Goal: Task Accomplishment & Management: Complete application form

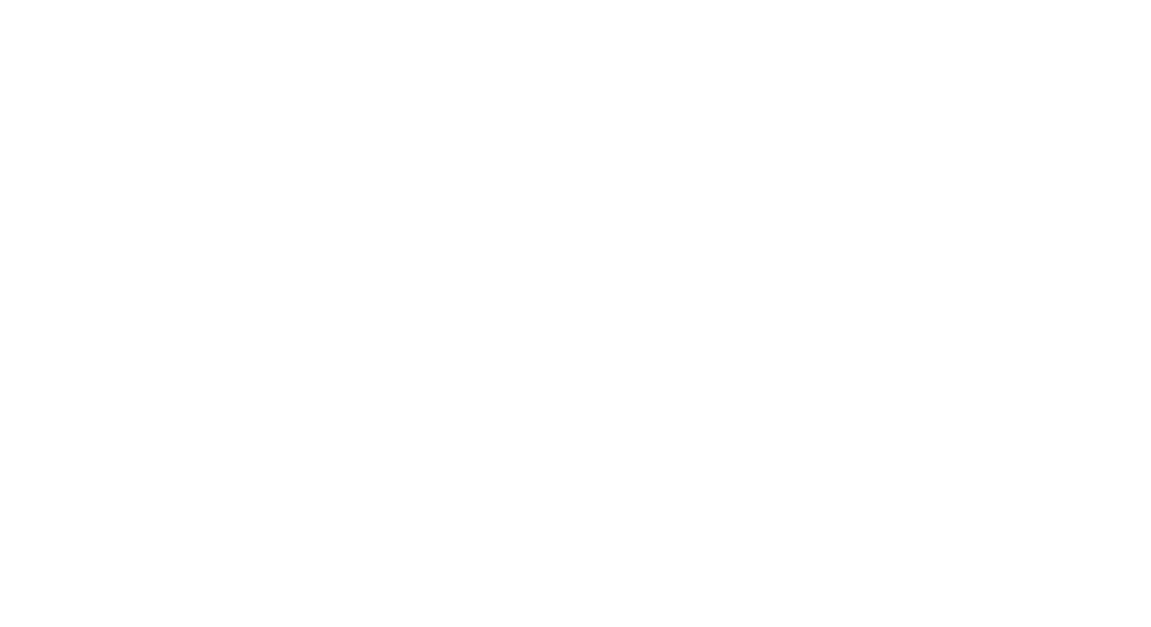
click at [404, 5] on html at bounding box center [575, 2] width 1151 height 5
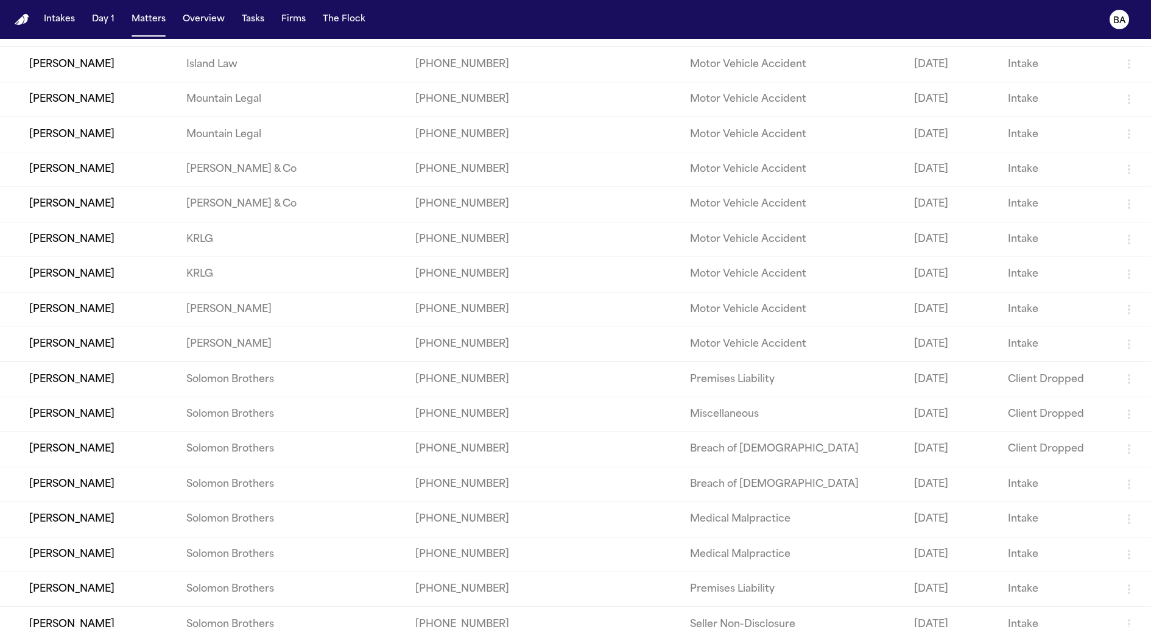
scroll to position [253, 0]
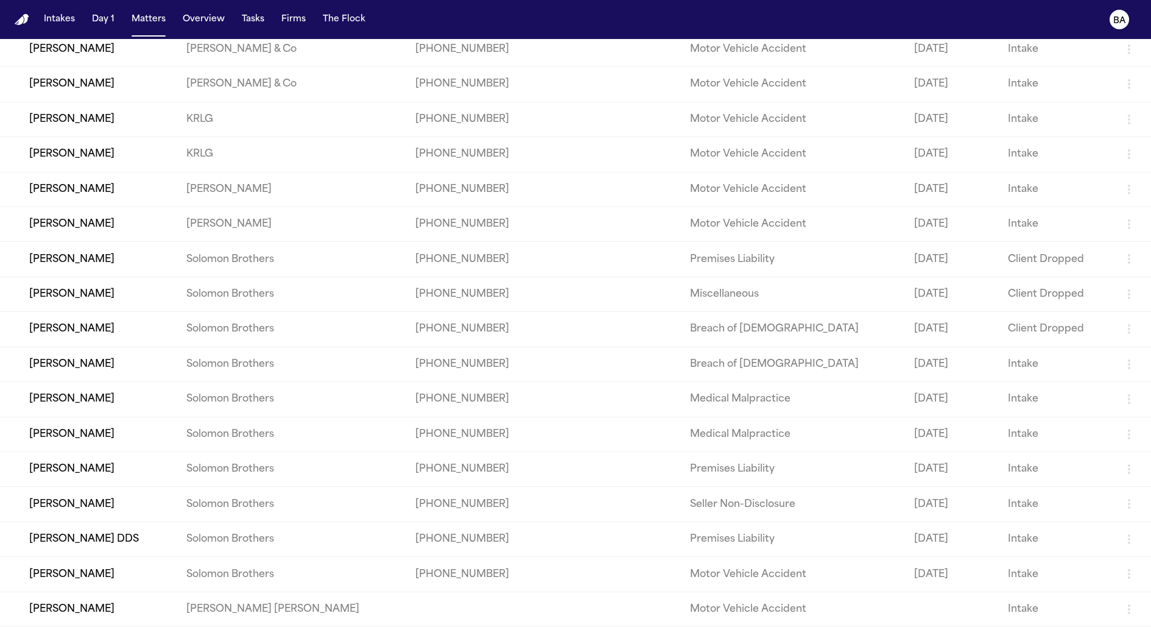
click at [175, 393] on td "Alex Gomez" at bounding box center [88, 399] width 177 height 35
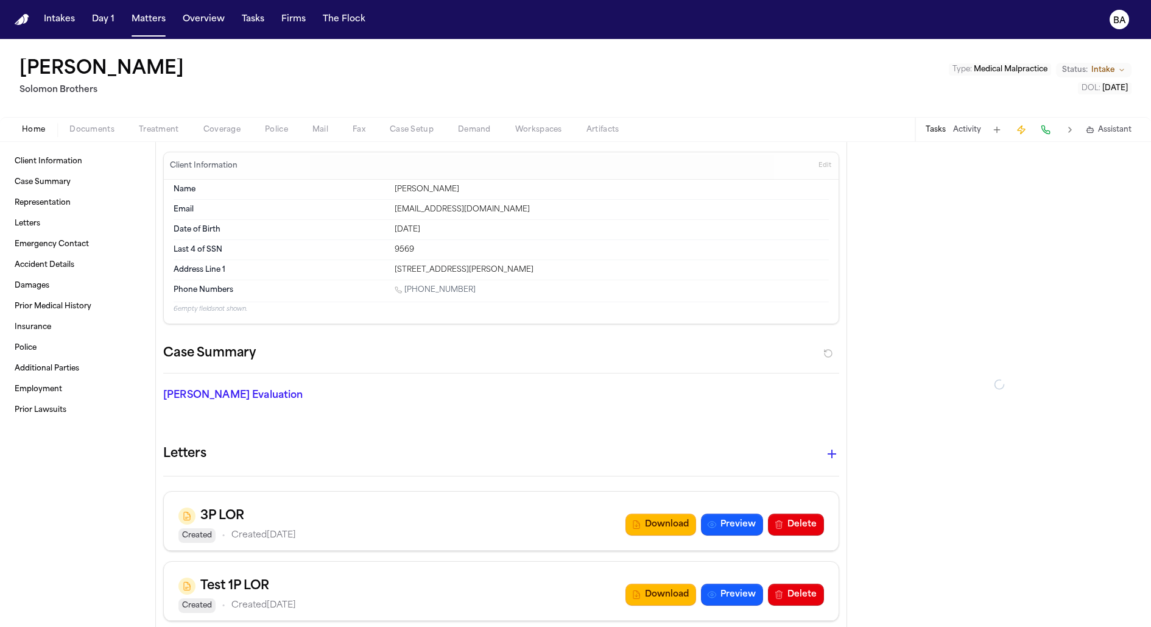
click at [223, 133] on span "Coverage" at bounding box center [221, 130] width 37 height 10
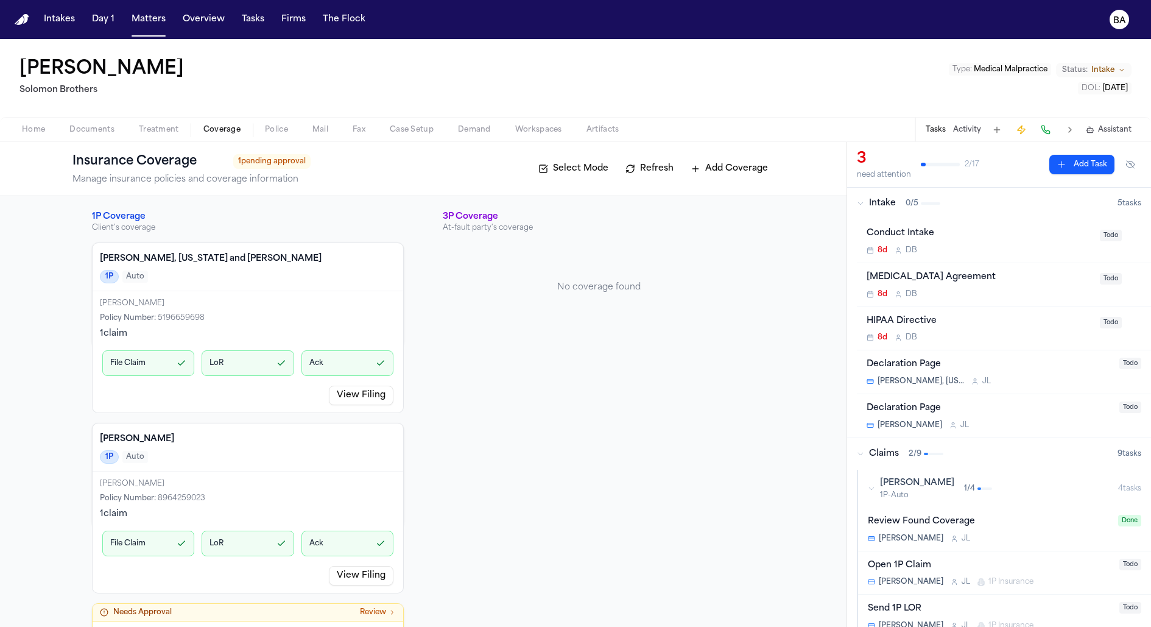
scroll to position [96, 0]
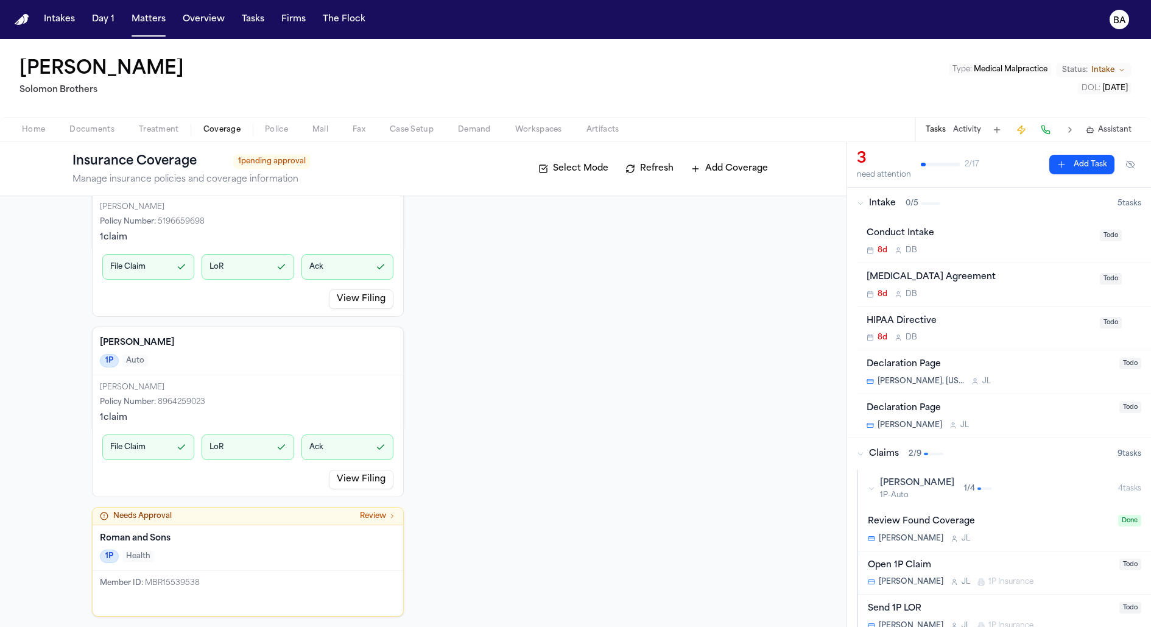
click at [370, 474] on link "View Filing" at bounding box center [361, 478] width 65 height 19
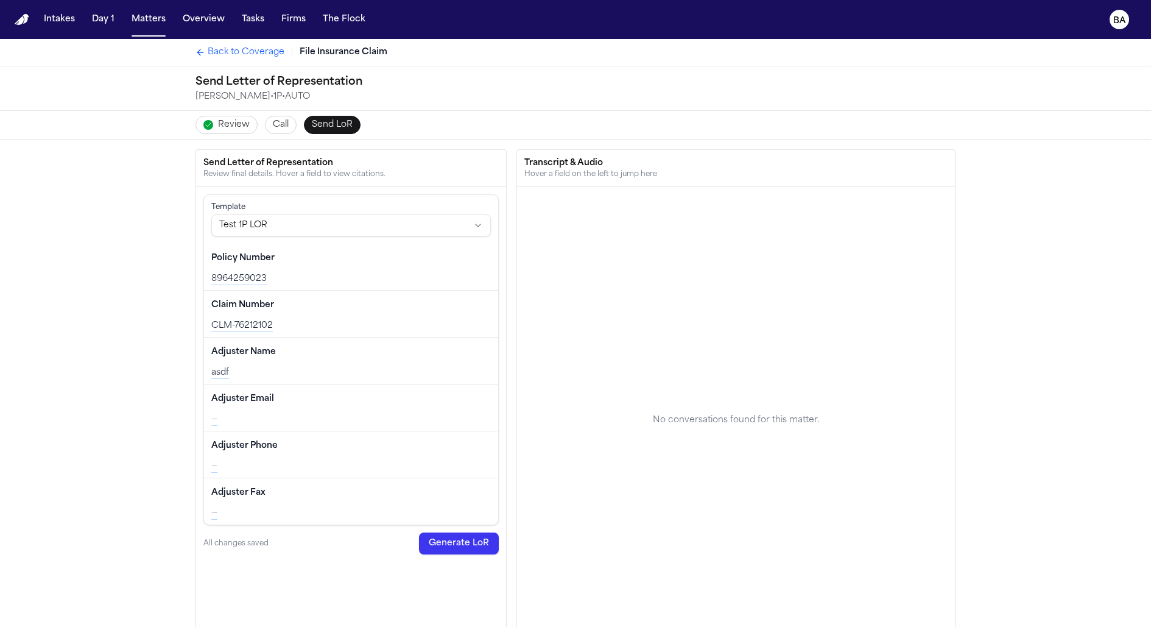
click at [223, 116] on button "Review" at bounding box center [226, 125] width 62 height 18
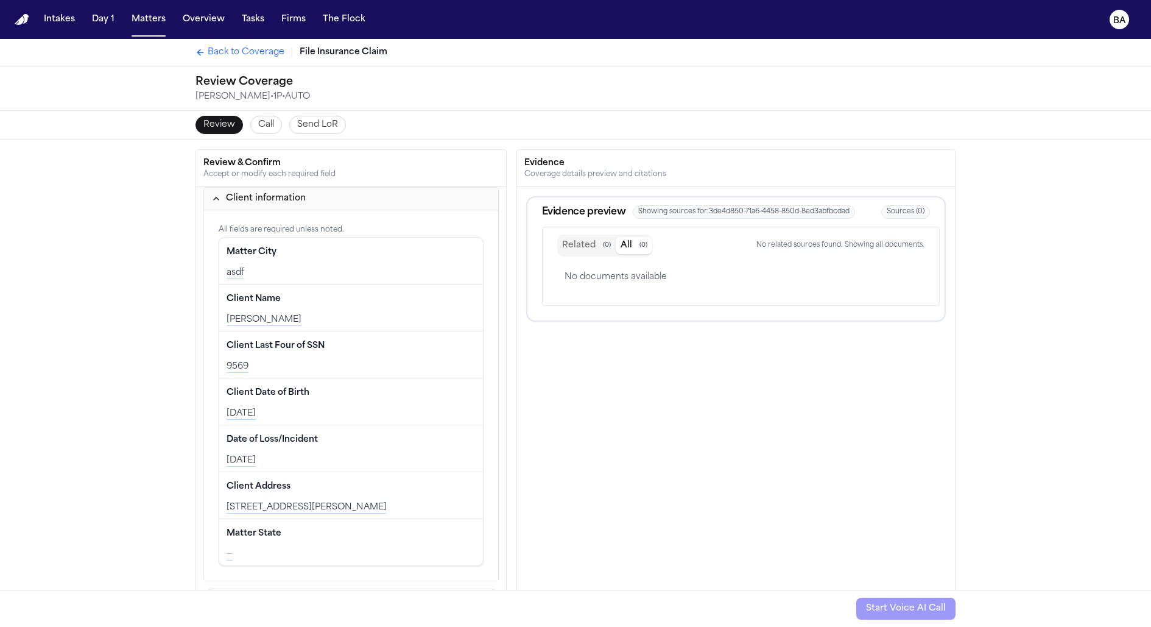
click at [588, 239] on button "Related ( 0 )" at bounding box center [586, 245] width 58 height 17
click at [633, 244] on button "All ( 0 )" at bounding box center [634, 245] width 37 height 17
click at [590, 245] on button "Related ( 0 )" at bounding box center [586, 245] width 58 height 17
click at [228, 49] on span "Back to Coverage" at bounding box center [246, 52] width 77 height 12
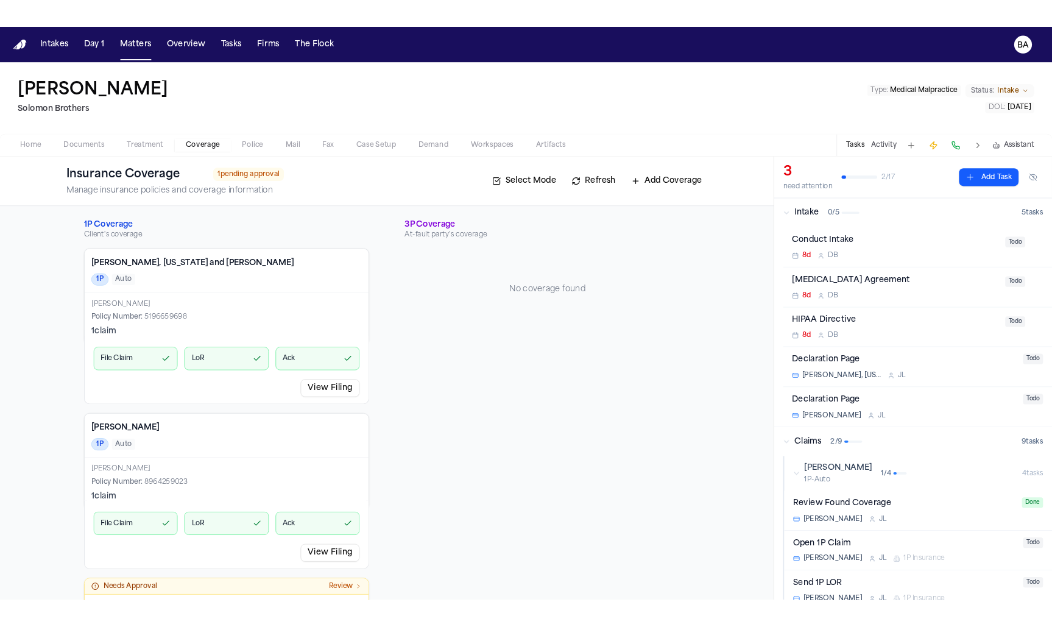
scroll to position [96, 0]
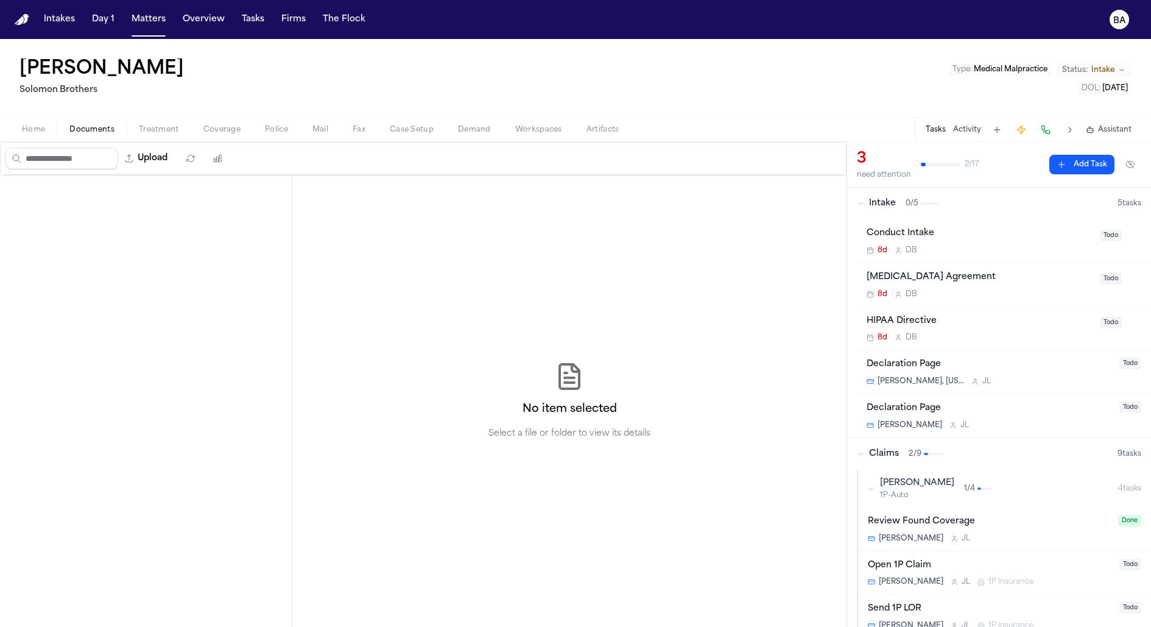
click at [78, 132] on span "Documents" at bounding box center [91, 130] width 45 height 10
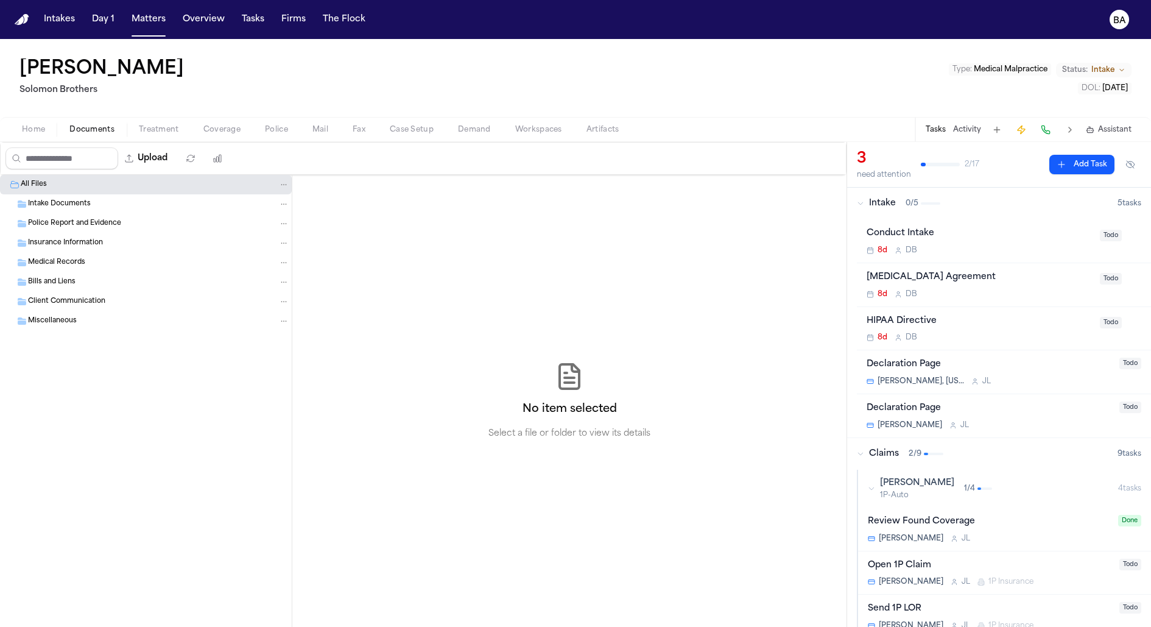
click at [118, 199] on div "Intake Documents" at bounding box center [158, 204] width 261 height 11
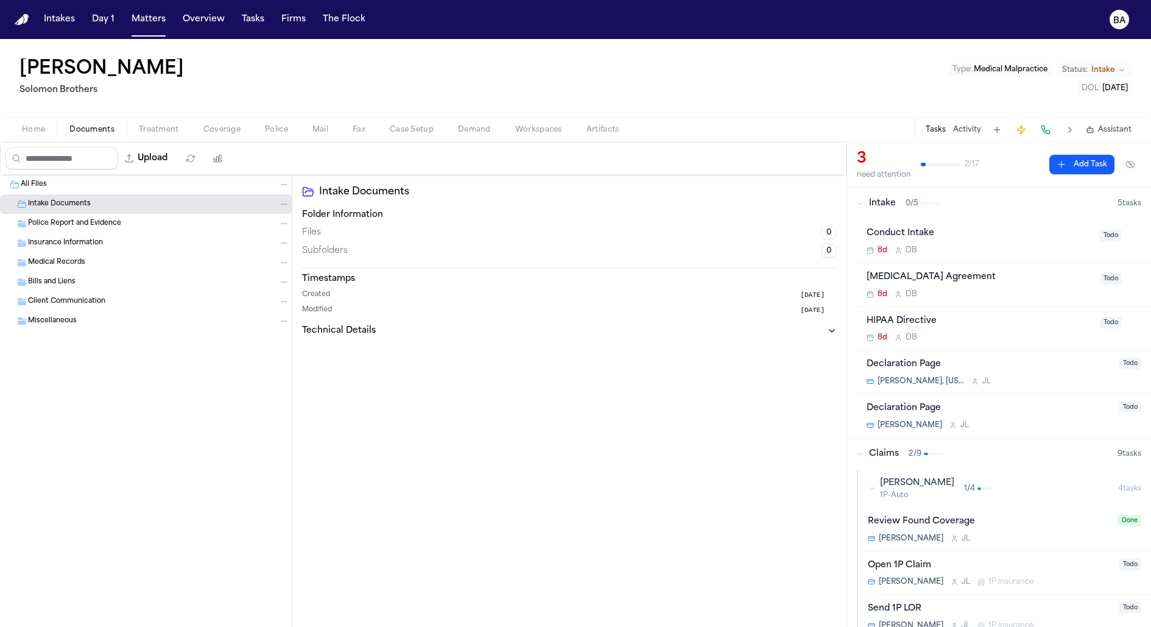
click at [121, 222] on div "Police Report and Evidence" at bounding box center [158, 223] width 261 height 11
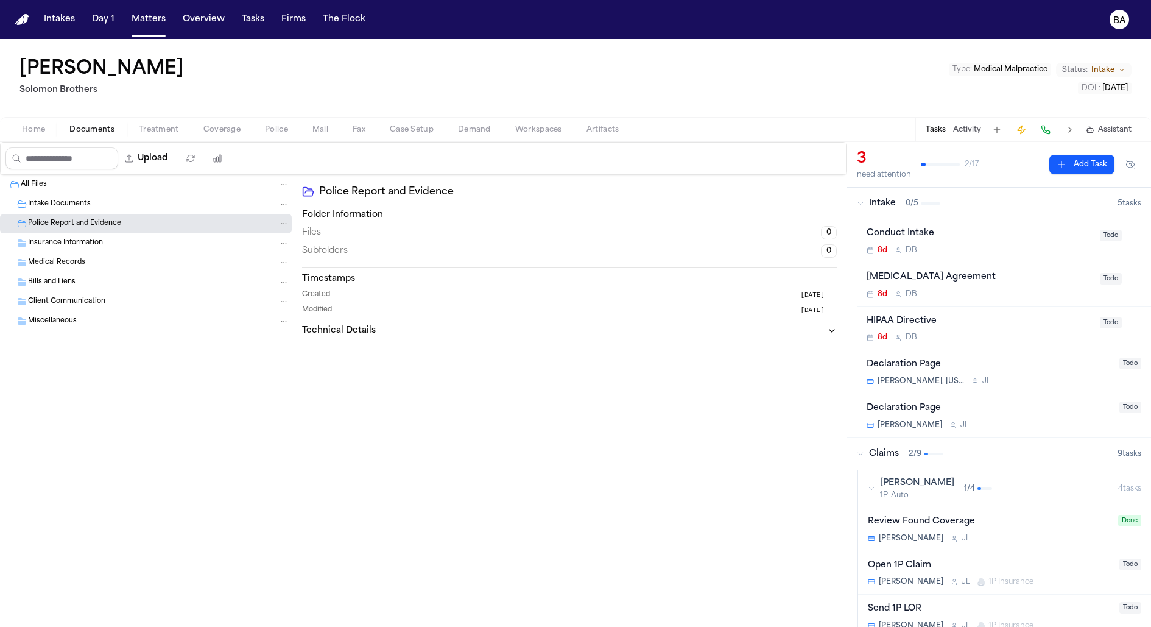
click at [136, 262] on div "Medical Records" at bounding box center [158, 262] width 261 height 11
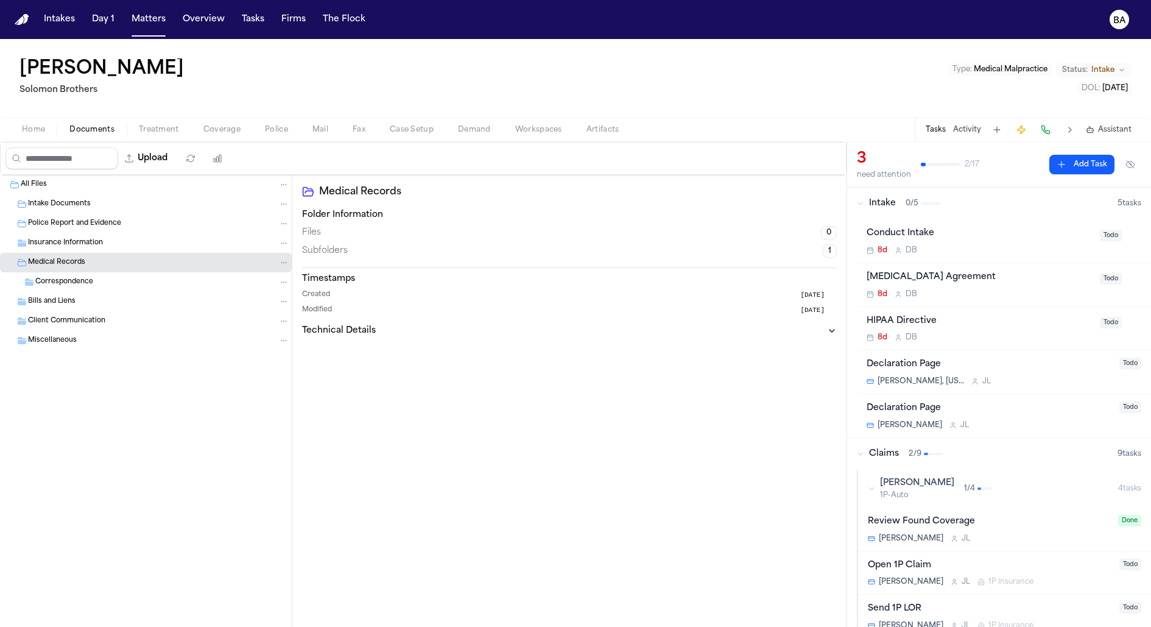
click at [128, 242] on div "Insurance Information" at bounding box center [158, 242] width 261 height 11
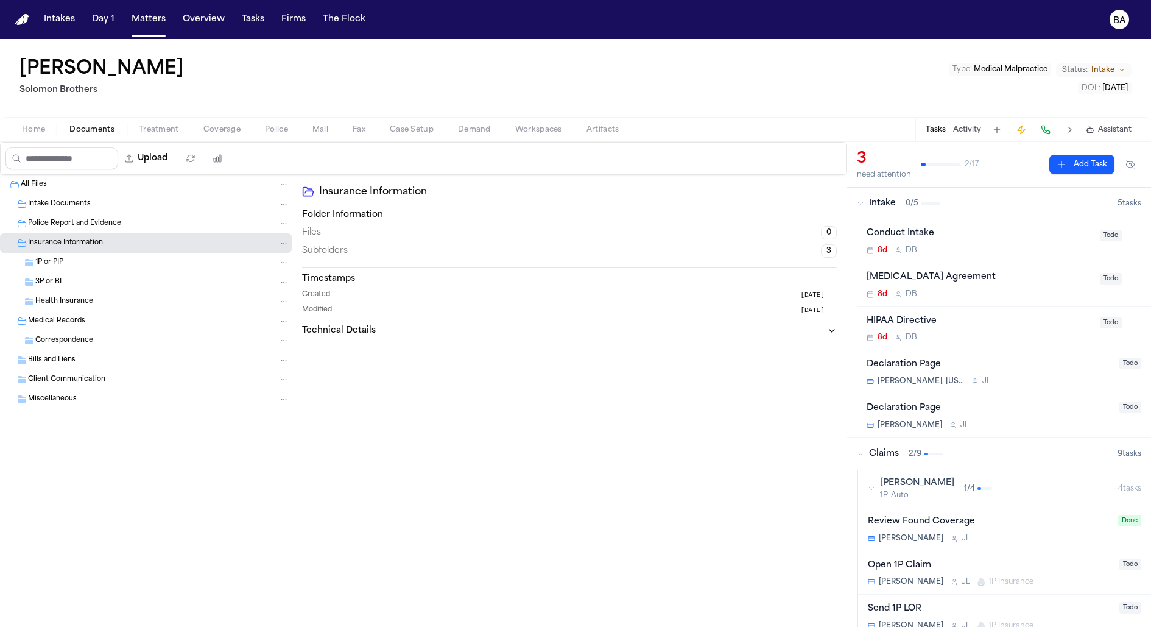
click at [127, 237] on div "Insurance Information" at bounding box center [158, 242] width 261 height 11
click at [588, 131] on span "Artifacts" at bounding box center [602, 130] width 33 height 10
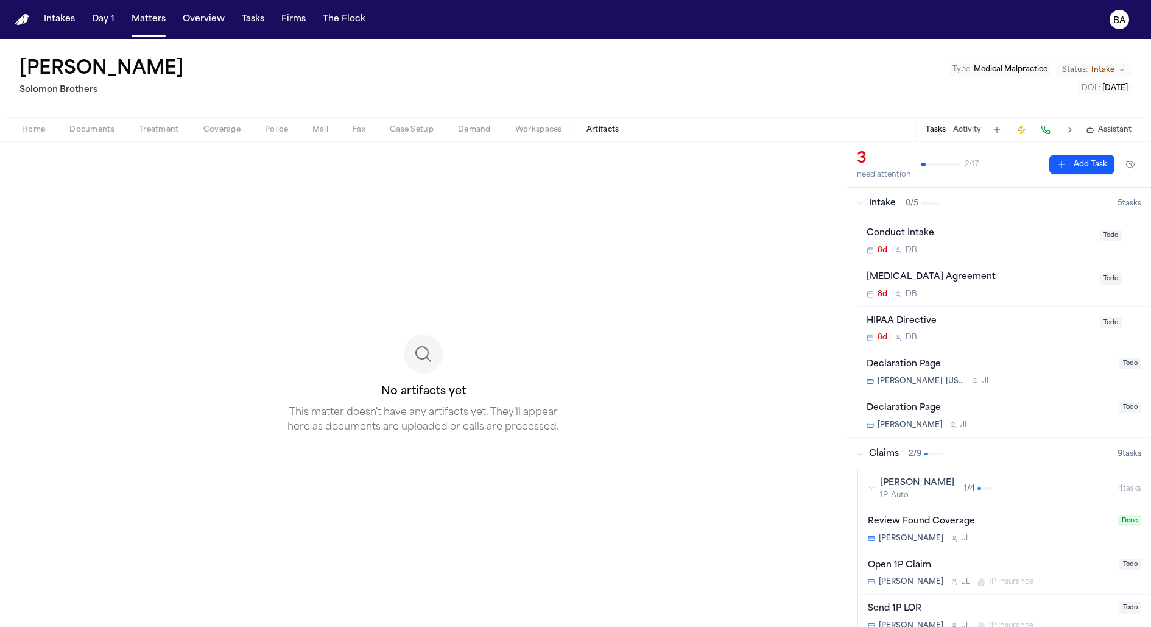
click at [146, 21] on button "Matters" at bounding box center [149, 20] width 44 height 22
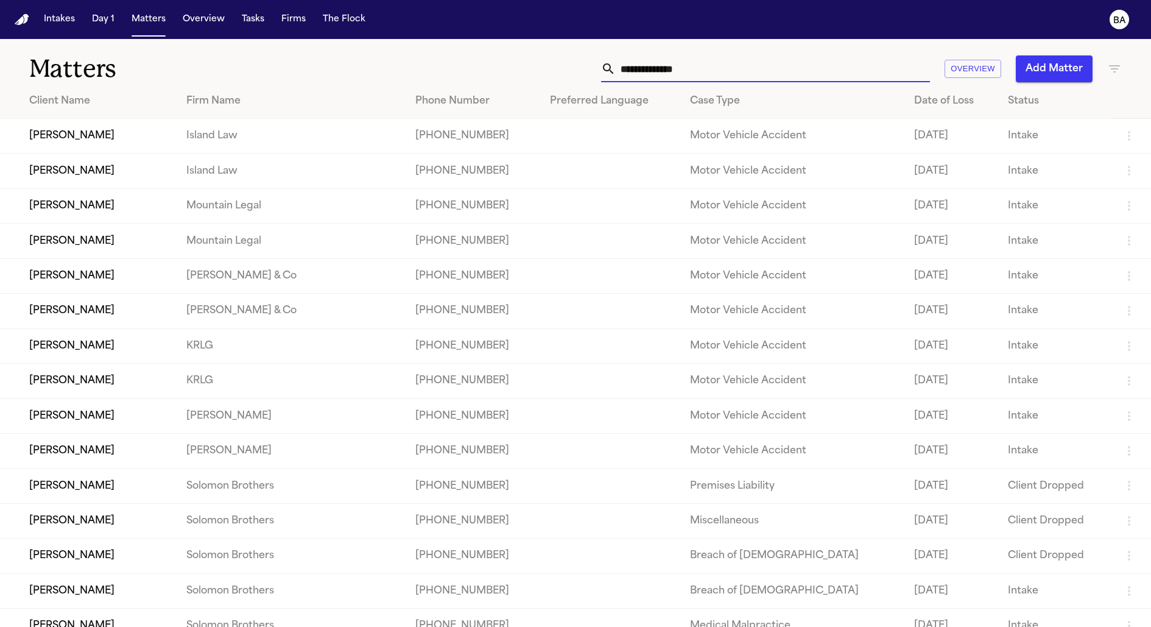
click at [790, 79] on input "text" at bounding box center [773, 68] width 314 height 27
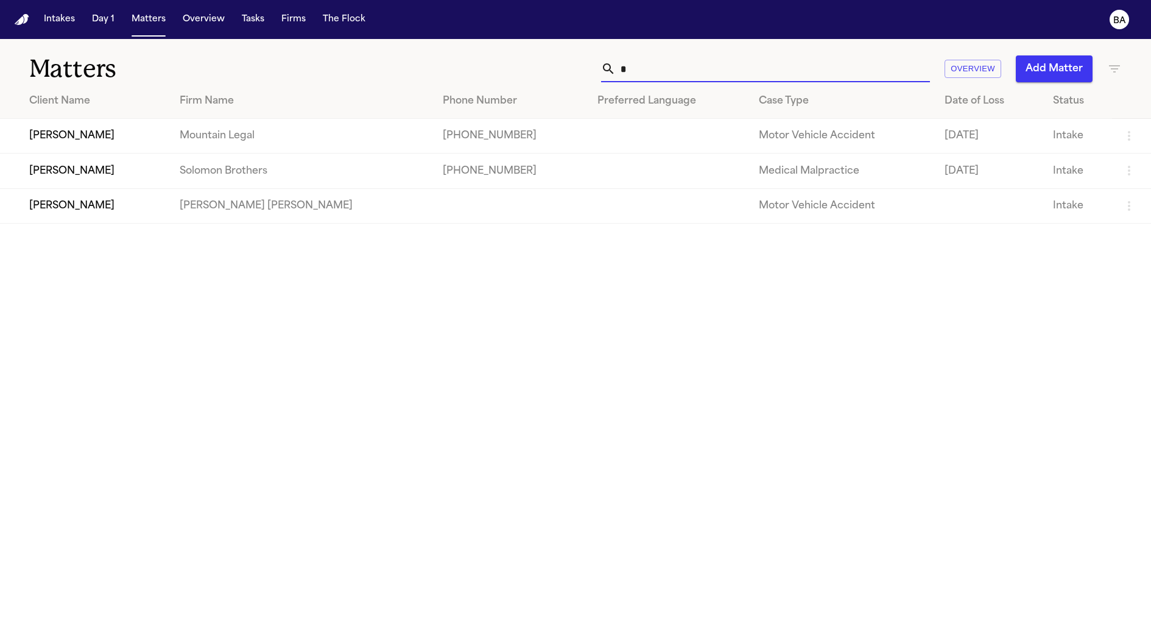
click at [638, 74] on input "*" at bounding box center [773, 68] width 314 height 27
paste input "*******"
type input "********"
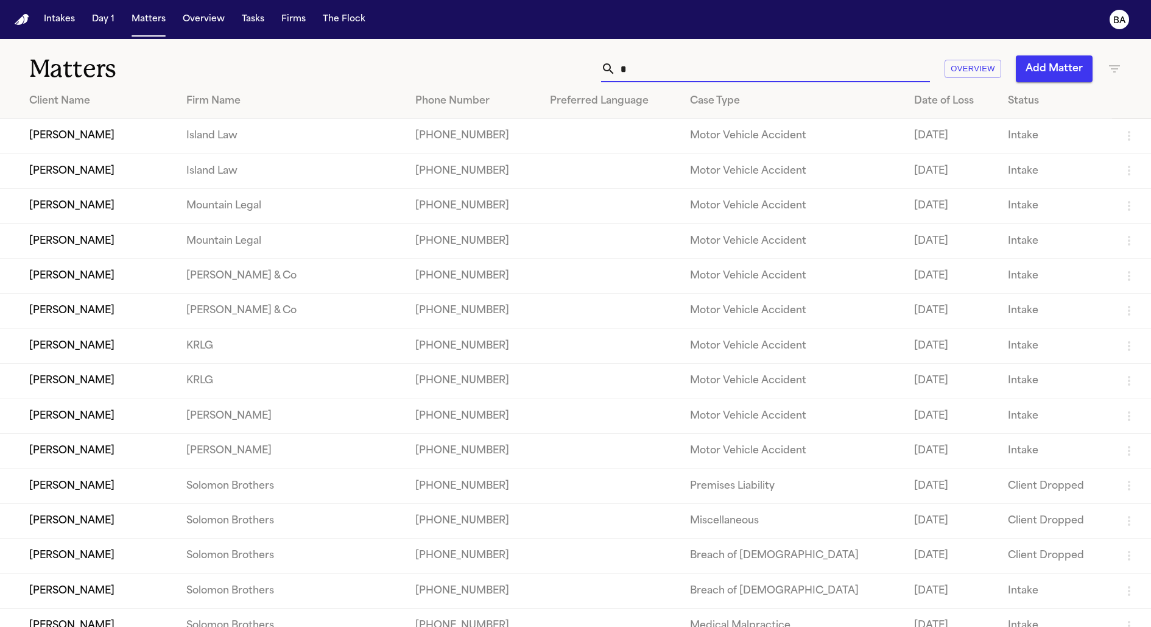
type input "**"
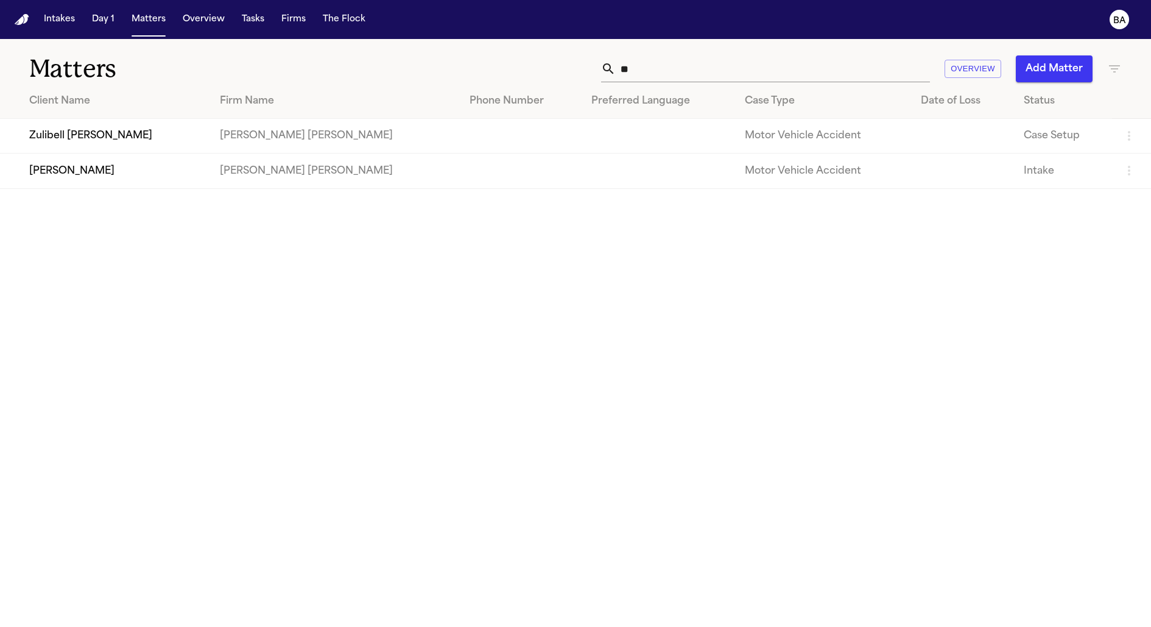
click at [248, 133] on td "Steele Adams Hosman" at bounding box center [335, 136] width 250 height 35
click at [107, 138] on td "Zulibell Carbonel" at bounding box center [105, 136] width 210 height 35
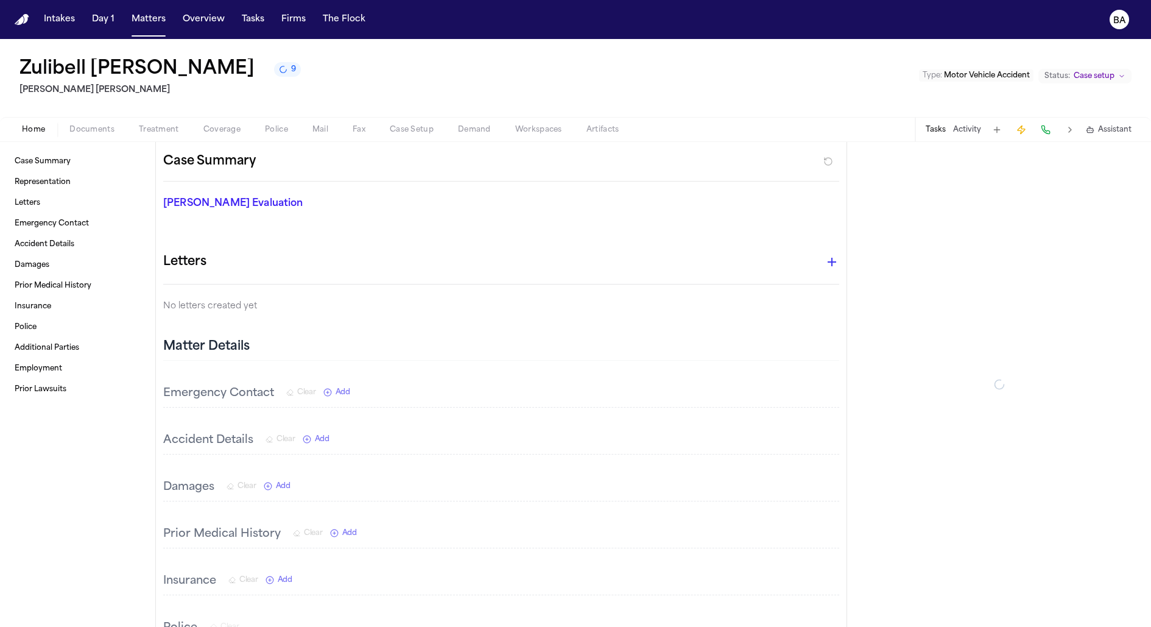
click at [95, 132] on span "Documents" at bounding box center [91, 130] width 45 height 10
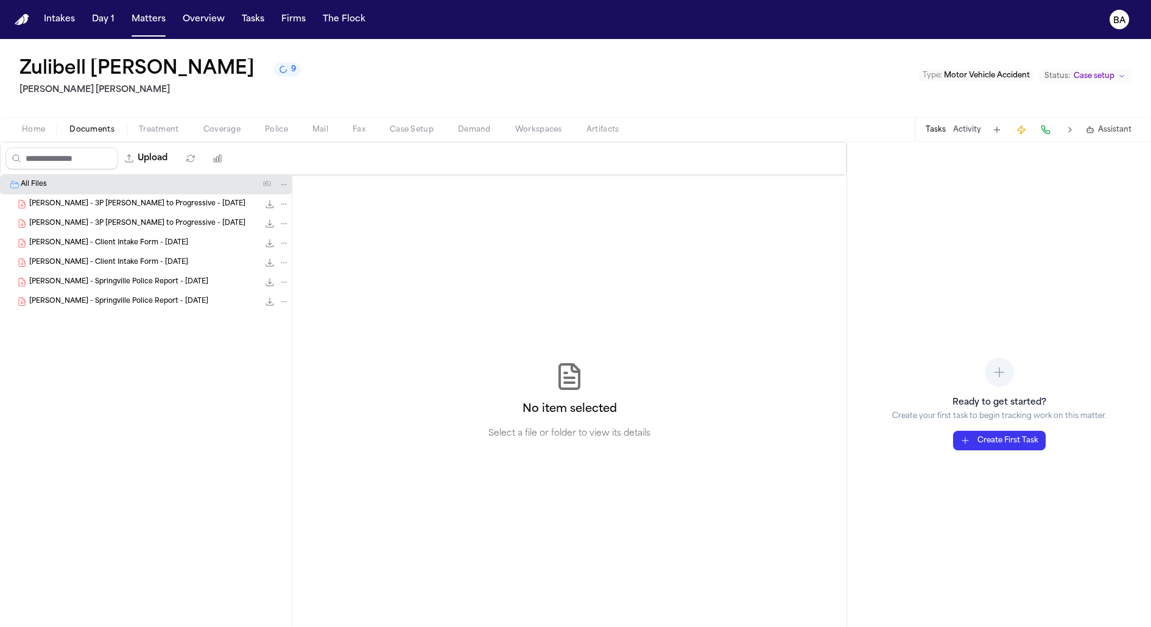
click at [169, 258] on div "Z. Carbonel - Client Intake Form - 7.10.25 0.0 KB • PDF" at bounding box center [159, 262] width 260 height 12
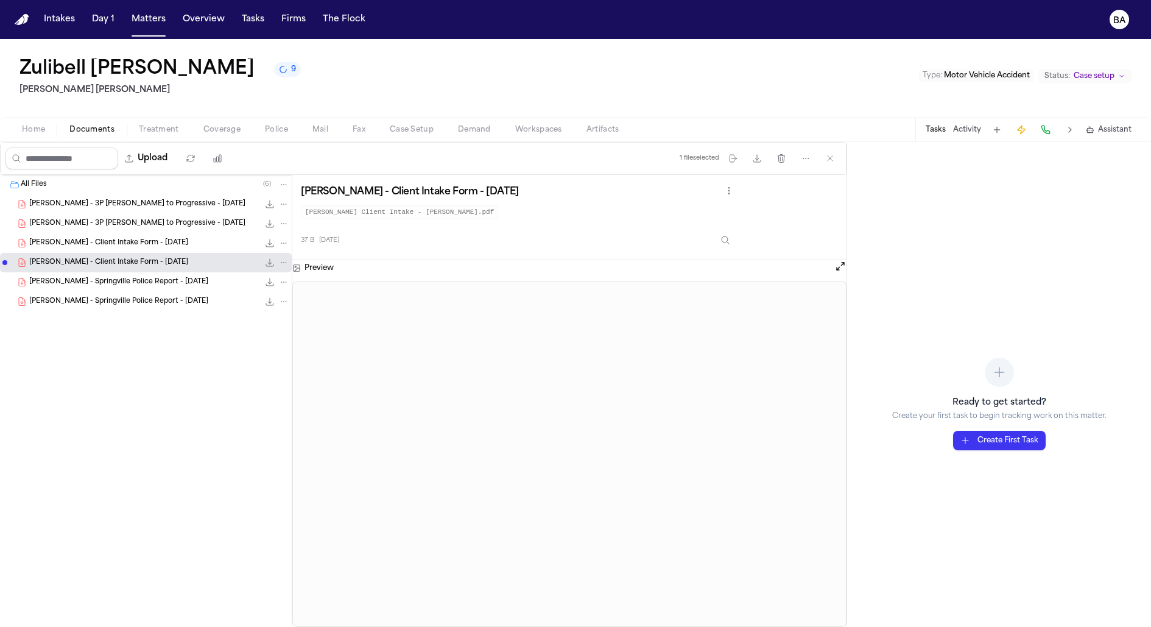
click at [139, 242] on span "Z. Carbonel - Client Intake Form - 7.10.25" at bounding box center [108, 243] width 159 height 10
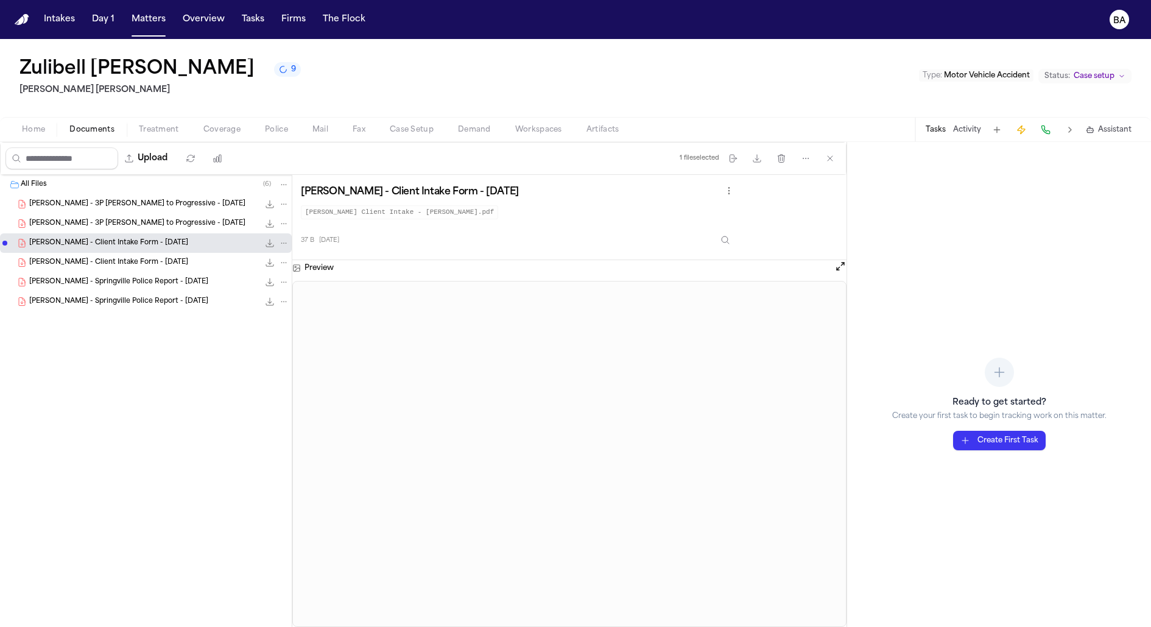
click at [125, 223] on span "Z. Carbonel - 3P LOR to Progressive - 8.22.25" at bounding box center [137, 224] width 216 height 10
click at [115, 206] on span "Z. Carbonel - 3P LOR to Progressive - 8.22.25" at bounding box center [137, 204] width 216 height 10
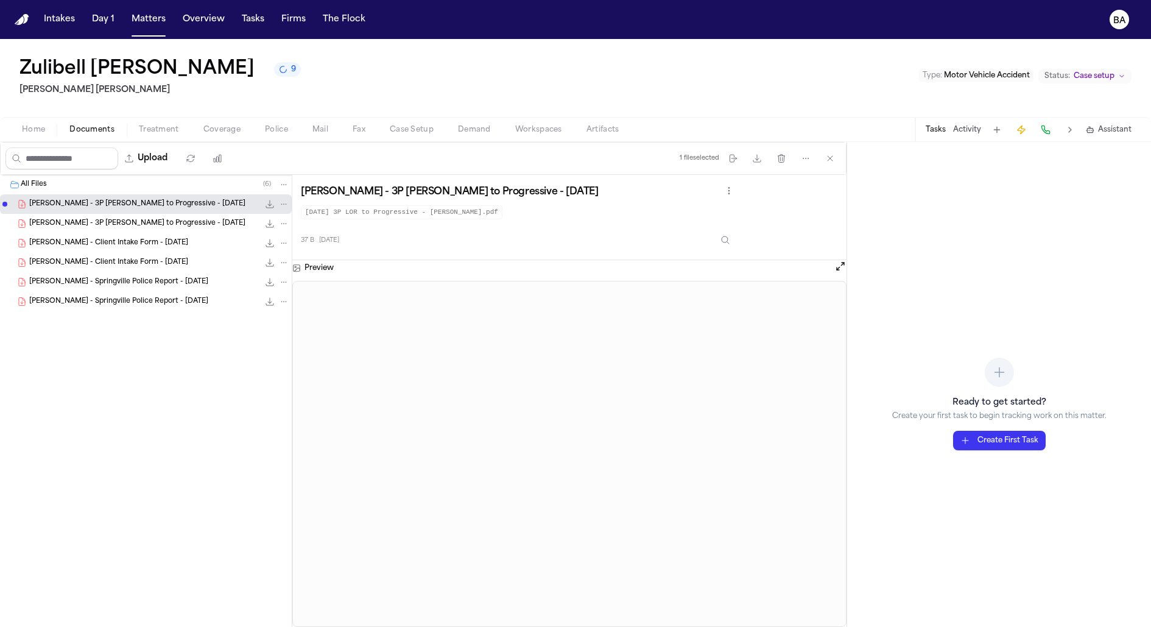
click at [29, 136] on span "button" at bounding box center [34, 136] width 38 height 1
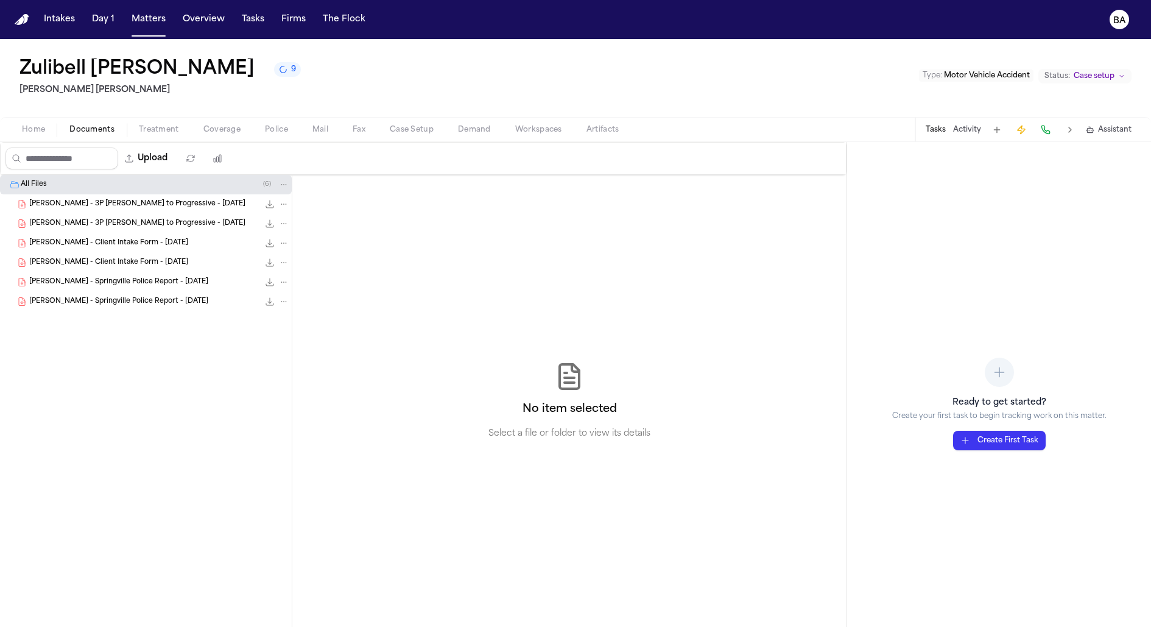
click at [92, 127] on span "Documents" at bounding box center [91, 130] width 45 height 10
click at [281, 303] on icon "File: Z. Carbonel - Springville Police Report - 7.10.25" at bounding box center [284, 301] width 9 height 9
click at [263, 378] on button "Delete" at bounding box center [283, 368] width 83 height 22
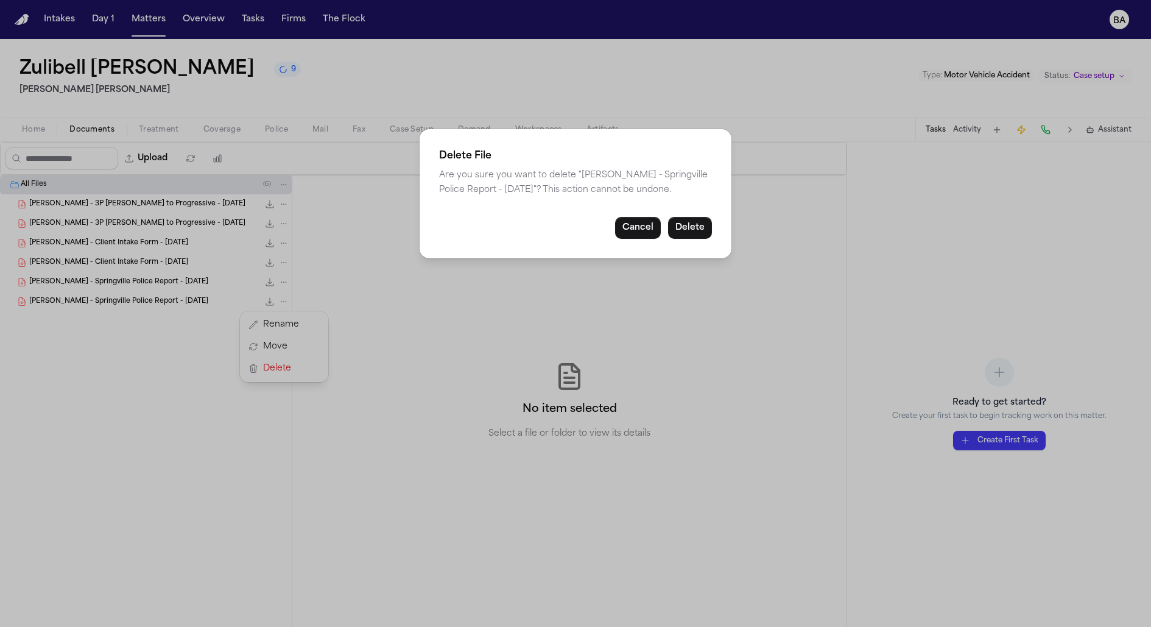
click at [703, 231] on button "Delete" at bounding box center [690, 228] width 44 height 22
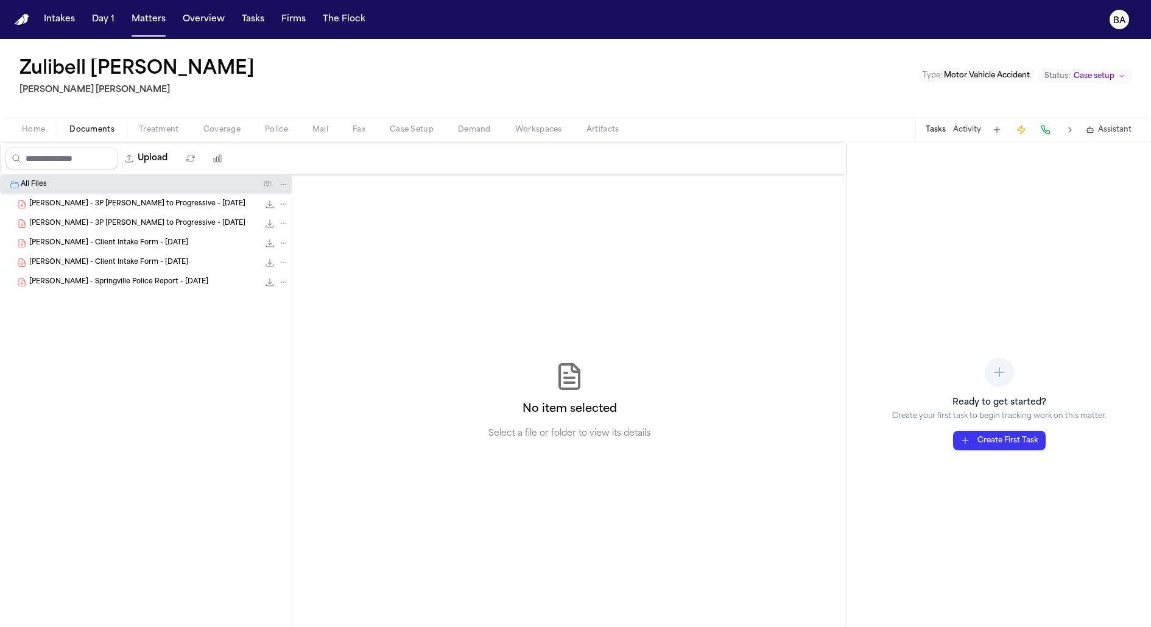
click at [284, 203] on icon "File: Z. Carbonel - 3P LOR to Progressive - 8.22.25" at bounding box center [284, 204] width 9 height 9
click at [286, 181] on div "All Files ( 5 ) Z. Carbonel - 3P LOR to Progressive - 8.22.25 0.0 KB • PDF Z. C…" at bounding box center [146, 264] width 292 height 178
click at [284, 185] on icon "Folder: All Files" at bounding box center [284, 184] width 9 height 9
click at [258, 341] on div "All Files ( 5 ) Z. Carbonel - 3P LOR to Progressive - 8.22.25 0.0 KB • PDF Z. C…" at bounding box center [146, 264] width 292 height 178
click at [283, 280] on icon "File: Z. Carbonel - Springville Police Report - 7.10.25" at bounding box center [284, 282] width 9 height 9
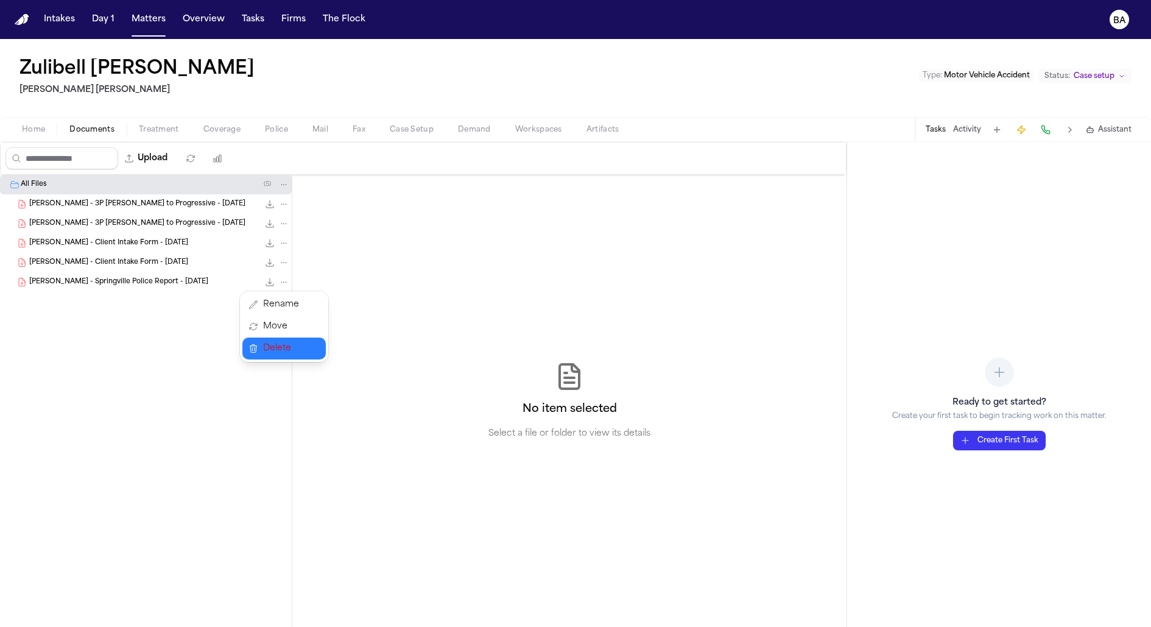
click at [298, 346] on span "Delete" at bounding box center [281, 348] width 36 height 15
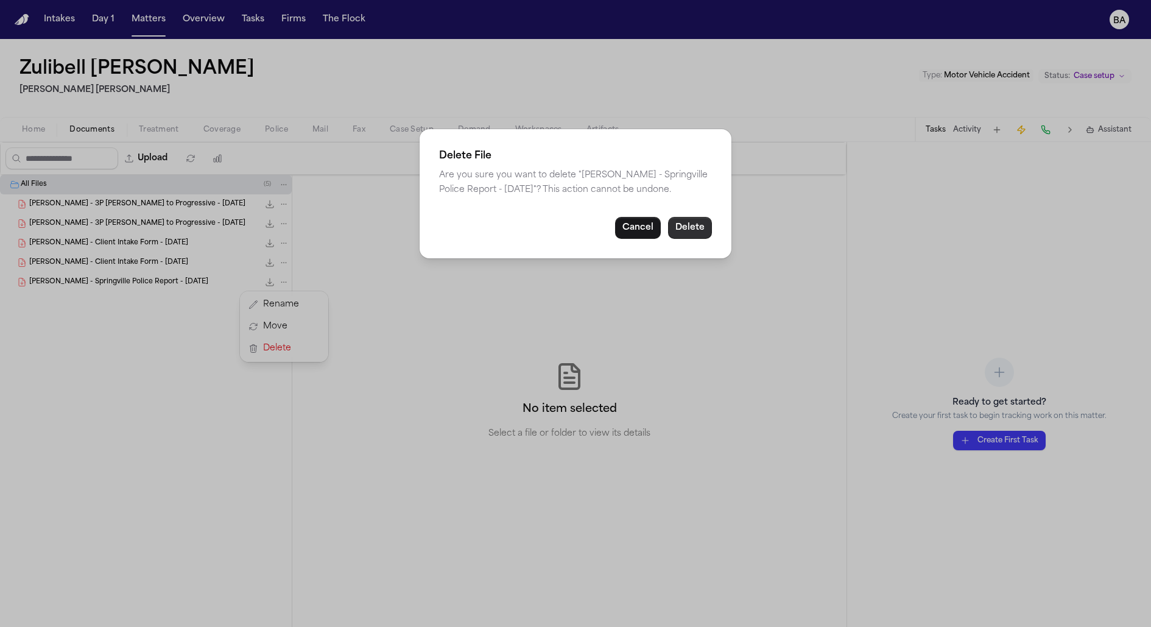
click at [687, 230] on button "Delete" at bounding box center [690, 228] width 44 height 22
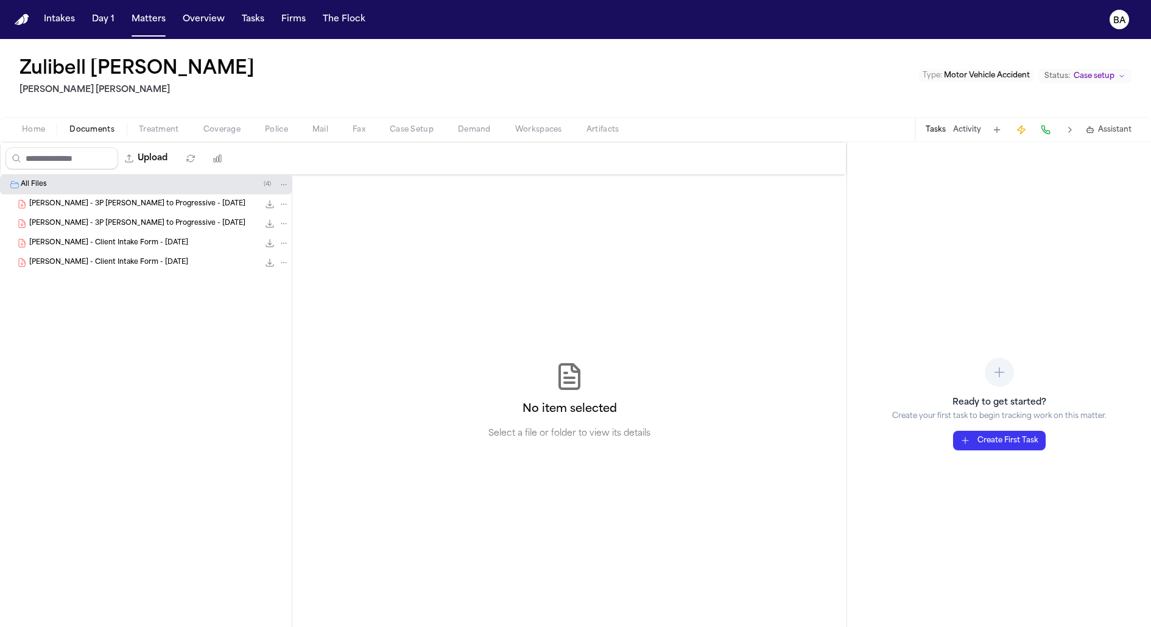
click at [281, 262] on icon "File: Z. Carbonel - Client Intake Form - 7.10.25" at bounding box center [283, 262] width 5 height 1
click at [303, 328] on button "Delete" at bounding box center [283, 329] width 83 height 22
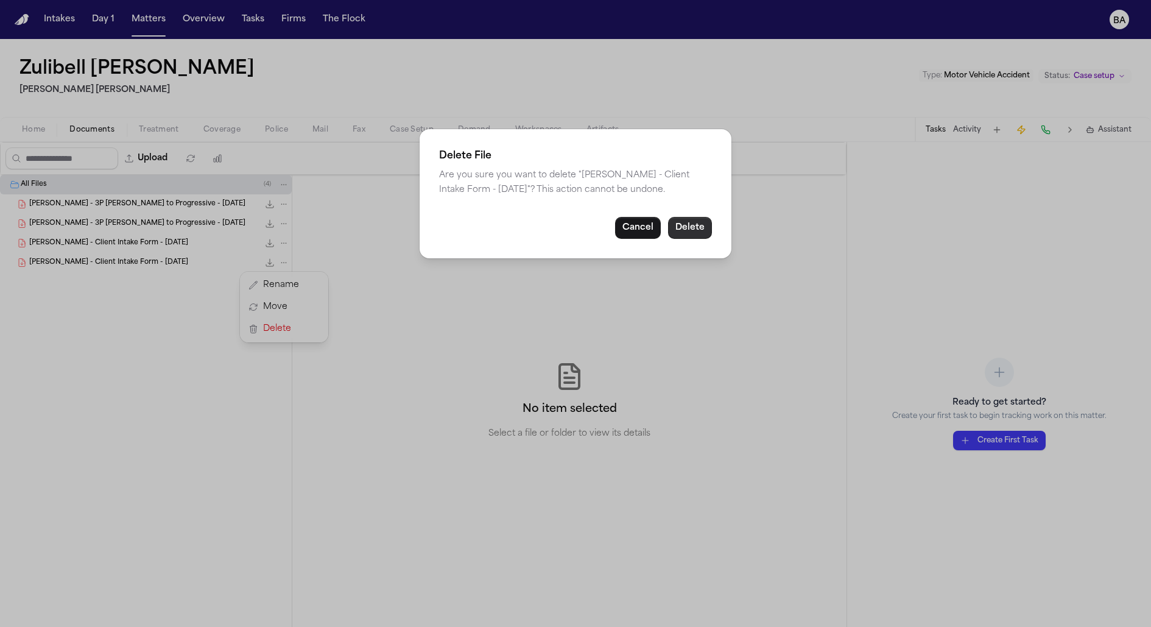
click at [676, 223] on button "Delete" at bounding box center [690, 228] width 44 height 22
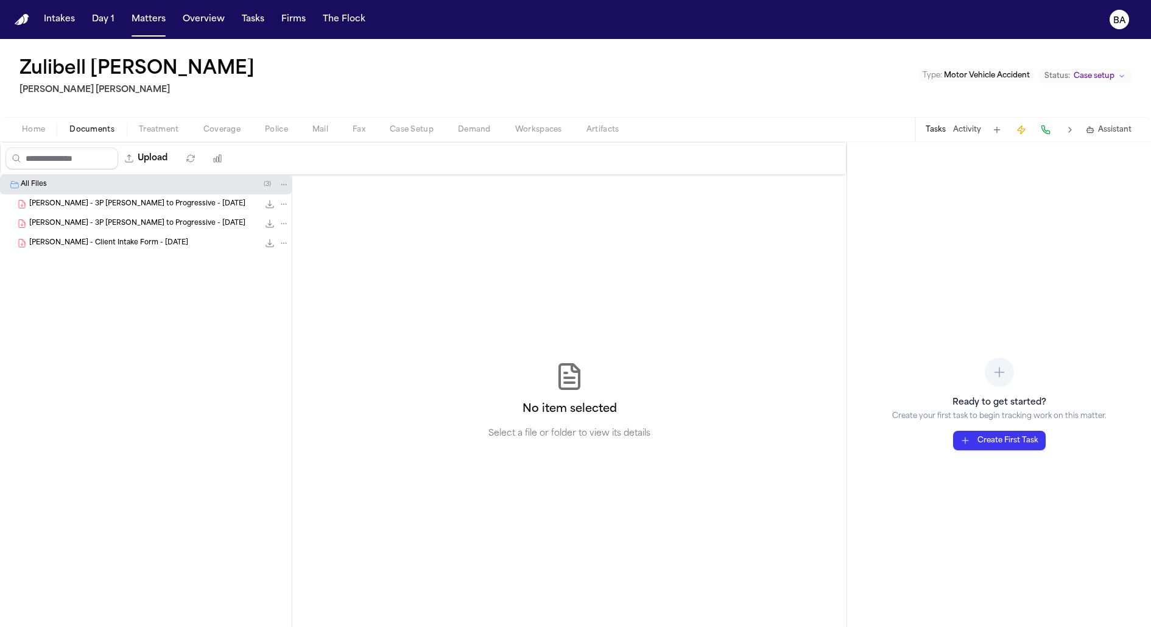
click at [279, 241] on button "File: Z. Carbonel - Client Intake Form - 7.10.25" at bounding box center [283, 242] width 11 height 11
click at [304, 306] on button "Delete" at bounding box center [283, 309] width 83 height 22
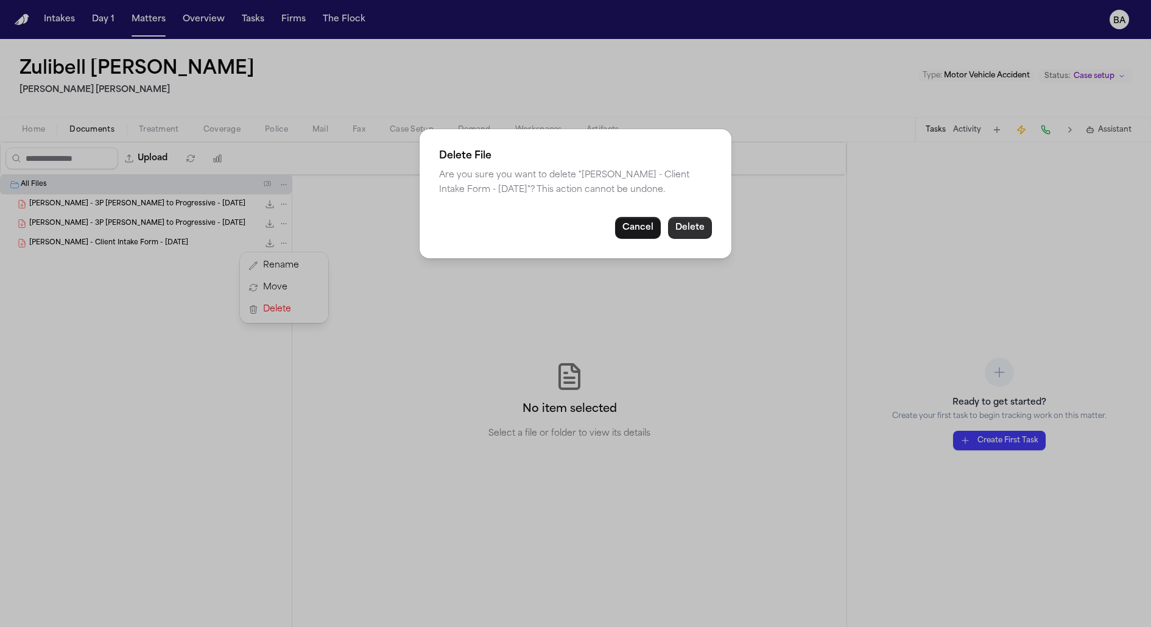
click at [694, 220] on button "Delete" at bounding box center [690, 228] width 44 height 22
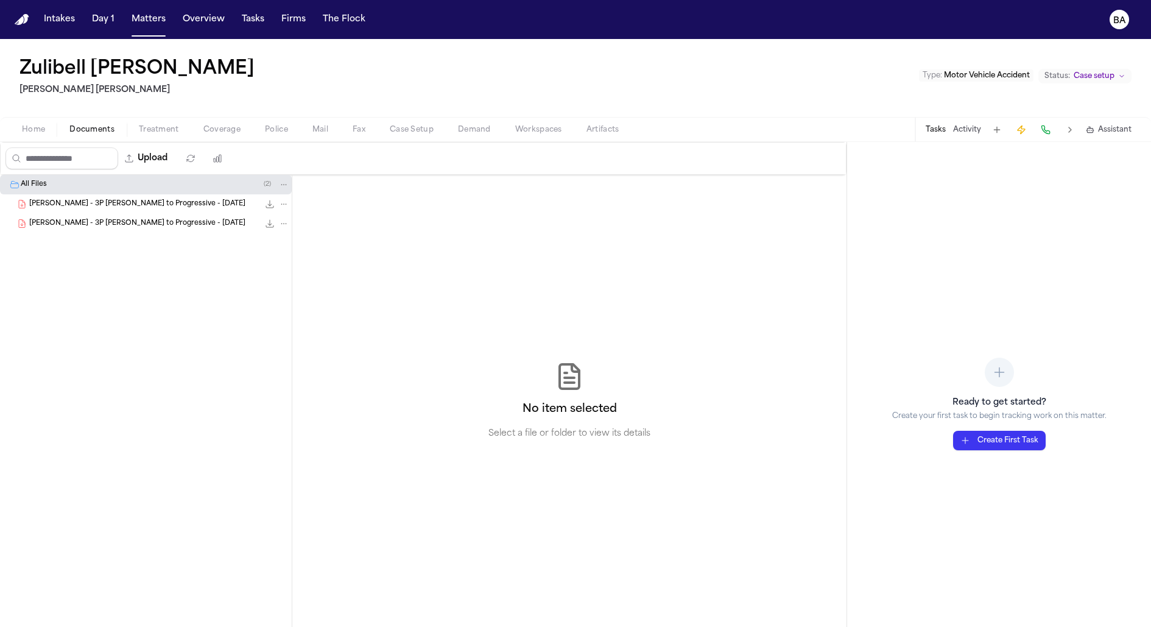
click at [286, 223] on icon "File: Z. Carbonel - 3P LOR to Progressive - 8.22.25" at bounding box center [283, 223] width 5 height 1
click at [287, 289] on span "Delete" at bounding box center [281, 290] width 36 height 15
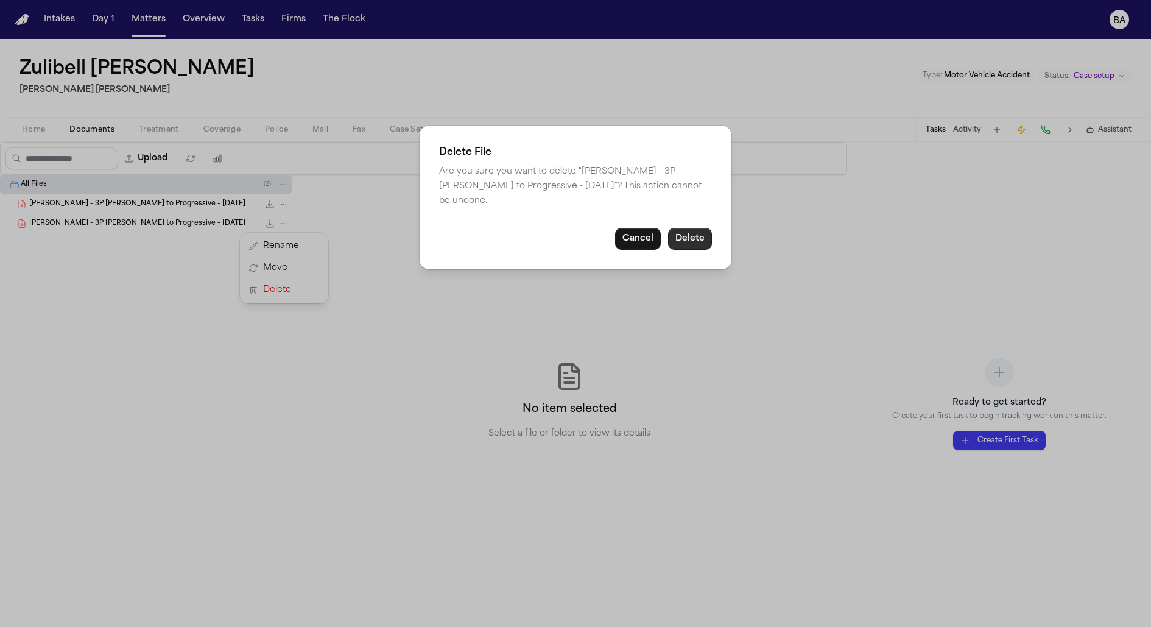
click at [688, 228] on button "Delete" at bounding box center [690, 239] width 44 height 22
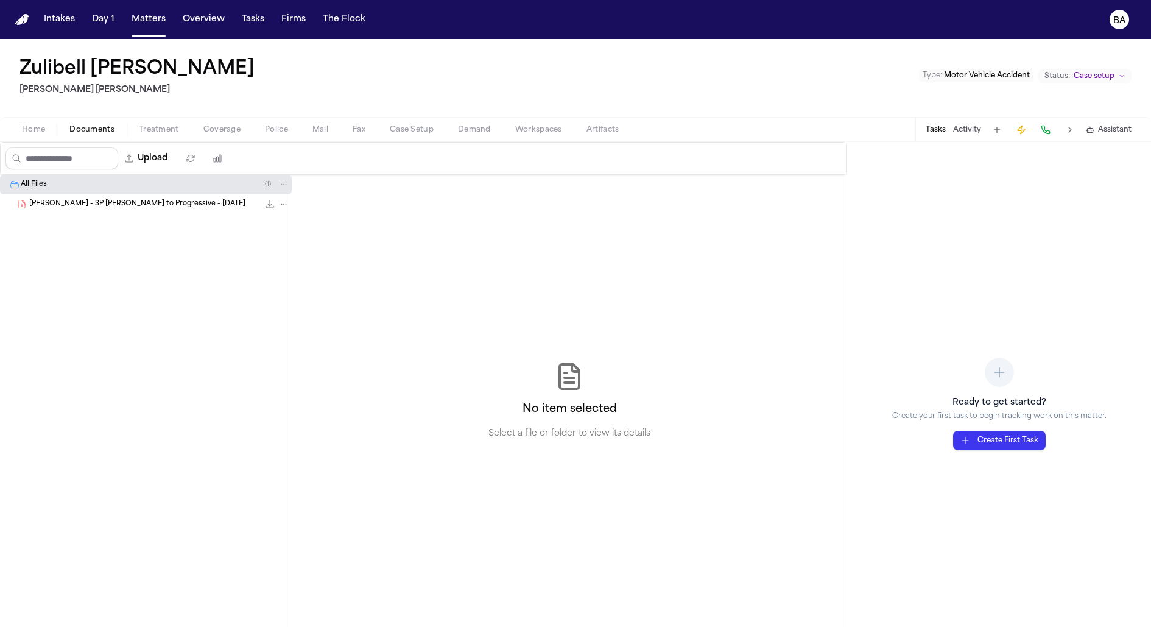
click at [286, 204] on icon "File: Z. Carbonel - 3P LOR to Progressive - 8.22.25" at bounding box center [284, 204] width 9 height 9
click at [278, 273] on span "Delete" at bounding box center [281, 270] width 36 height 15
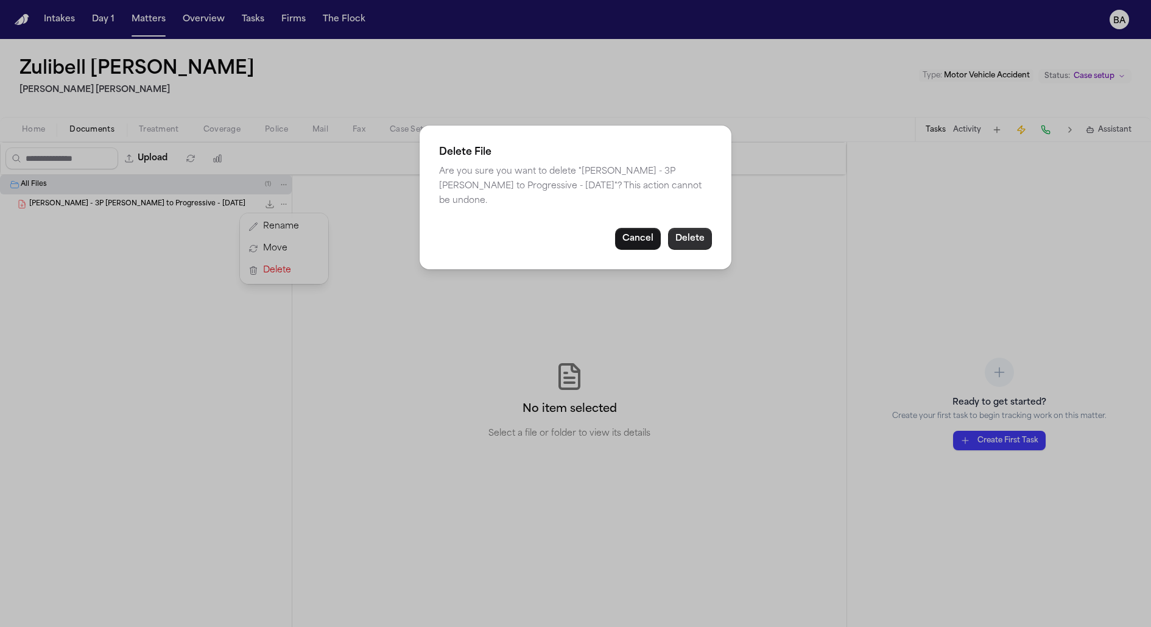
click at [684, 230] on button "Delete" at bounding box center [690, 239] width 44 height 22
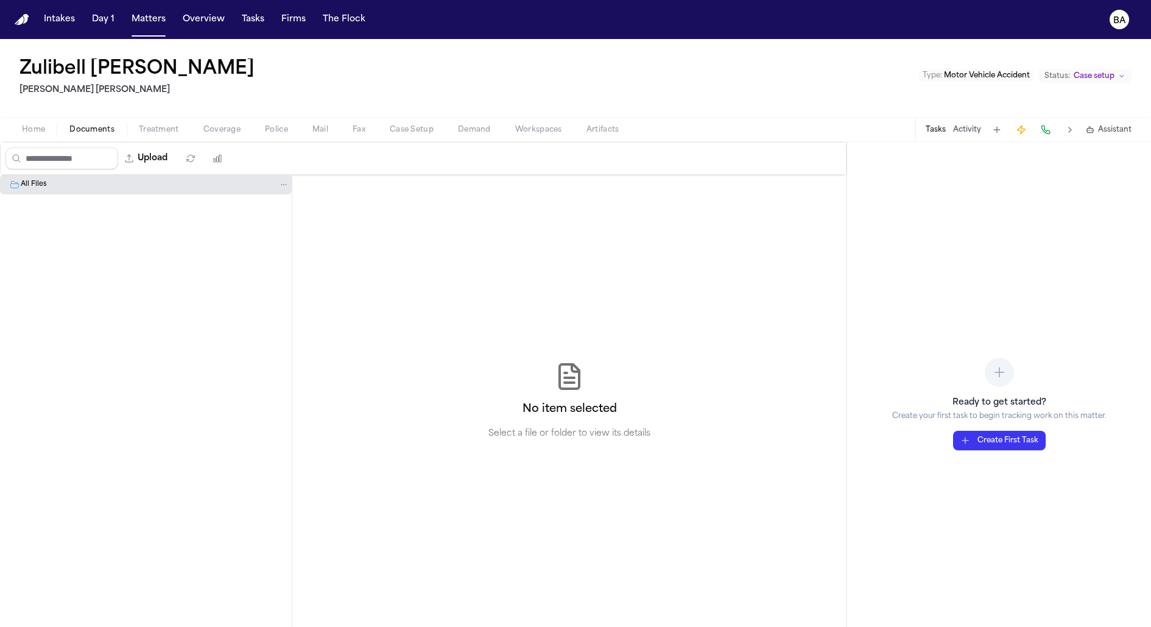
click at [164, 163] on button "Upload" at bounding box center [146, 158] width 57 height 22
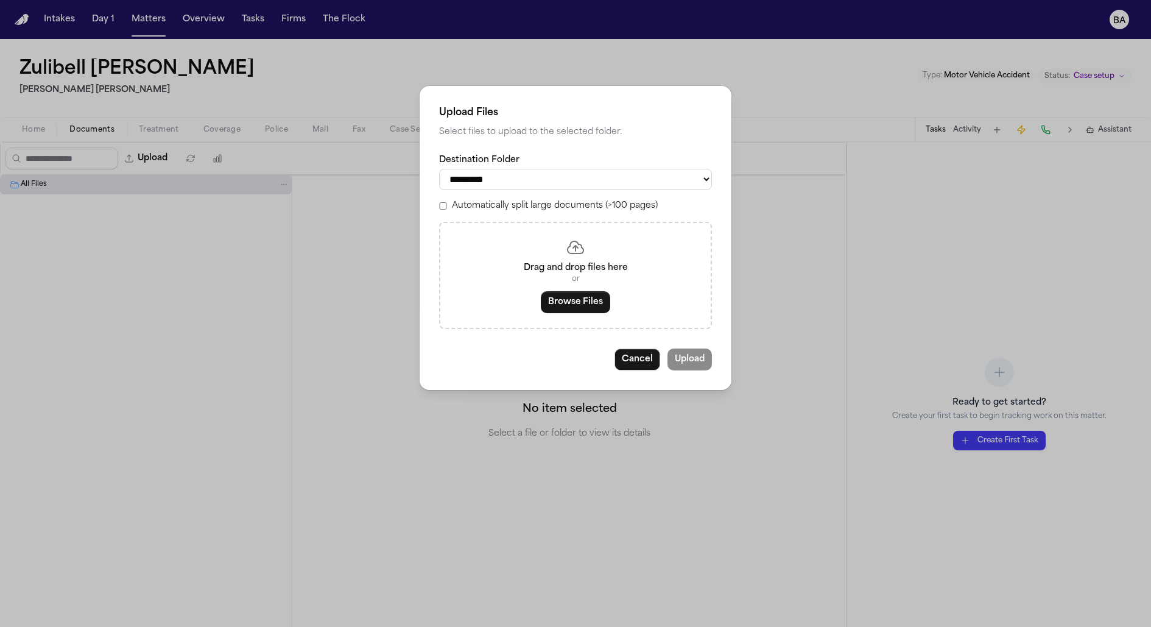
click at [506, 303] on div "Drag and drop files here or Browse Files" at bounding box center [575, 275] width 273 height 107
click at [594, 307] on button "Browse Files" at bounding box center [575, 302] width 69 height 22
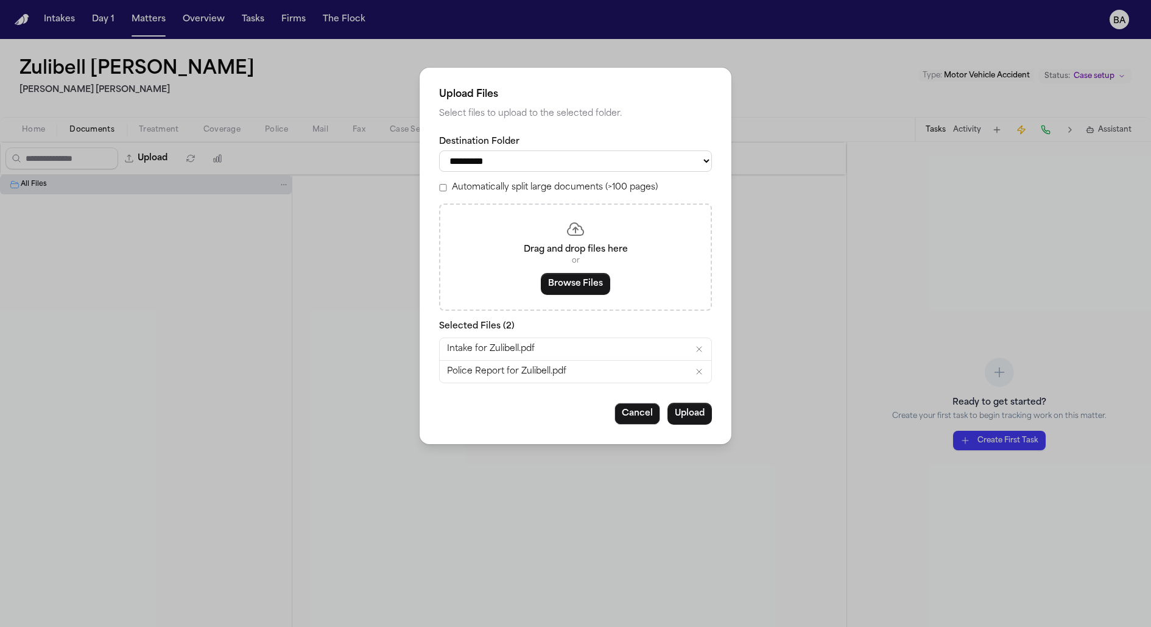
click at [608, 166] on select "*********" at bounding box center [575, 160] width 273 height 21
click at [692, 417] on button "Upload" at bounding box center [689, 414] width 44 height 22
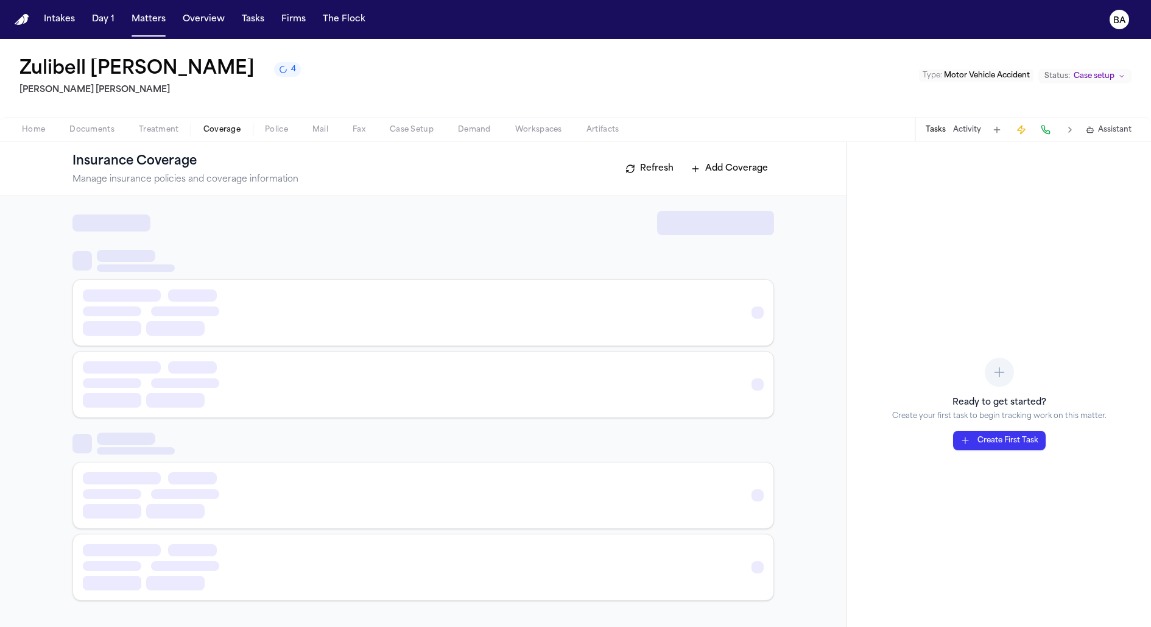
click at [208, 127] on span "Coverage" at bounding box center [221, 130] width 37 height 10
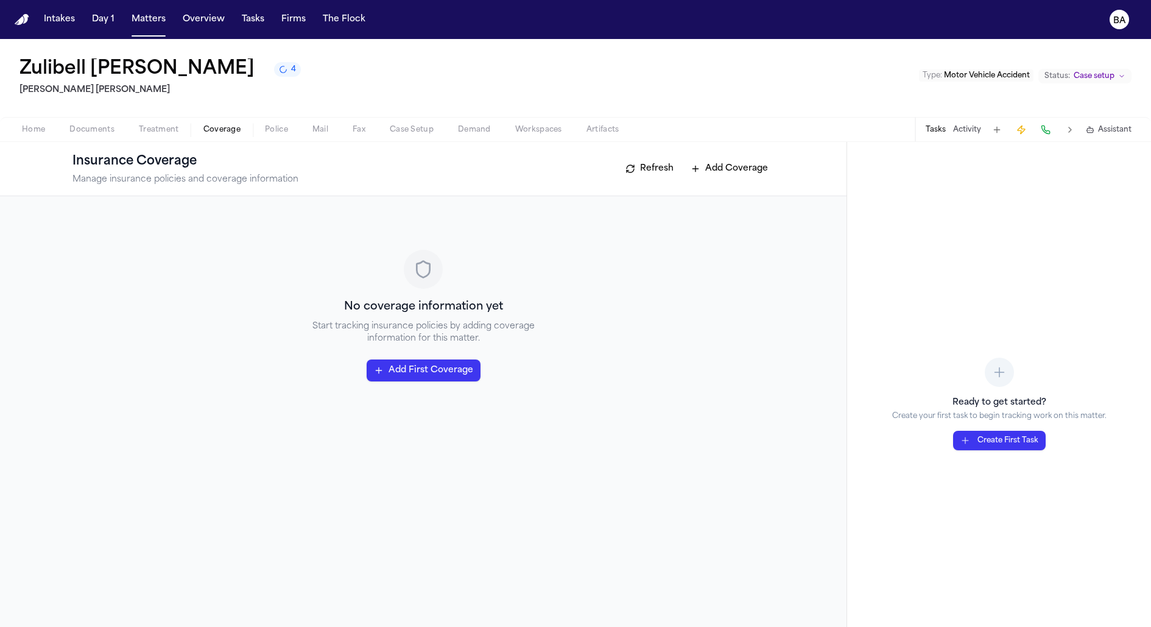
click at [228, 132] on span "Coverage" at bounding box center [221, 130] width 37 height 10
click at [284, 133] on span "Police" at bounding box center [276, 130] width 23 height 10
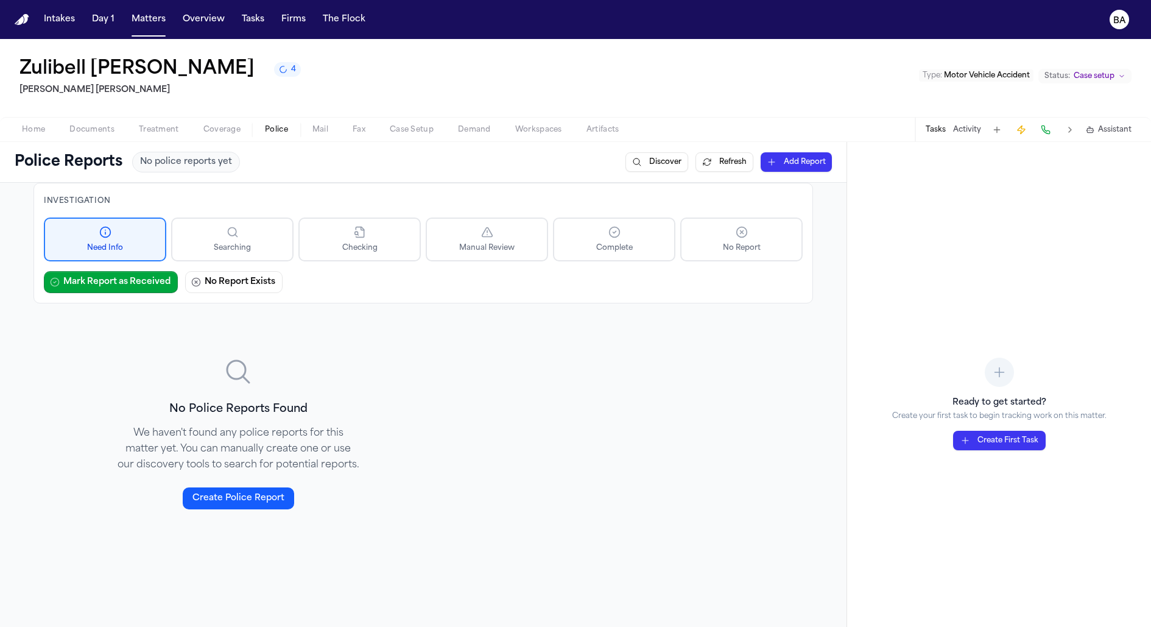
click at [315, 133] on span "Mail" at bounding box center [320, 130] width 16 height 10
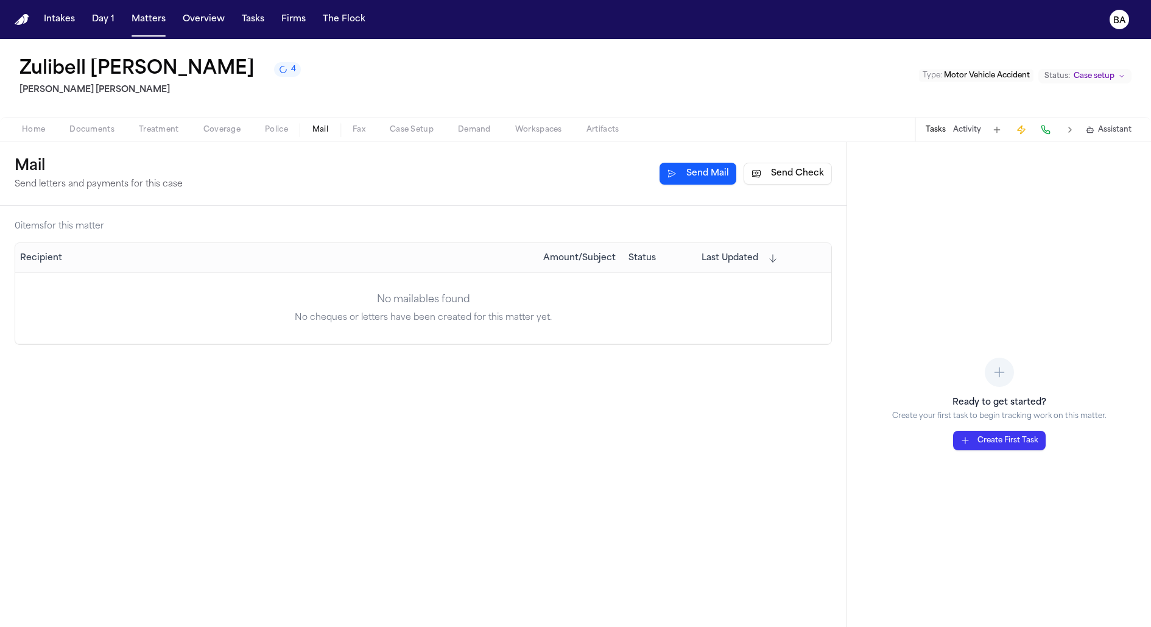
click at [222, 136] on span "button" at bounding box center [222, 136] width 52 height 1
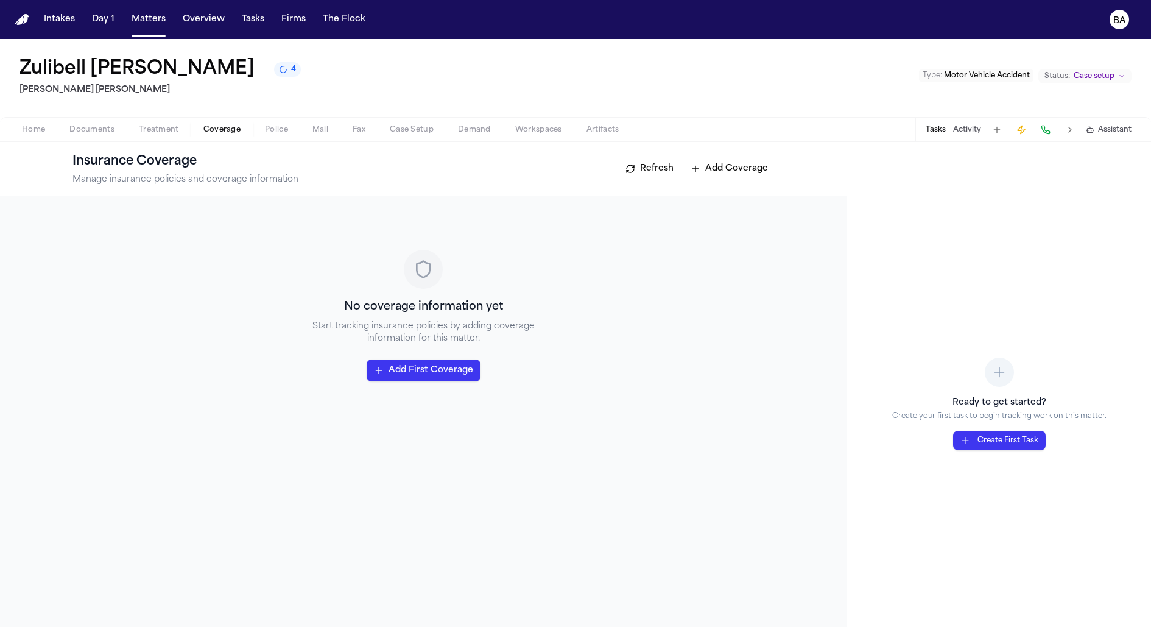
click at [104, 138] on div "Home Documents Treatment Coverage Police Mail Fax Case Setup Demand Workspaces …" at bounding box center [575, 129] width 1151 height 24
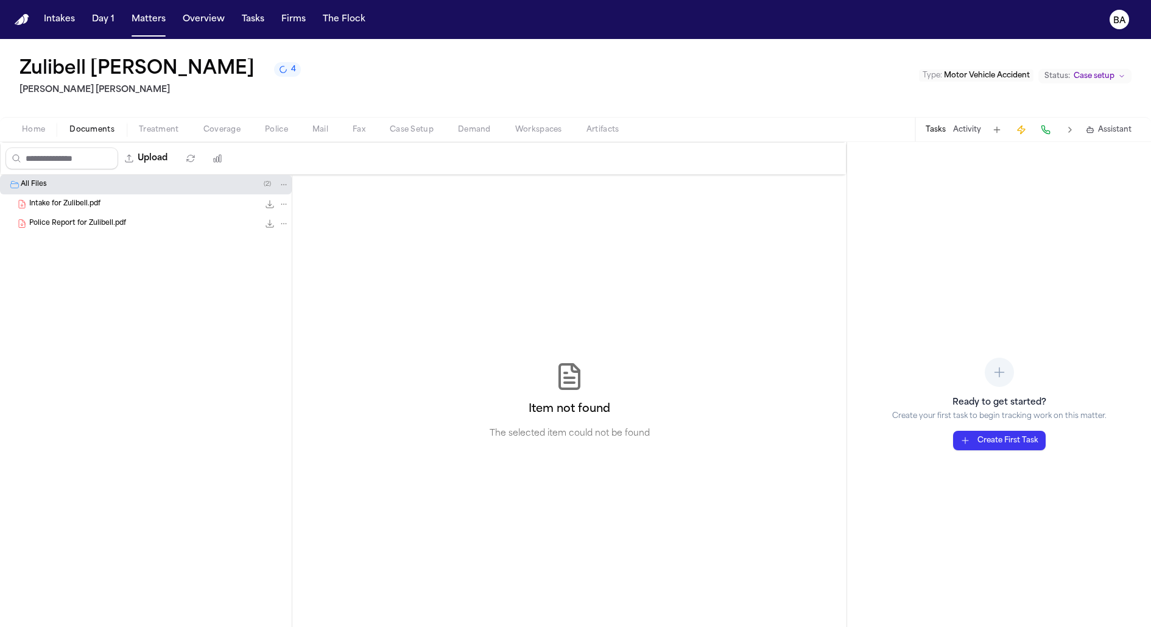
click at [94, 130] on span "Documents" at bounding box center [91, 130] width 45 height 10
click at [99, 208] on div "Intake for Zulibell.pdf 100.5 KB • PDF" at bounding box center [159, 204] width 260 height 12
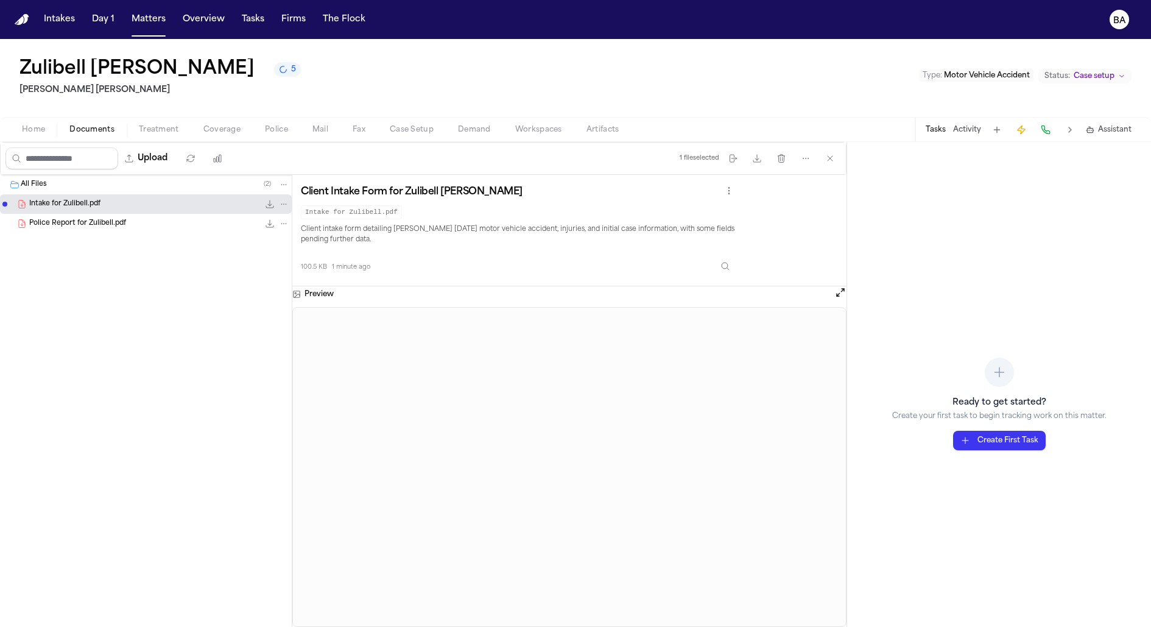
click at [208, 134] on span "Coverage" at bounding box center [221, 130] width 37 height 10
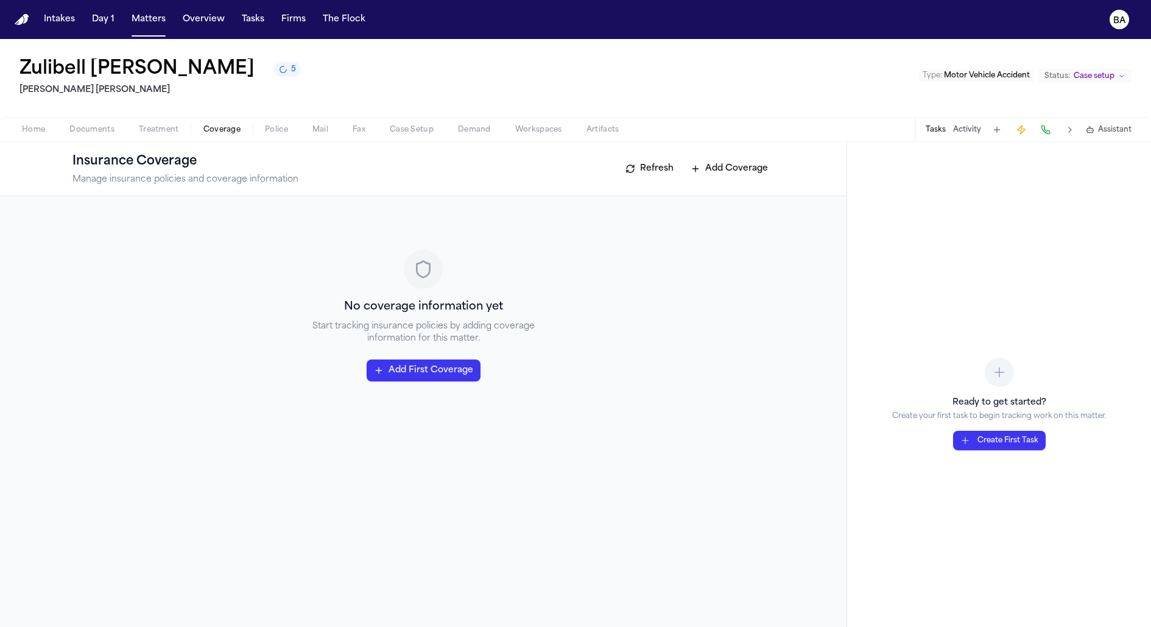
click at [398, 364] on button "Add First Coverage" at bounding box center [424, 370] width 114 height 22
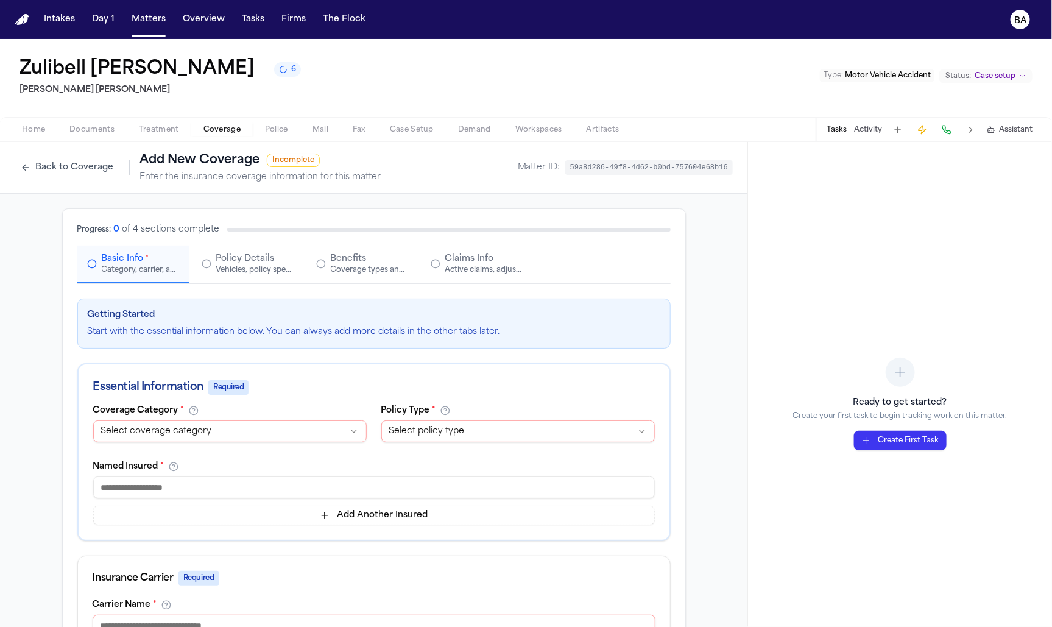
click at [289, 431] on html "**********" at bounding box center [526, 313] width 1052 height 627
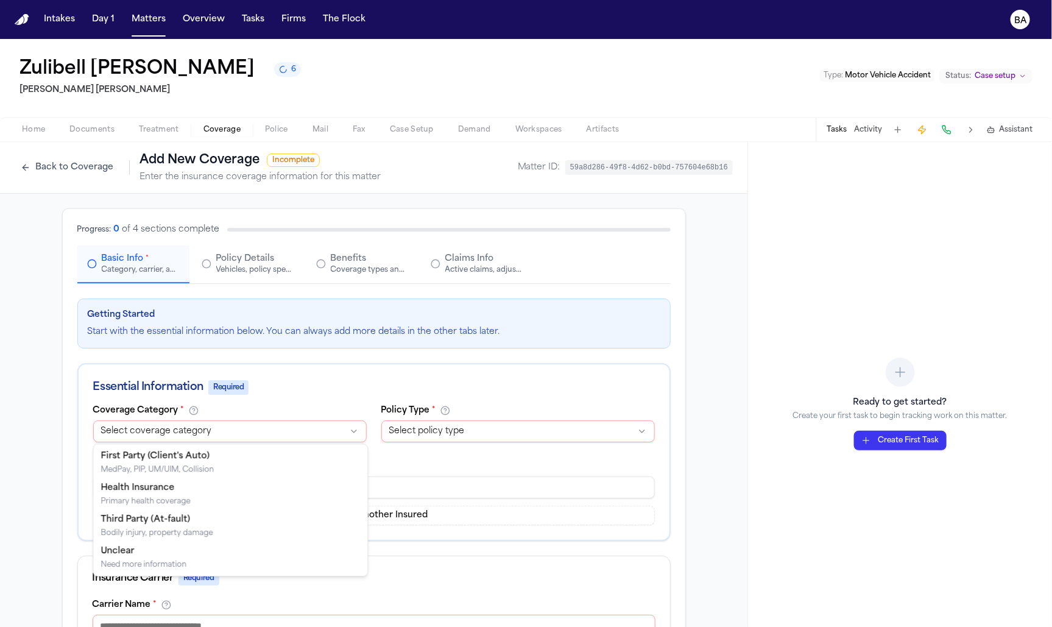
select select "**********"
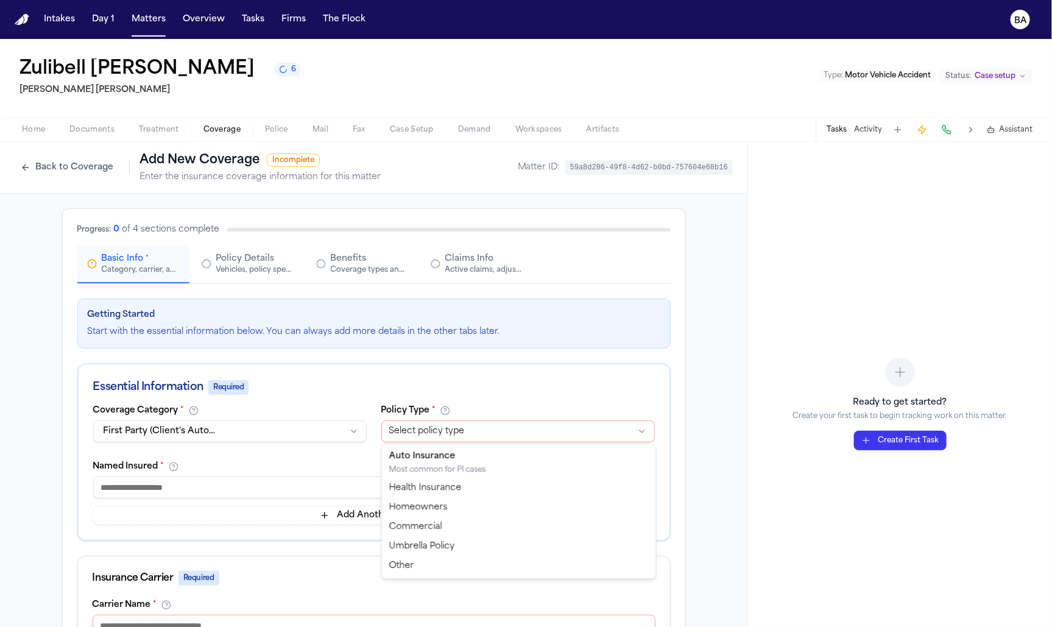
click at [438, 427] on html "**********" at bounding box center [526, 313] width 1052 height 627
select select "****"
click at [373, 490] on input at bounding box center [373, 487] width 561 height 22
click at [1037, 452] on div "Ready to get started? Create your first task to begin tracking work on this mat…" at bounding box center [900, 384] width 304 height 485
click at [381, 492] on input at bounding box center [373, 487] width 561 height 22
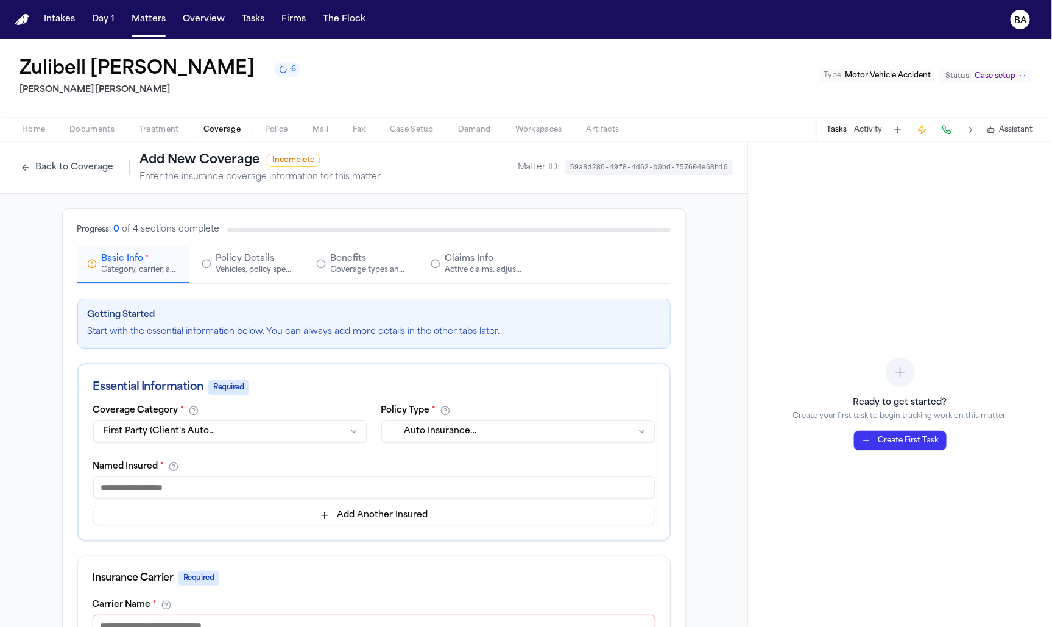
paste input "**********"
type input "**********"
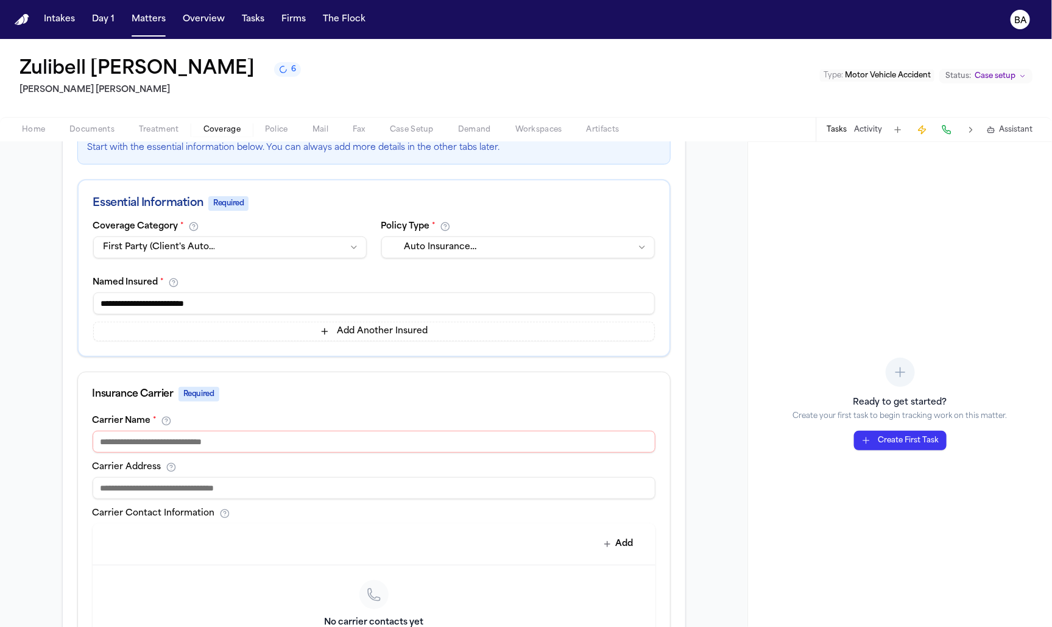
scroll to position [227, 0]
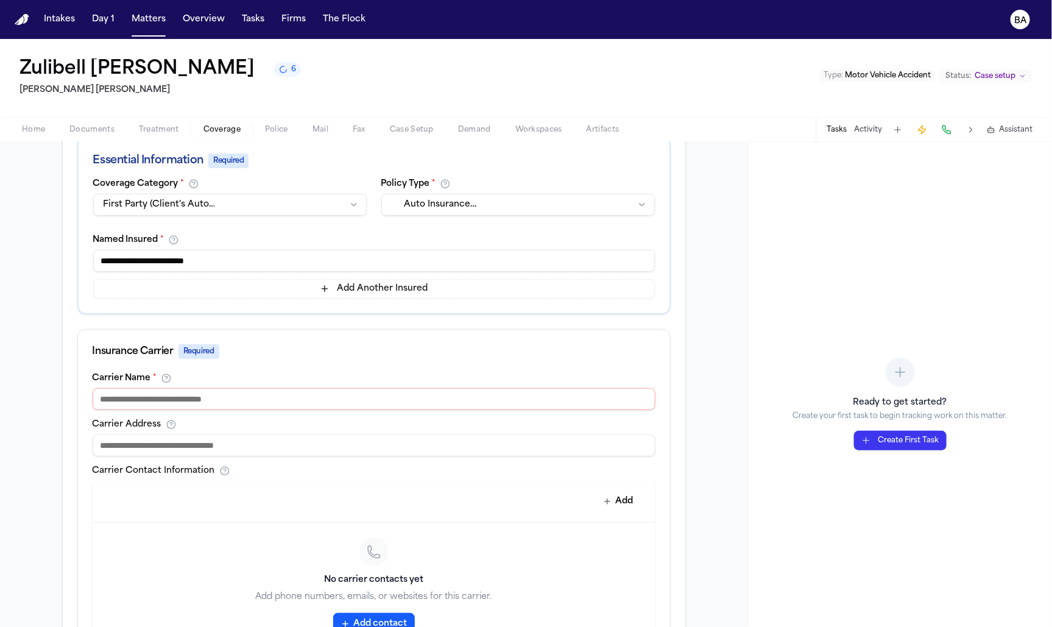
click at [294, 399] on input at bounding box center [374, 399] width 563 height 22
paste input "**********"
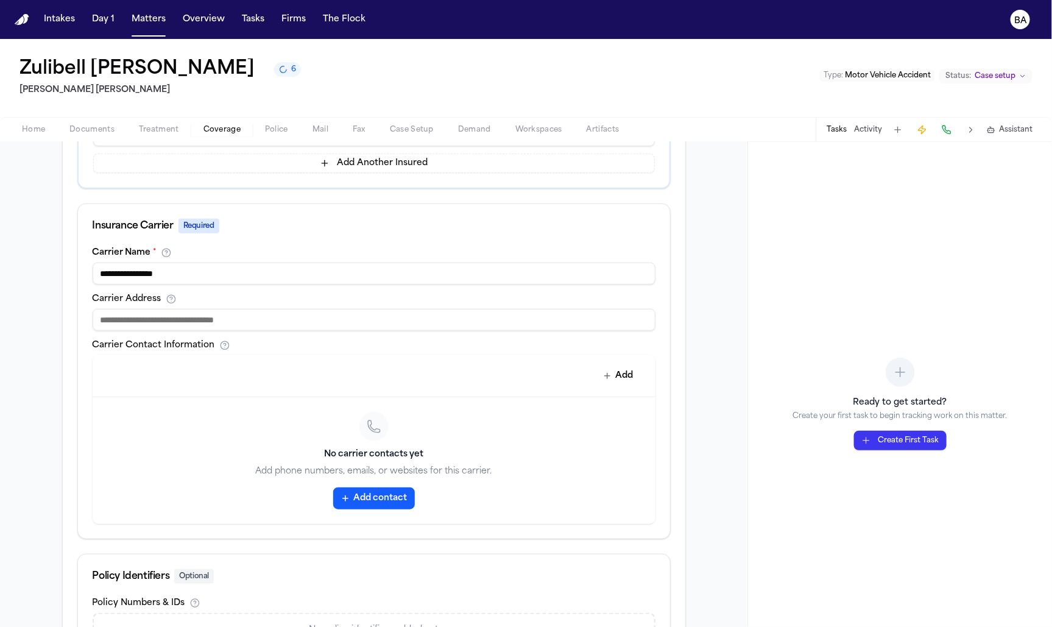
scroll to position [394, 0]
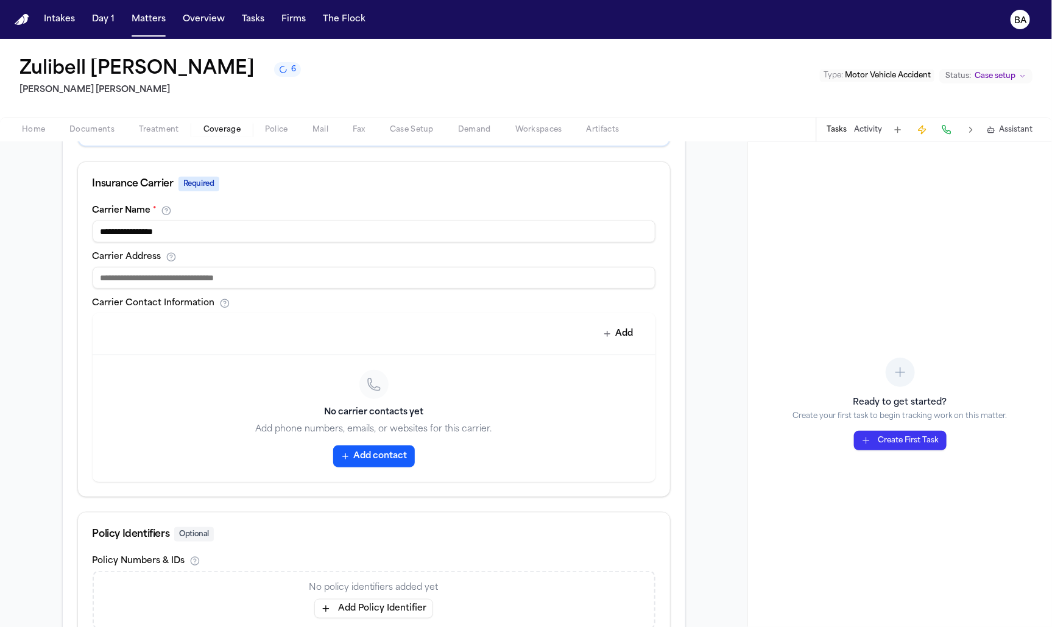
type input "**********"
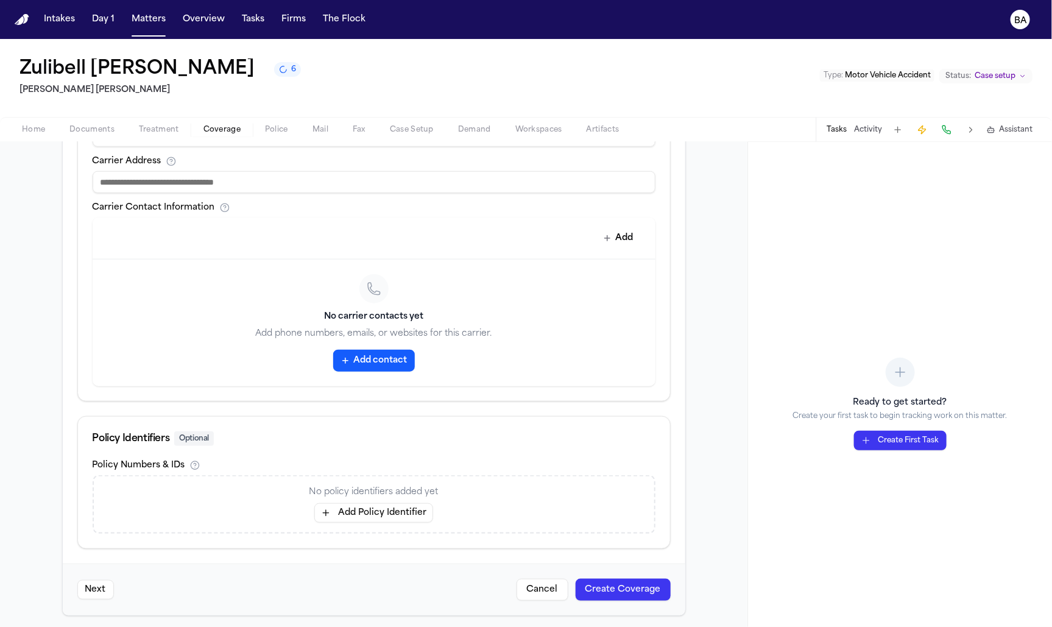
click at [378, 505] on button "Add Policy Identifier" at bounding box center [373, 512] width 119 height 19
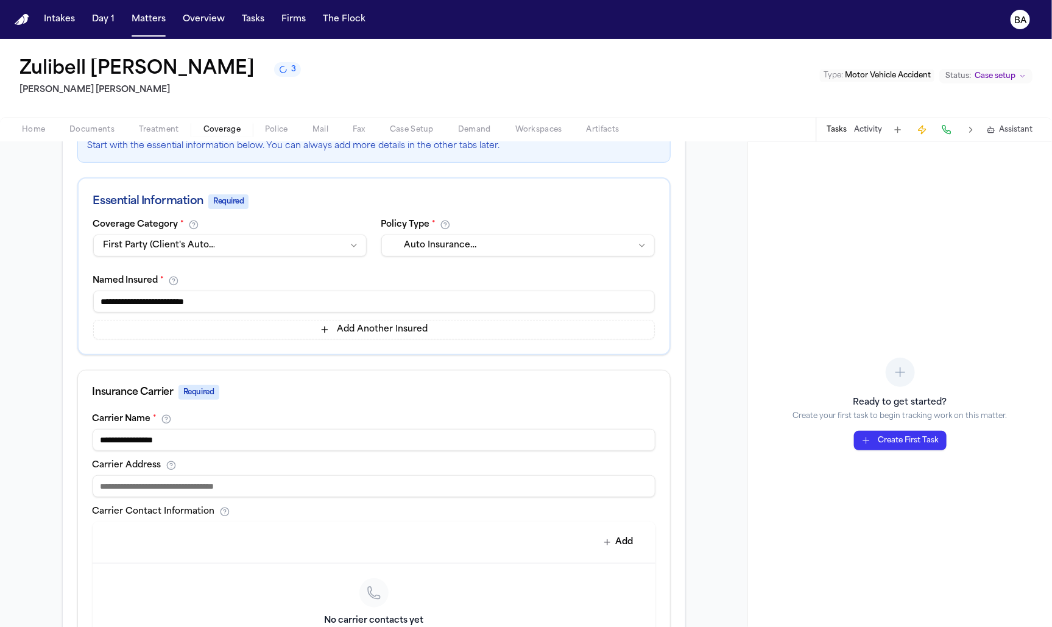
scroll to position [0, 0]
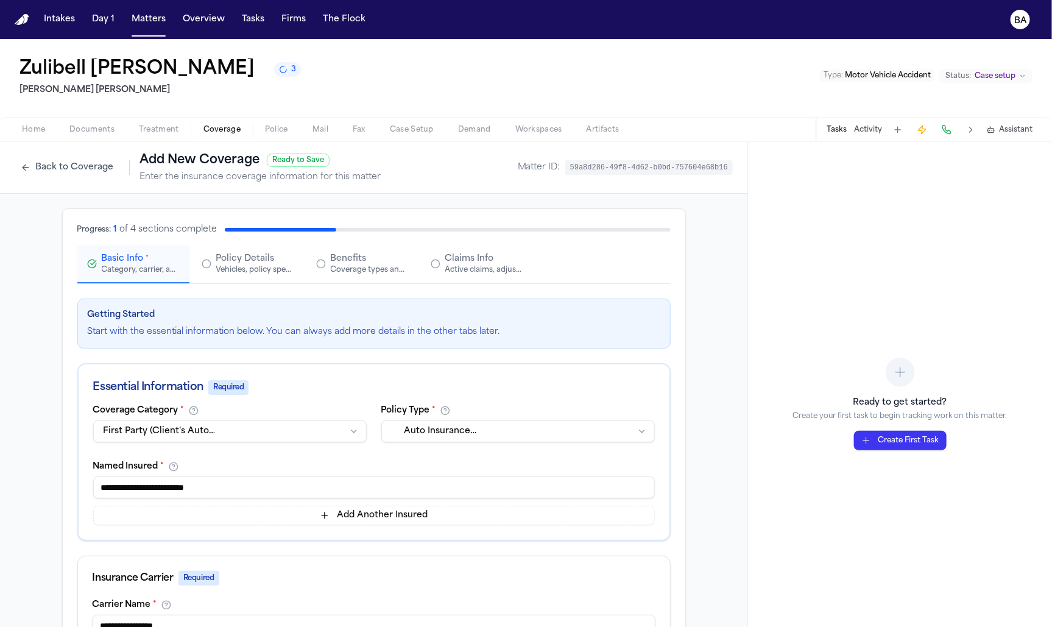
type input "**********"
click at [256, 275] on button "Policy Details Vehicles, policy specifics, and additional details" at bounding box center [248, 264] width 112 height 38
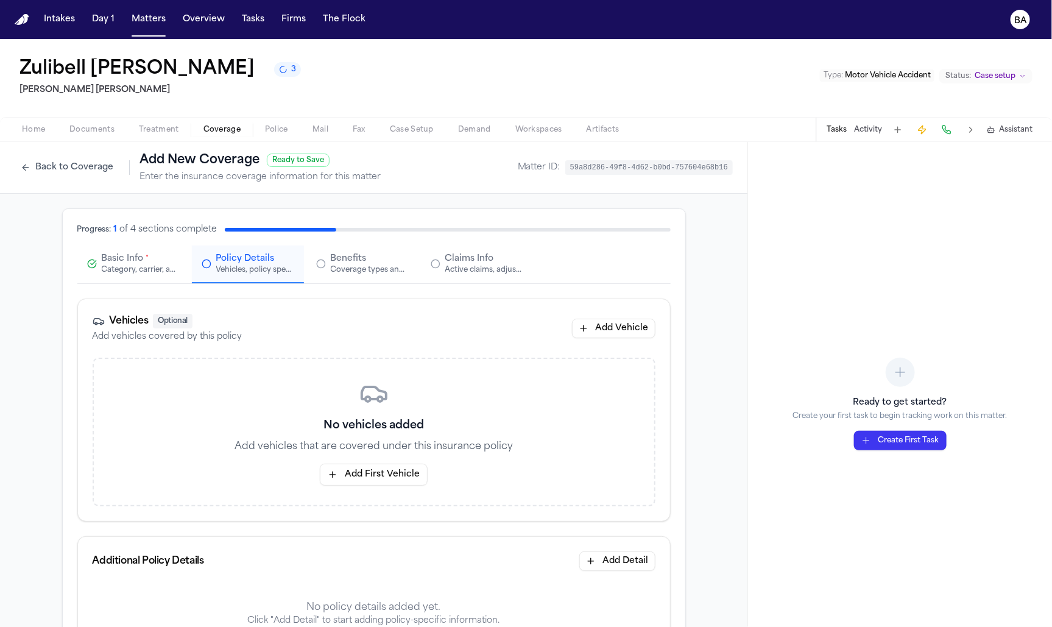
click at [400, 487] on div "No vehicles added Add vehicles that are covered under this insurance policy Add…" at bounding box center [374, 431] width 563 height 149
click at [390, 474] on button "Add First Vehicle" at bounding box center [374, 474] width 108 height 22
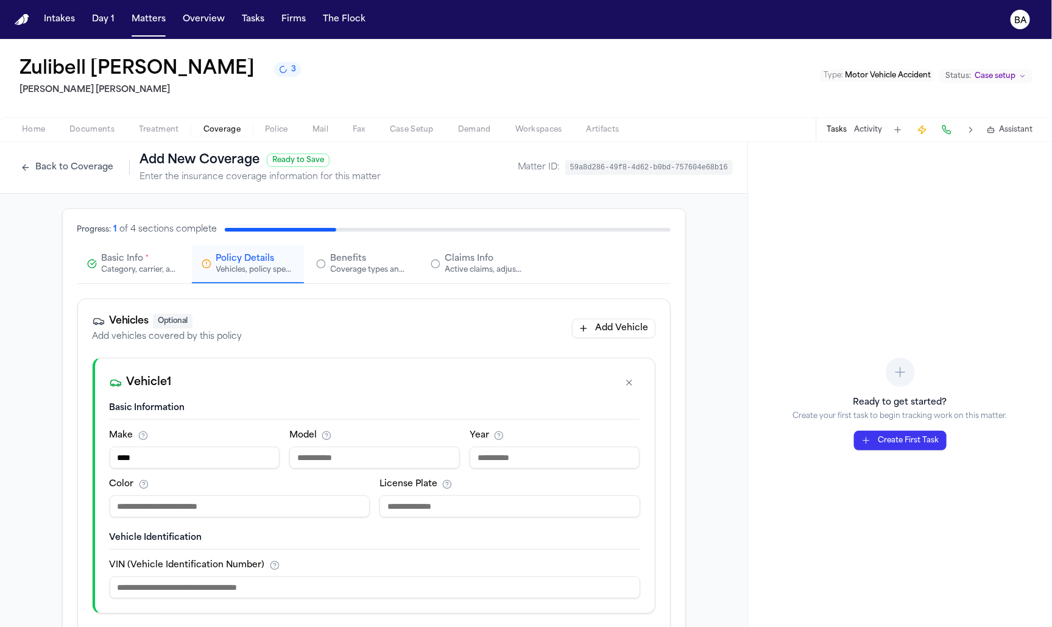
type input "****"
click at [421, 457] on input at bounding box center [374, 457] width 171 height 22
paste input "***"
type input "***"
click at [554, 451] on input "number" at bounding box center [554, 457] width 171 height 22
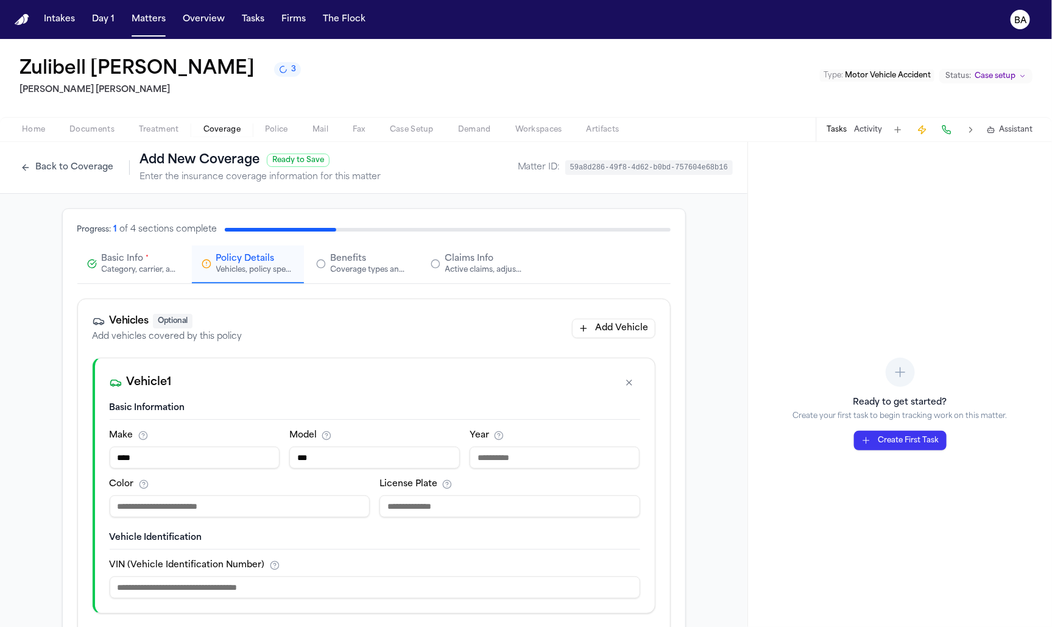
paste input "****"
type input "****"
click at [291, 68] on span "3" at bounding box center [293, 70] width 5 height 10
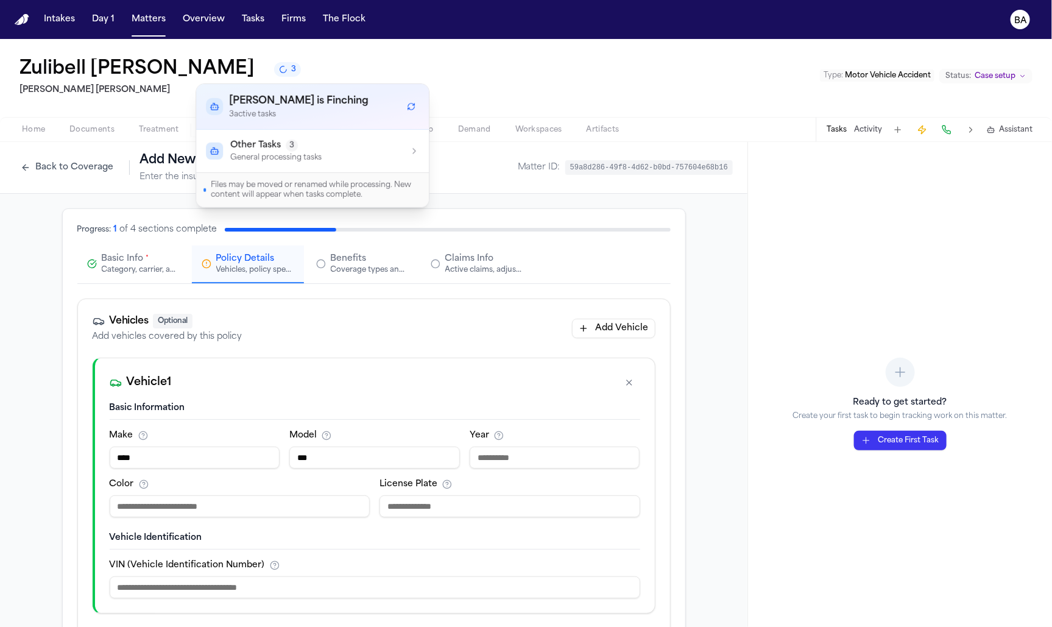
click at [289, 146] on span "3" at bounding box center [292, 145] width 12 height 12
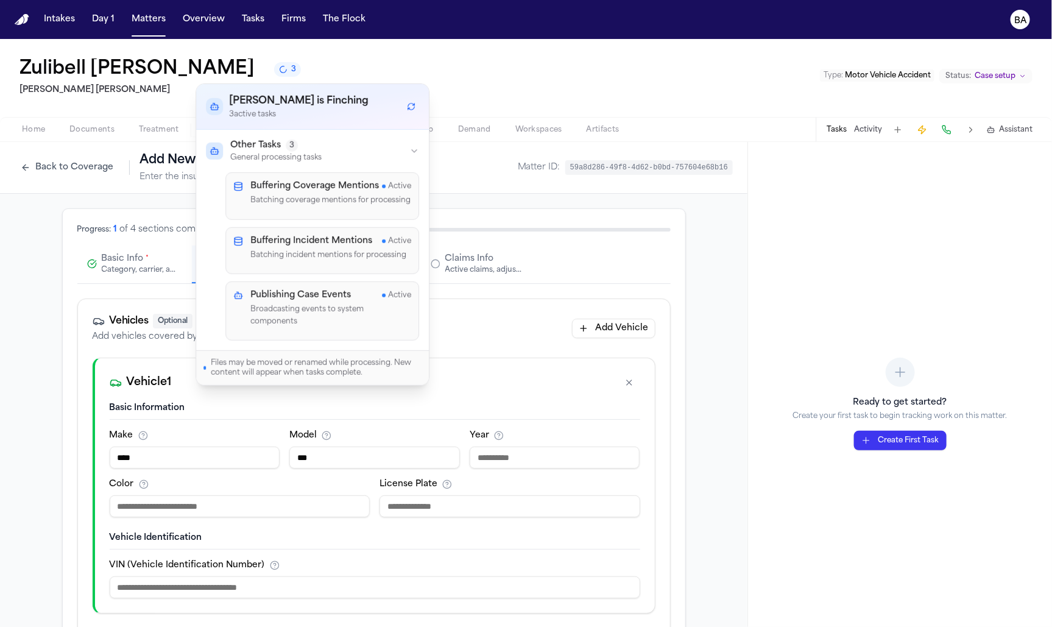
click at [37, 220] on div "Progress: 1 of 4 sections complete Basic Info * Category, carrier, and policy h…" at bounding box center [373, 538] width 747 height 688
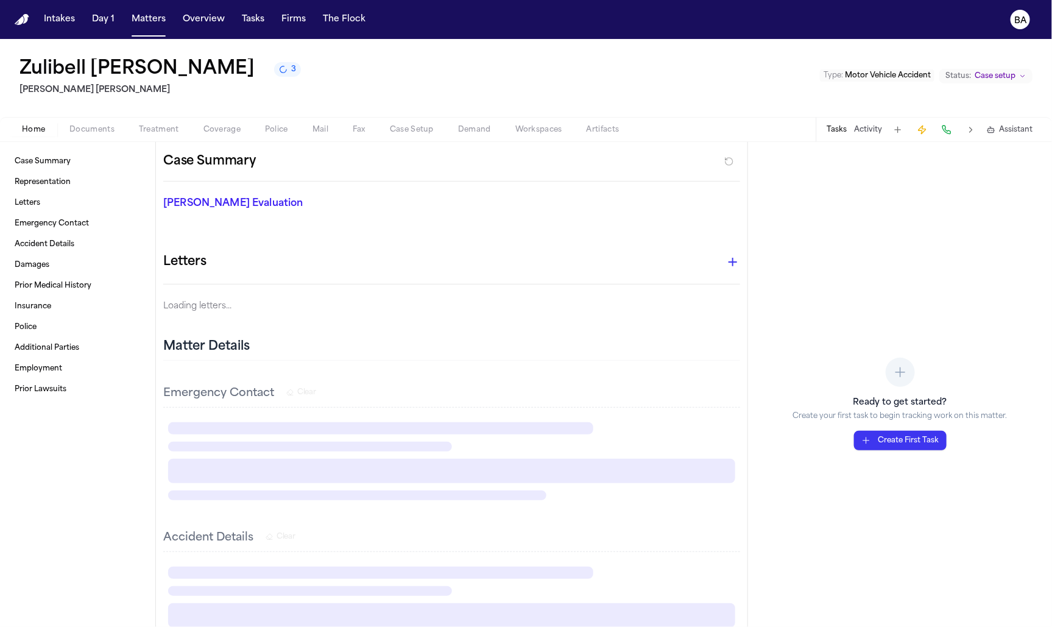
click at [41, 133] on span "Home" at bounding box center [33, 130] width 23 height 10
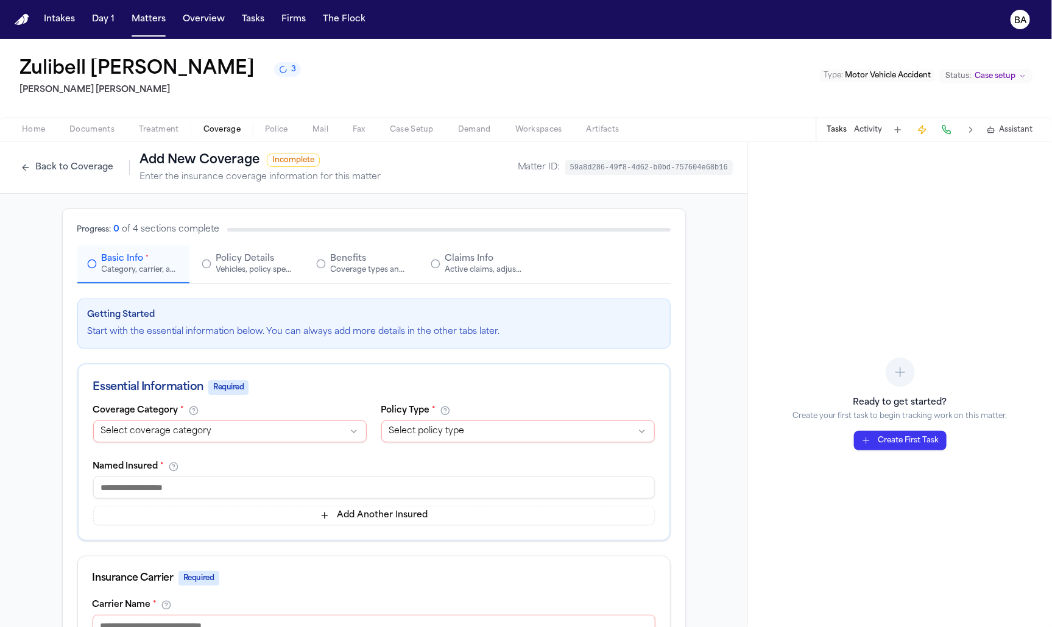
click at [46, 141] on div "Home Documents Treatment Coverage Police Mail Fax Case Setup Demand Workspaces …" at bounding box center [526, 129] width 1052 height 24
click at [41, 135] on button "Home" at bounding box center [33, 129] width 47 height 15
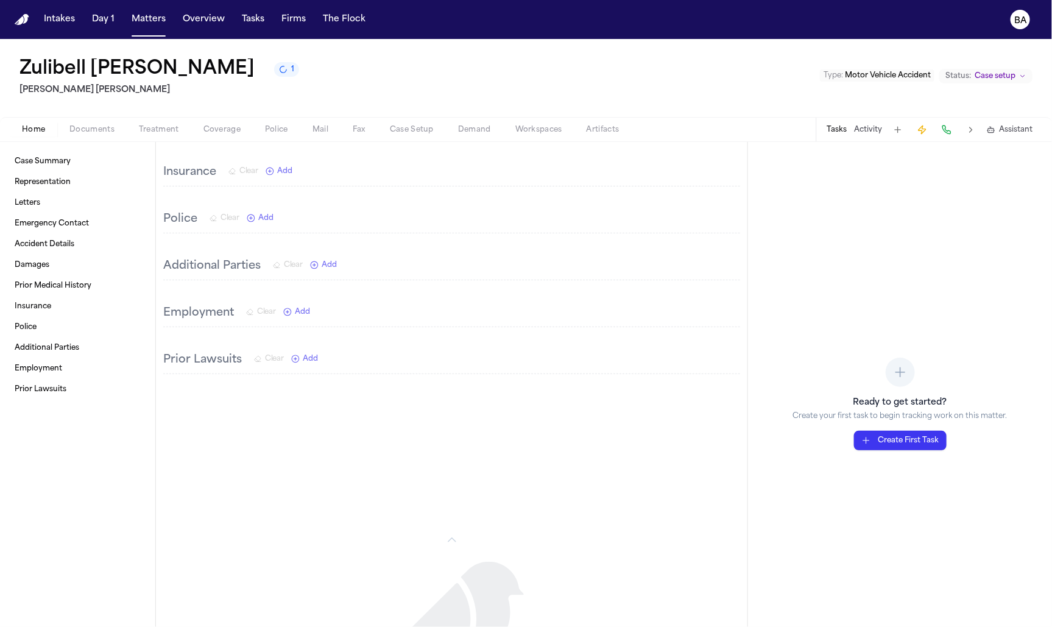
scroll to position [1046, 0]
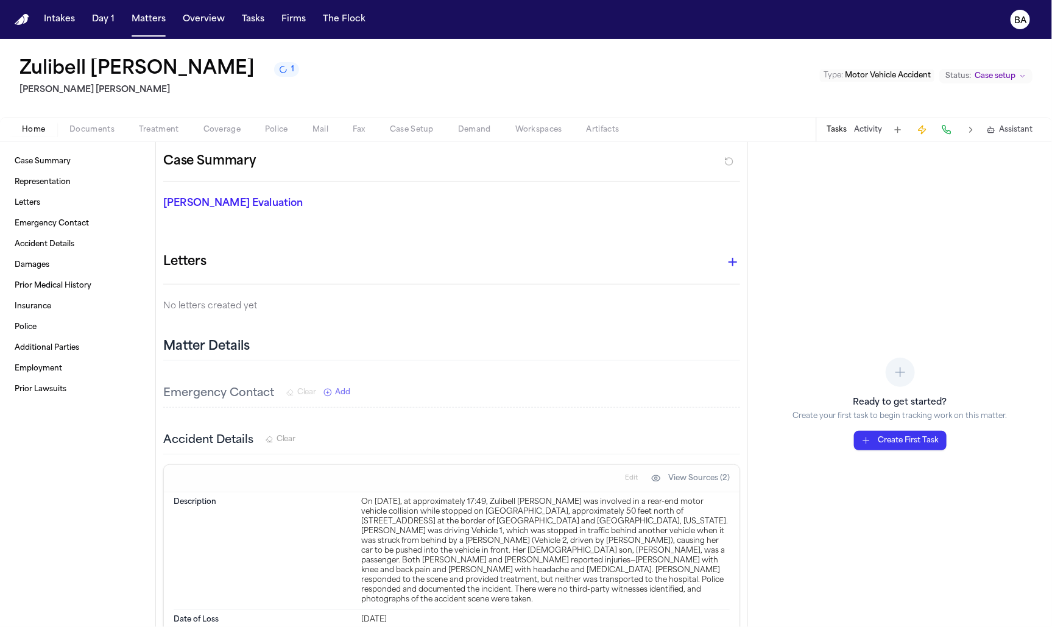
click at [108, 133] on span "Documents" at bounding box center [91, 130] width 45 height 10
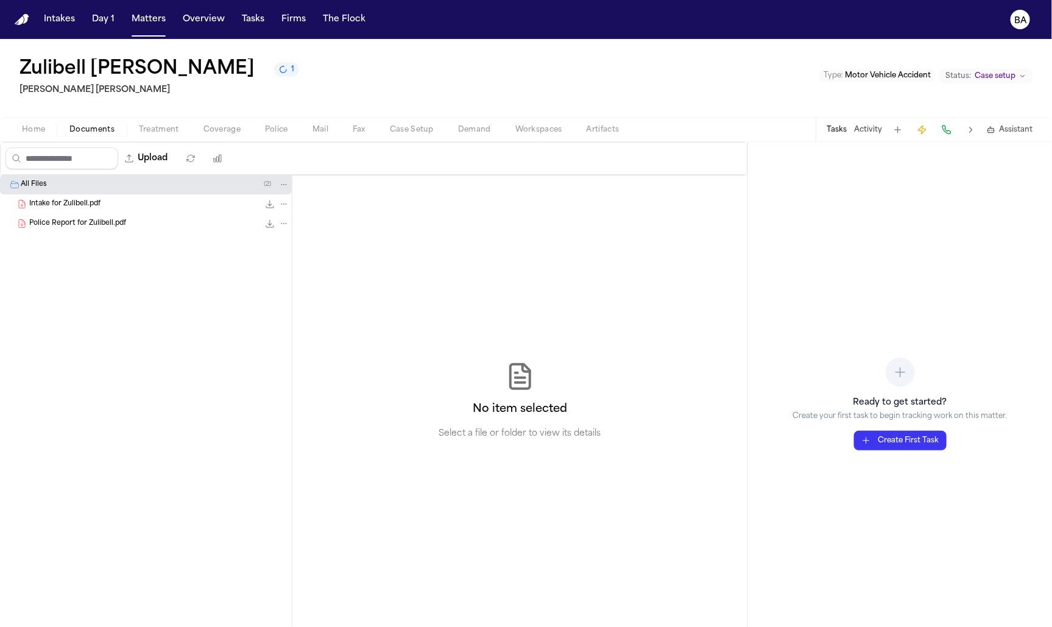
click at [145, 142] on div "Upload" at bounding box center [117, 158] width 233 height 32
click at [150, 133] on span "Treatment" at bounding box center [159, 130] width 40 height 10
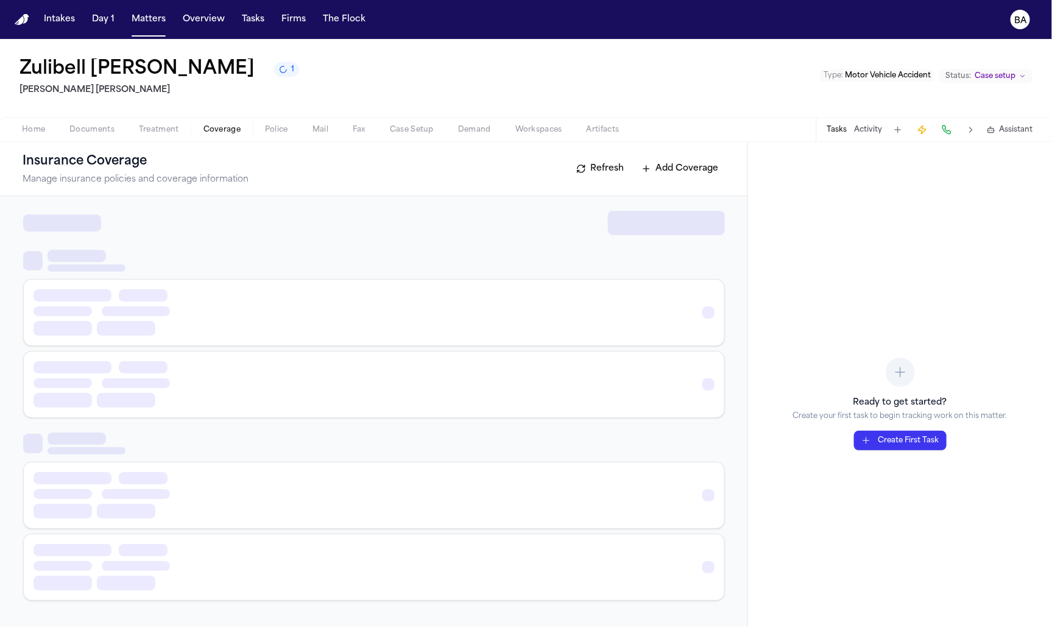
click at [205, 134] on span "Coverage" at bounding box center [221, 130] width 37 height 10
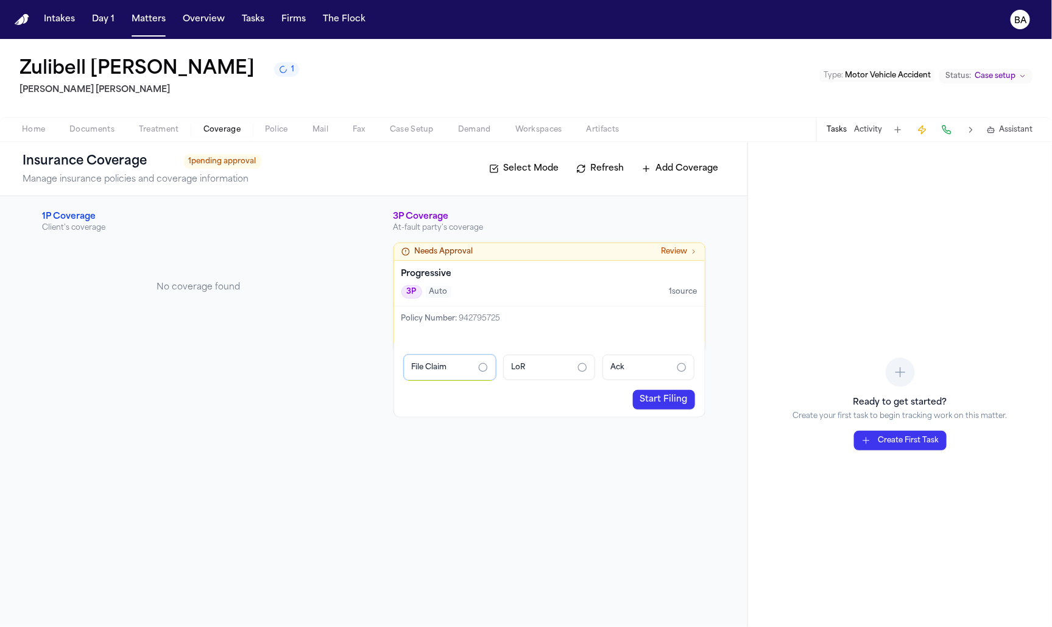
click at [474, 281] on div "Progressive 3P Auto 1 source" at bounding box center [549, 284] width 311 height 46
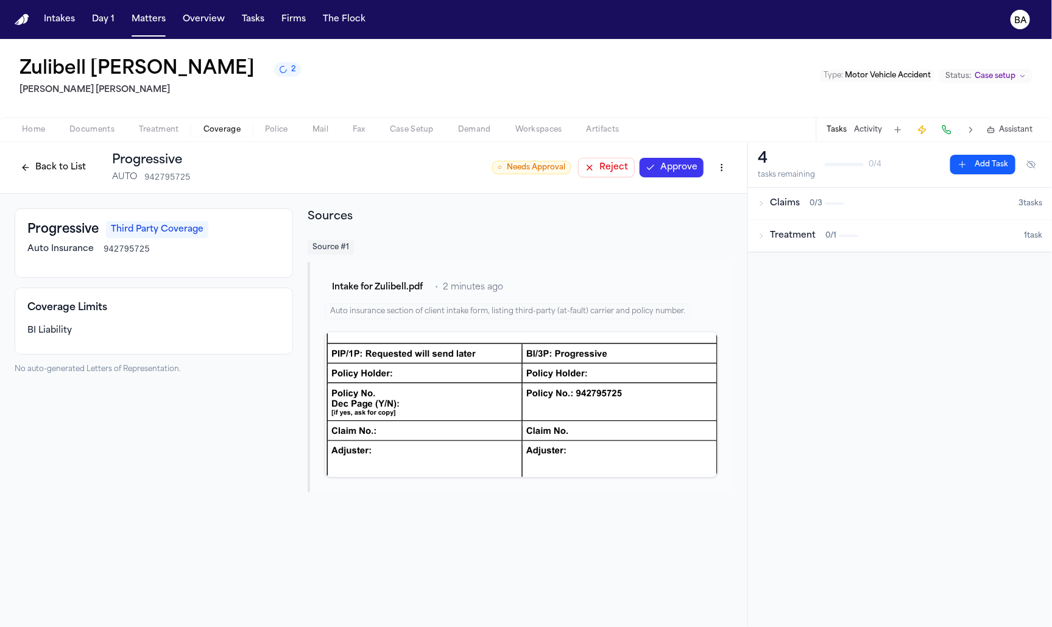
click at [228, 130] on span "Coverage" at bounding box center [221, 130] width 37 height 10
click at [228, 136] on span "button" at bounding box center [222, 136] width 52 height 1
click at [76, 167] on button "Back to List" at bounding box center [53, 167] width 77 height 19
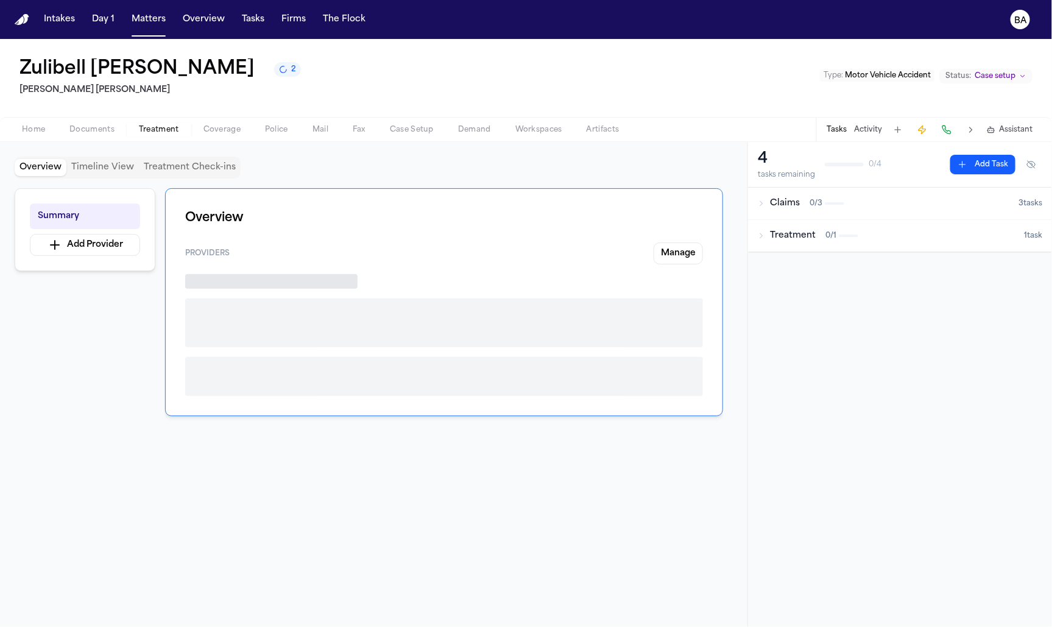
click at [156, 129] on span "Treatment" at bounding box center [159, 130] width 40 height 10
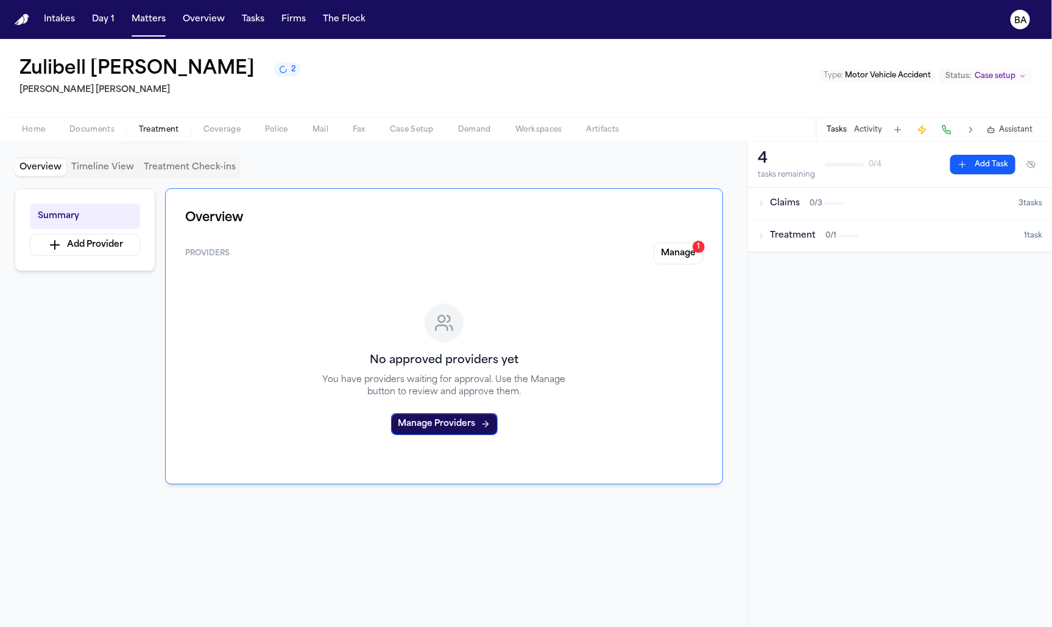
click at [100, 128] on span "Documents" at bounding box center [91, 130] width 45 height 10
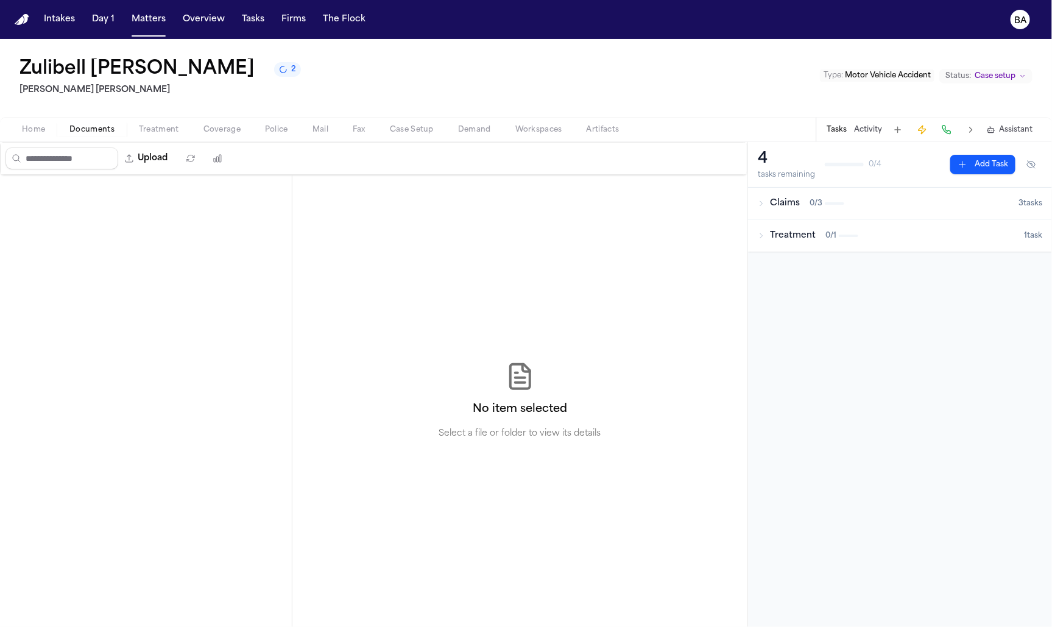
click at [274, 77] on button "2" at bounding box center [287, 69] width 27 height 15
click at [209, 85] on div "Zulibell Carbonel Steele Adams Hosman Type : Motor Vehicle Accident Status: Cas…" at bounding box center [526, 78] width 1052 height 78
click at [205, 77] on div "Zulibell Carbonel Steele Adams Hosman Type : Motor Vehicle Accident Status: Cas…" at bounding box center [526, 78] width 1052 height 78
click at [92, 133] on span "Documents" at bounding box center [91, 130] width 45 height 10
click at [30, 128] on span "Home" at bounding box center [33, 130] width 23 height 10
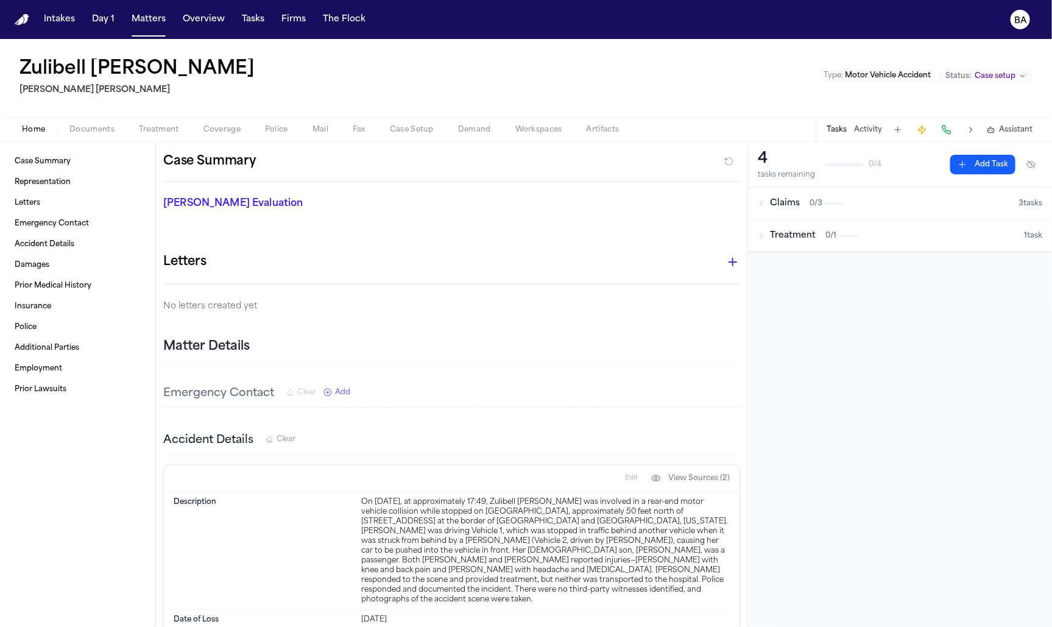
click at [202, 94] on div "Zulibell Carbonel Steele Adams Hosman Type : Motor Vehicle Accident Status: Cas…" at bounding box center [526, 78] width 1052 height 78
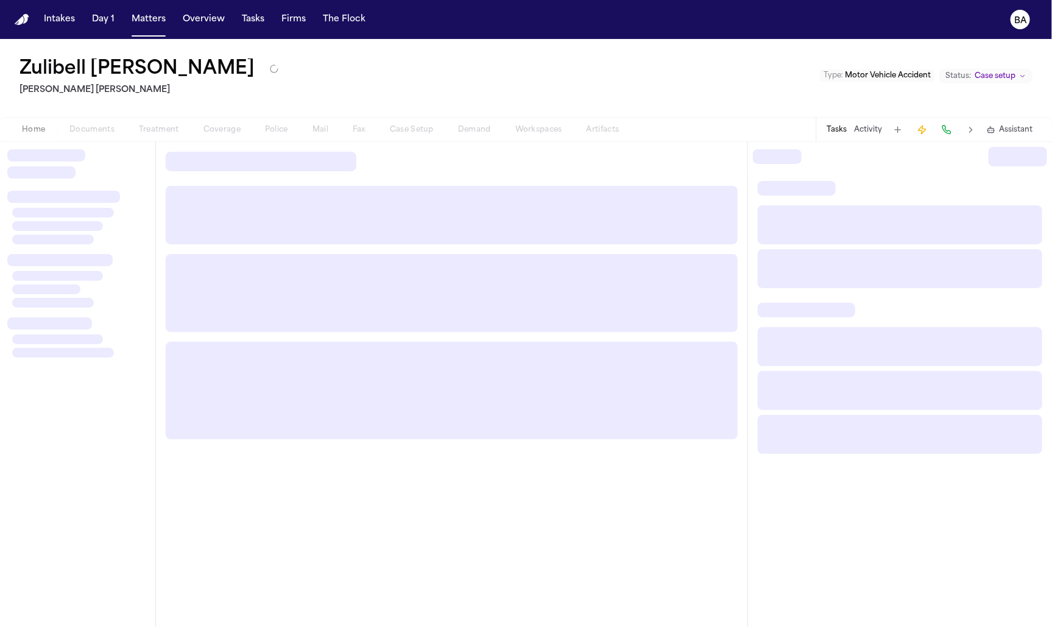
click at [96, 131] on span "Documents" at bounding box center [91, 130] width 45 height 10
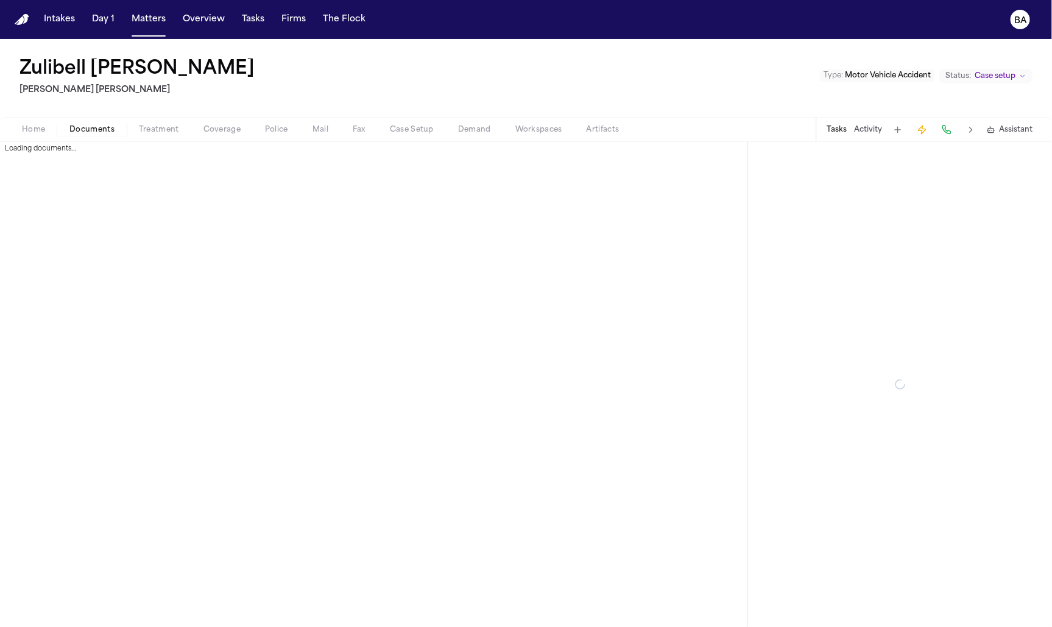
click at [102, 131] on span "Documents" at bounding box center [91, 130] width 45 height 10
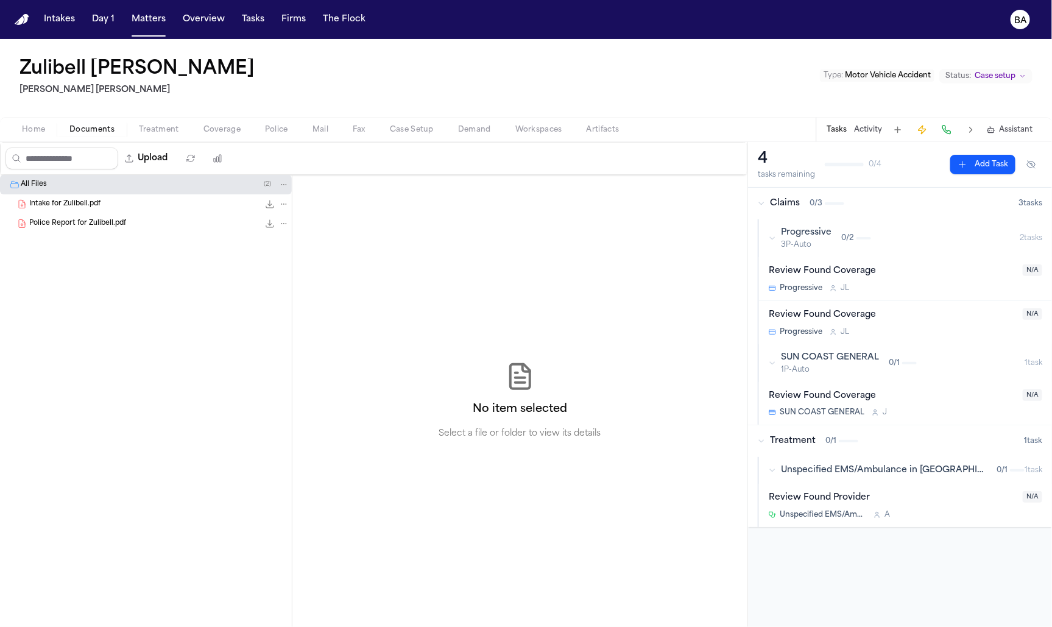
click at [156, 130] on span "Treatment" at bounding box center [159, 130] width 40 height 10
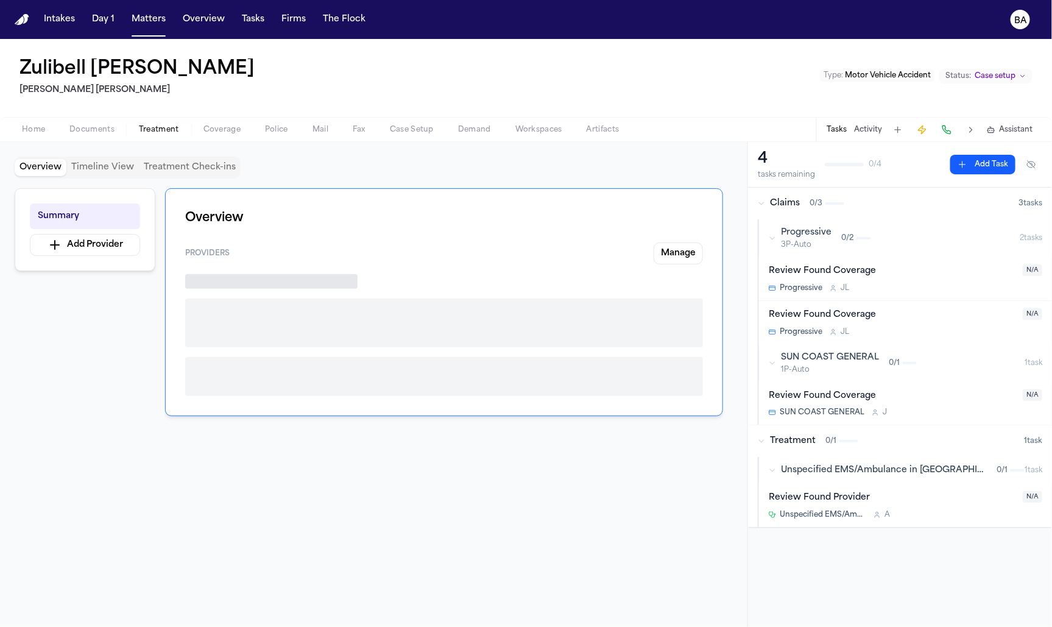
click at [223, 125] on span "Coverage" at bounding box center [221, 130] width 37 height 10
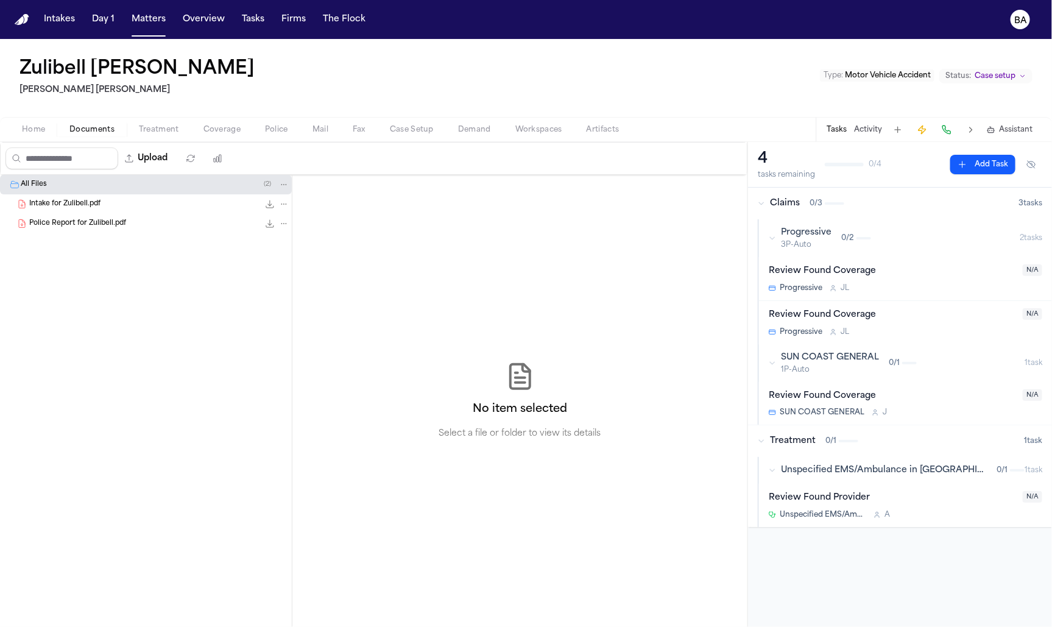
click at [107, 128] on span "Documents" at bounding box center [91, 130] width 45 height 10
click at [143, 149] on button "Upload" at bounding box center [146, 158] width 57 height 22
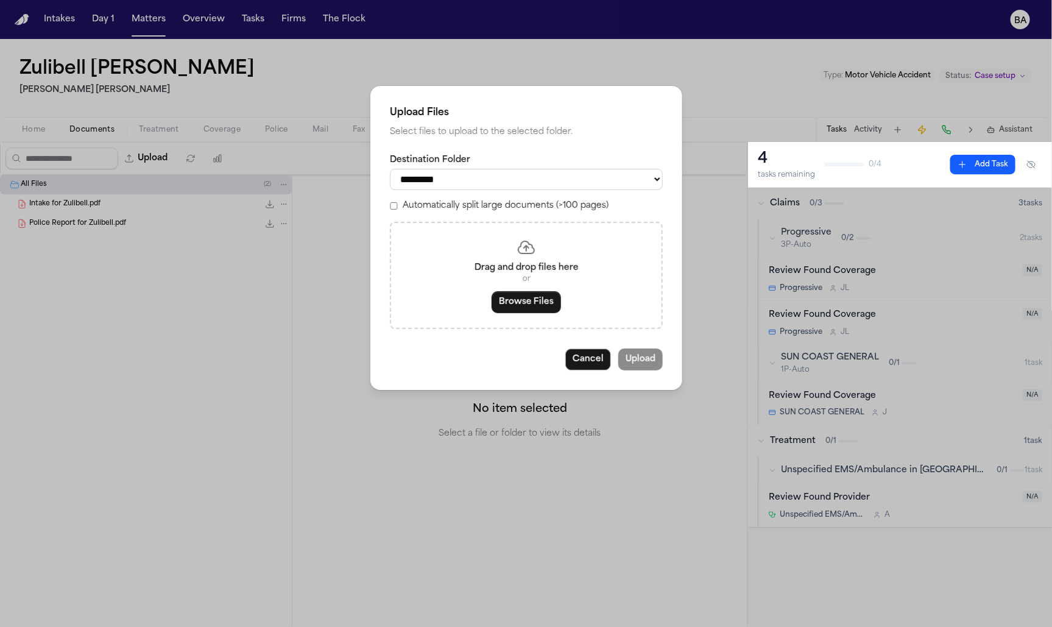
click at [452, 284] on p "or" at bounding box center [526, 279] width 241 height 10
click at [524, 297] on button "Browse Files" at bounding box center [525, 302] width 69 height 22
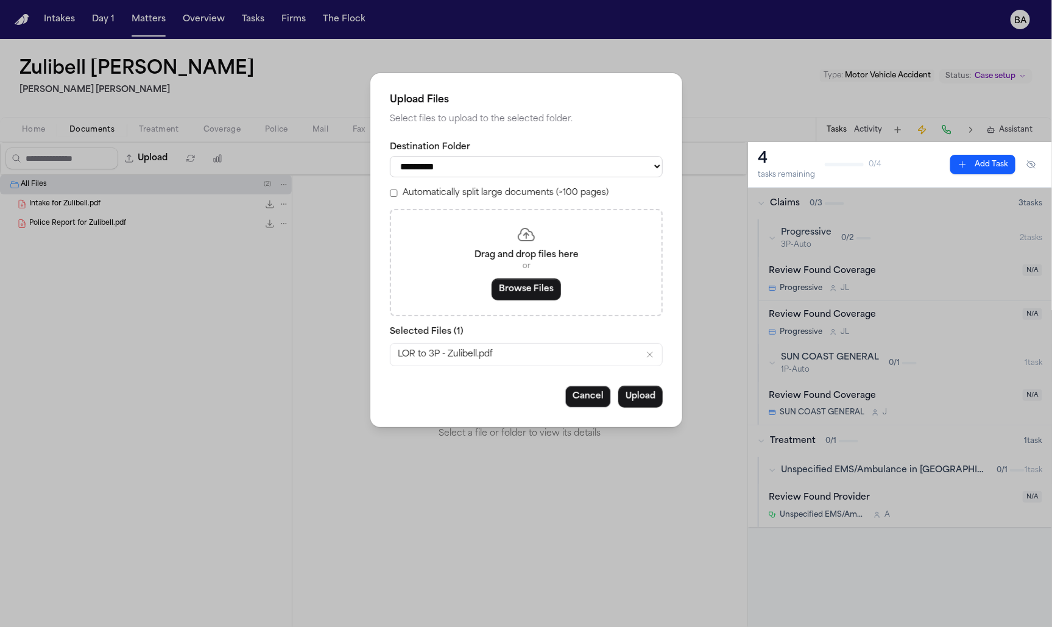
click at [554, 166] on select "*********" at bounding box center [526, 166] width 273 height 21
click at [647, 403] on button "Upload" at bounding box center [640, 396] width 44 height 22
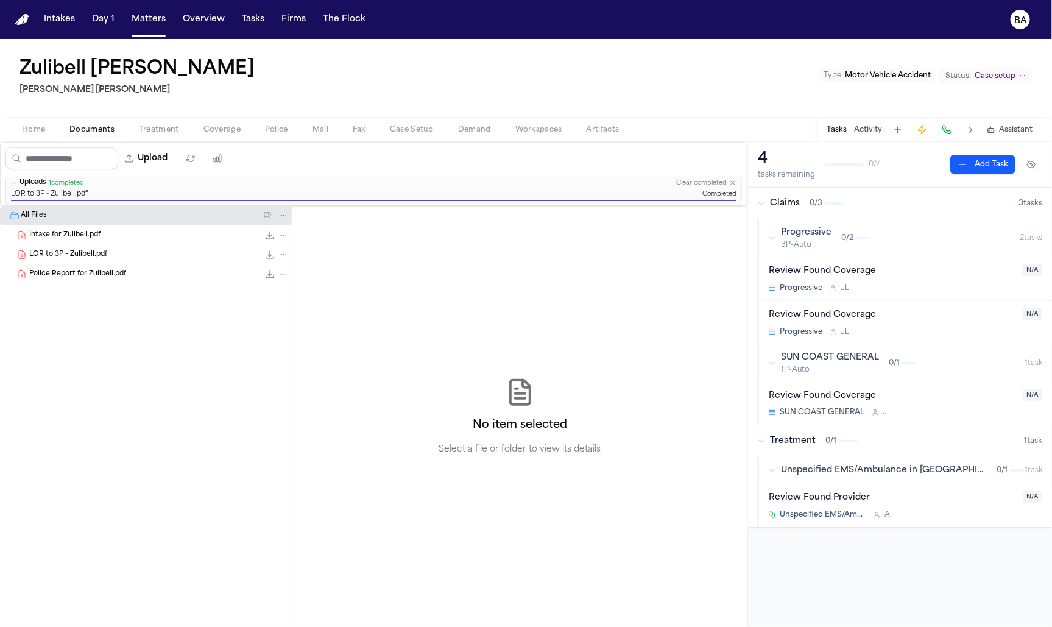
click at [214, 127] on span "Coverage" at bounding box center [221, 130] width 37 height 10
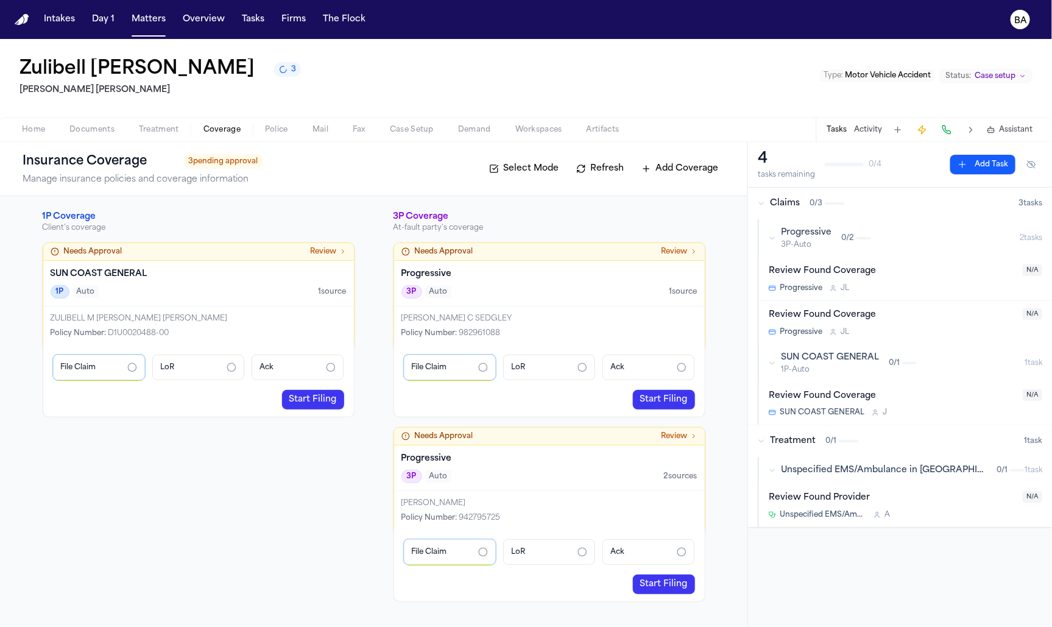
click at [296, 253] on div "Needs Approval Review" at bounding box center [199, 252] width 296 height 10
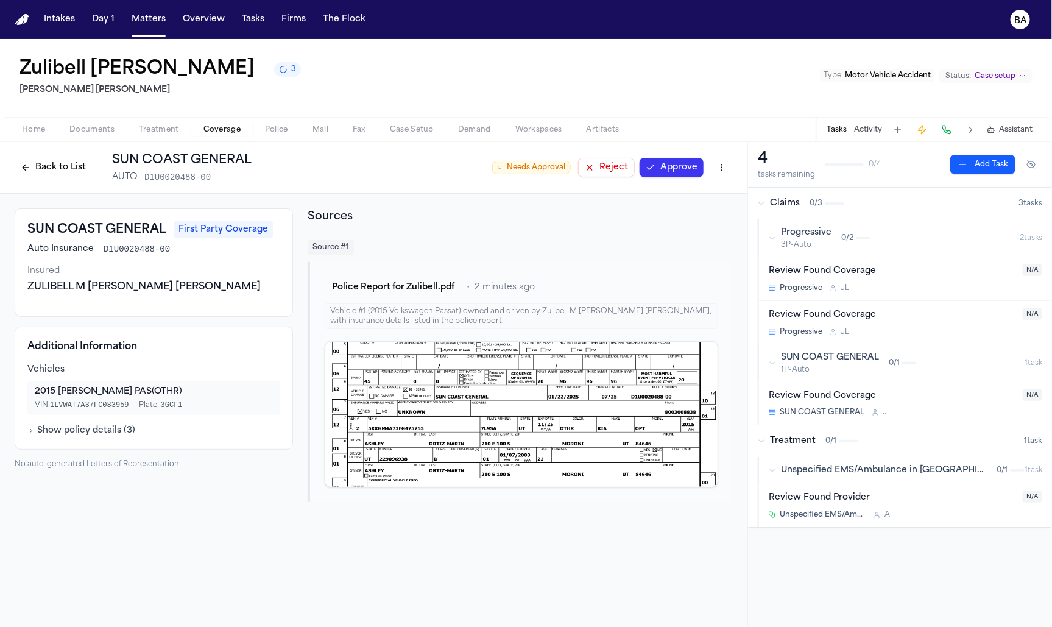
click at [677, 171] on button "Approve" at bounding box center [671, 167] width 64 height 19
click at [873, 230] on div "Progressive 3P-Auto 0 / 2" at bounding box center [893, 238] width 251 height 23
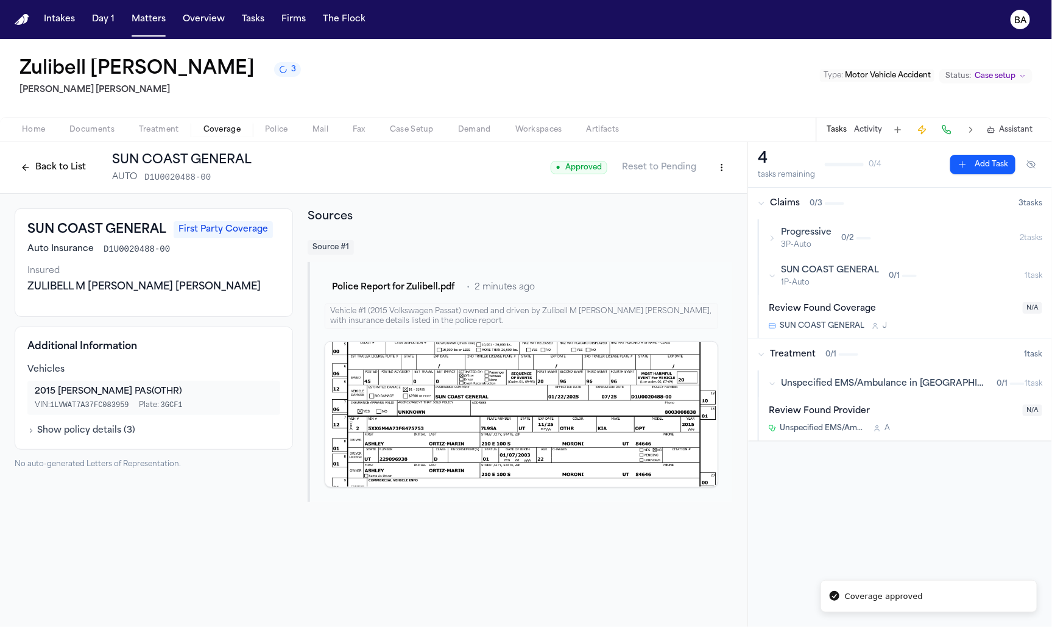
click at [908, 284] on div "SUN COAST GENERAL 1P-Auto 0 / 1" at bounding box center [896, 275] width 256 height 23
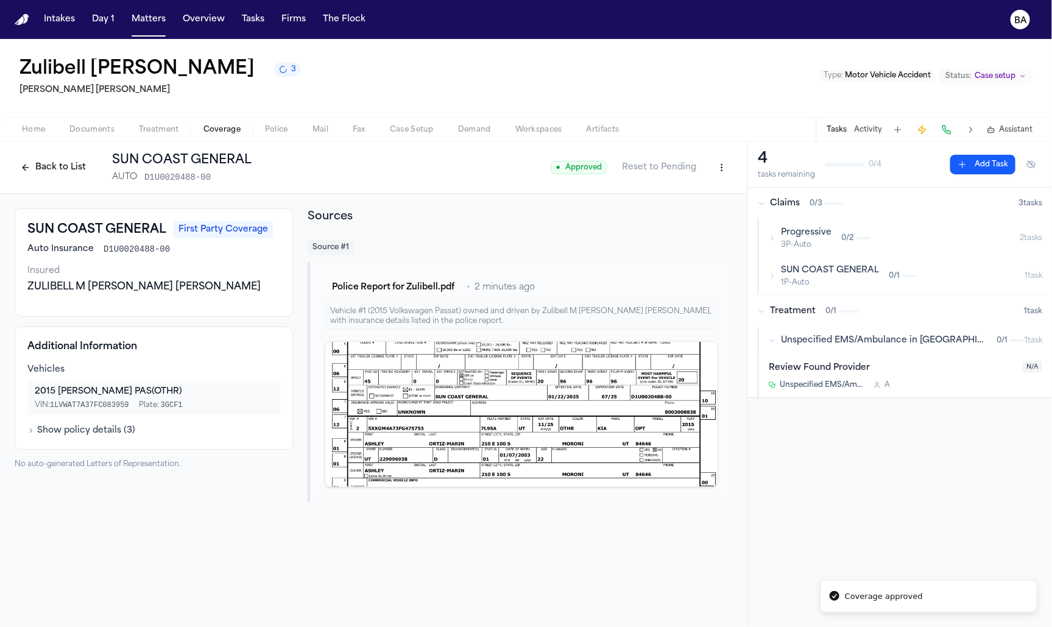
click at [902, 286] on div "SUN COAST GENERAL 1P-Auto 0 / 1" at bounding box center [896, 275] width 256 height 23
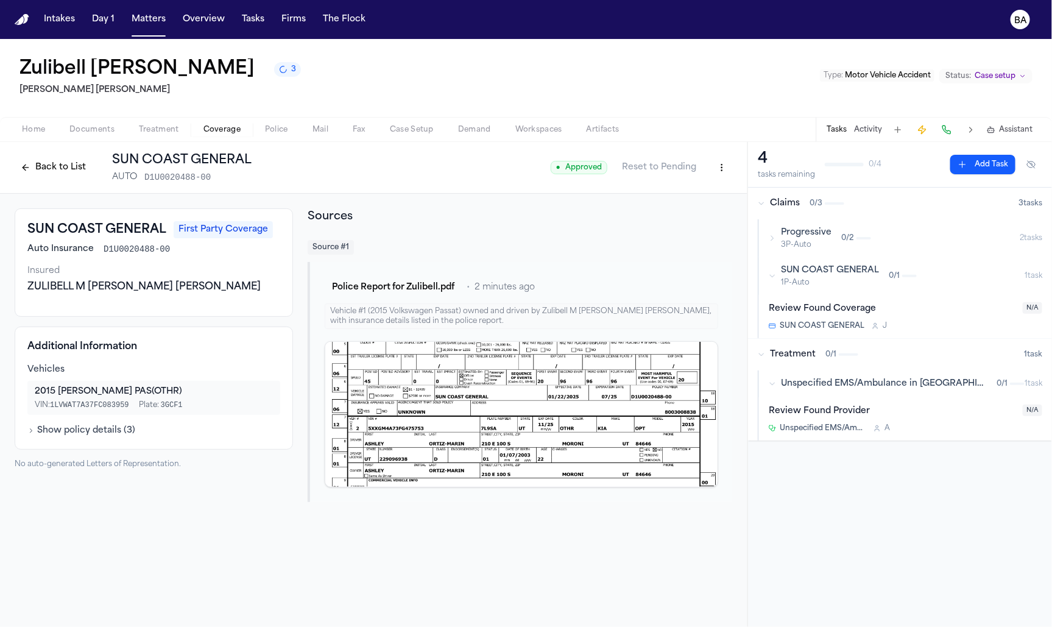
click at [906, 315] on div "Review Found Coverage" at bounding box center [891, 309] width 247 height 14
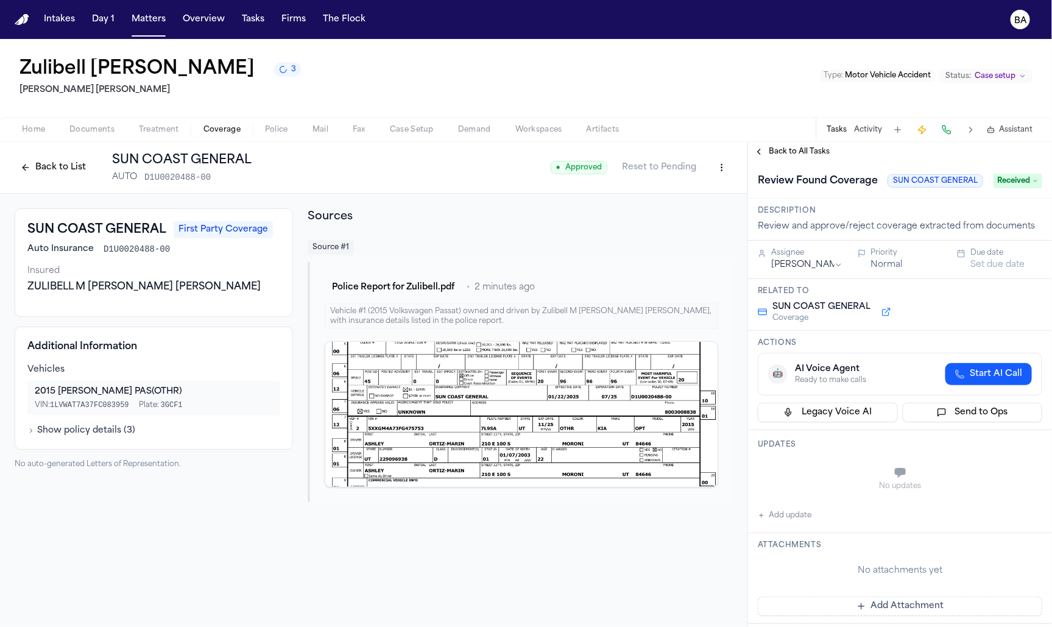
click at [812, 159] on div "Back to All Tasks" at bounding box center [900, 151] width 304 height 19
click at [798, 154] on span "Back to All Tasks" at bounding box center [798, 152] width 61 height 10
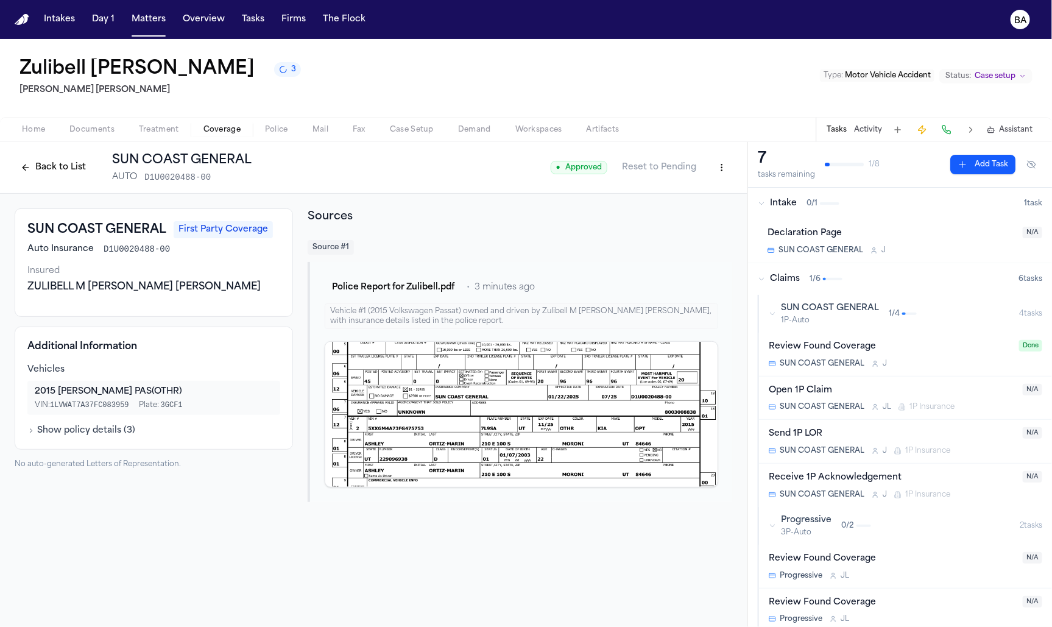
click at [82, 168] on button "Back to List" at bounding box center [53, 167] width 77 height 19
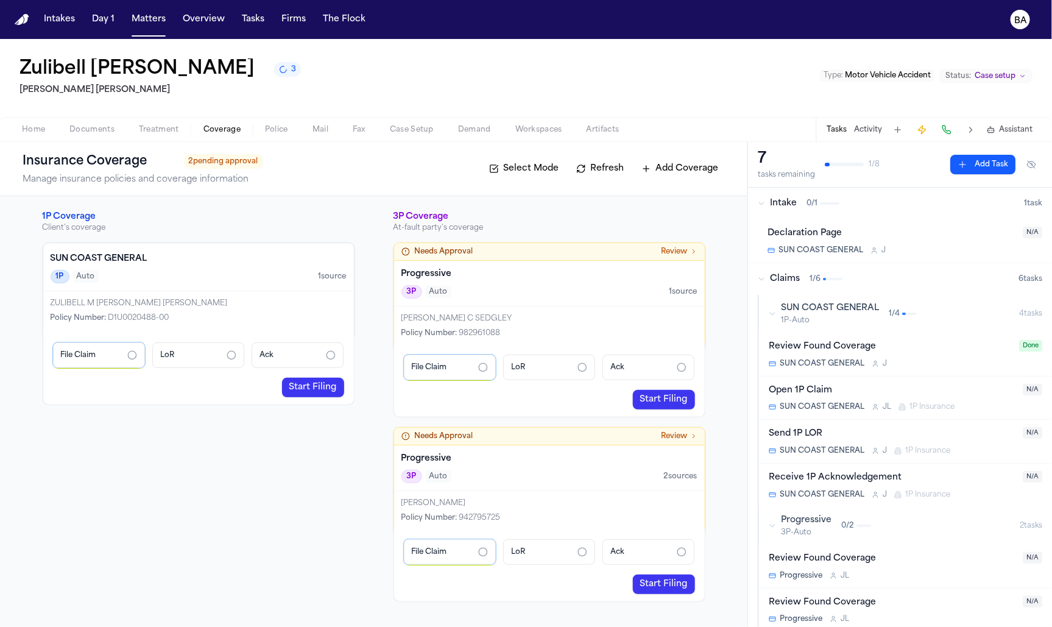
click at [114, 356] on div "File Claim" at bounding box center [99, 355] width 92 height 26
click at [308, 389] on link "Start Filing" at bounding box center [313, 387] width 62 height 19
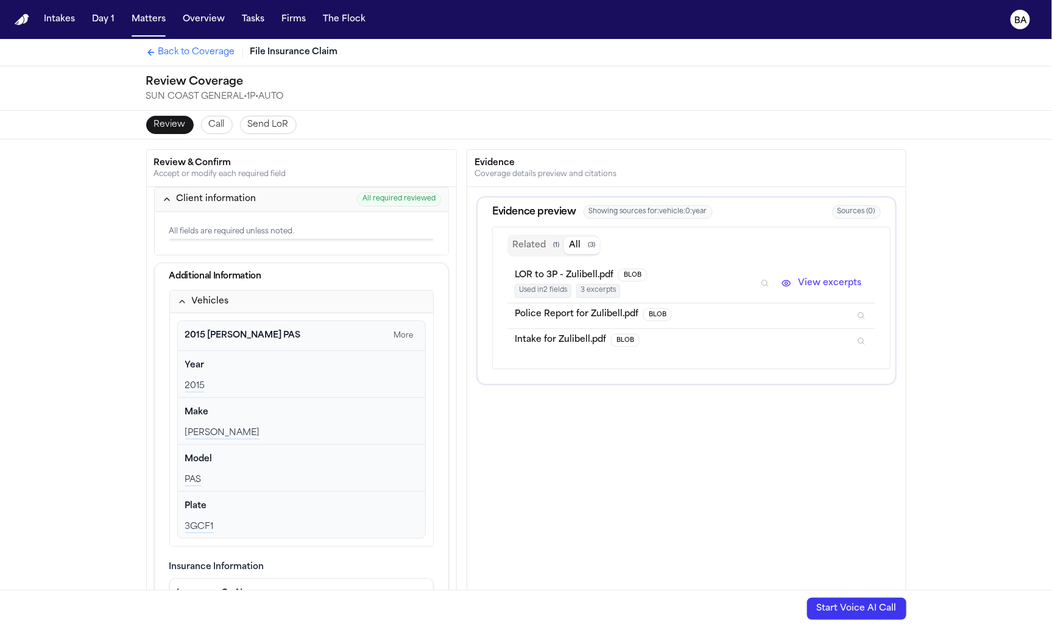
click at [276, 231] on div "All fields are required unless noted." at bounding box center [301, 232] width 265 height 10
click at [559, 292] on span "Used in 2 fields" at bounding box center [543, 291] width 57 height 14
click at [821, 276] on button "View excerpts" at bounding box center [821, 283] width 93 height 15
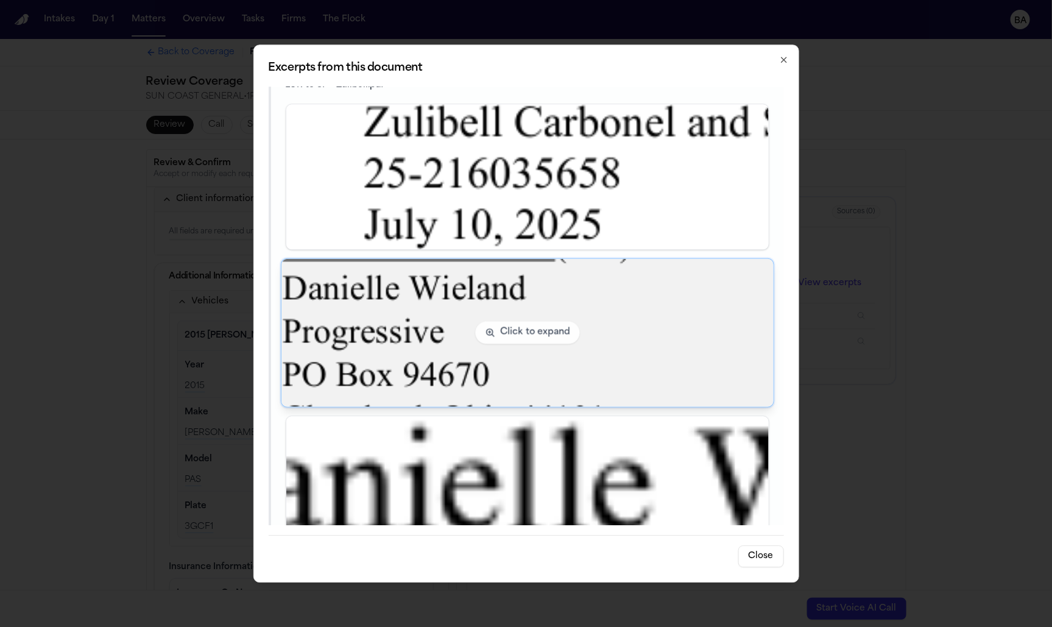
scroll to position [94, 0]
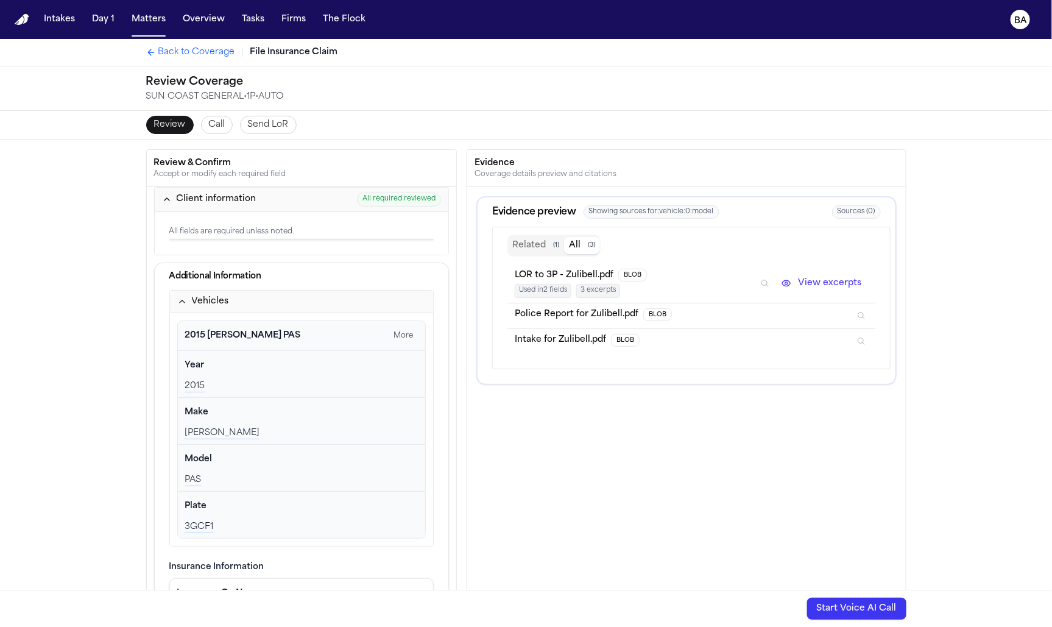
click at [842, 312] on li "Police Report for Zulibell.pdf BLOB" at bounding box center [690, 316] width 367 height 26
click at [872, 306] on li "Police Report for Zulibell.pdf BLOB" at bounding box center [690, 316] width 367 height 26
click at [853, 316] on li "Police Report for Zulibell.pdf BLOB" at bounding box center [690, 316] width 367 height 26
click at [861, 314] on icon "Inspect" at bounding box center [861, 315] width 9 height 9
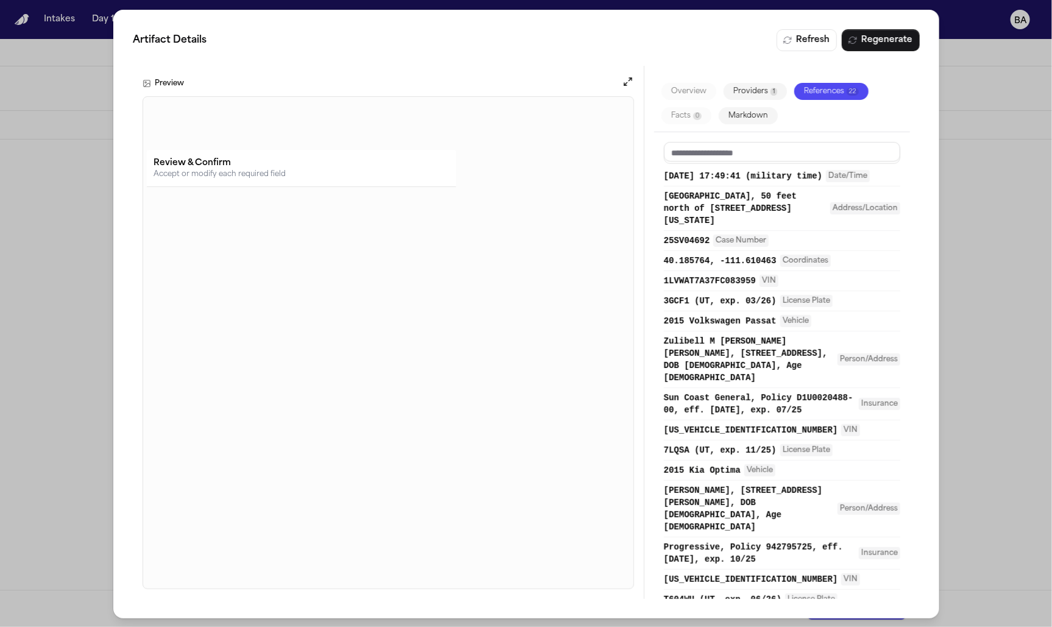
click at [982, 246] on div "Artifact Details Refresh Regenerate Preview Overview Providers 1 References 22 …" at bounding box center [526, 314] width 1052 height 628
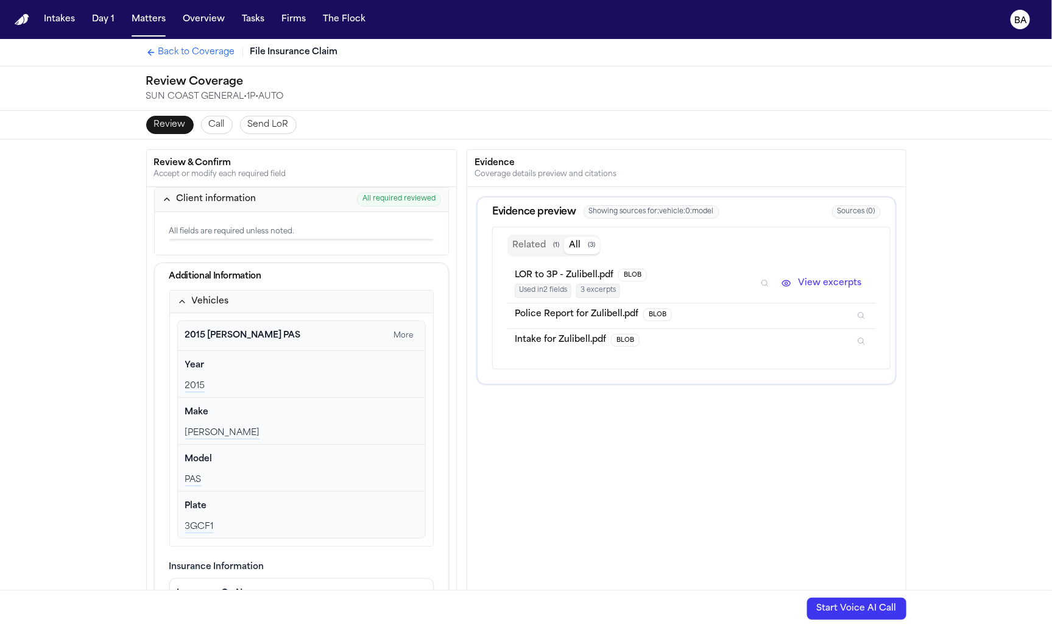
click at [866, 338] on button "Inspect" at bounding box center [860, 340] width 13 height 13
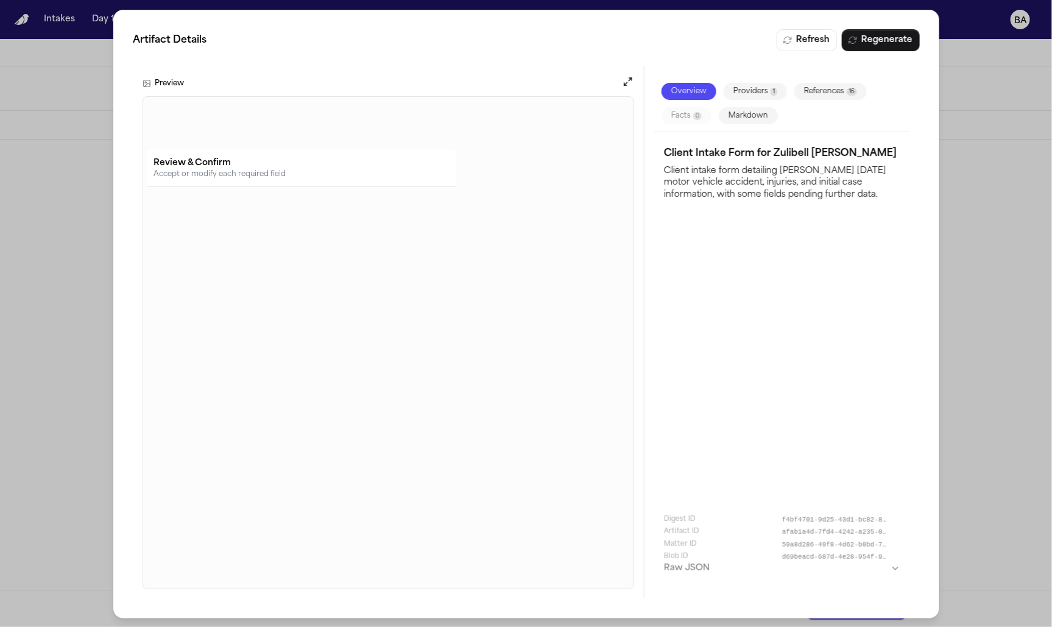
click at [993, 319] on div "Artifact Details Refresh Regenerate Preview Overview Providers 1 References 16 …" at bounding box center [526, 314] width 1052 height 628
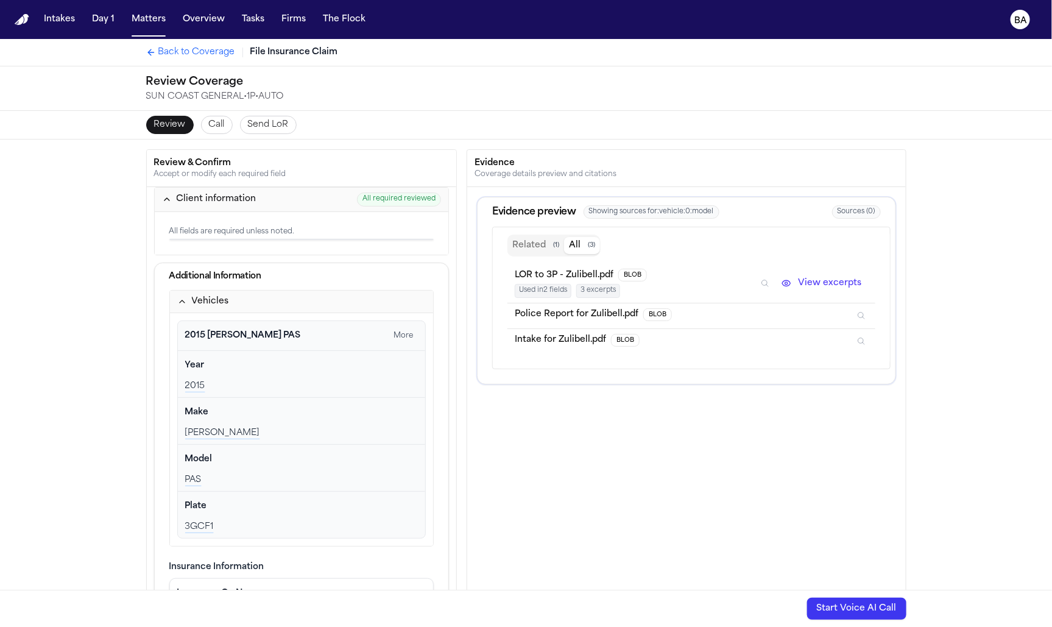
click at [616, 211] on span "Showing sources for: vehicle:0:model" at bounding box center [651, 212] width 136 height 14
click at [244, 195] on div "Client information" at bounding box center [217, 199] width 80 height 12
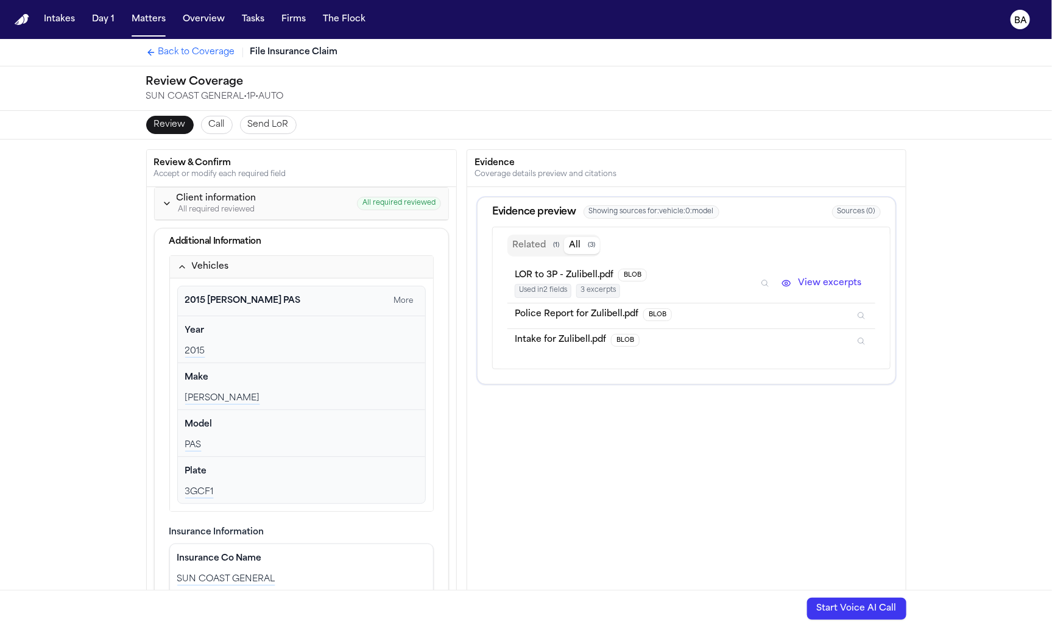
click at [244, 195] on div "Client information" at bounding box center [217, 198] width 80 height 12
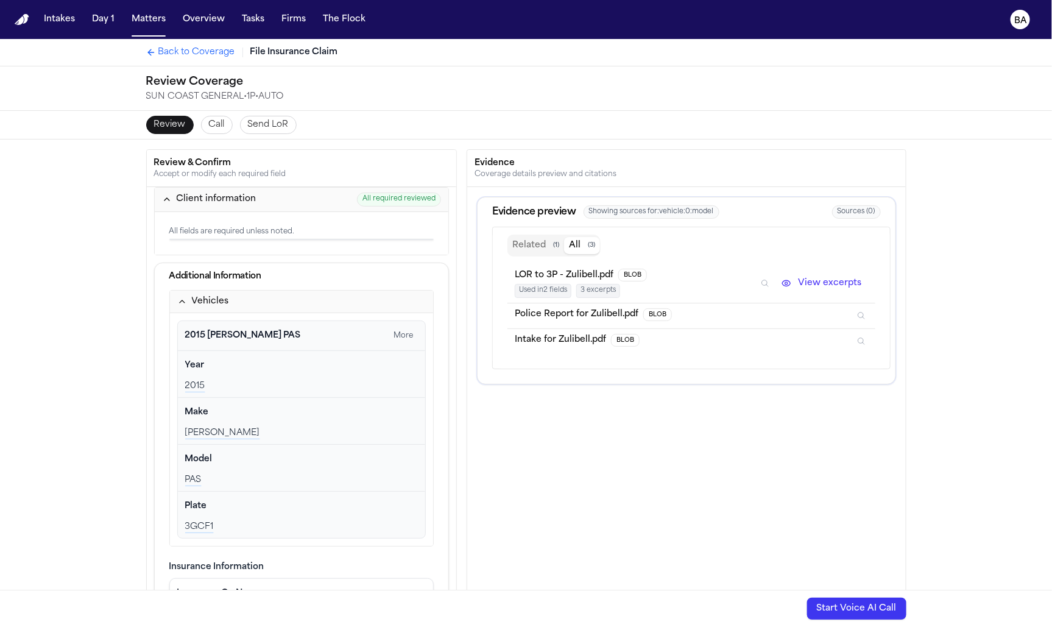
click at [222, 122] on span "Call" at bounding box center [217, 125] width 16 height 12
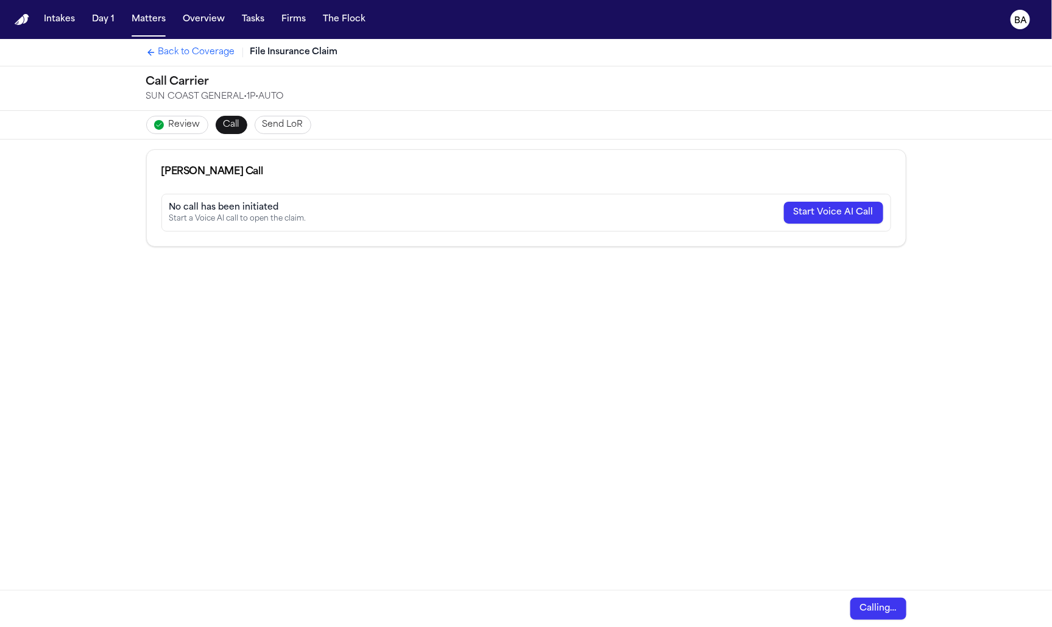
click at [273, 125] on span "Send LoR" at bounding box center [282, 125] width 41 height 12
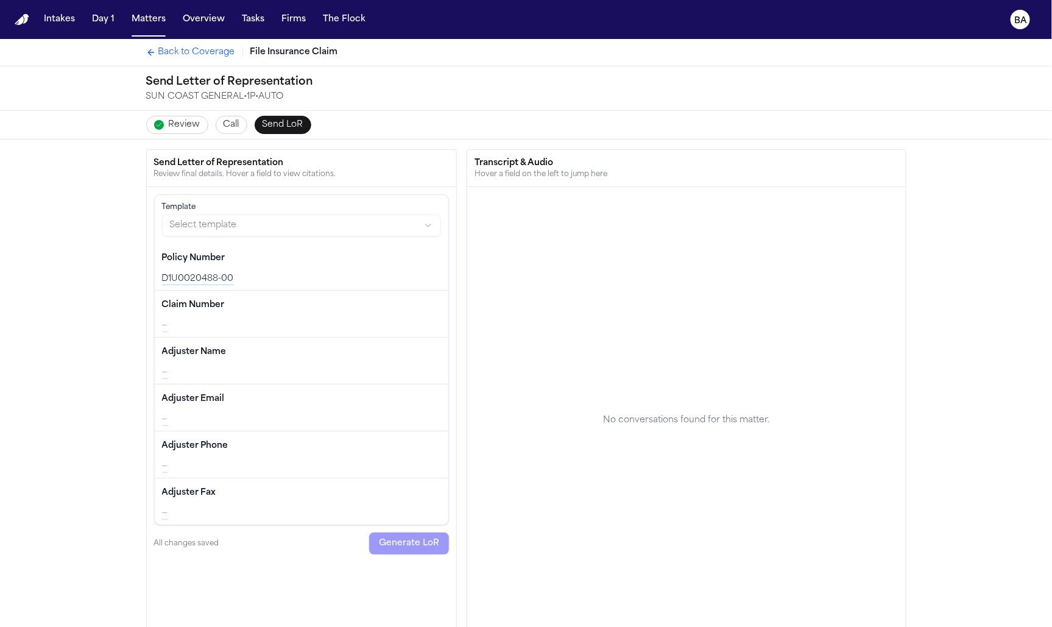
click at [186, 123] on span "Review" at bounding box center [185, 125] width 32 height 12
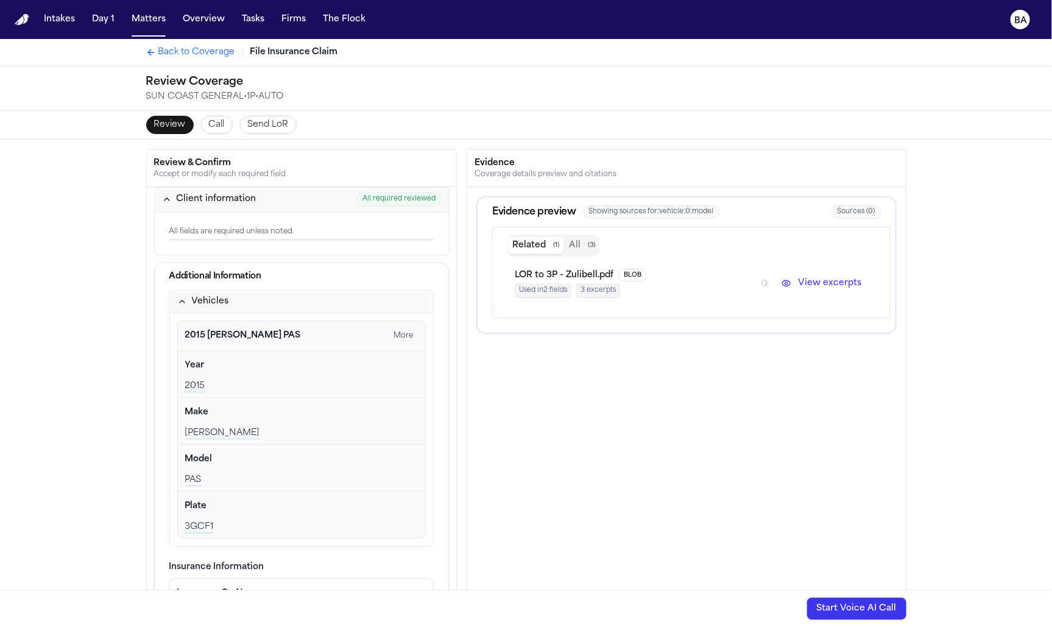
click at [225, 121] on button "Call" at bounding box center [217, 125] width 32 height 18
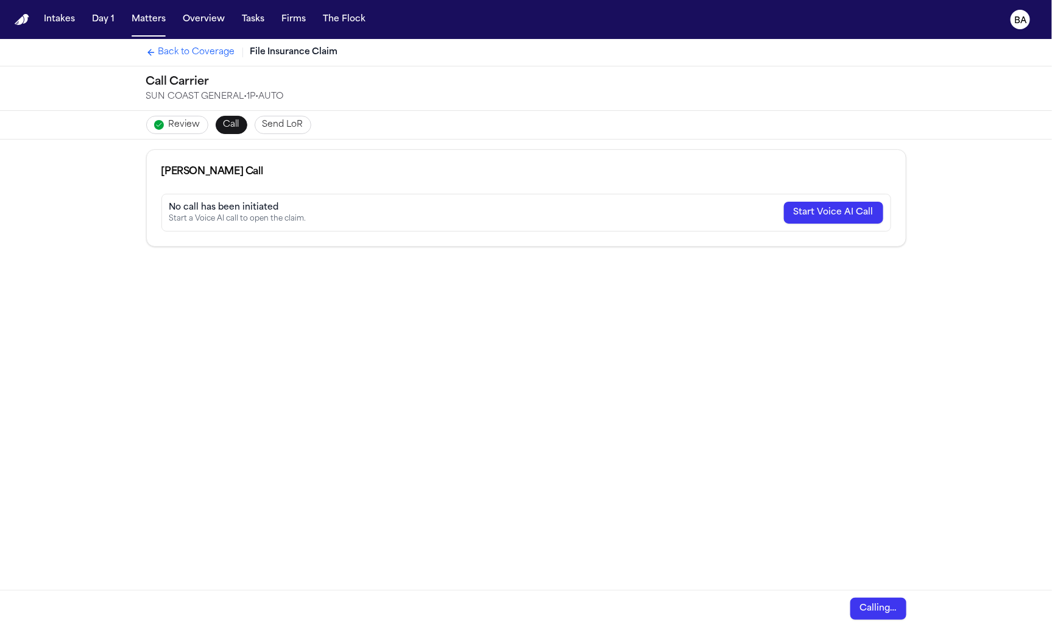
click at [259, 119] on button "Send LoR" at bounding box center [283, 125] width 57 height 18
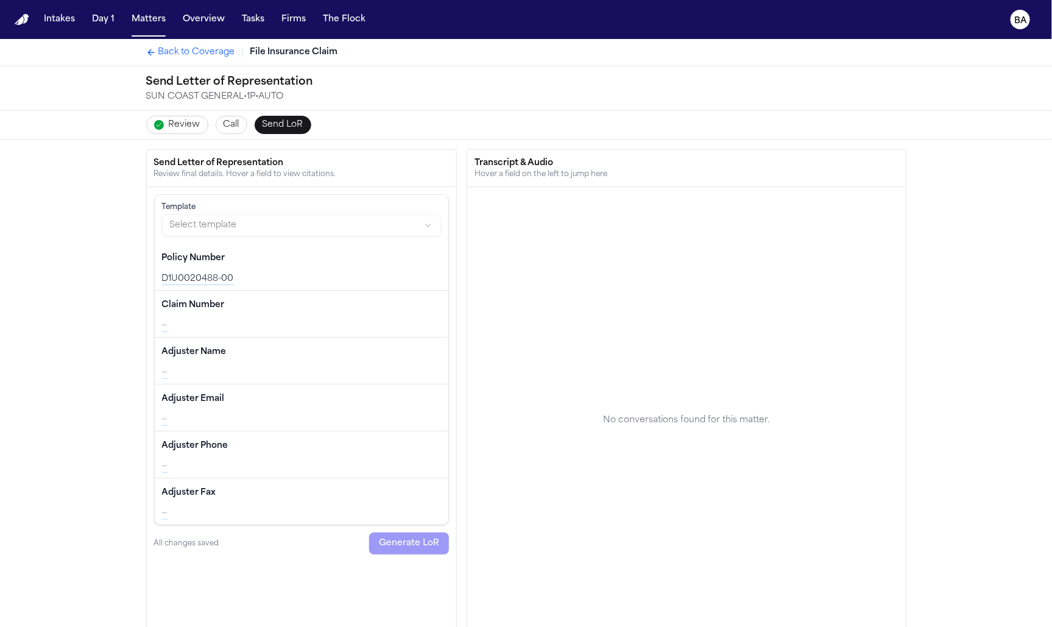
click at [181, 130] on span "Review" at bounding box center [185, 125] width 32 height 12
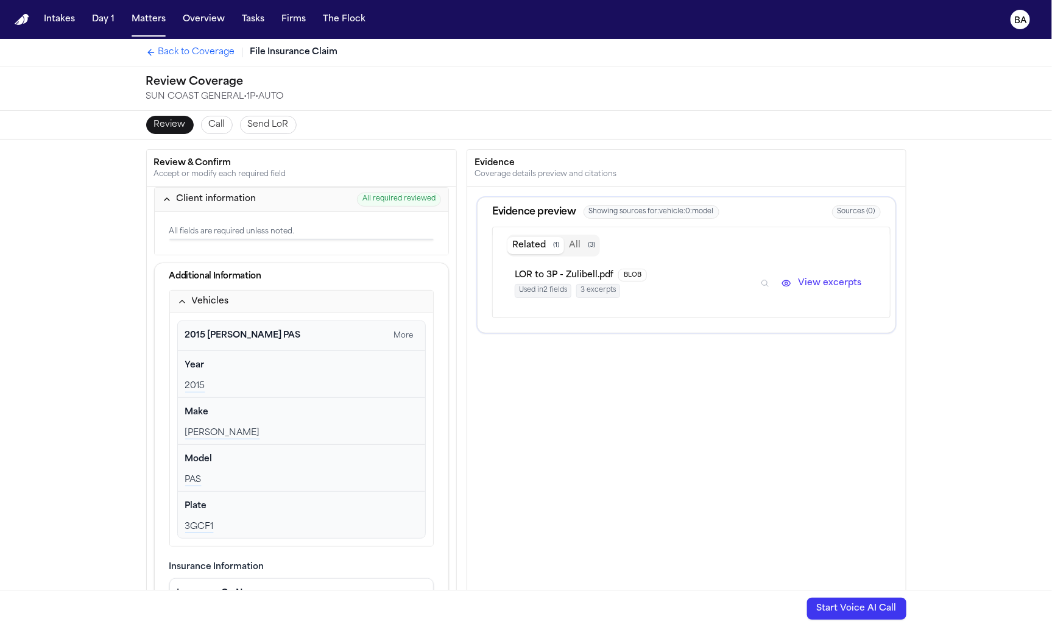
click at [214, 129] on span "Call" at bounding box center [217, 125] width 16 height 12
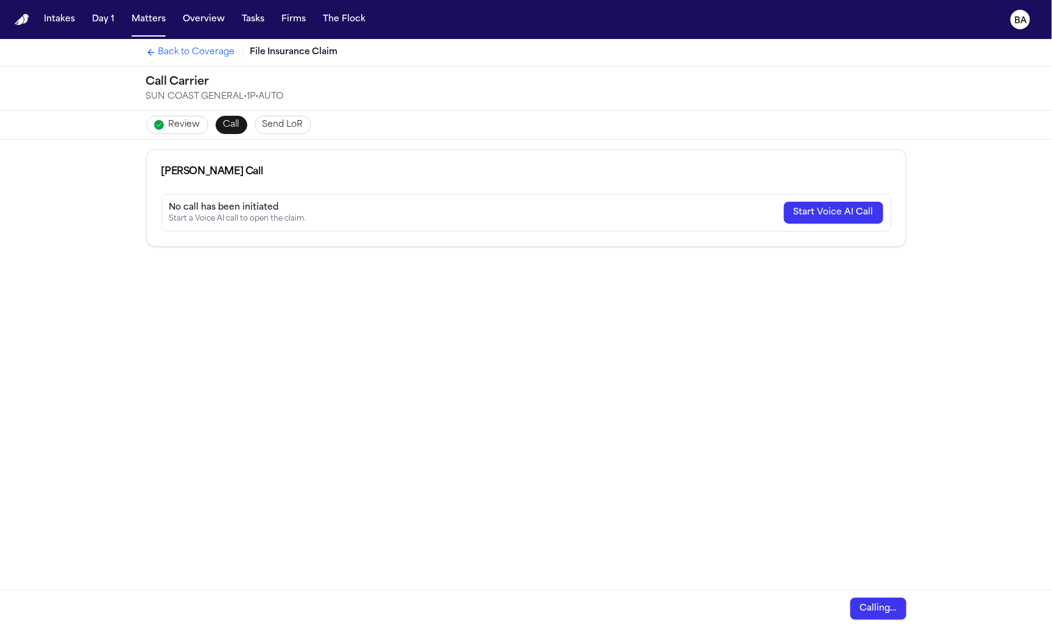
click at [184, 127] on span "Review" at bounding box center [185, 125] width 32 height 12
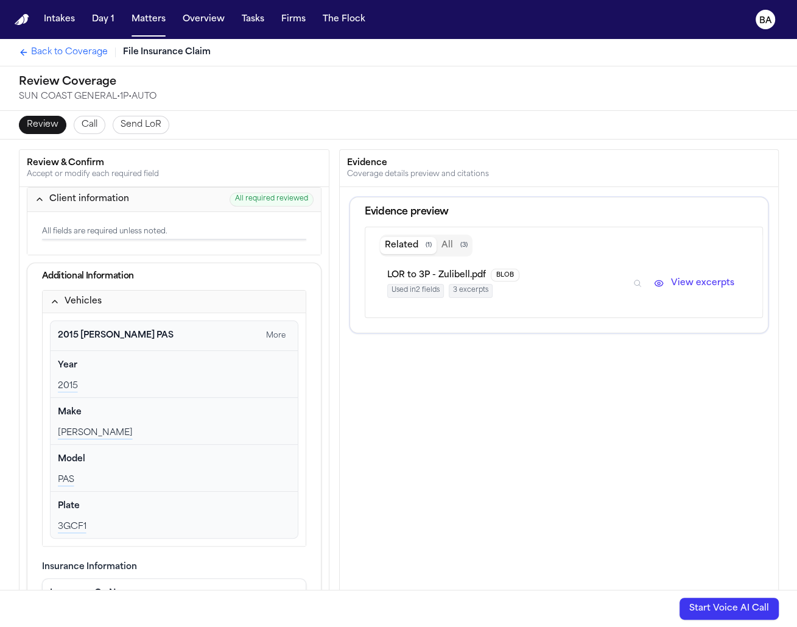
drag, startPoint x: 797, startPoint y: 132, endPoint x: 778, endPoint y: 132, distance: 18.3
click at [778, 132] on div "Review Call Send LoR" at bounding box center [398, 125] width 797 height 29
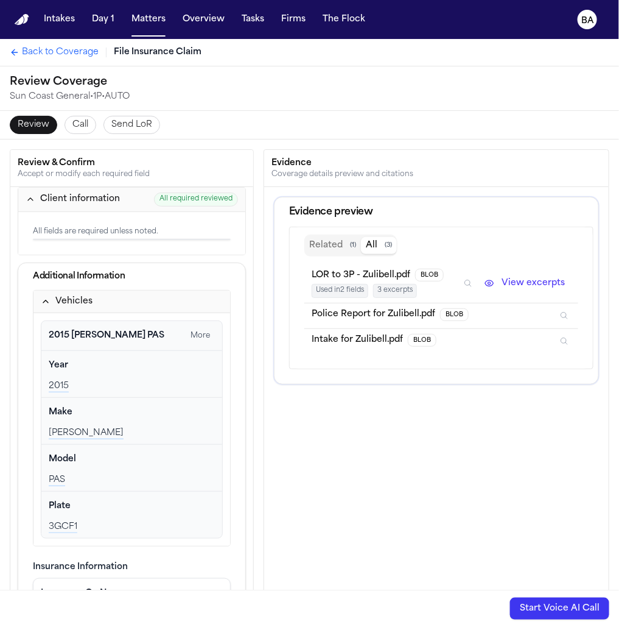
scroll to position [130, 0]
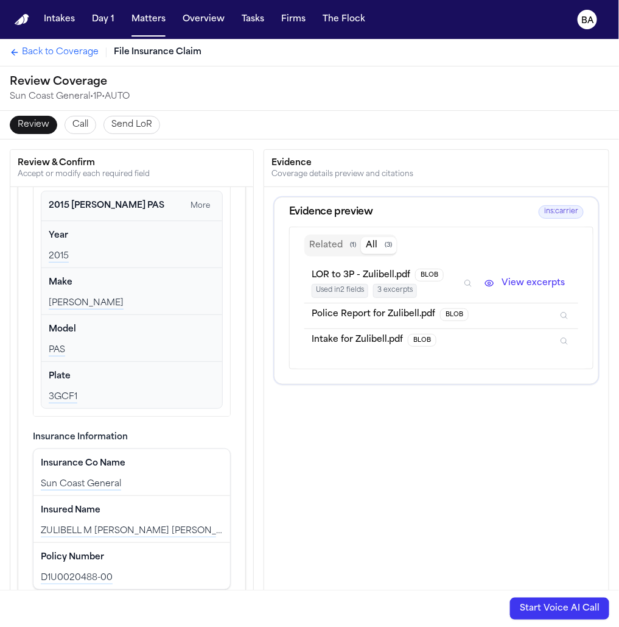
click at [415, 339] on span "BLOB" at bounding box center [422, 340] width 29 height 13
click at [560, 334] on button "Inspect" at bounding box center [564, 340] width 13 height 13
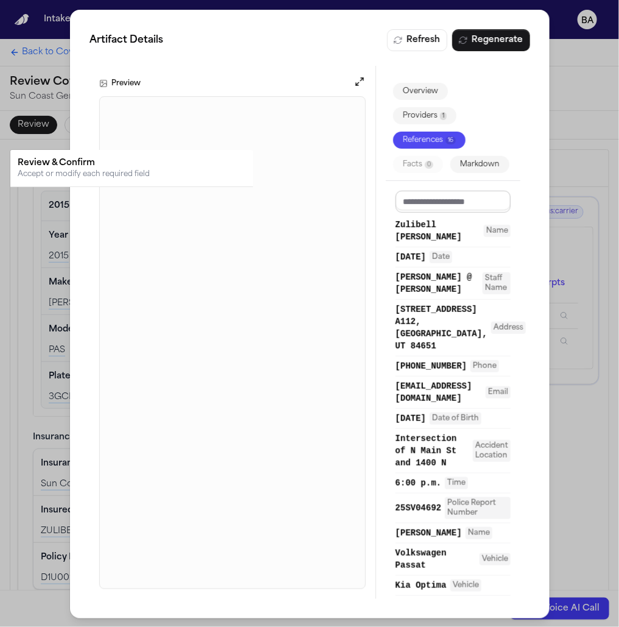
click at [438, 199] on input at bounding box center [452, 202] width 115 height 22
click at [568, 209] on div "Artifact Details Refresh Regenerate Preview Overview Providers 1 References 16 …" at bounding box center [309, 314] width 619 height 628
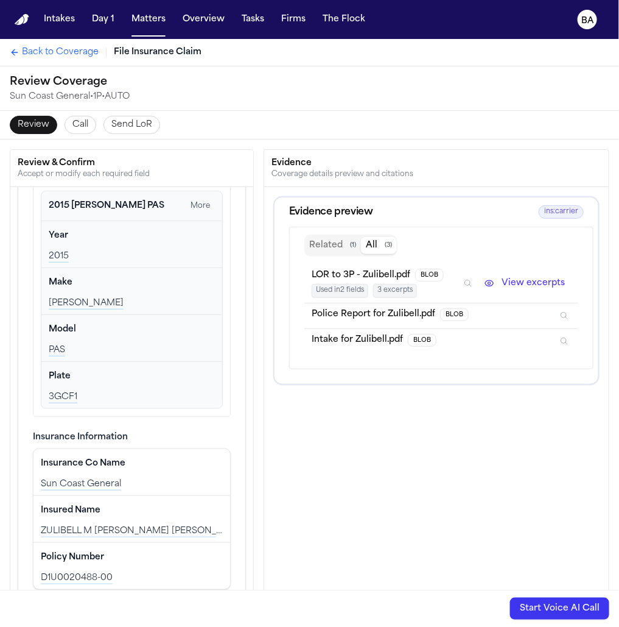
click at [566, 311] on icon "Inspect" at bounding box center [564, 315] width 9 height 9
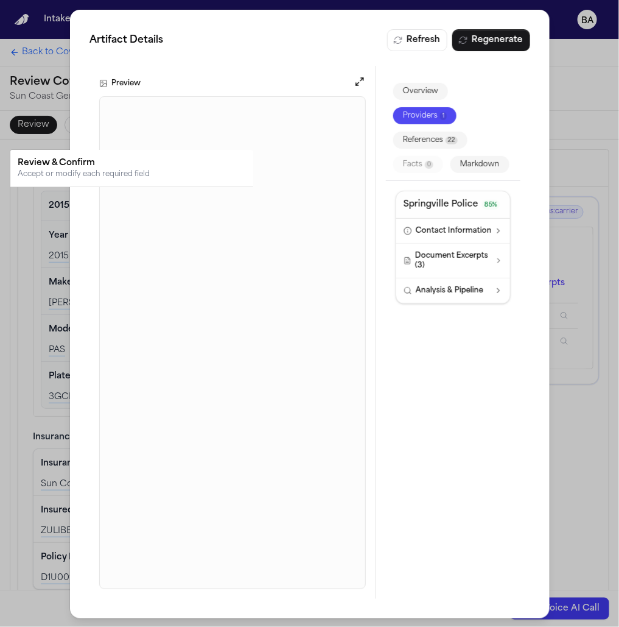
click at [569, 285] on div "Artifact Details Refresh Regenerate Preview Overview Providers 1 References 22 …" at bounding box center [309, 314] width 619 height 628
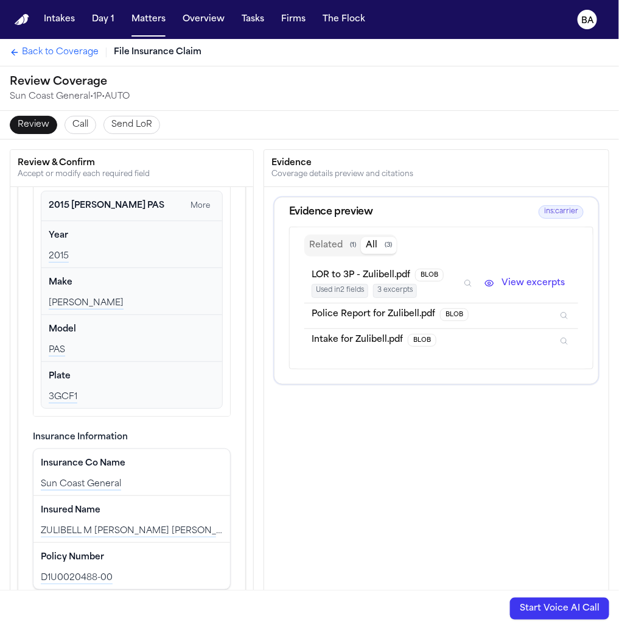
click at [561, 311] on icon "Inspect" at bounding box center [564, 315] width 9 height 9
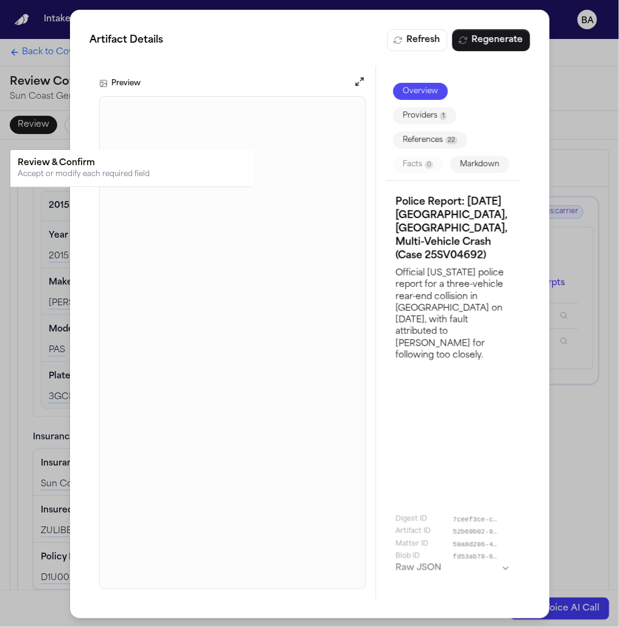
click at [478, 169] on button "Markdown" at bounding box center [479, 164] width 59 height 17
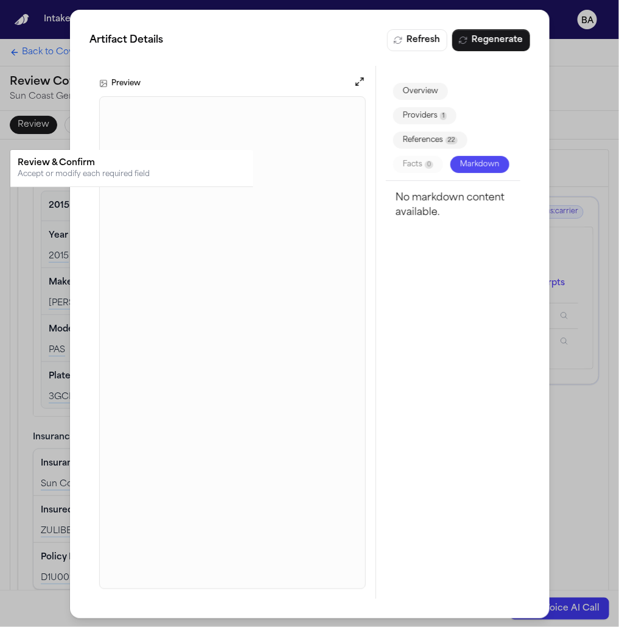
click at [444, 141] on button "References 22" at bounding box center [430, 140] width 74 height 17
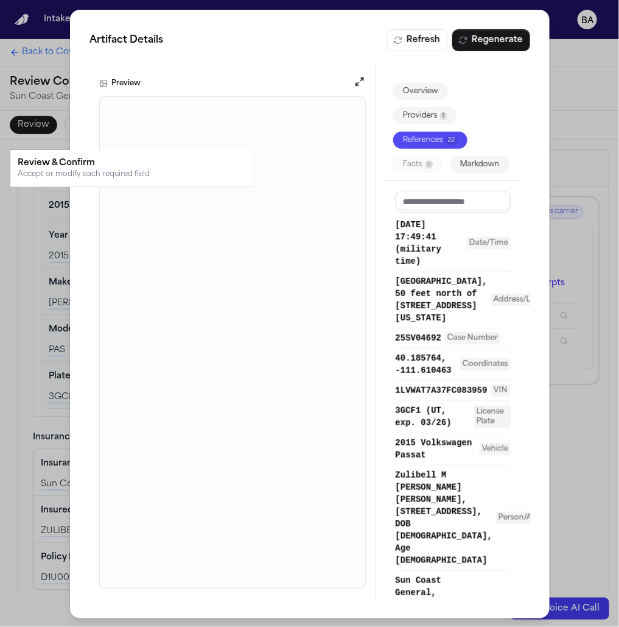
click at [425, 109] on button "Providers 1" at bounding box center [424, 115] width 63 height 17
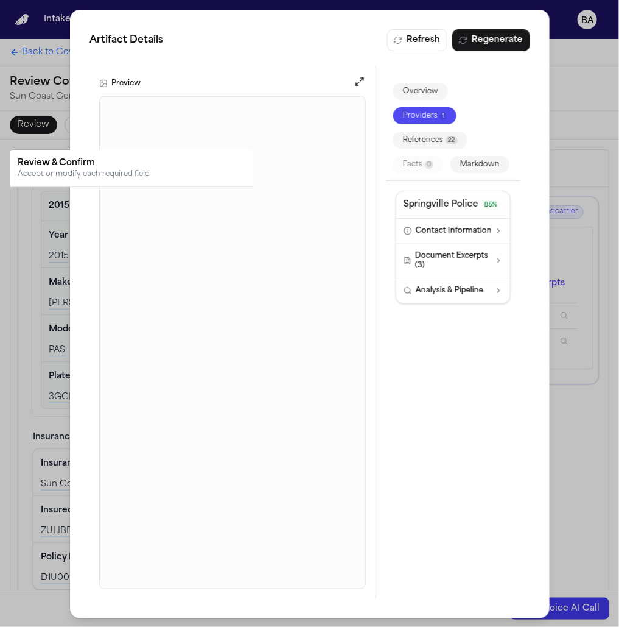
click at [481, 229] on span "Contact Information" at bounding box center [453, 231] width 76 height 10
click at [583, 251] on div "Artifact Details Refresh Regenerate Preview Overview Providers 1 References 22 …" at bounding box center [309, 314] width 619 height 628
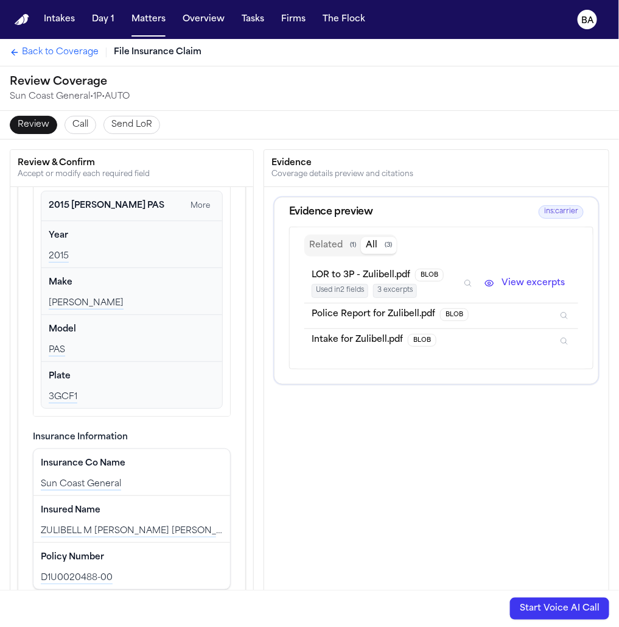
click at [562, 207] on span "ins:carrier" at bounding box center [561, 212] width 45 height 14
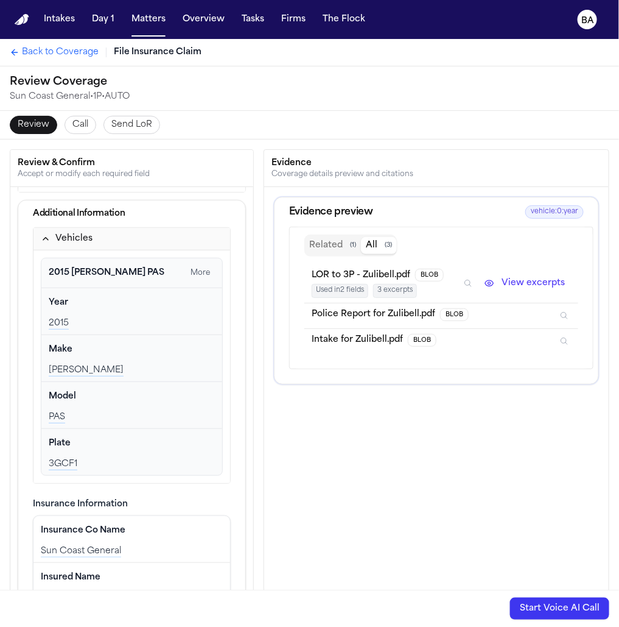
scroll to position [0, 0]
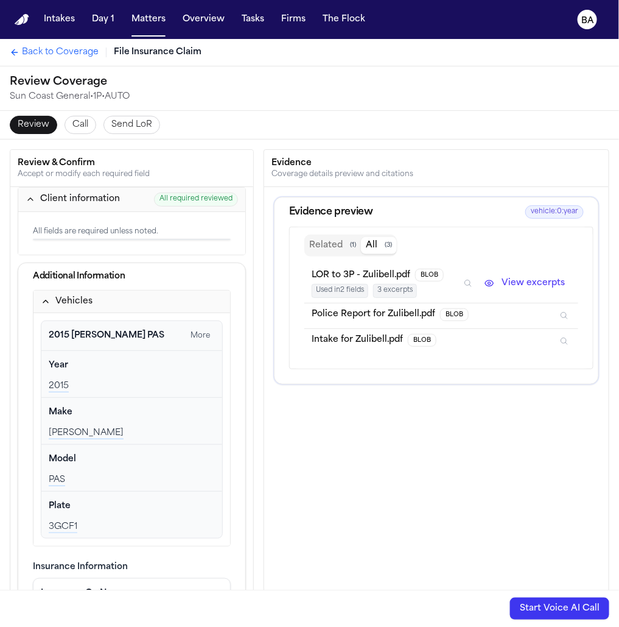
click at [197, 374] on div "Year Edit 2015" at bounding box center [131, 374] width 181 height 46
click at [197, 363] on button "Edit" at bounding box center [200, 365] width 30 height 19
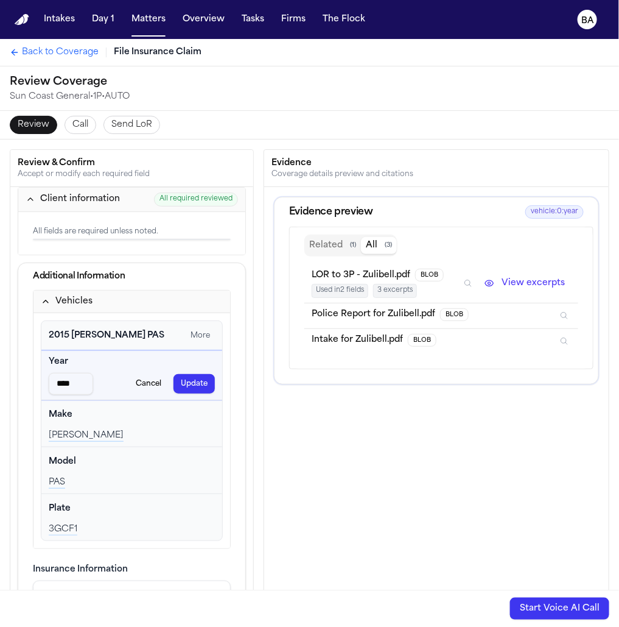
click at [149, 382] on button "Cancel" at bounding box center [148, 383] width 40 height 19
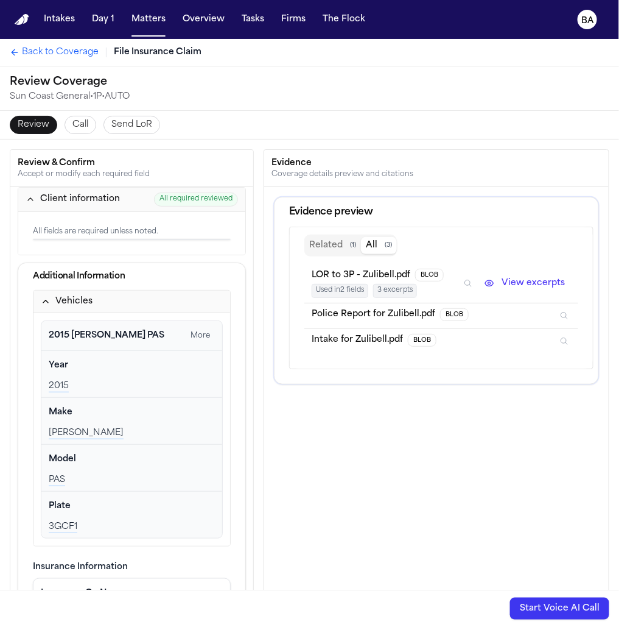
click at [365, 436] on div "Evidence preview Related ( 1 ) All ( 3 ) LOR to 3P - Zulibell.pdf BLOB Used in …" at bounding box center [436, 447] width 345 height 521
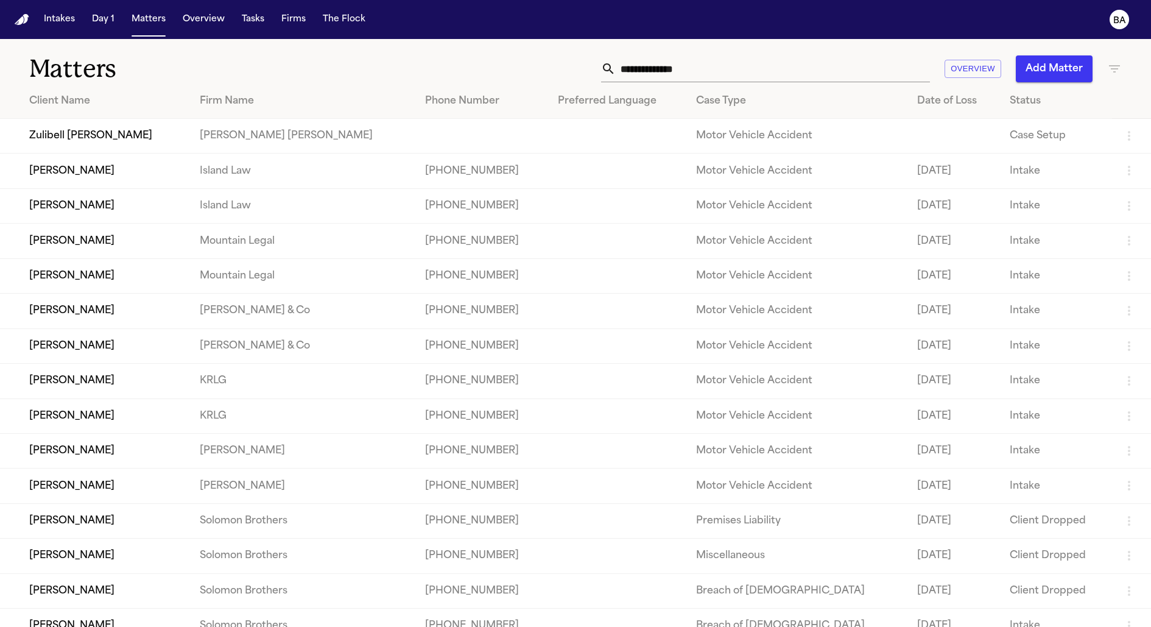
scroll to position [289, 0]
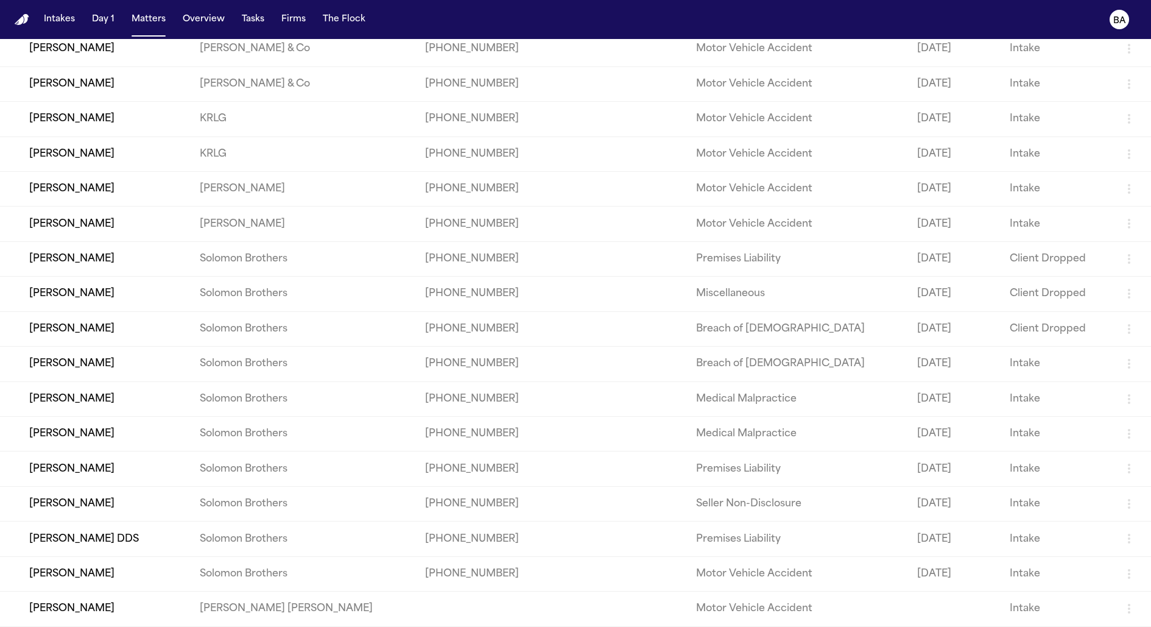
click at [93, 382] on td "[PERSON_NAME]" at bounding box center [95, 398] width 190 height 35
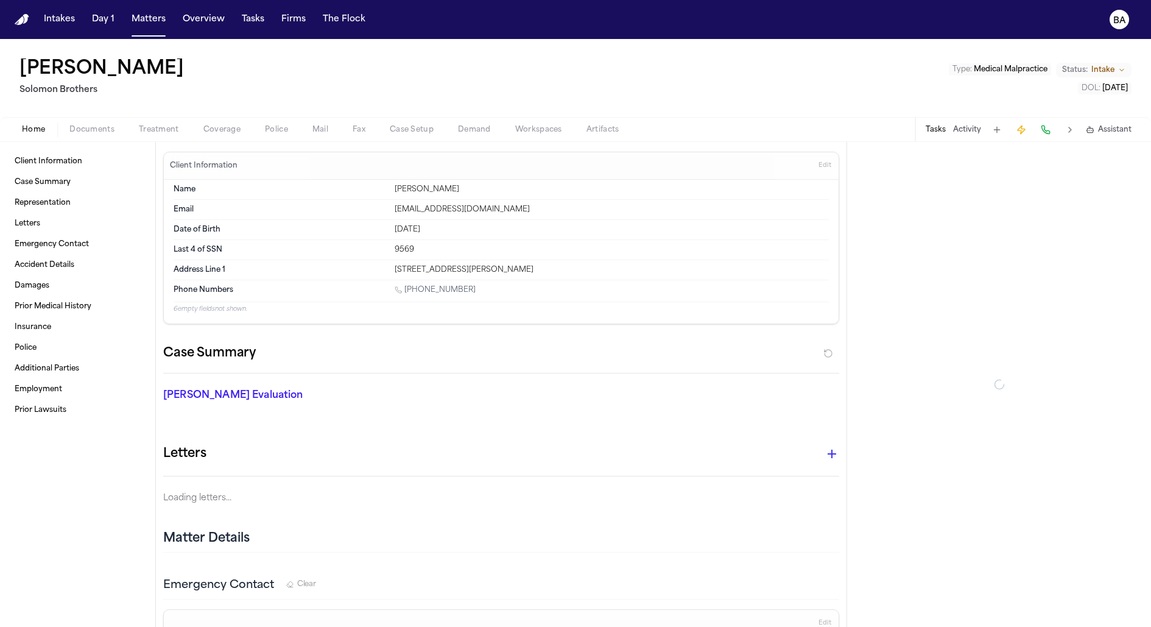
click at [211, 132] on span "Coverage" at bounding box center [221, 130] width 37 height 10
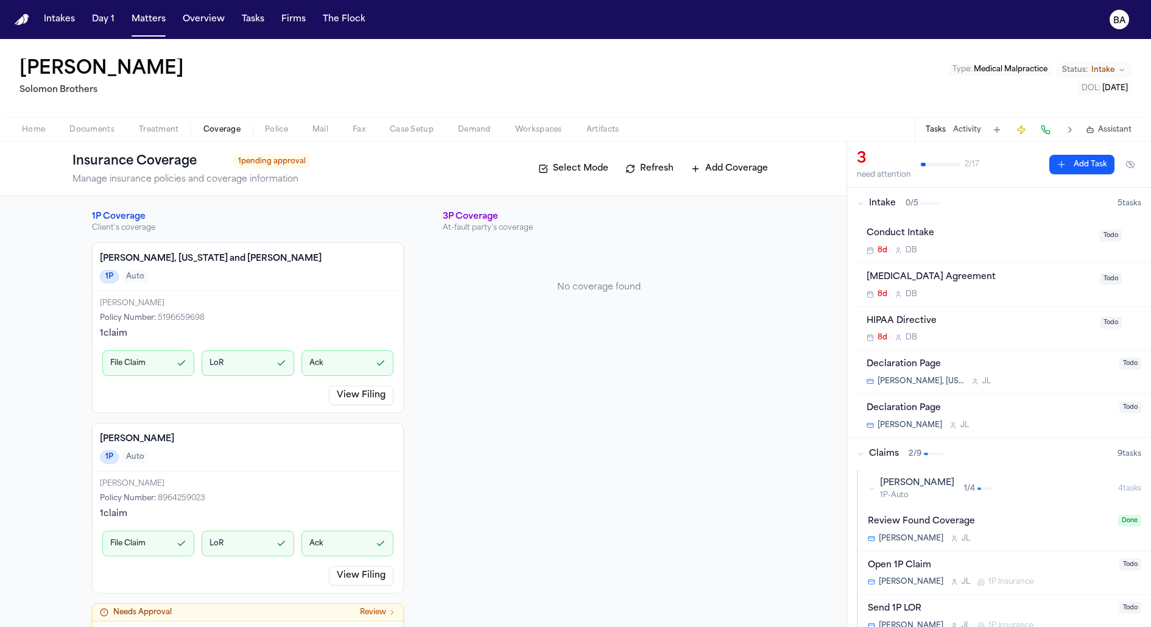
click at [358, 397] on link "View Filing" at bounding box center [361, 394] width 65 height 19
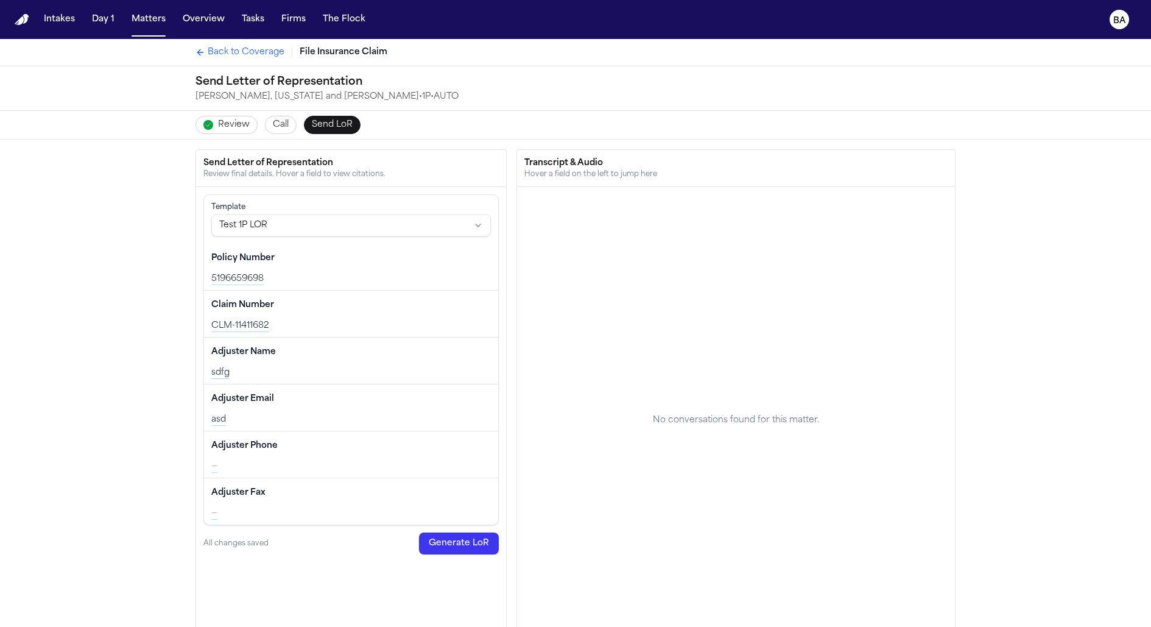
click at [235, 119] on span "Review" at bounding box center [234, 125] width 32 height 12
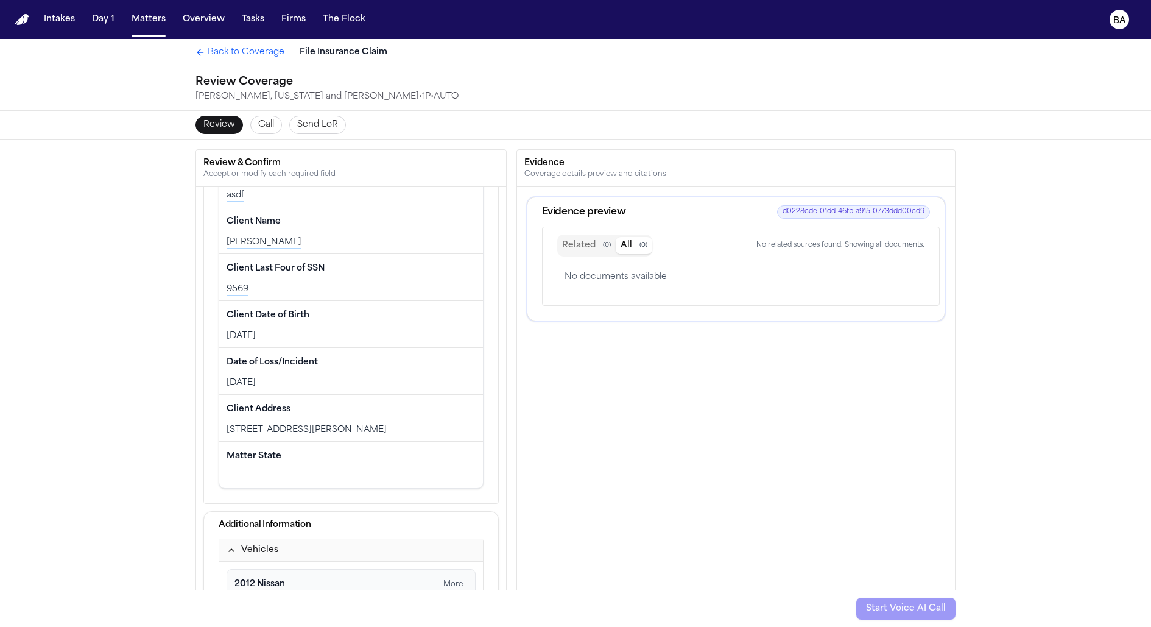
scroll to position [101, 0]
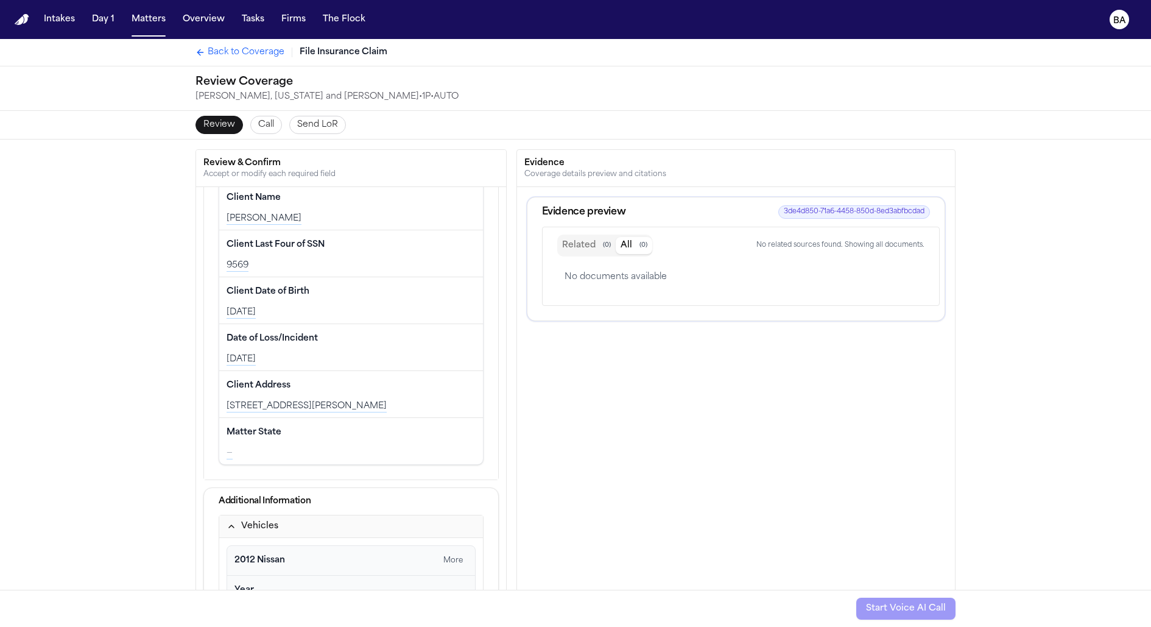
click at [234, 49] on span "Back to Coverage" at bounding box center [246, 52] width 77 height 12
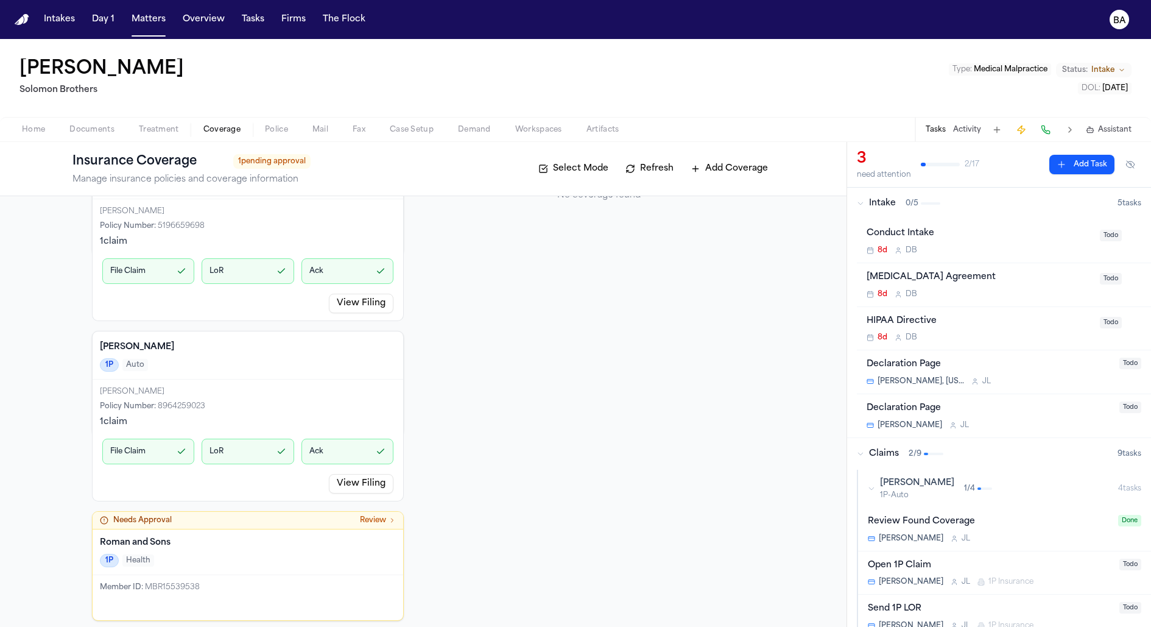
scroll to position [96, 0]
click at [352, 296] on link "View Filing" at bounding box center [361, 298] width 65 height 19
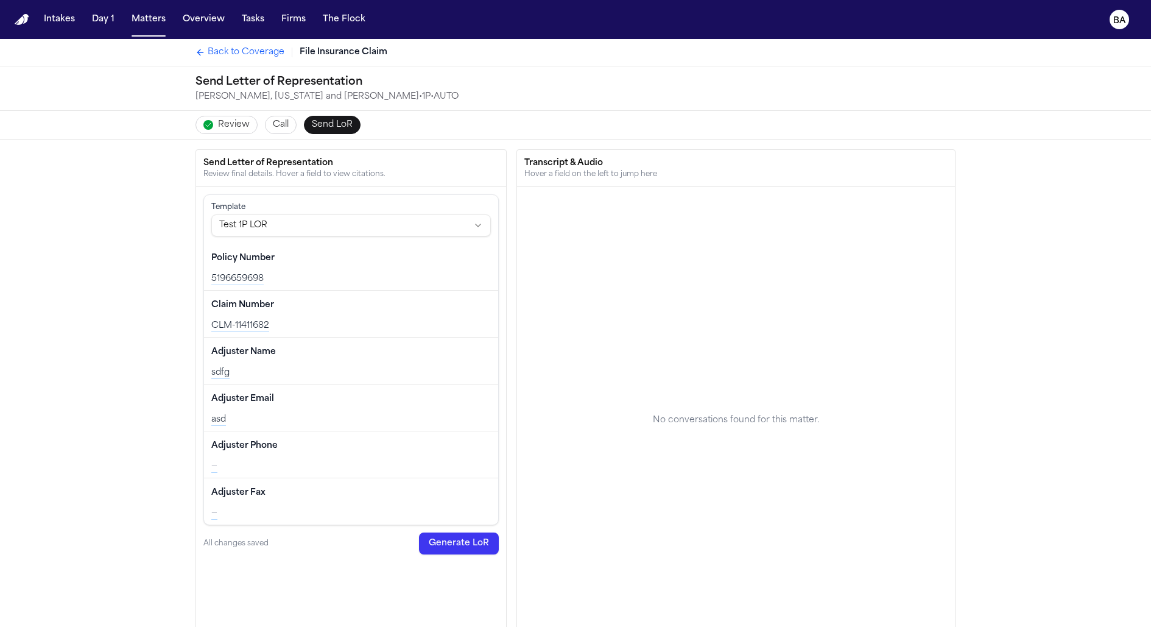
click at [243, 119] on span "Review" at bounding box center [234, 125] width 32 height 12
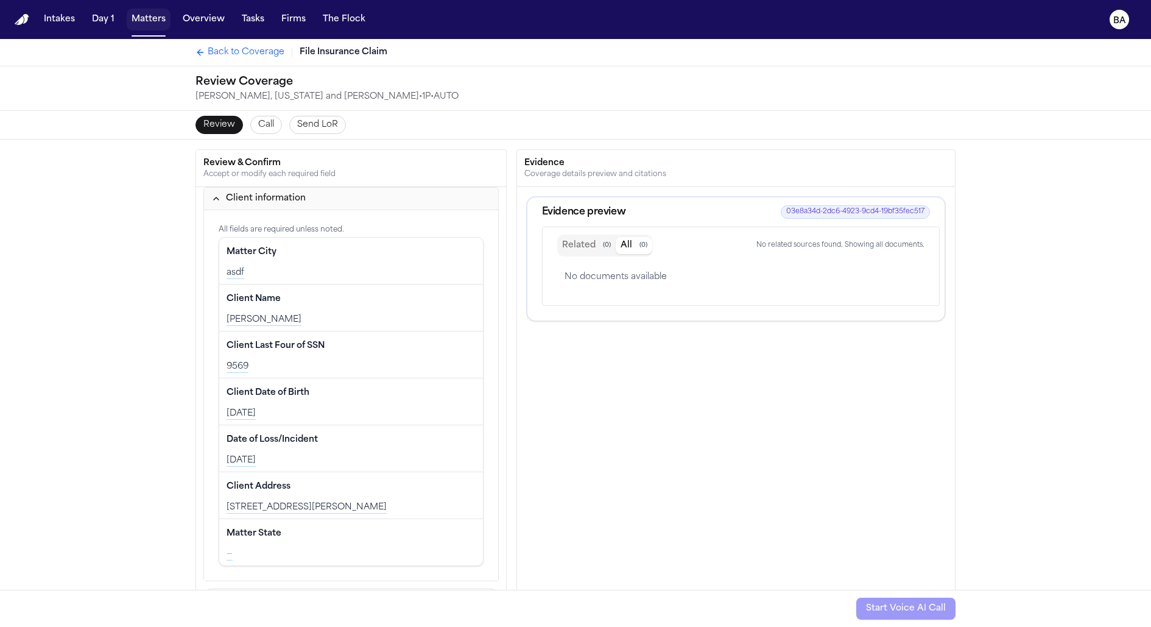
click at [152, 9] on button "Matters" at bounding box center [149, 20] width 44 height 22
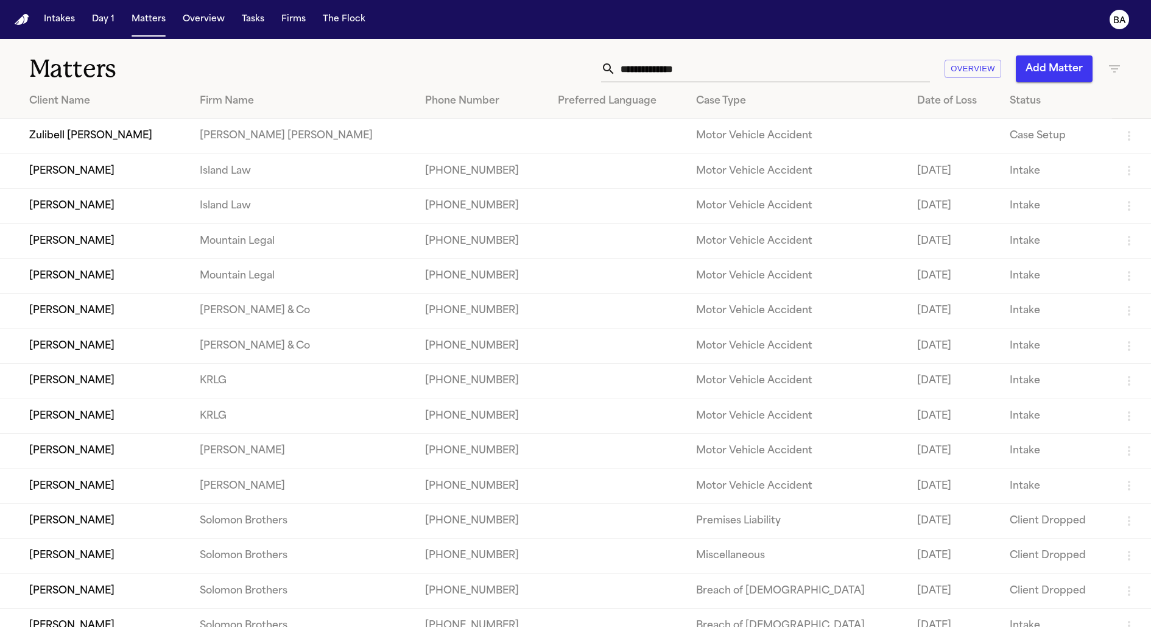
scroll to position [289, 0]
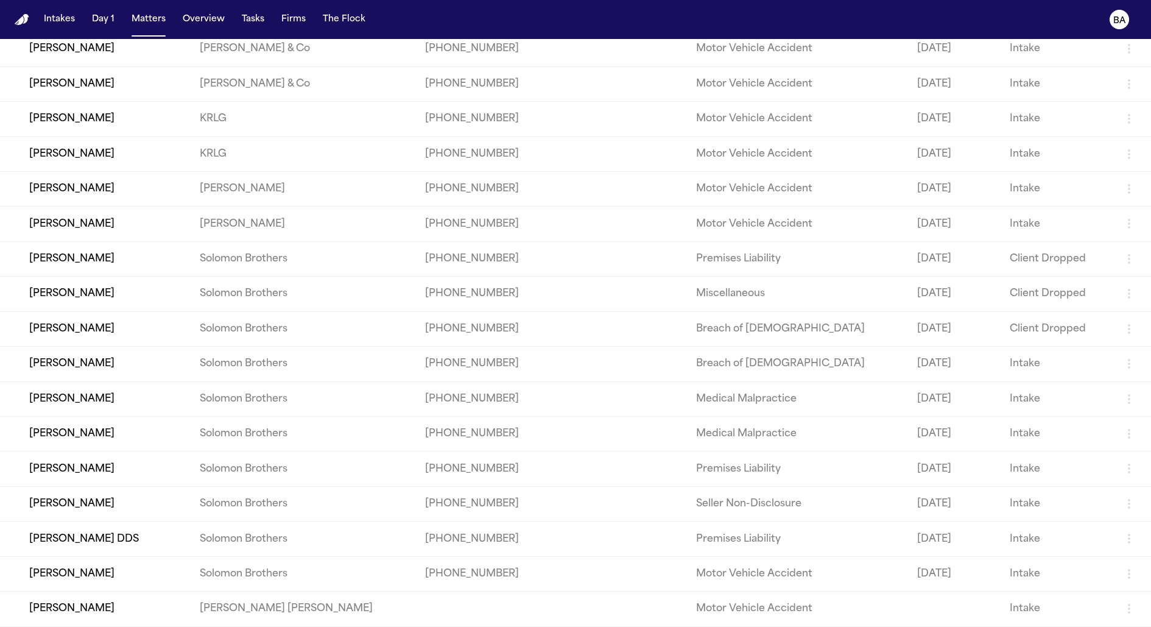
click at [123, 498] on td "David Harmon" at bounding box center [95, 503] width 190 height 35
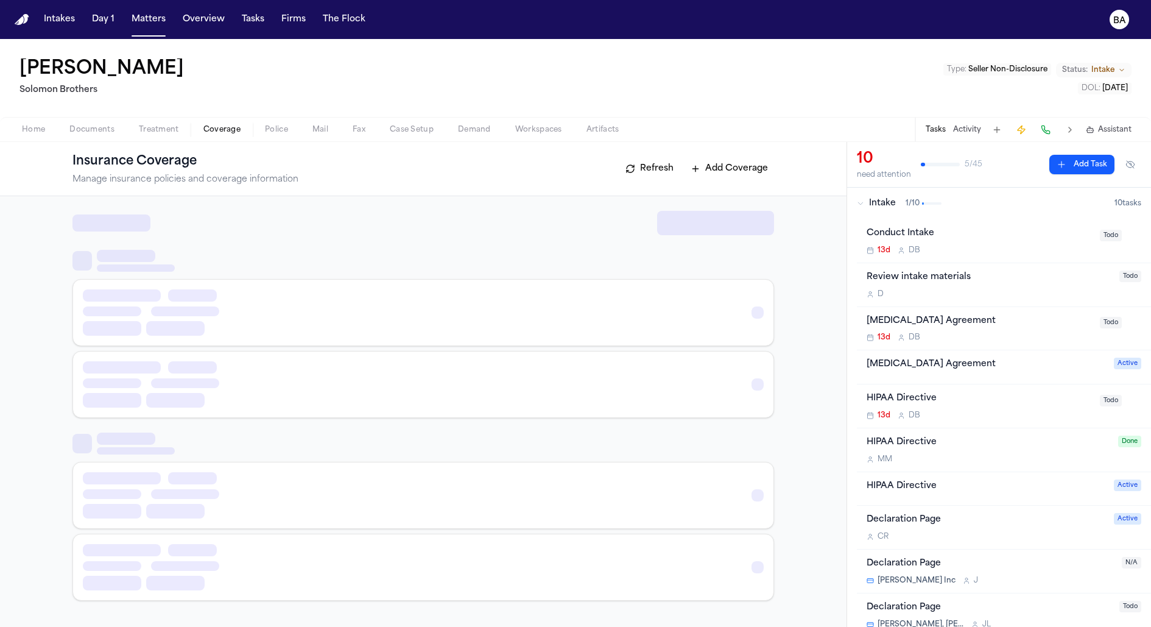
click at [223, 127] on span "Coverage" at bounding box center [221, 130] width 37 height 10
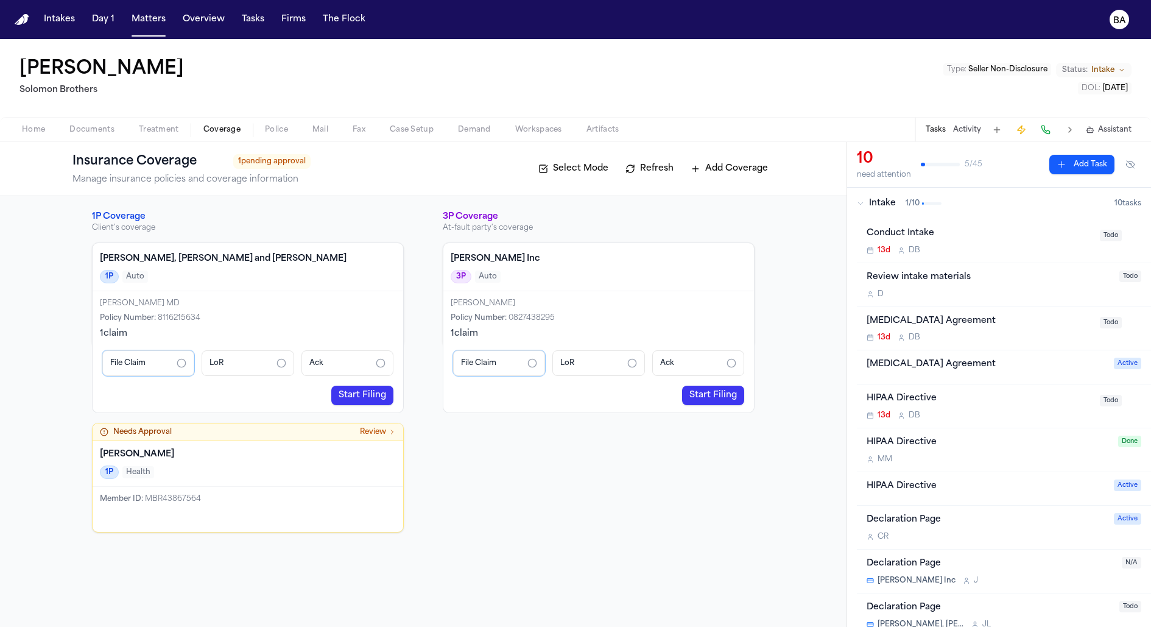
click at [354, 392] on link "Start Filing" at bounding box center [362, 394] width 62 height 19
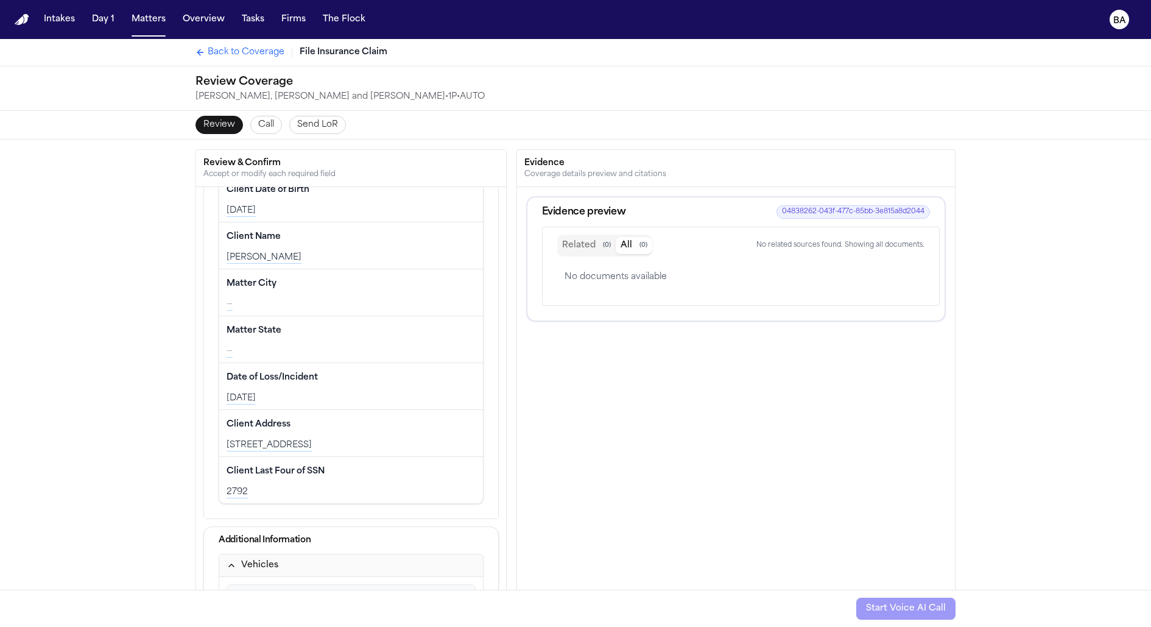
scroll to position [86, 0]
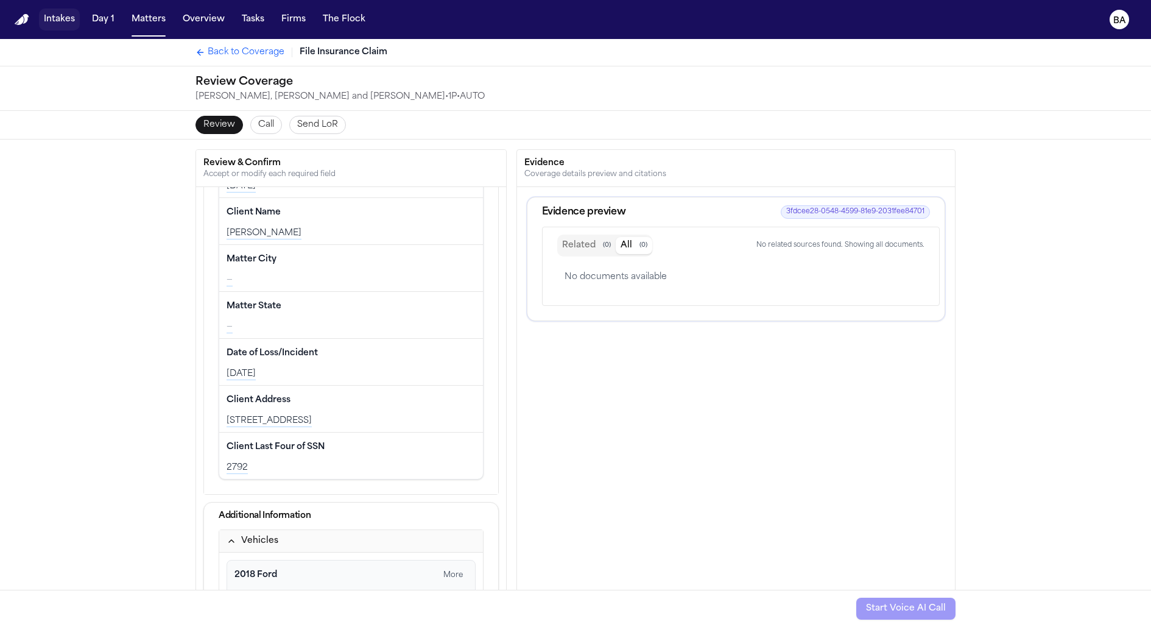
click at [58, 19] on button "Intakes" at bounding box center [59, 20] width 41 height 22
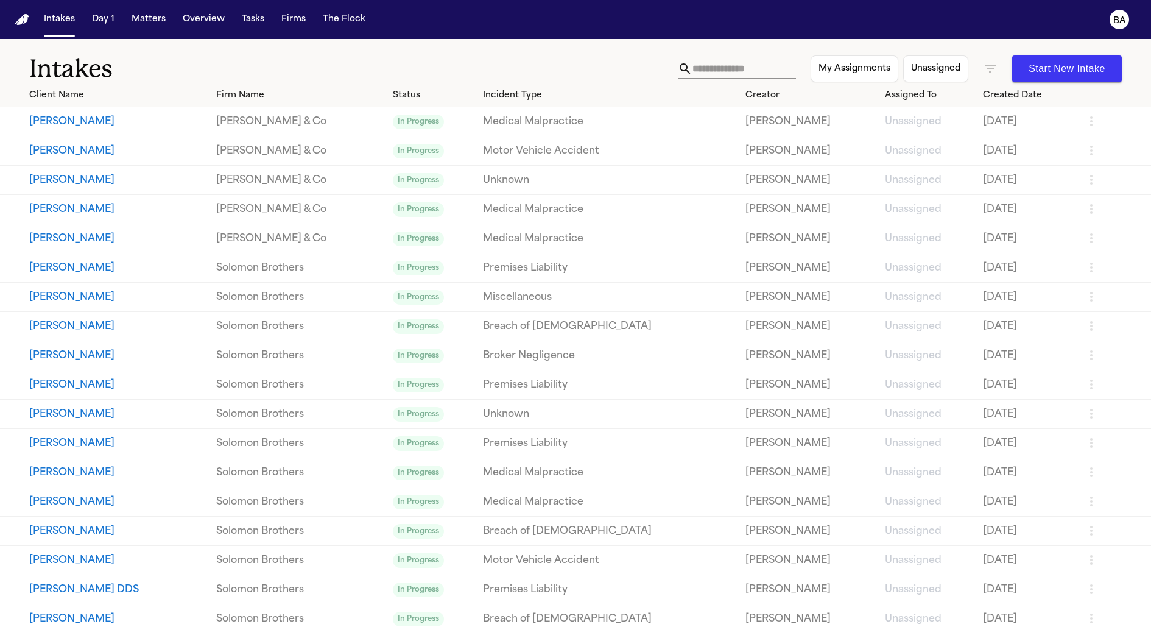
click at [150, 119] on button "[PERSON_NAME]" at bounding box center [117, 121] width 177 height 15
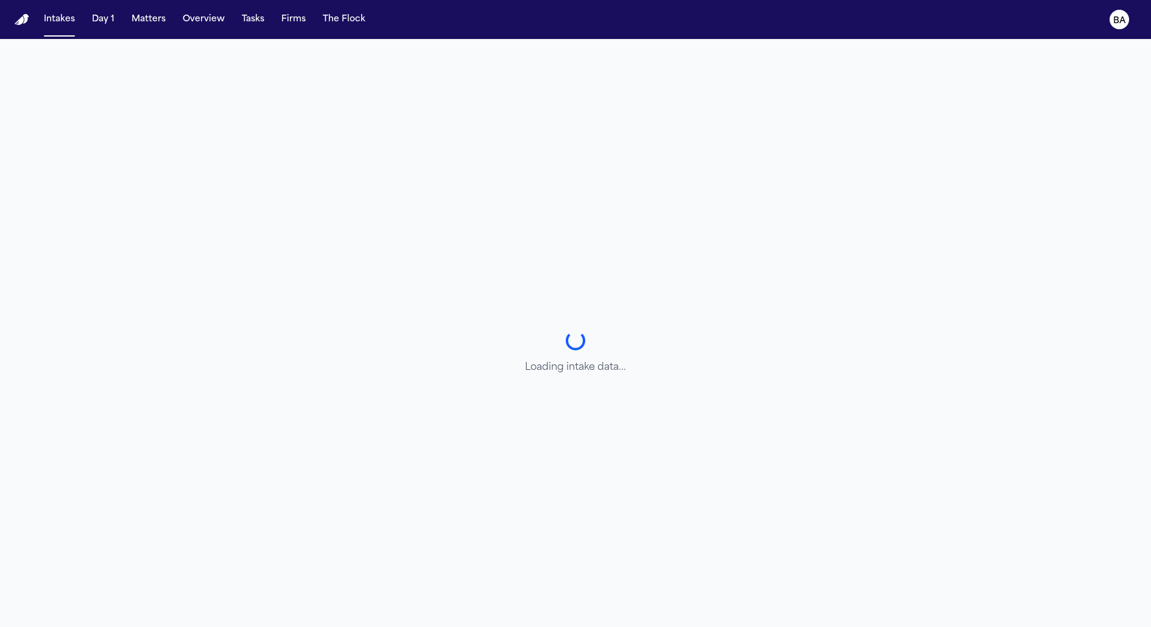
select select "**********"
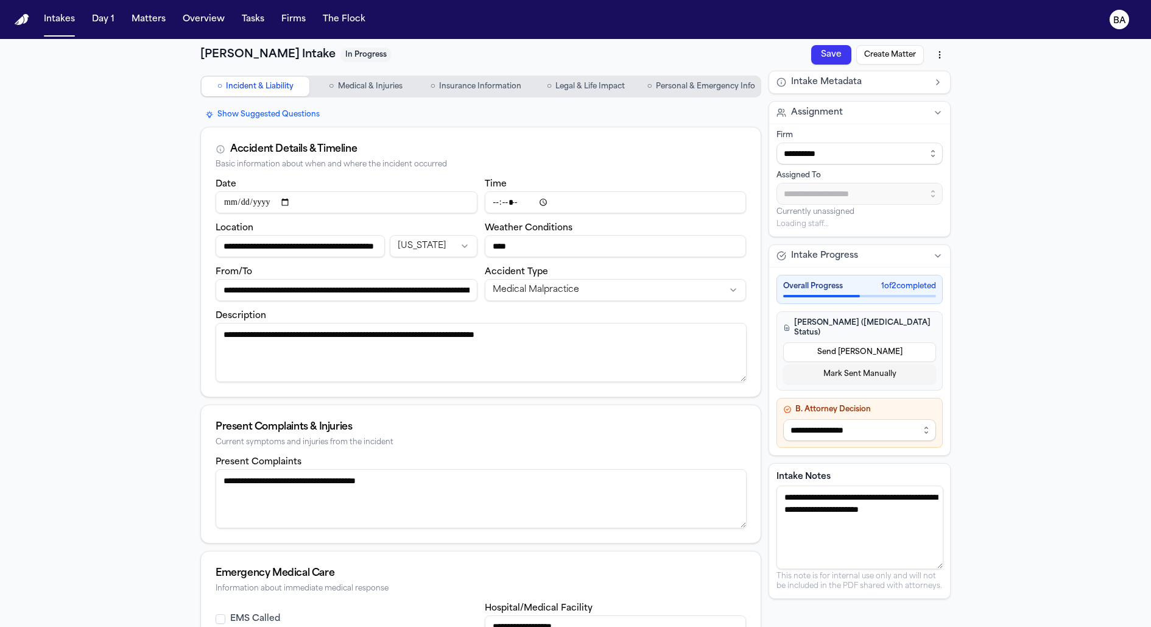
type input "**********"
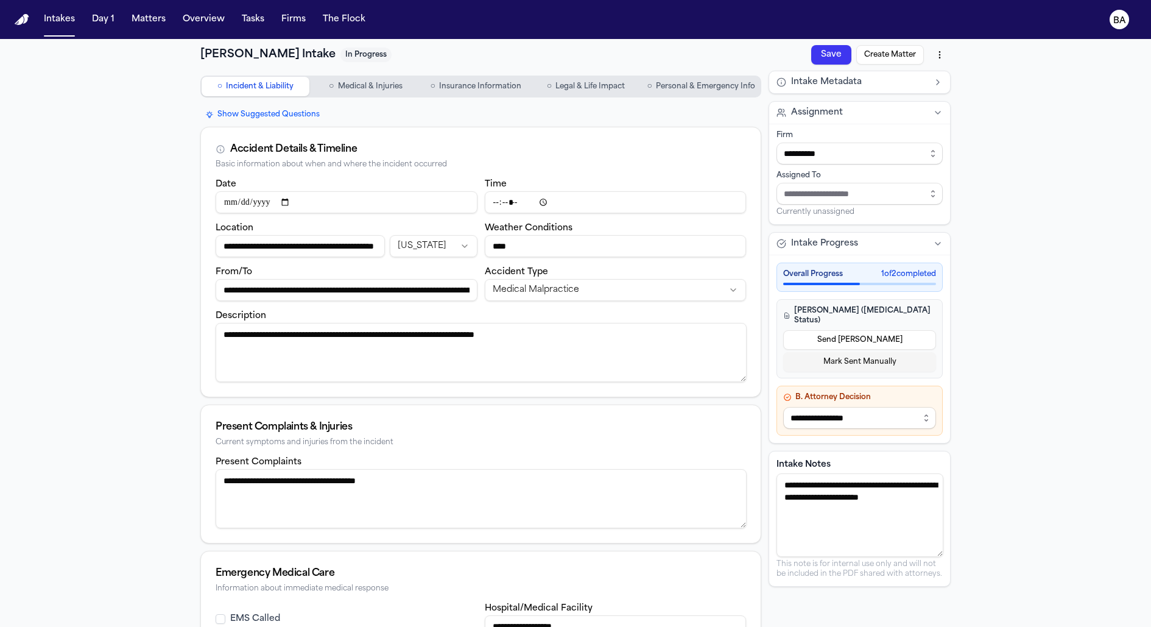
click at [473, 71] on nav "○ Incident & Liability ○ Medical & Injuries ○ Insurance Information ○ Legal & L…" at bounding box center [480, 87] width 561 height 32
click at [473, 82] on span "Insurance Information" at bounding box center [480, 87] width 82 height 10
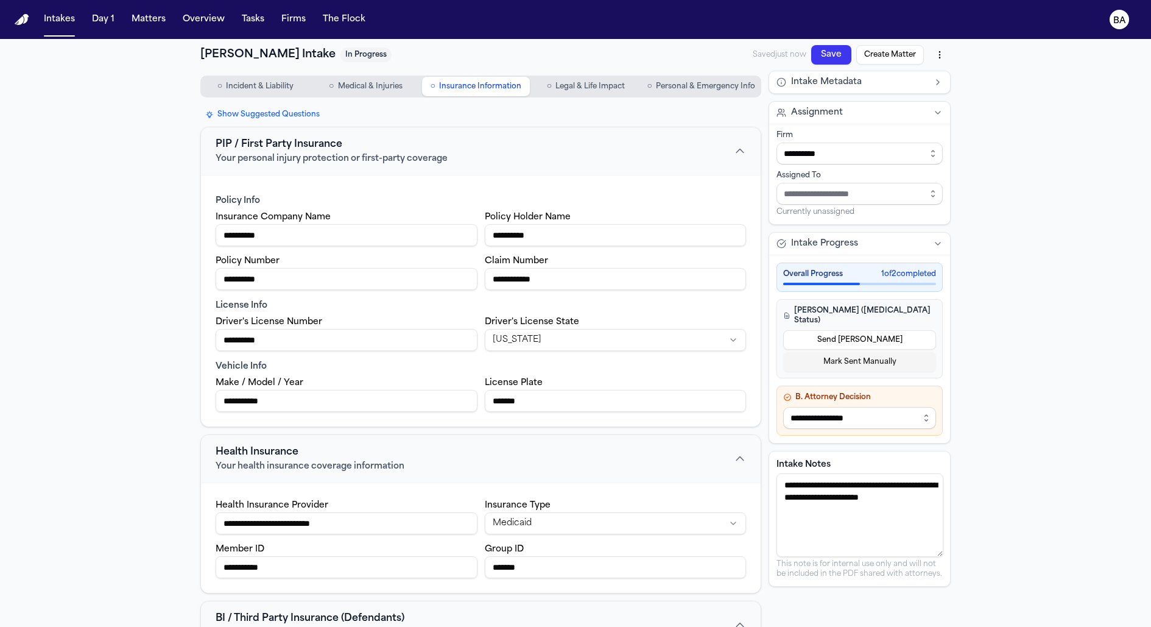
click at [943, 51] on html "**********" at bounding box center [575, 313] width 1151 height 627
click at [932, 76] on div "Export to PDF" at bounding box center [912, 80] width 72 height 19
click at [942, 51] on html "**********" at bounding box center [575, 313] width 1151 height 627
click at [980, 80] on html "**********" at bounding box center [575, 313] width 1151 height 627
type input "**********"
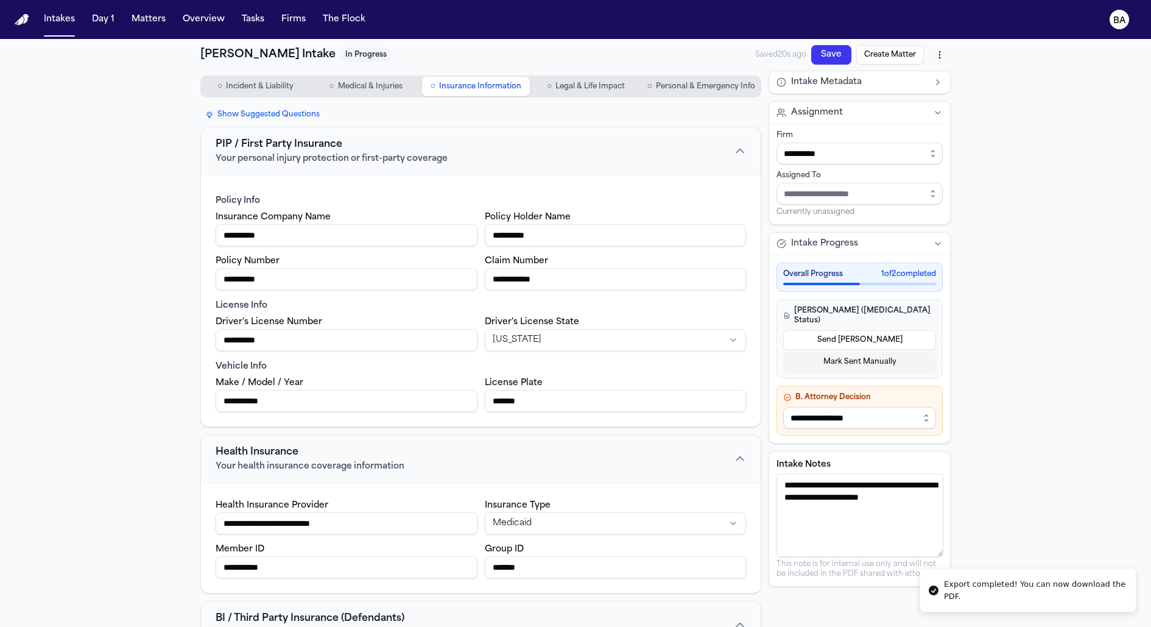
click at [867, 54] on button "Create Matter" at bounding box center [890, 54] width 68 height 19
type input "**********"
click at [674, 72] on nav "○ Incident & Liability ○ Medical & Injuries ○ Insurance Information ○ Legal & L…" at bounding box center [480, 87] width 561 height 32
click at [674, 85] on span "Personal & Emergency Info" at bounding box center [705, 87] width 99 height 10
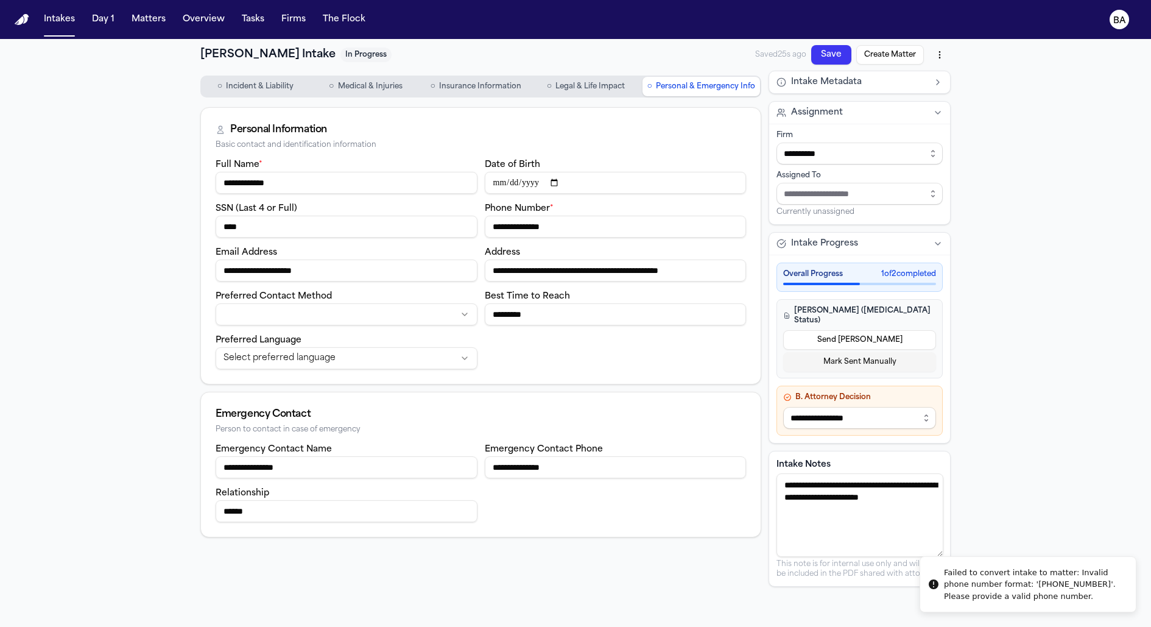
click at [547, 224] on input "**********" at bounding box center [616, 227] width 262 height 22
type input "*"
type input "**********"
type input "**"
type input "**********"
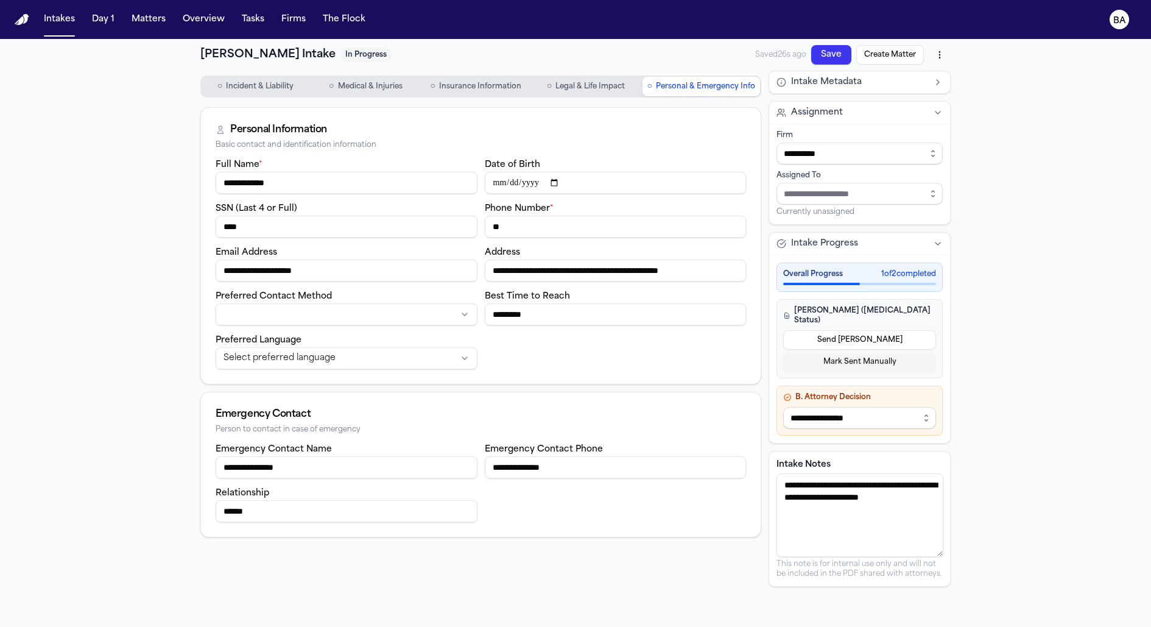
type input "***"
type input "**********"
type input "****"
type input "**********"
type input "*****"
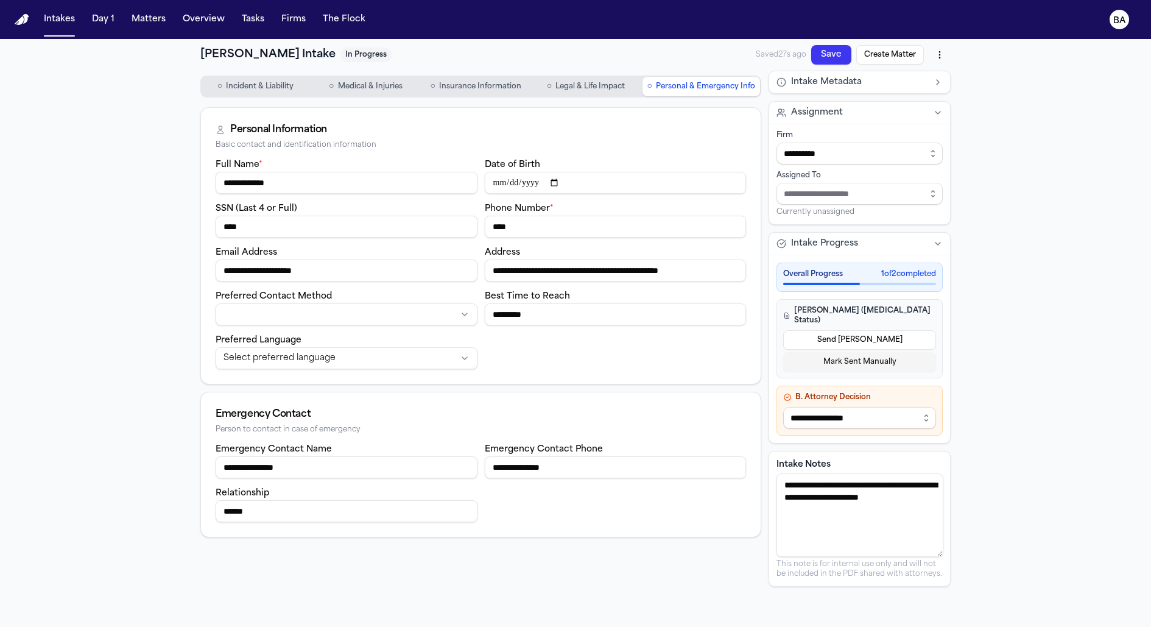
type input "**********"
type input "******"
type input "**********"
type input "*******"
type input "**********"
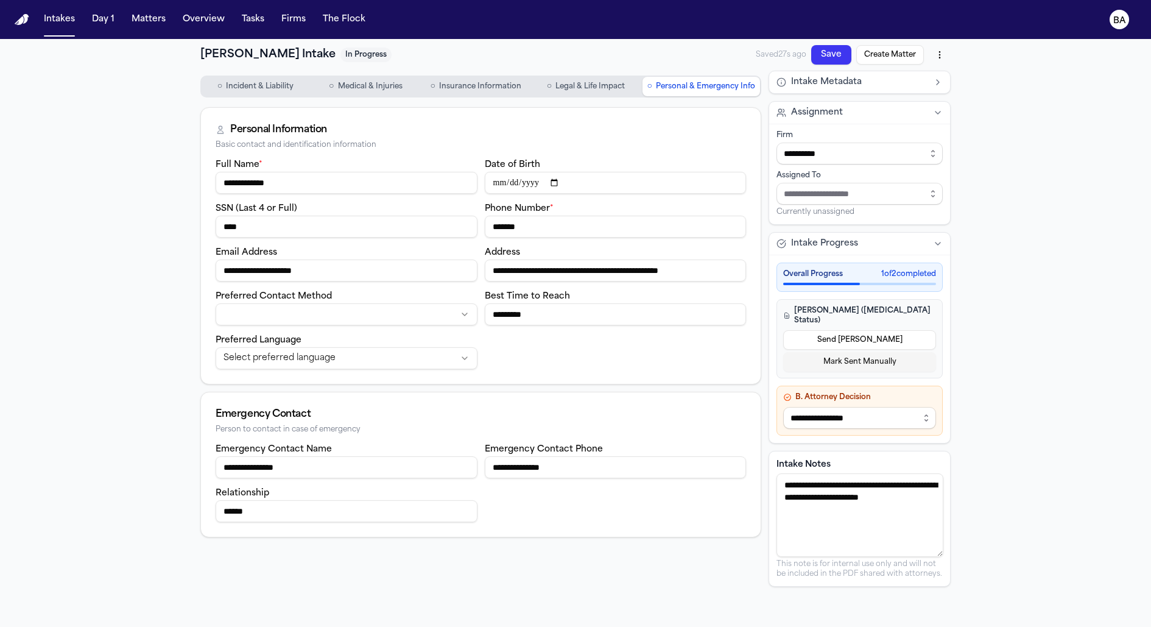
type input "********"
type input "**********"
type input "*********"
type input "**********"
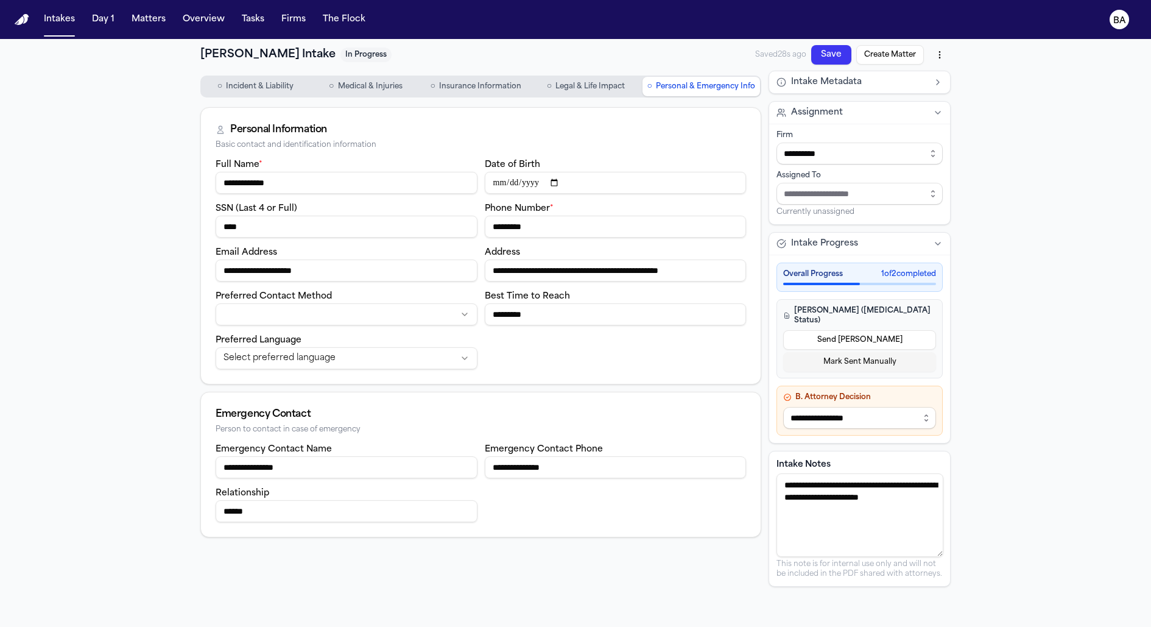
type input "**********"
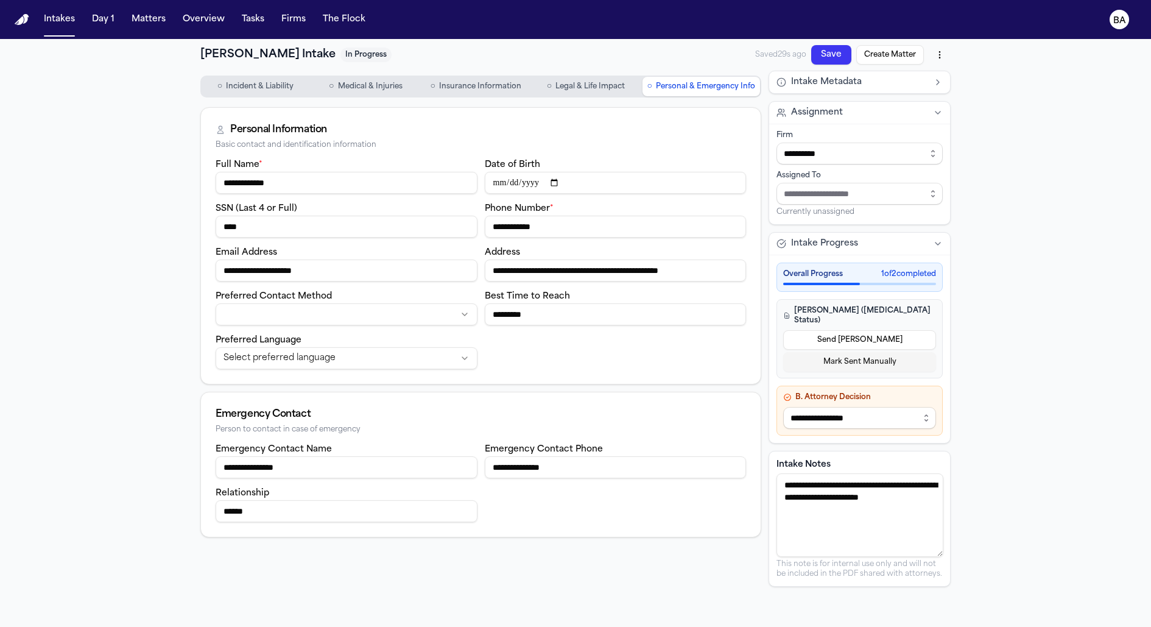
type input "**********"
click at [826, 57] on button "Save" at bounding box center [831, 54] width 40 height 19
click at [880, 74] on button "Create Matter" at bounding box center [888, 87] width 69 height 26
type input "**********"
click at [1094, 589] on button "View Matter" at bounding box center [1099, 589] width 54 height 15
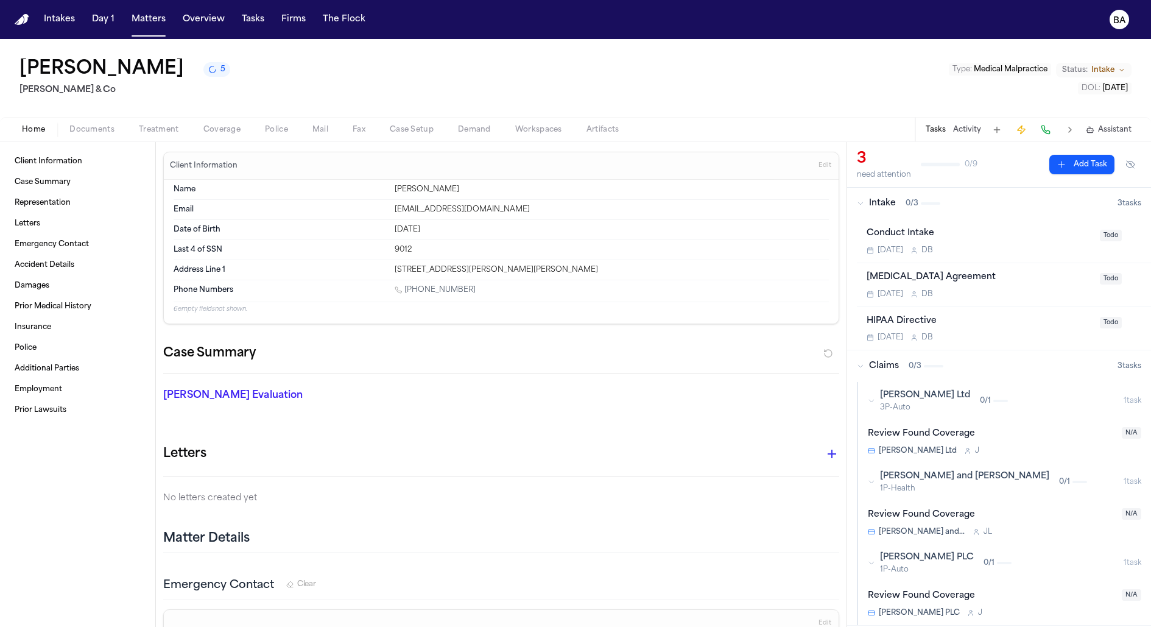
click at [950, 200] on div "Intake 0 / 3" at bounding box center [987, 203] width 261 height 12
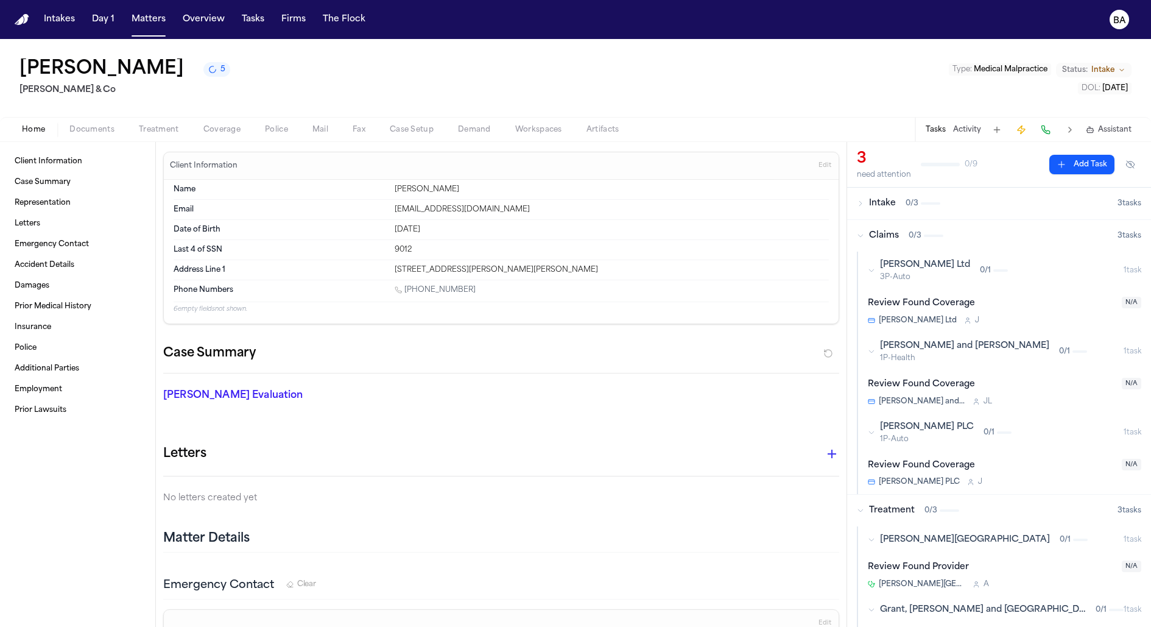
click at [946, 242] on button "Claims 0 / 3 3 task s" at bounding box center [999, 236] width 304 height 32
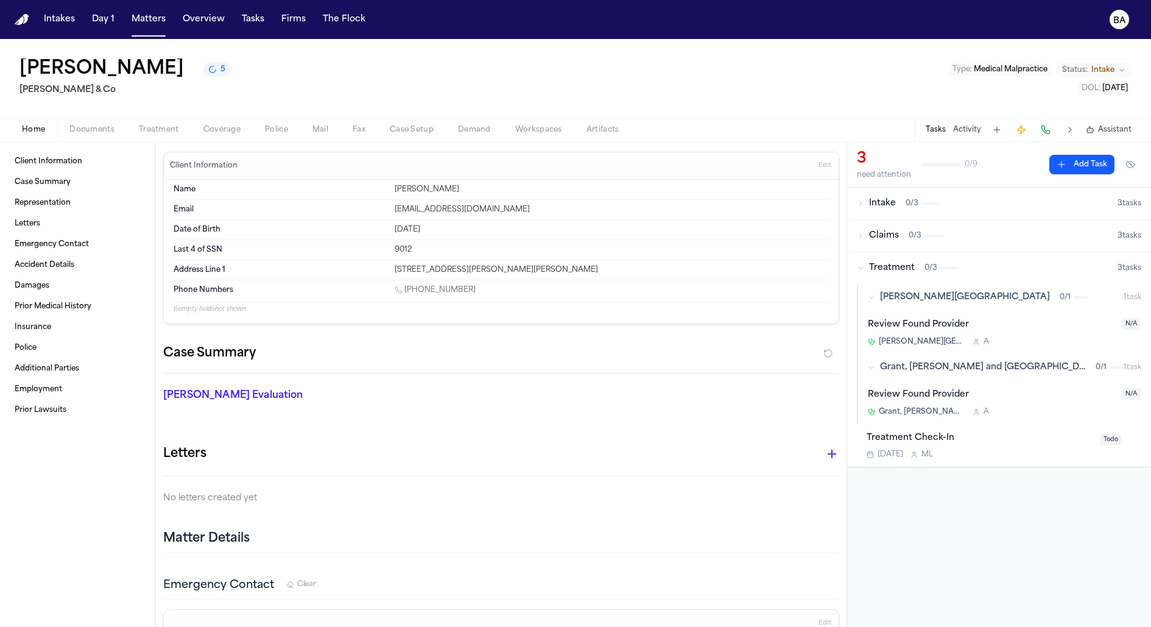
click at [943, 267] on div "button" at bounding box center [949, 268] width 19 height 2
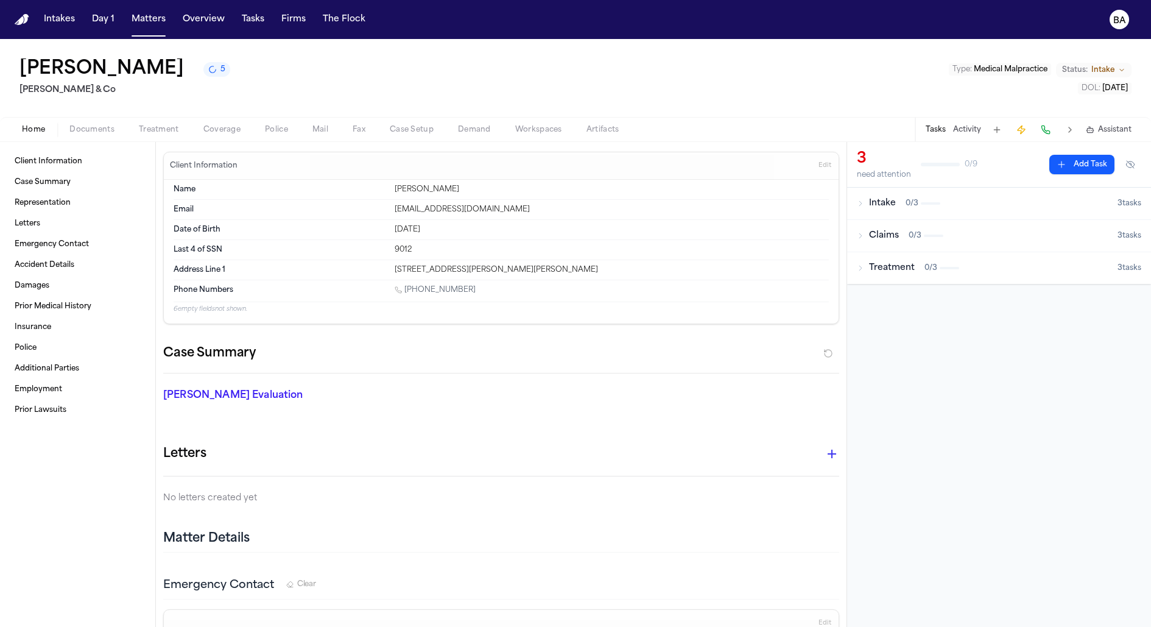
click at [948, 228] on button "Claims 0 / 3 3 task s" at bounding box center [999, 236] width 304 height 32
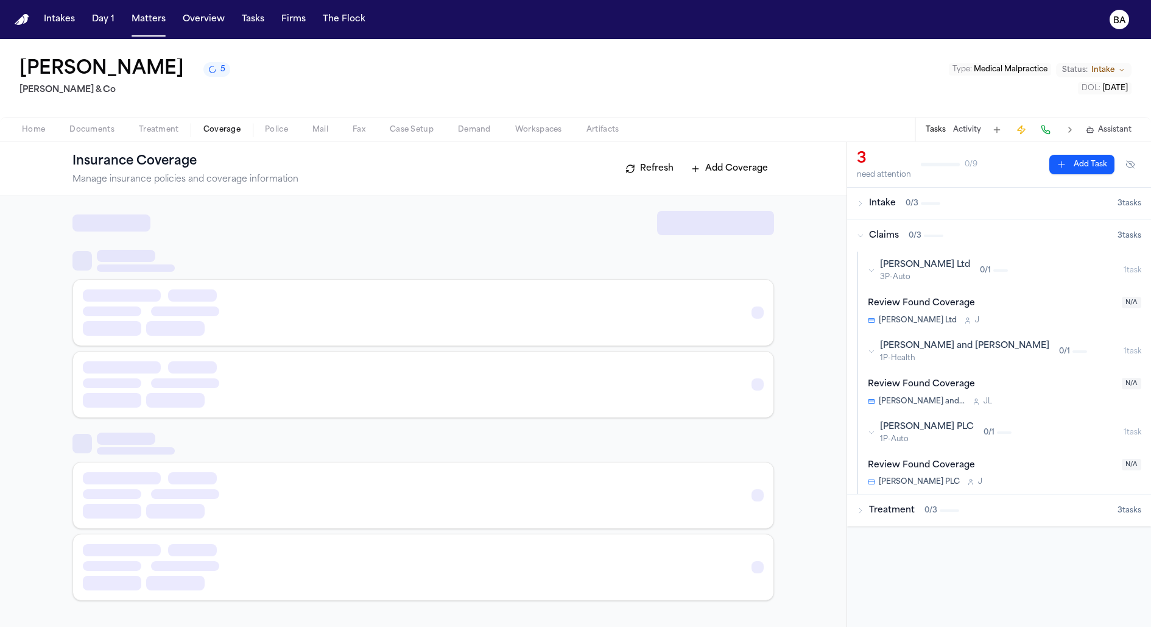
click at [226, 130] on span "Coverage" at bounding box center [221, 130] width 37 height 10
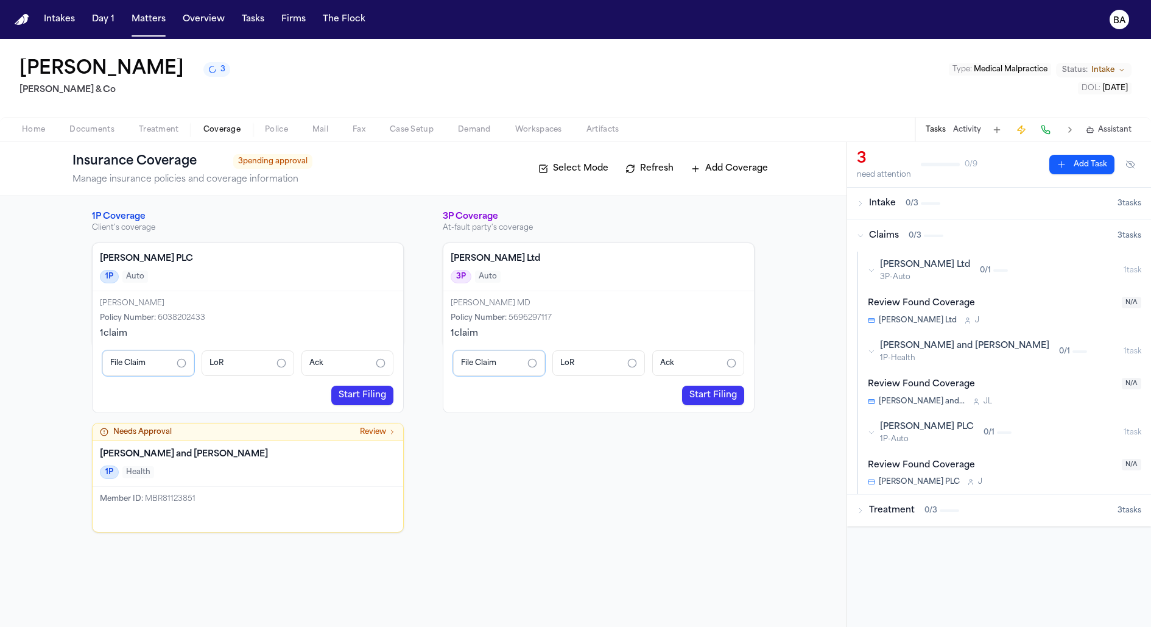
click at [316, 266] on div "Santos PLC 1P Auto" at bounding box center [248, 267] width 311 height 48
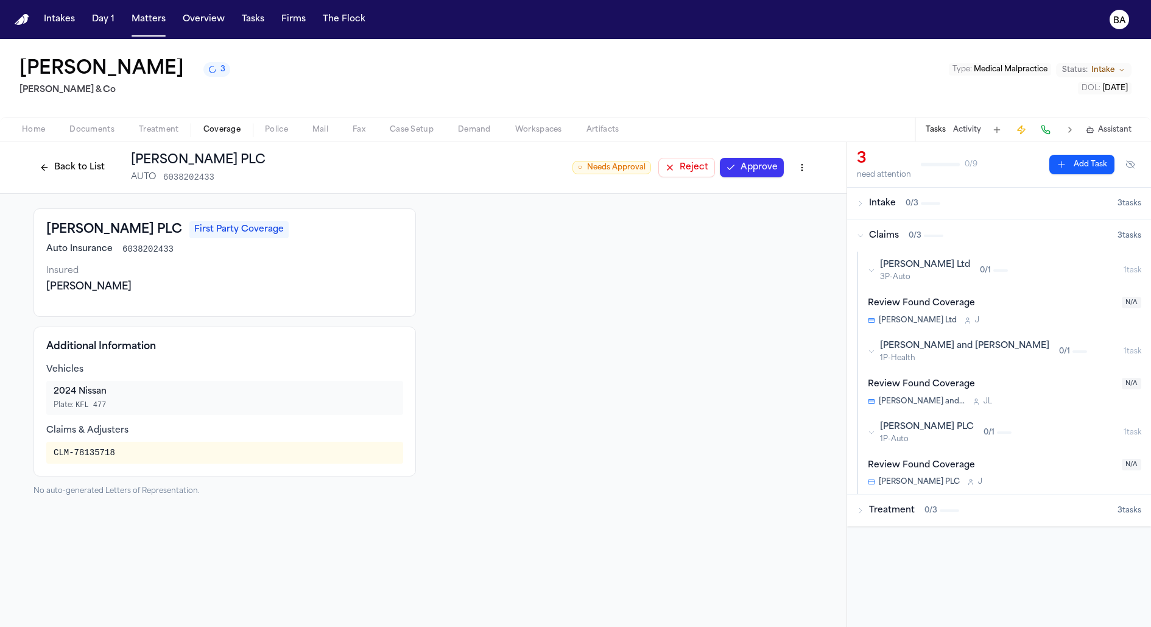
click at [72, 170] on button "Back to List" at bounding box center [71, 167] width 77 height 19
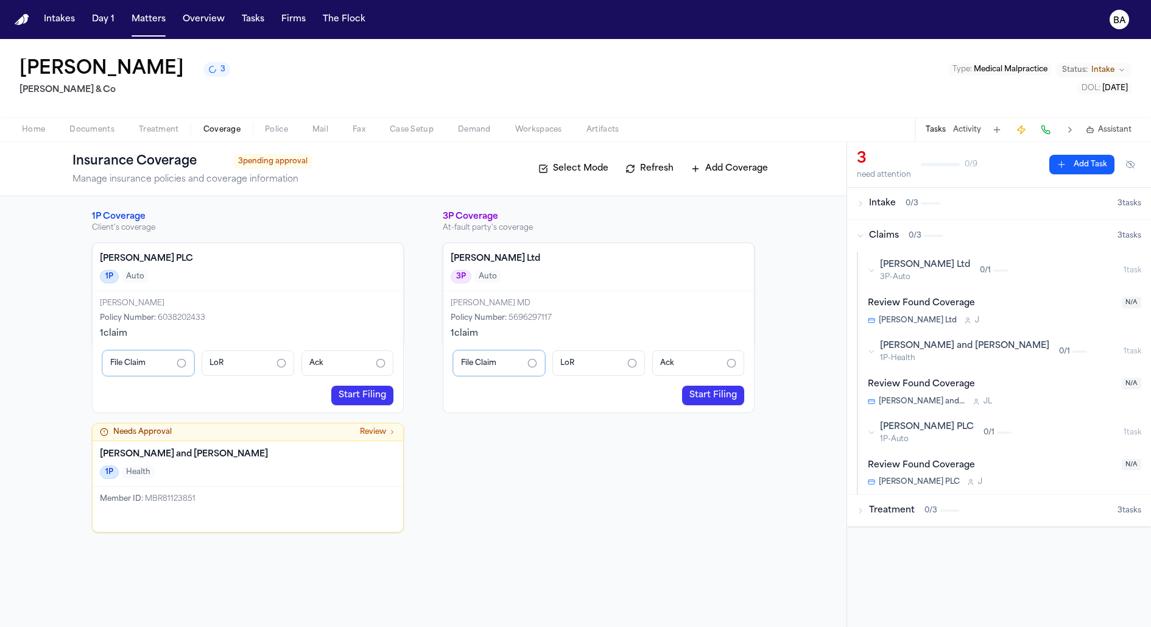
click at [298, 261] on h4 "Santos PLC" at bounding box center [248, 259] width 296 height 12
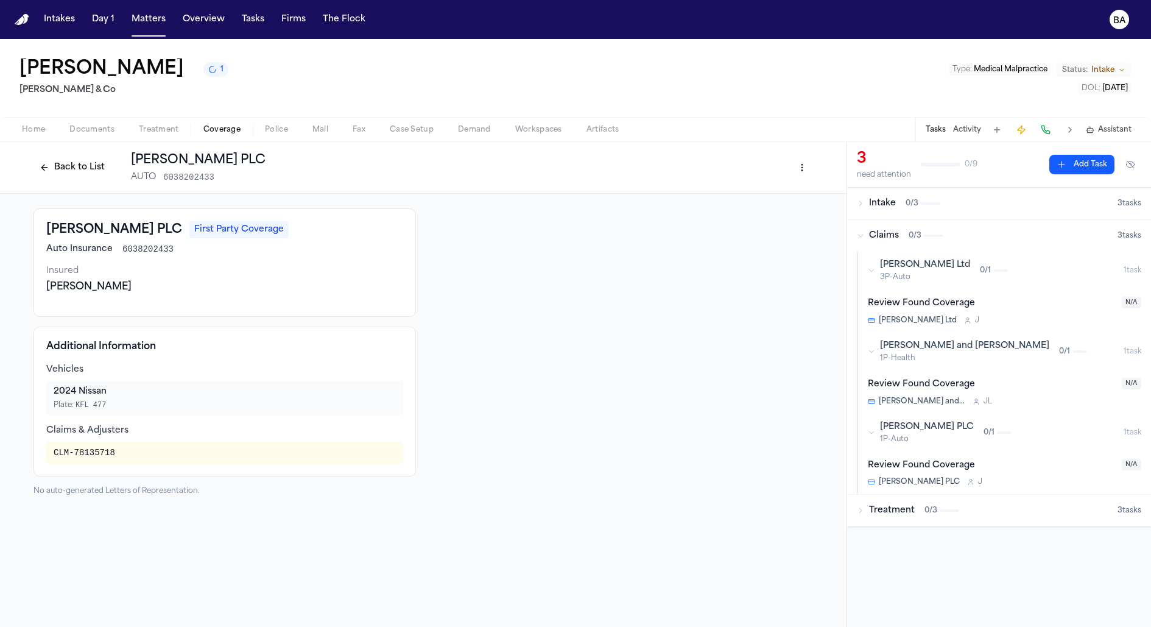
click at [72, 169] on button "Back to List" at bounding box center [71, 167] width 77 height 19
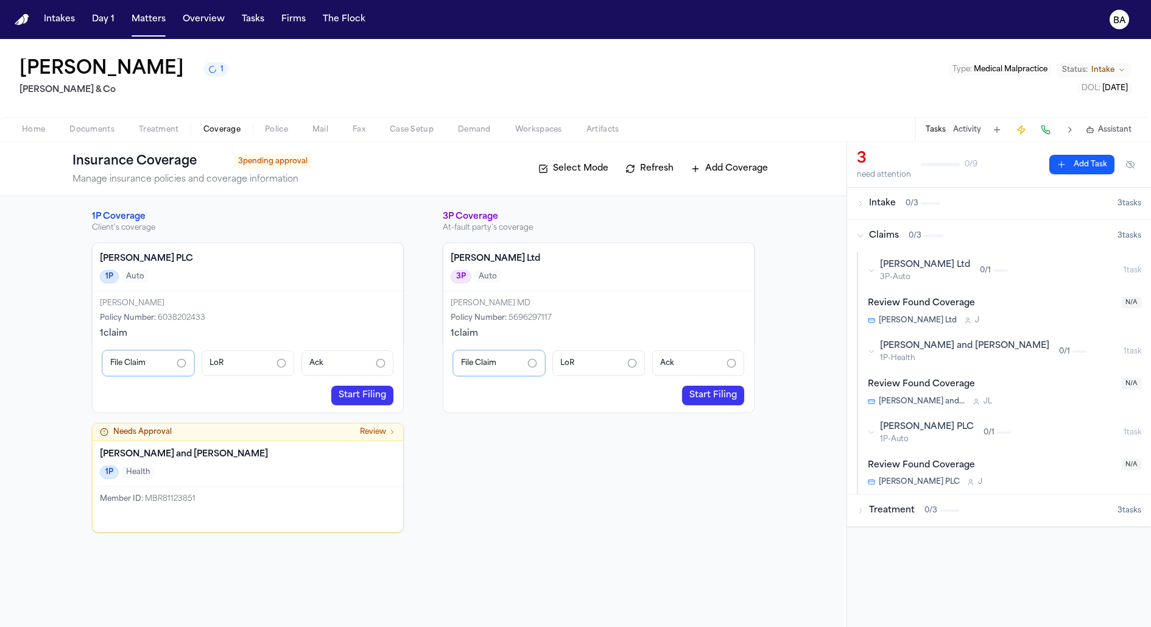
click at [292, 281] on div "1P Auto" at bounding box center [248, 276] width 296 height 13
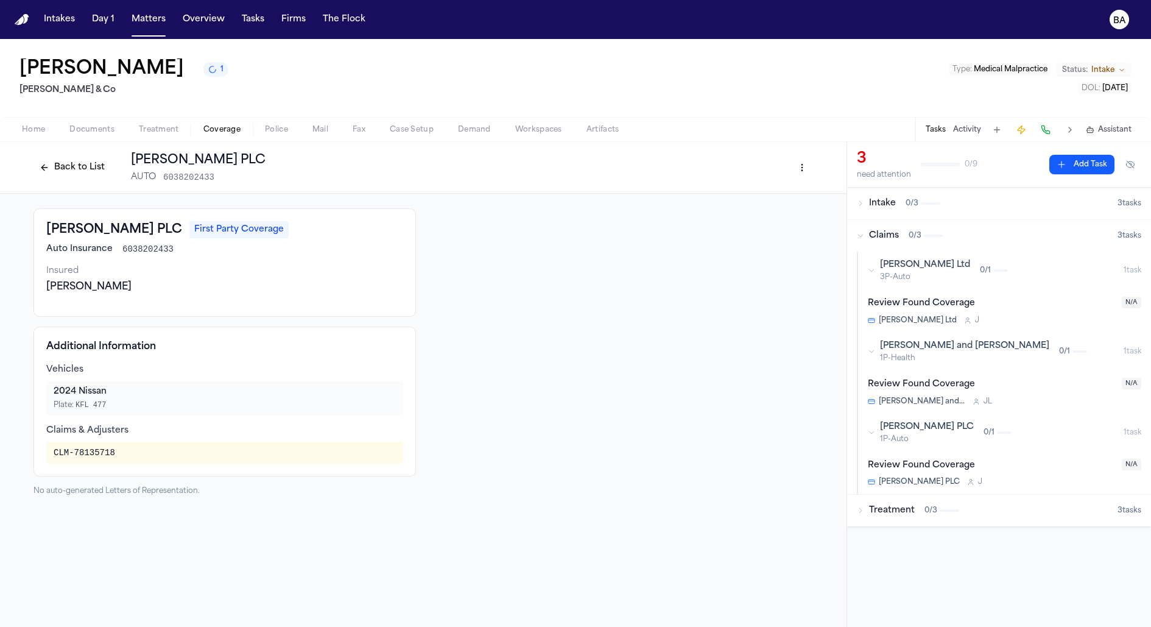
click at [92, 174] on button "Back to List" at bounding box center [71, 167] width 77 height 19
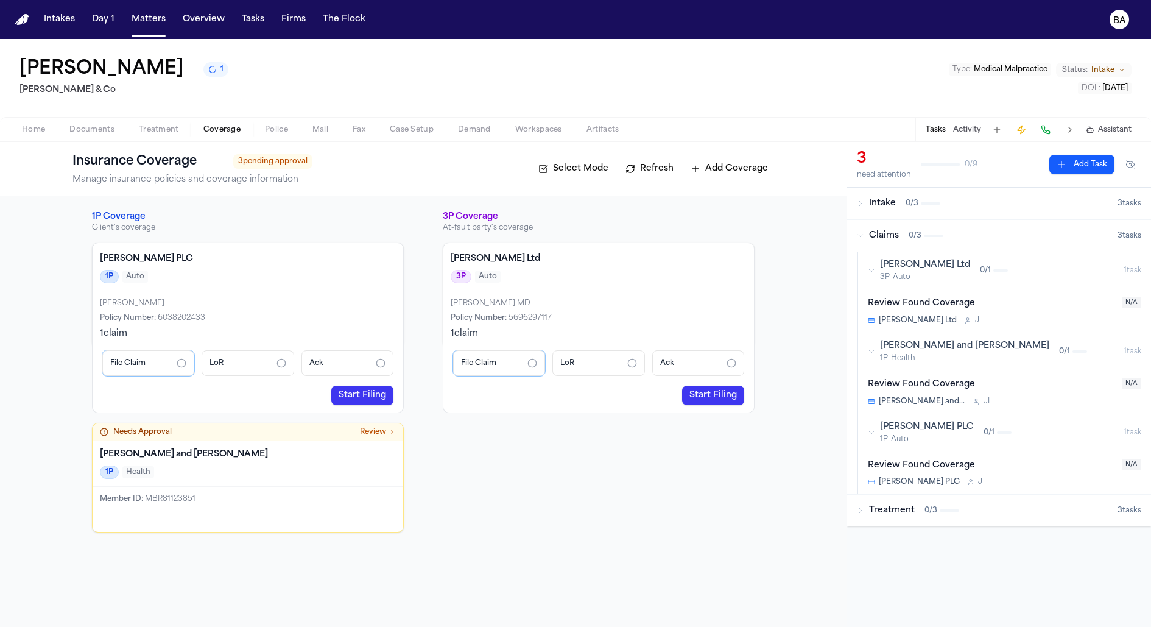
click at [359, 395] on link "Start Filing" at bounding box center [362, 394] width 62 height 19
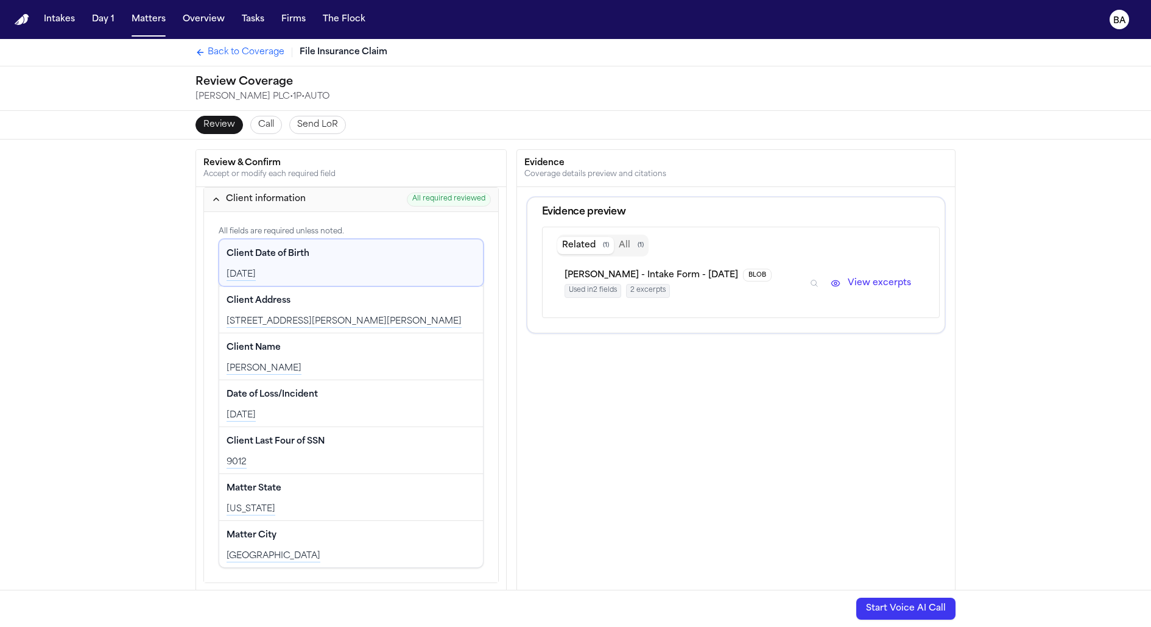
click at [236, 54] on span "Back to Coverage" at bounding box center [246, 52] width 77 height 12
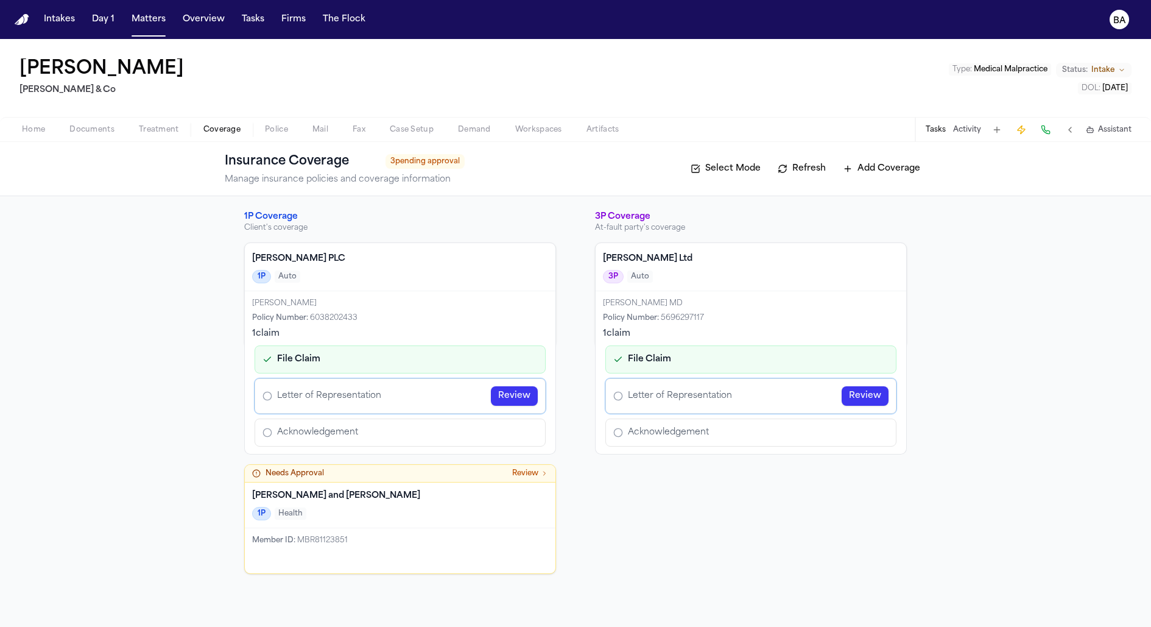
click at [1020, 325] on div "1P Coverage Client's coverage Santos PLC 1P Auto Sarah King Policy Number : 603…" at bounding box center [575, 411] width 1151 height 431
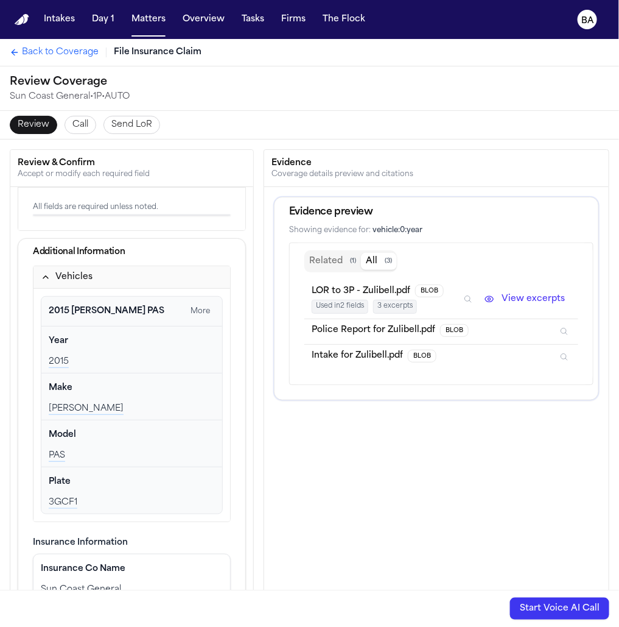
scroll to position [130, 0]
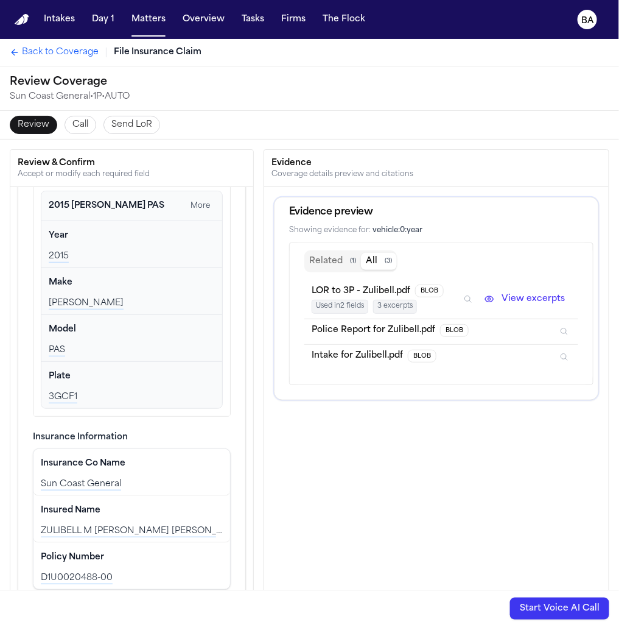
click at [336, 266] on button "Related ( 1 )" at bounding box center [332, 261] width 57 height 17
click at [371, 264] on button "All ( 3 )" at bounding box center [379, 261] width 36 height 17
click at [340, 266] on button "Related ( 1 )" at bounding box center [332, 261] width 57 height 17
click at [367, 262] on button "All ( 3 )" at bounding box center [379, 261] width 36 height 17
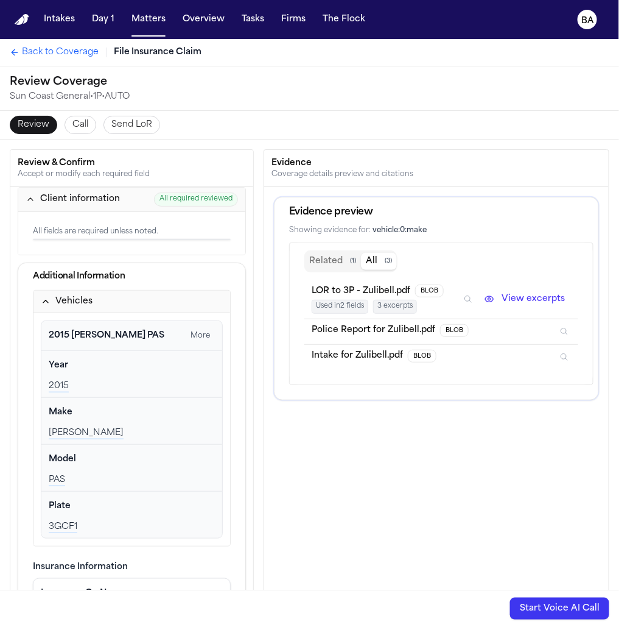
click at [519, 118] on div "Review Call Send LoR" at bounding box center [309, 125] width 619 height 28
click at [55, 37] on nav "Intakes Day 1 Matters Overview Tasks Firms The Flock BA" at bounding box center [309, 19] width 619 height 39
click at [55, 46] on span "Back to Coverage" at bounding box center [60, 52] width 77 height 12
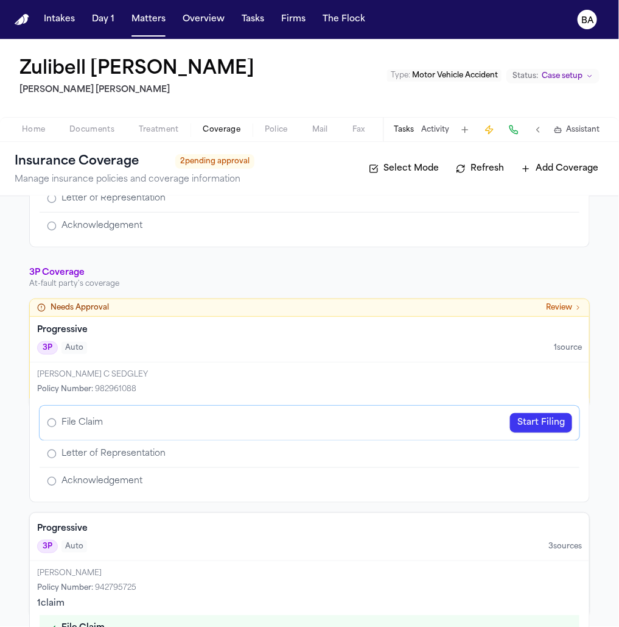
scroll to position [283, 0]
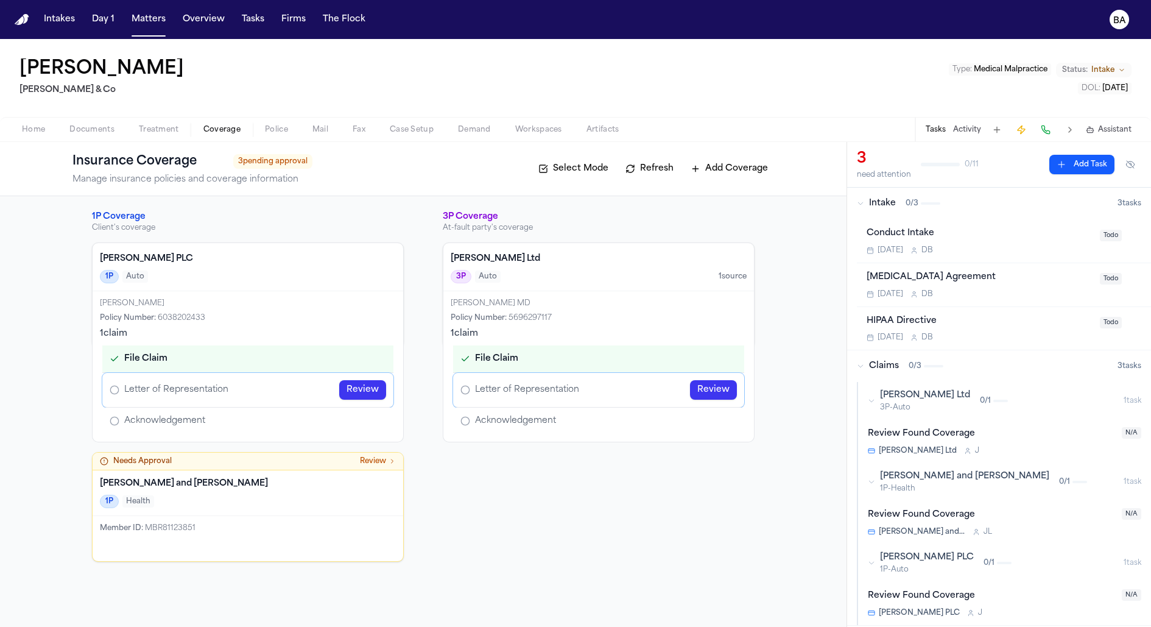
click at [519, 480] on div "3P Coverage At-fault party's coverage [PERSON_NAME] Ltd 3P Auto 1 source [PERSO…" at bounding box center [599, 386] width 312 height 351
click at [536, 434] on div "File Claim Letter of Representation Review Acknowledgement" at bounding box center [598, 390] width 311 height 104
click at [498, 386] on span "Letter of Representation" at bounding box center [527, 390] width 104 height 12
click at [498, 360] on span "File Claim" at bounding box center [496, 359] width 43 height 12
click at [498, 495] on div "3P Coverage At-fault party's coverage [PERSON_NAME] Ltd 3P Auto 1 source [PERSO…" at bounding box center [599, 386] width 312 height 351
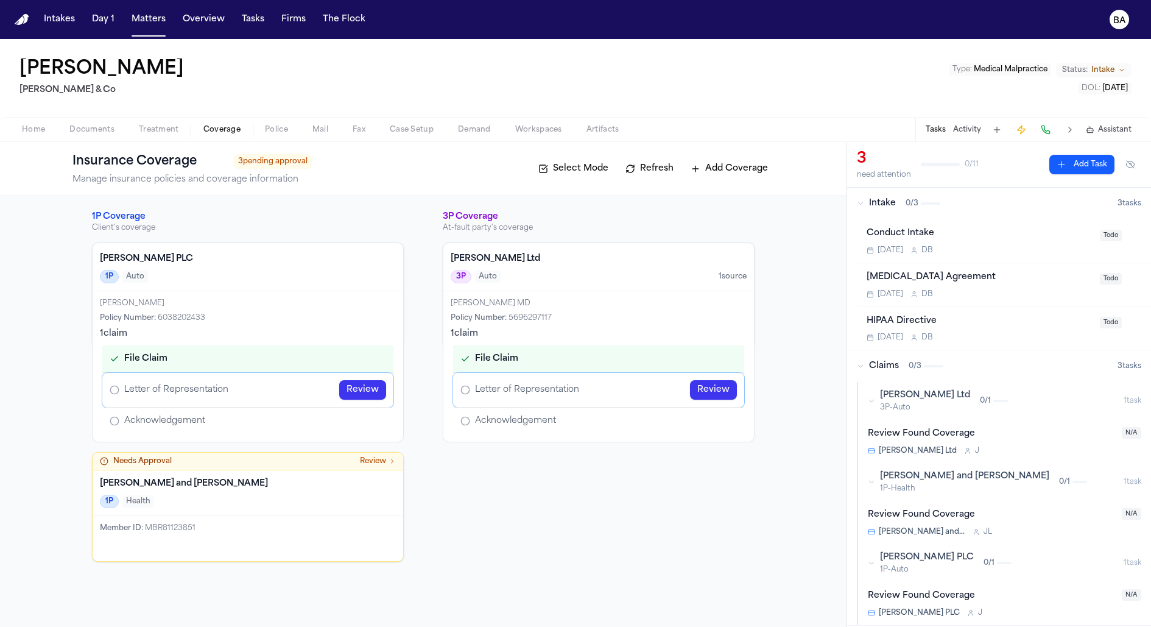
click at [357, 387] on link "Review" at bounding box center [362, 389] width 47 height 19
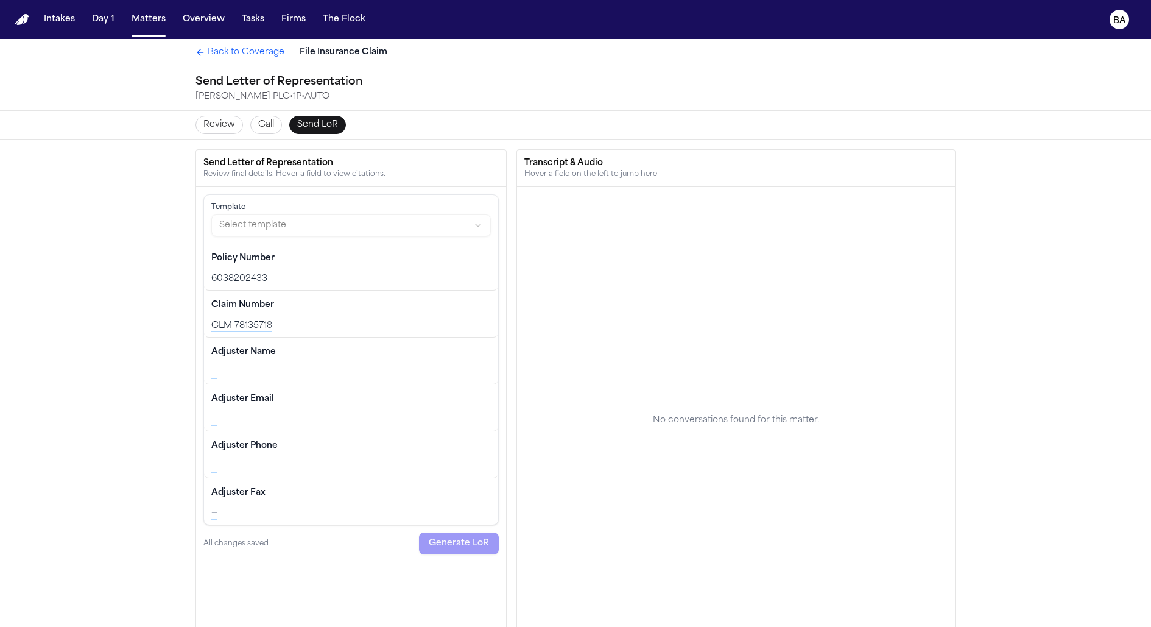
click at [223, 119] on span "Review" at bounding box center [219, 125] width 32 height 12
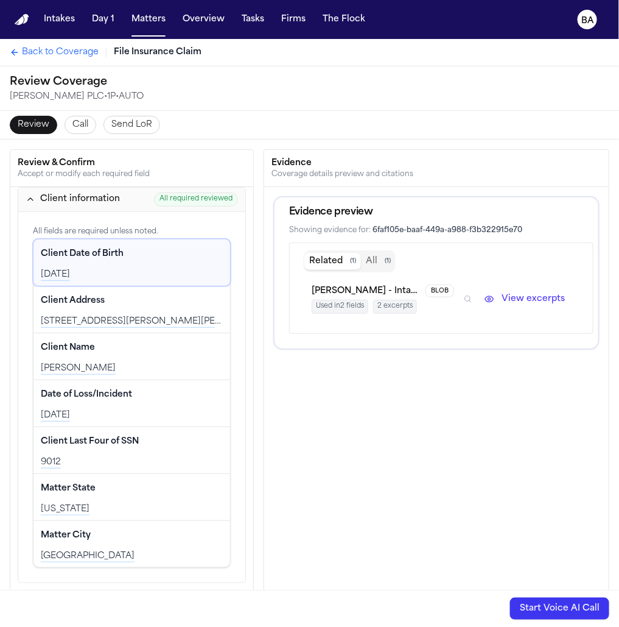
click at [79, 51] on span "Back to Coverage" at bounding box center [60, 52] width 77 height 12
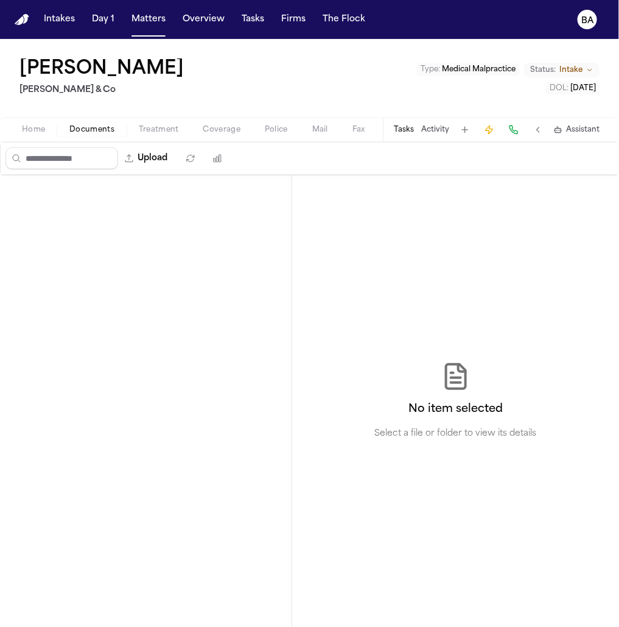
click at [90, 128] on span "Documents" at bounding box center [91, 130] width 45 height 10
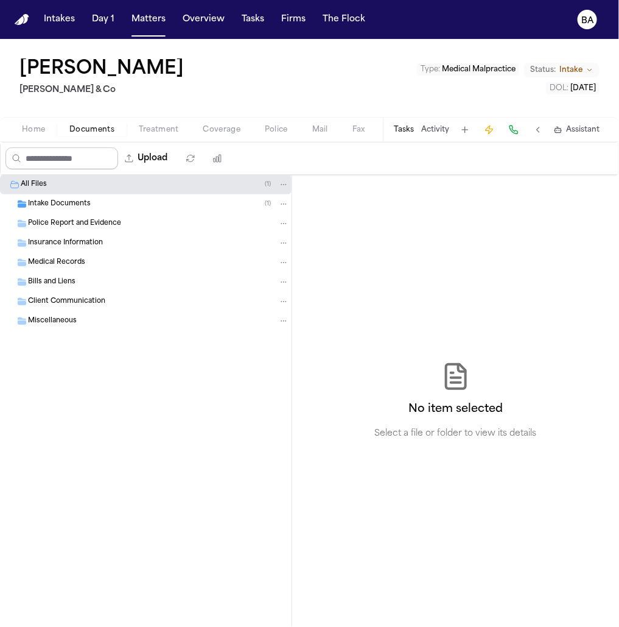
click at [40, 130] on span "Home" at bounding box center [33, 130] width 23 height 10
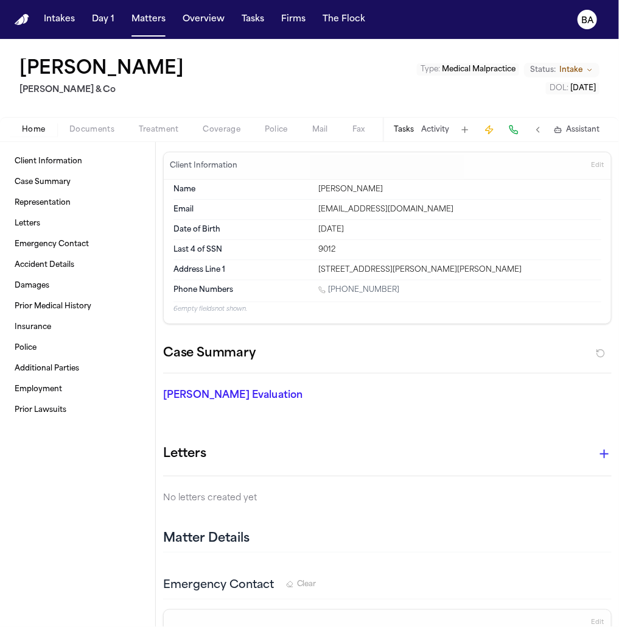
click at [223, 128] on span "Coverage" at bounding box center [221, 130] width 37 height 10
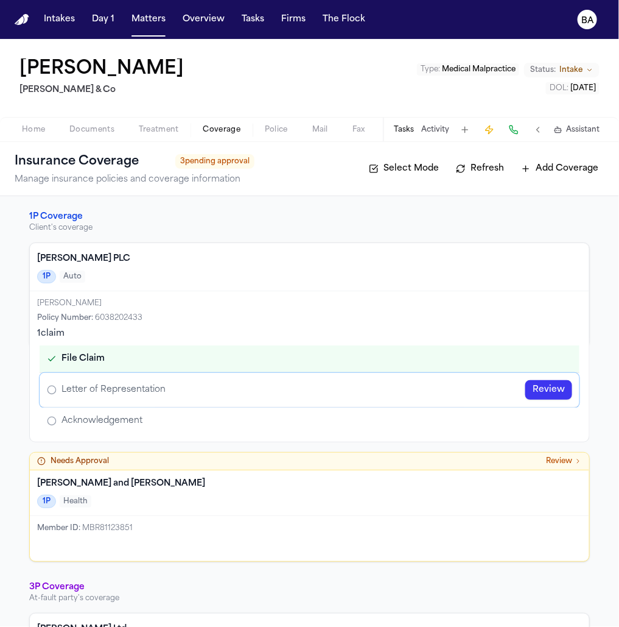
click at [548, 385] on link "Review" at bounding box center [549, 389] width 47 height 19
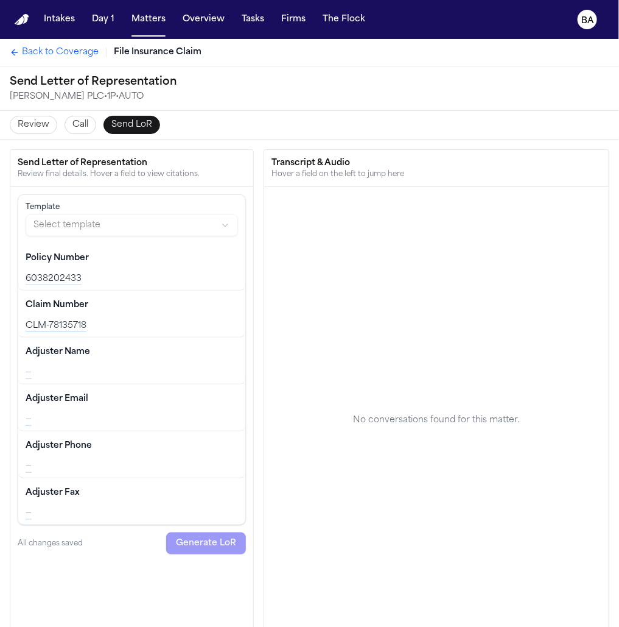
click at [38, 119] on span "Review" at bounding box center [34, 125] width 32 height 12
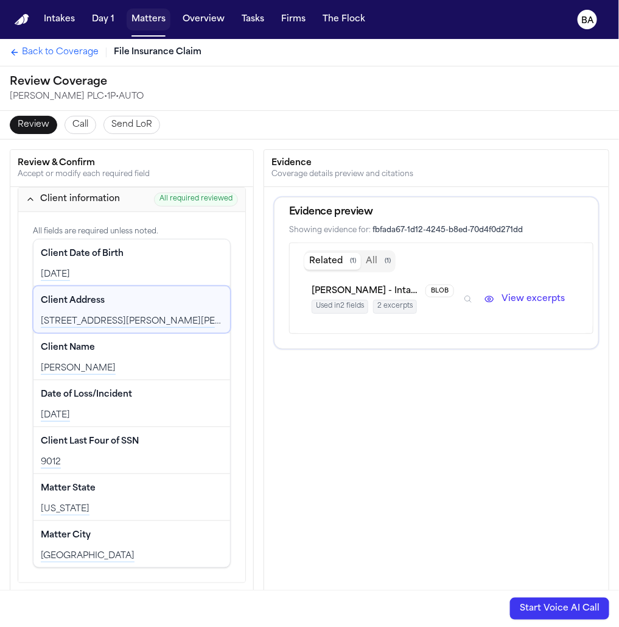
click at [158, 26] on button "Matters" at bounding box center [149, 20] width 44 height 22
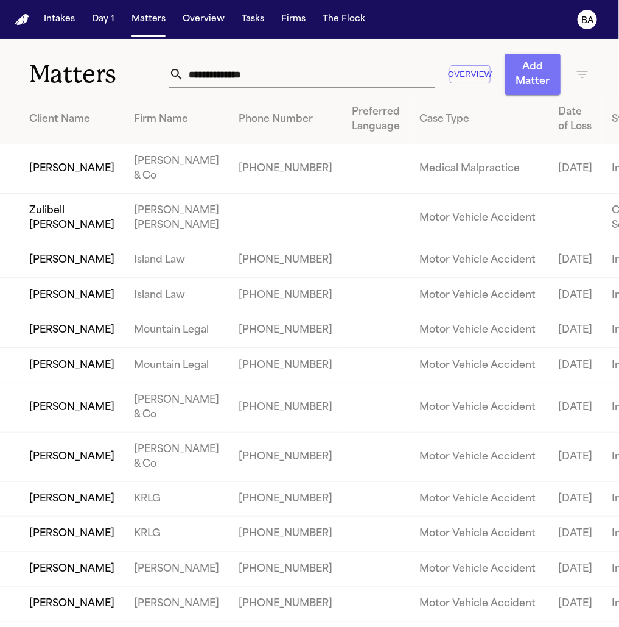
click at [535, 76] on button "Add Matter" at bounding box center [532, 74] width 55 height 41
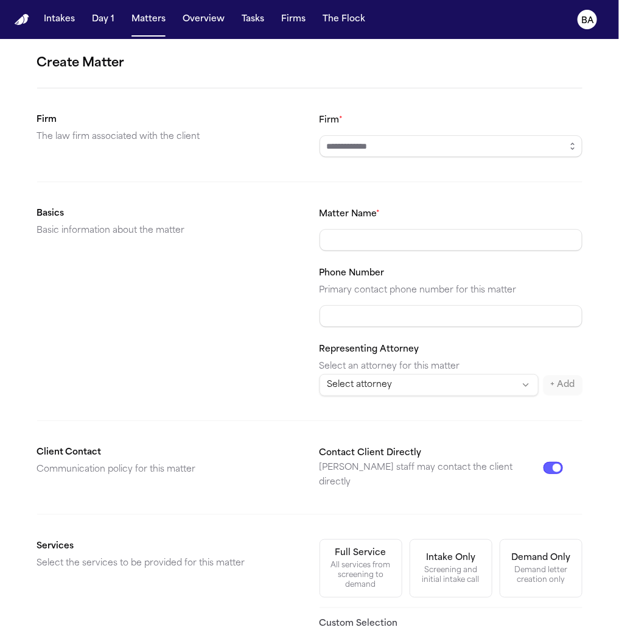
click at [396, 155] on input "Firm *" at bounding box center [451, 146] width 263 height 22
type input "**********"
click at [366, 250] on div "Matter Name * Phone Number Primary contact phone number for this matter Represe…" at bounding box center [451, 300] width 263 height 189
click at [352, 241] on input "Matter Name *" at bounding box center [451, 240] width 263 height 22
type input "**********"
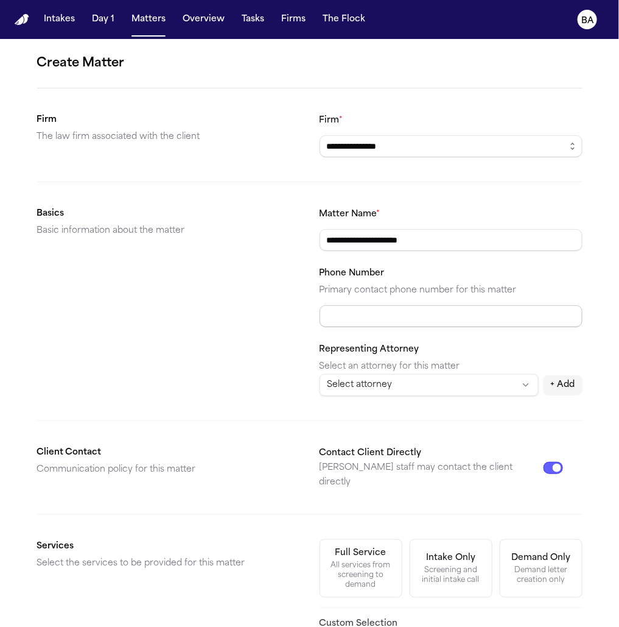
click at [352, 315] on input "Phone Number" at bounding box center [451, 316] width 263 height 22
click at [343, 382] on html "**********" at bounding box center [309, 313] width 619 height 627
click at [257, 403] on html "**********" at bounding box center [309, 313] width 619 height 627
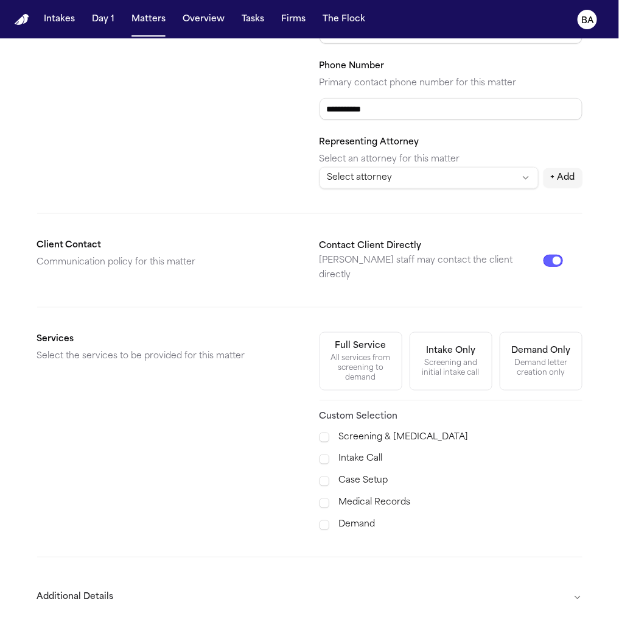
scroll to position [238, 0]
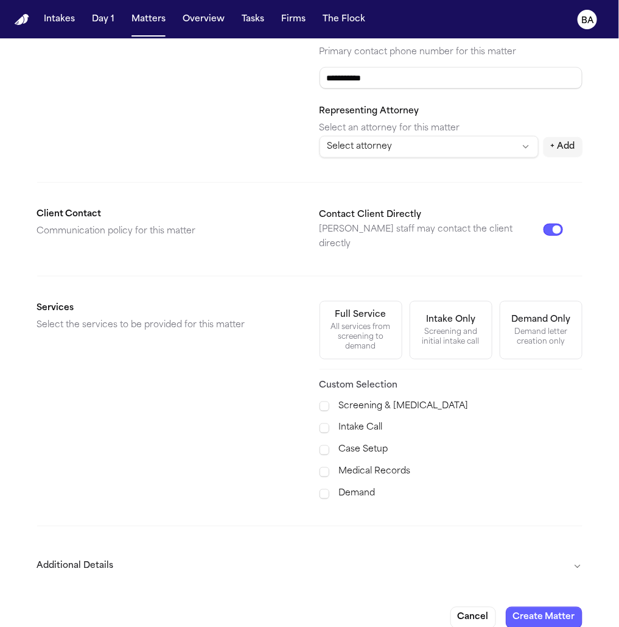
click at [375, 328] on div "All services from screening to demand" at bounding box center [361, 336] width 67 height 29
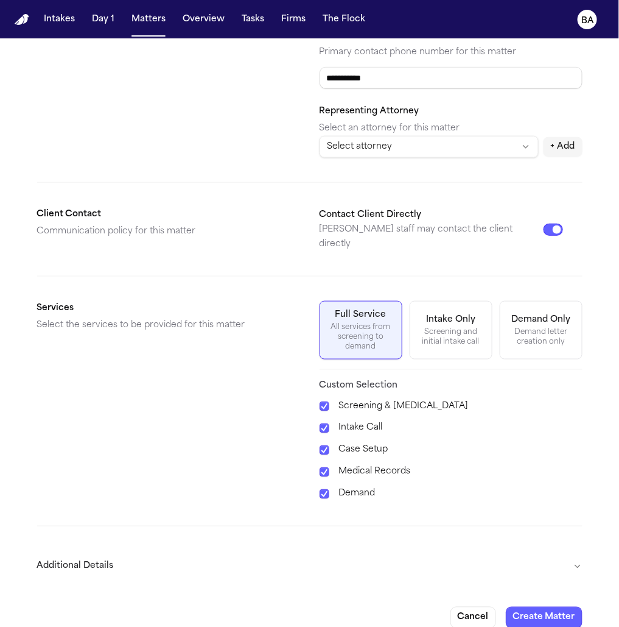
click at [366, 421] on label "Intake Call" at bounding box center [461, 428] width 244 height 15
click at [368, 399] on label "Screening & Retainer" at bounding box center [461, 406] width 244 height 15
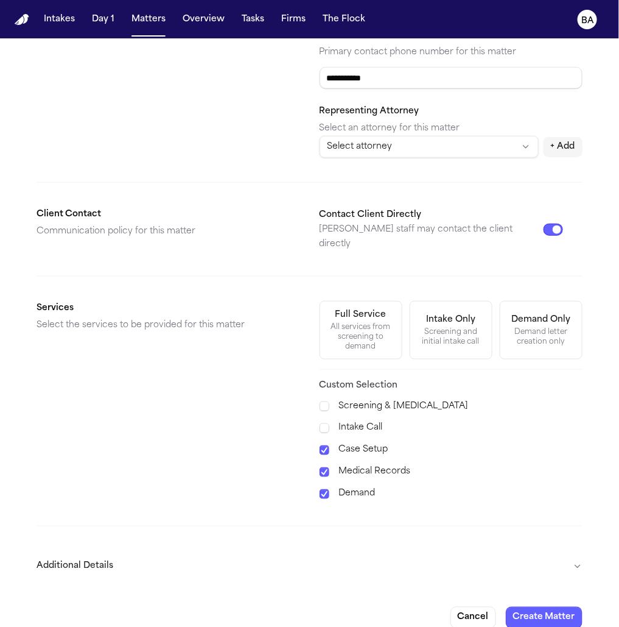
click at [518, 555] on button "Additional Details" at bounding box center [310, 566] width 546 height 32
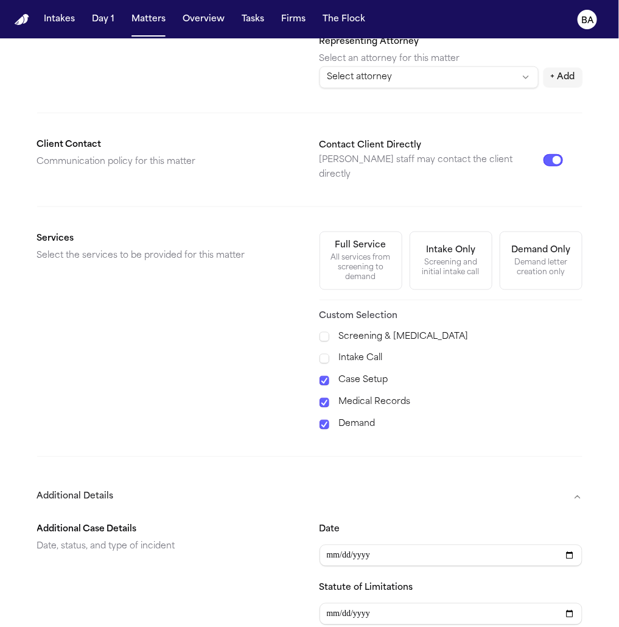
scroll to position [569, 0]
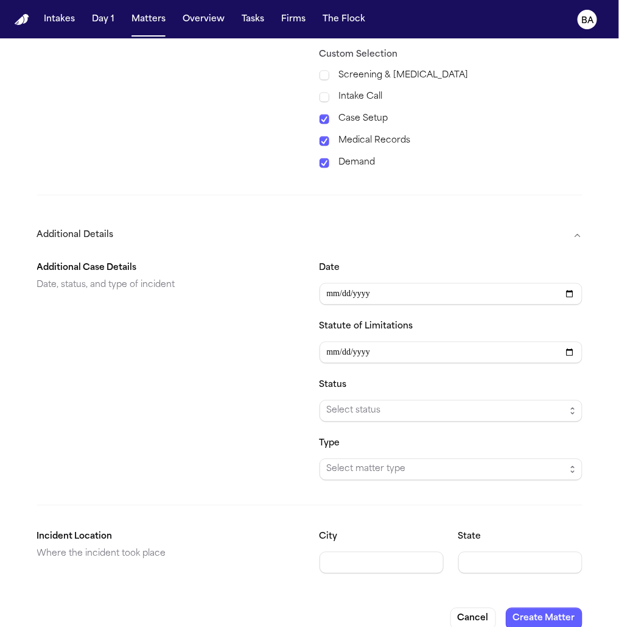
click at [292, 385] on div "Additional Case Details Date, status, and type of incident" at bounding box center [168, 370] width 263 height 219
click at [533, 608] on button "Create Matter" at bounding box center [544, 619] width 77 height 22
click at [529, 608] on button "Create Matter" at bounding box center [544, 619] width 77 height 22
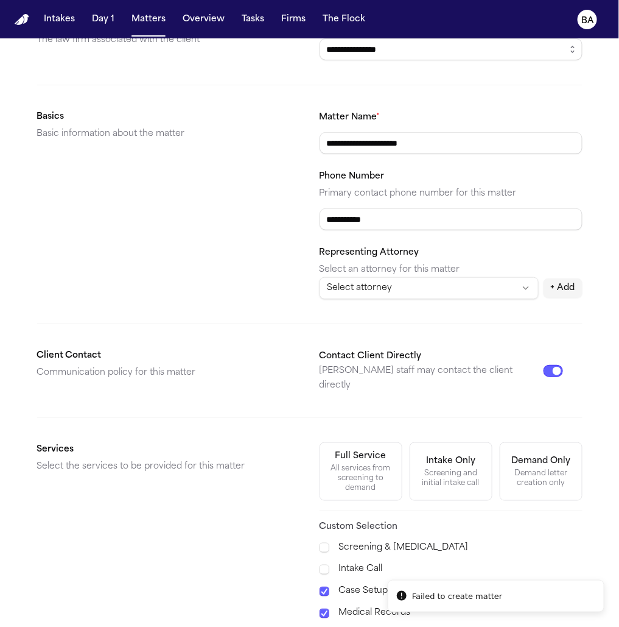
scroll to position [0, 0]
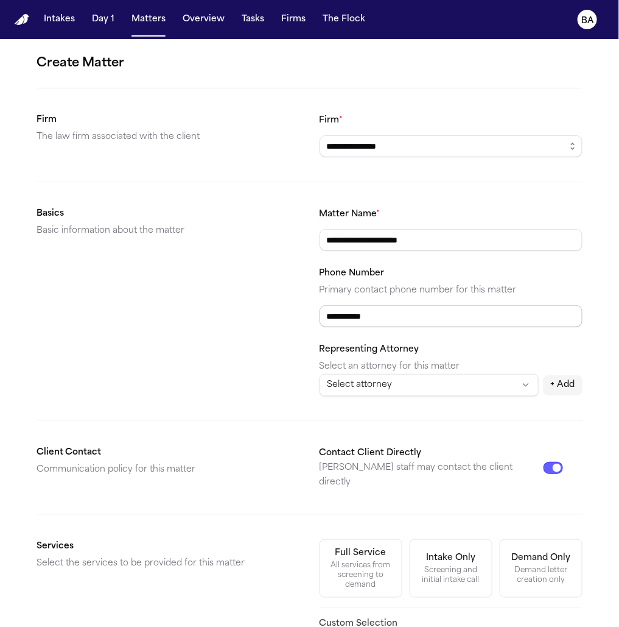
click at [496, 308] on input "**********" at bounding box center [451, 316] width 263 height 22
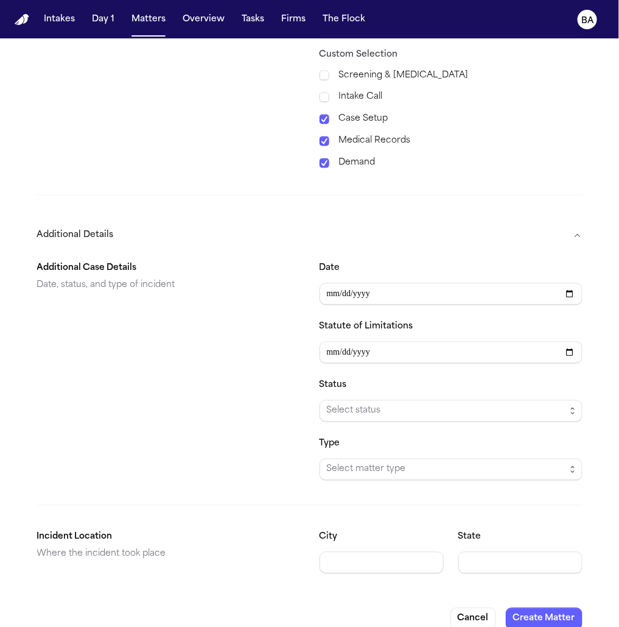
type input "**********"
click at [533, 608] on button "Create Matter" at bounding box center [544, 619] width 77 height 22
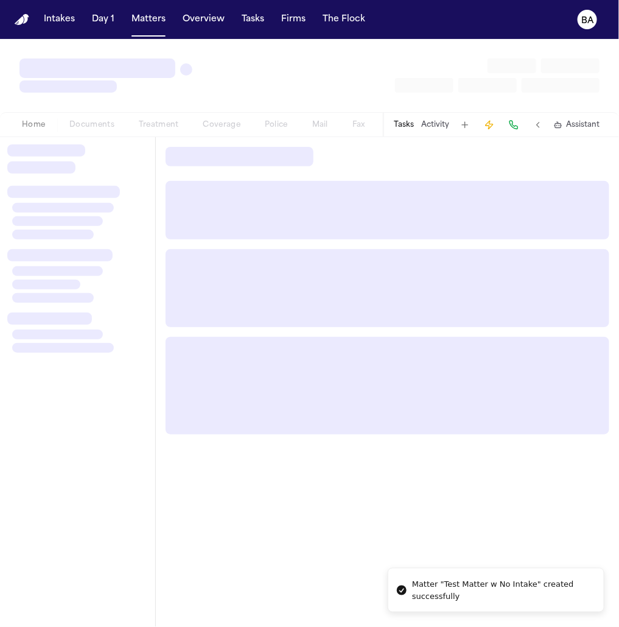
click at [107, 127] on div "Home Documents Treatment Coverage Police Mail Fax Case Setup Demand Workspaces …" at bounding box center [196, 125] width 373 height 15
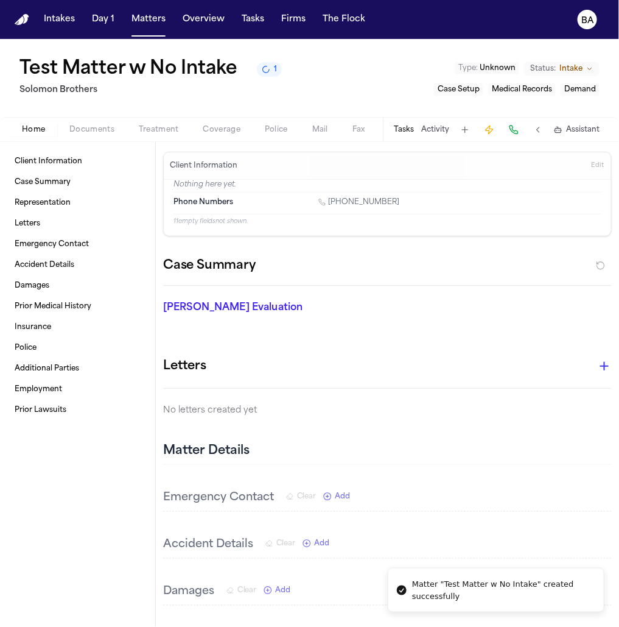
click at [90, 127] on span "Documents" at bounding box center [91, 130] width 45 height 10
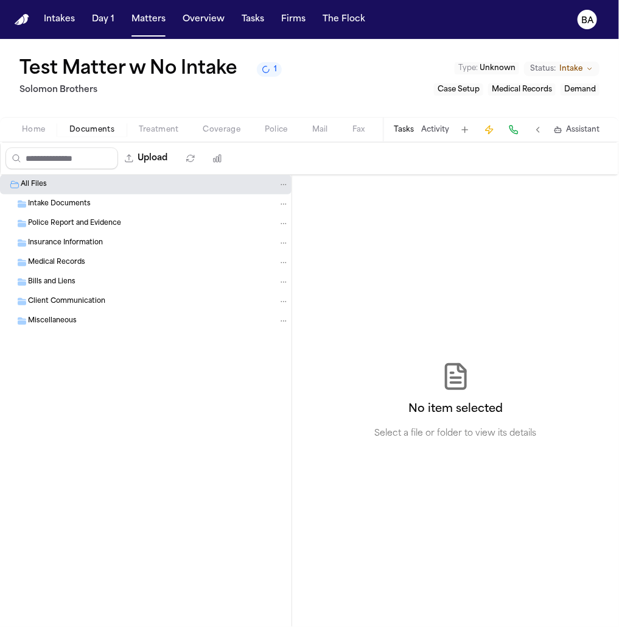
click at [111, 207] on div "Intake Documents" at bounding box center [158, 204] width 261 height 11
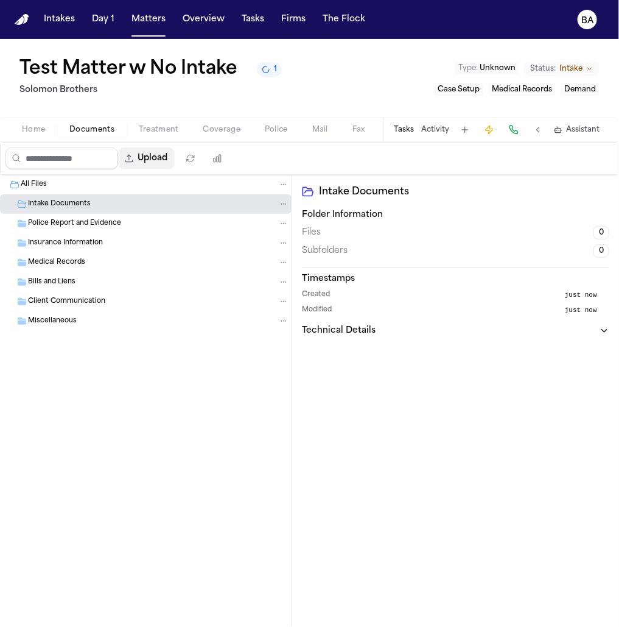
click at [150, 160] on button "Upload" at bounding box center [146, 158] width 57 height 22
select select "**********"
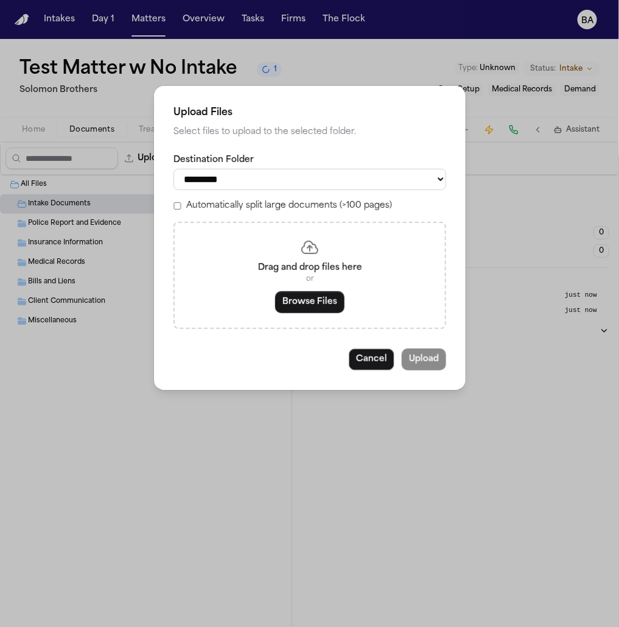
click at [301, 297] on button "Browse Files" at bounding box center [309, 302] width 69 height 22
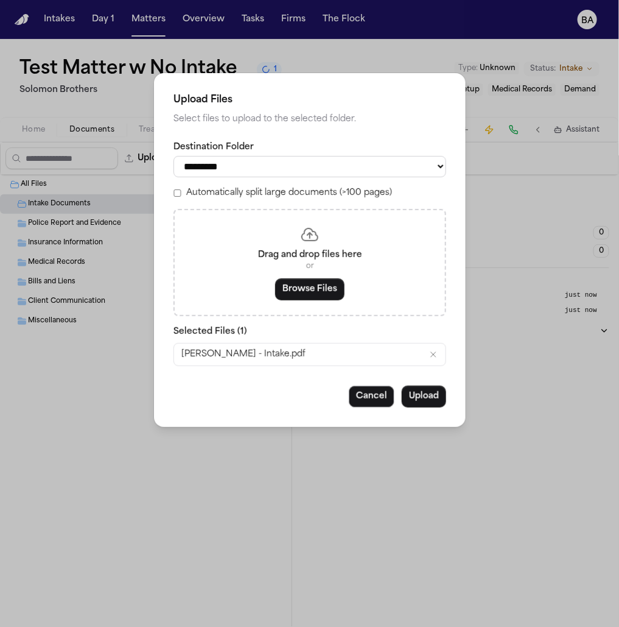
click at [423, 401] on button "Upload" at bounding box center [424, 396] width 44 height 22
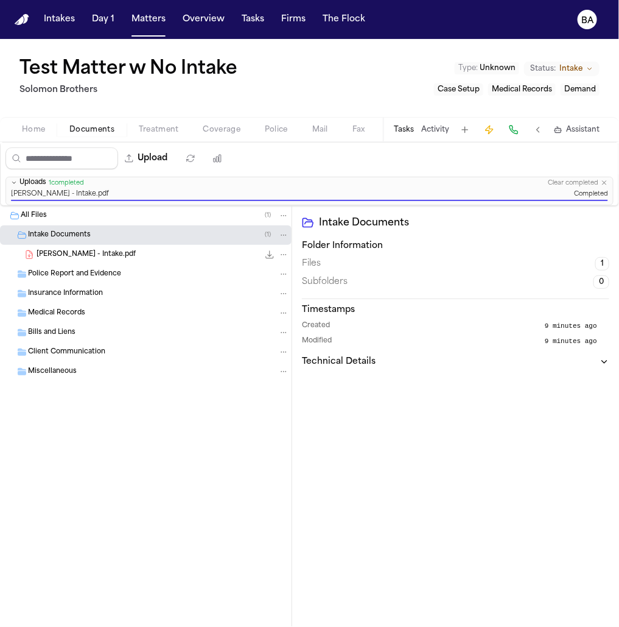
click at [213, 130] on span "Coverage" at bounding box center [221, 130] width 37 height 10
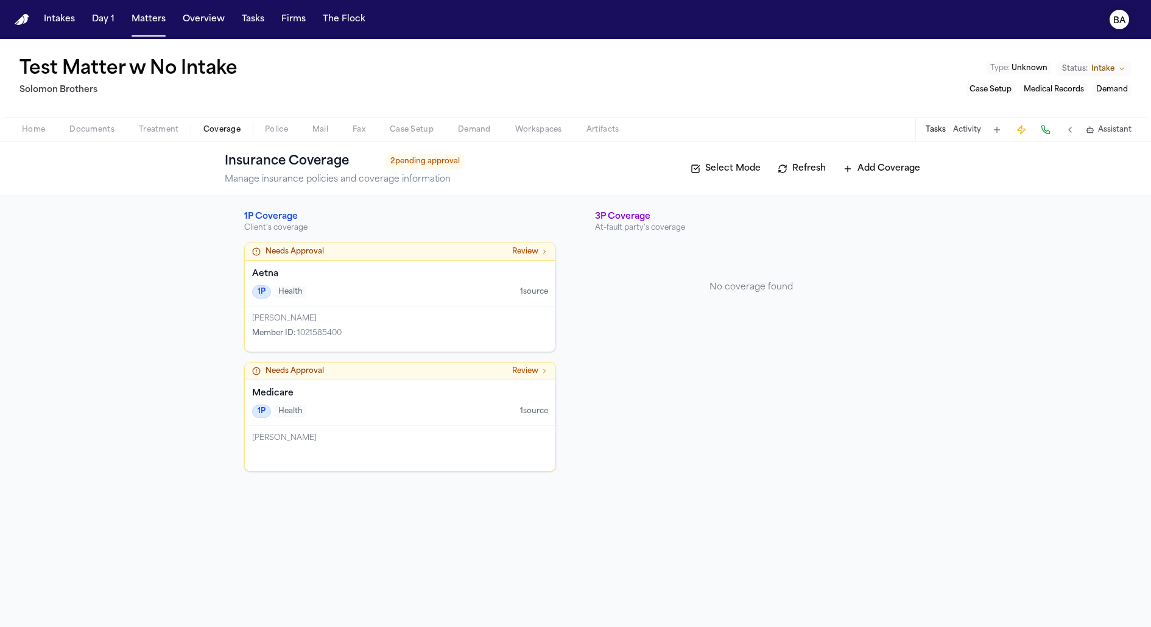
click at [1124, 30] on button "BA" at bounding box center [1119, 19] width 34 height 27
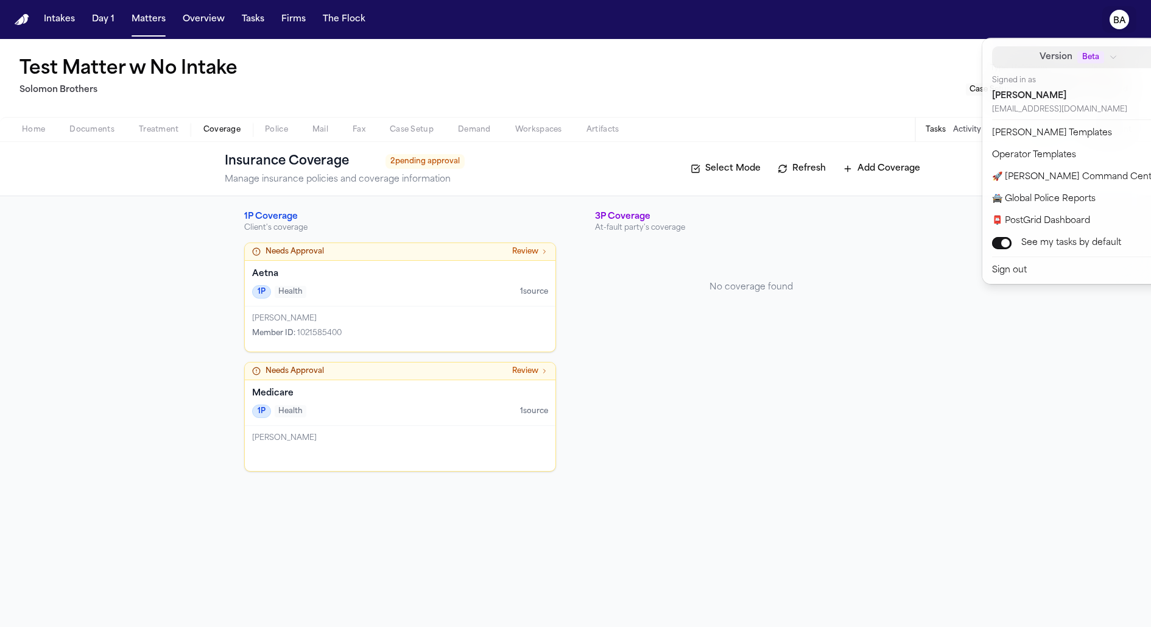
click at [1090, 65] on button "Version Beta" at bounding box center [1079, 57] width 174 height 22
click at [827, 329] on div "No coverage found" at bounding box center [751, 287] width 312 height 90
click at [775, 435] on div "Intakes Day 1 Matters Overview Tasks Firms The Flock BA Test Matter w No Intake…" at bounding box center [575, 313] width 1151 height 627
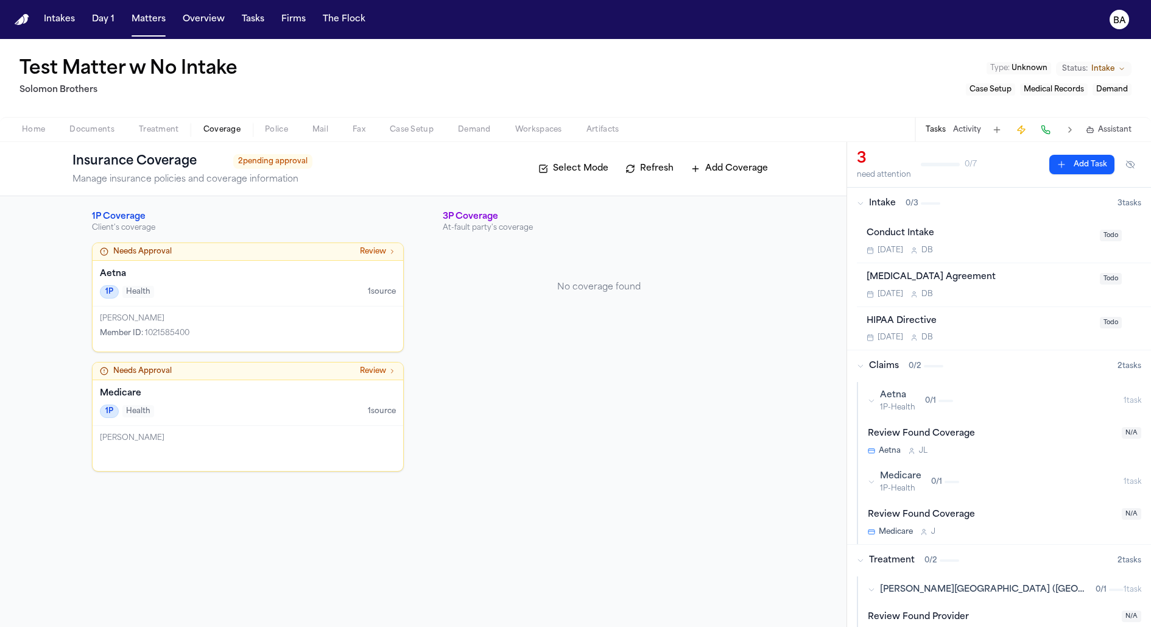
click at [221, 251] on div "Needs Approval Review" at bounding box center [248, 252] width 296 height 10
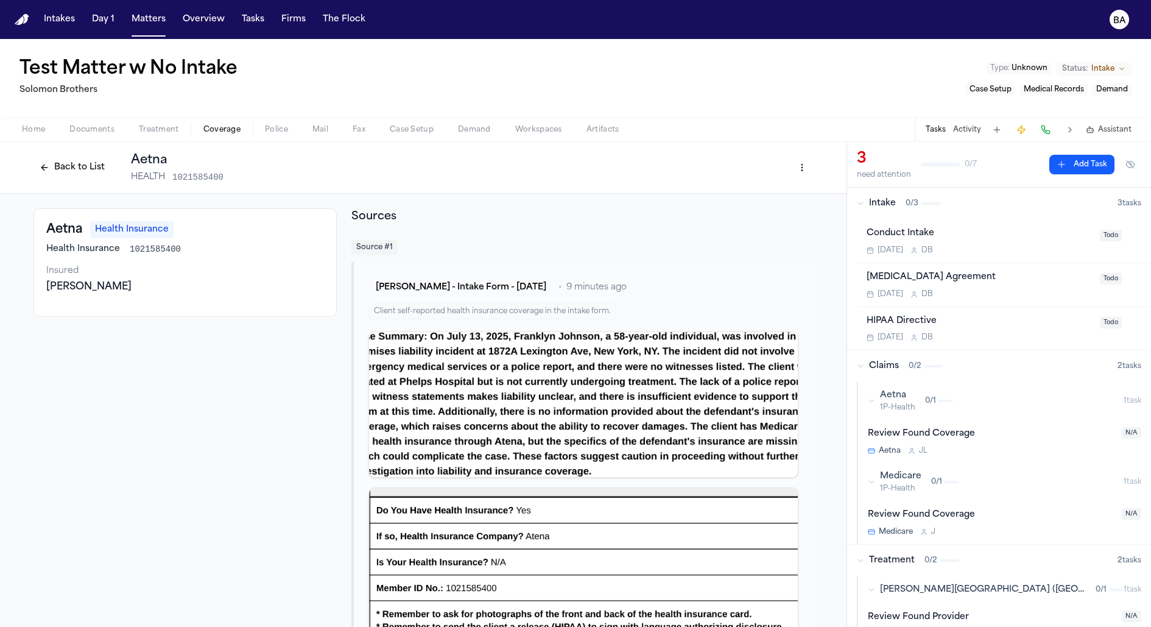
click at [84, 166] on button "Back to List" at bounding box center [71, 167] width 77 height 19
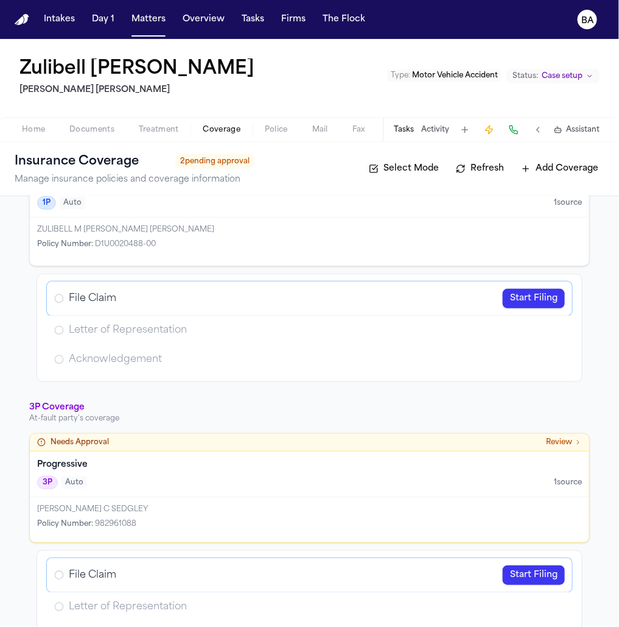
scroll to position [126, 0]
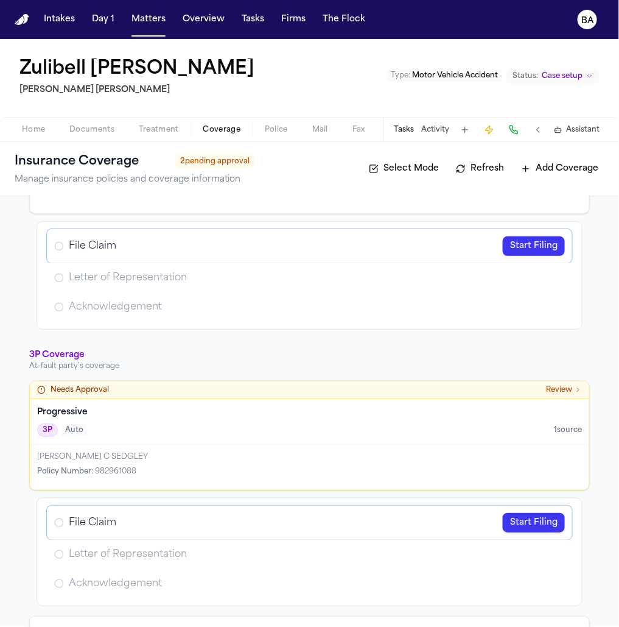
click at [273, 569] on div "Acknowledgement" at bounding box center [310, 583] width 526 height 29
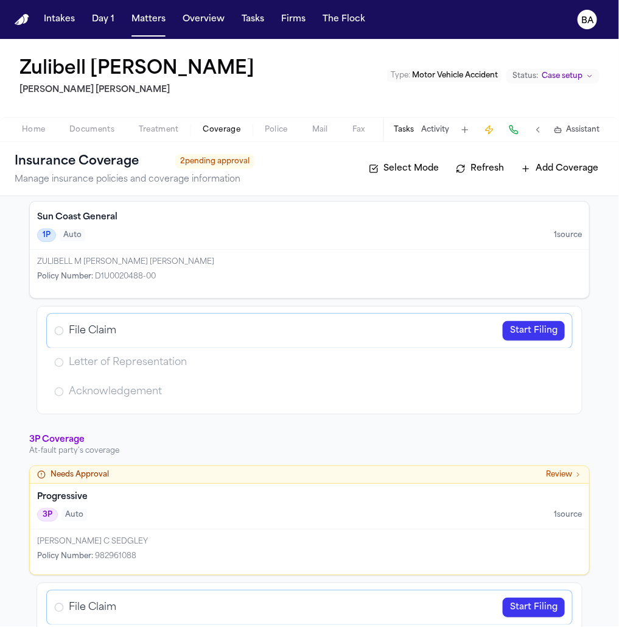
scroll to position [0, 0]
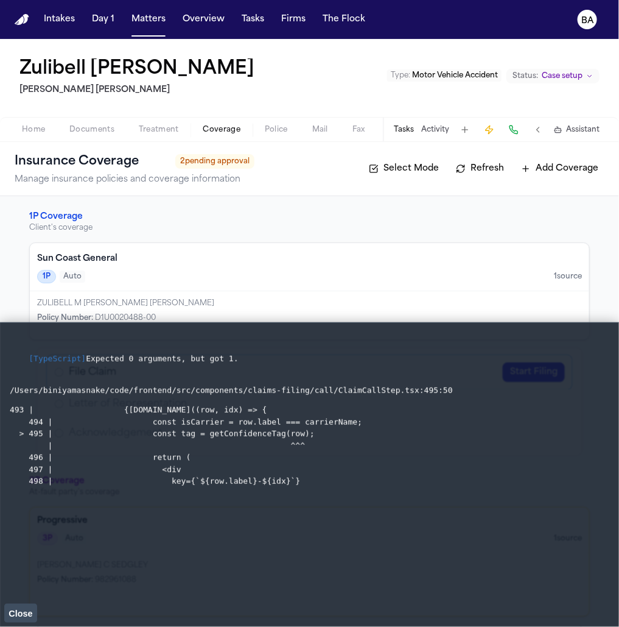
click at [210, 116] on div "Zulibell Carbonel Steele Adams Hosman Type : Motor Vehicle Accident Status: Cas…" at bounding box center [309, 78] width 619 height 78
click at [26, 611] on span "Close" at bounding box center [21, 613] width 24 height 10
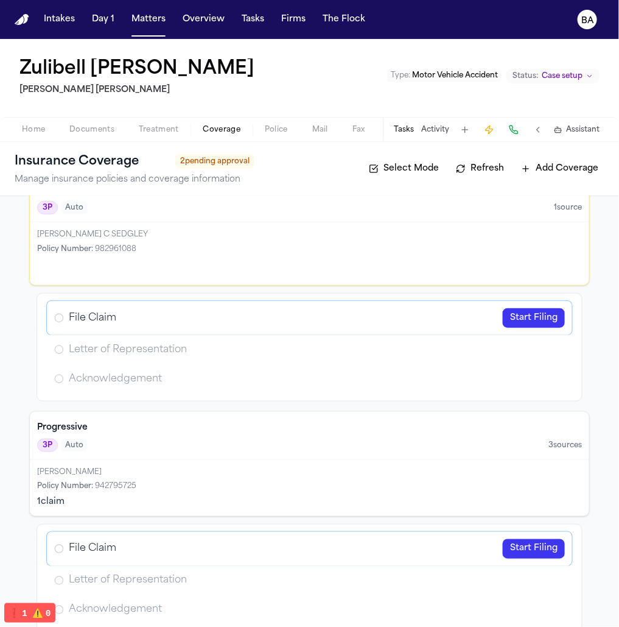
scroll to position [348, 0]
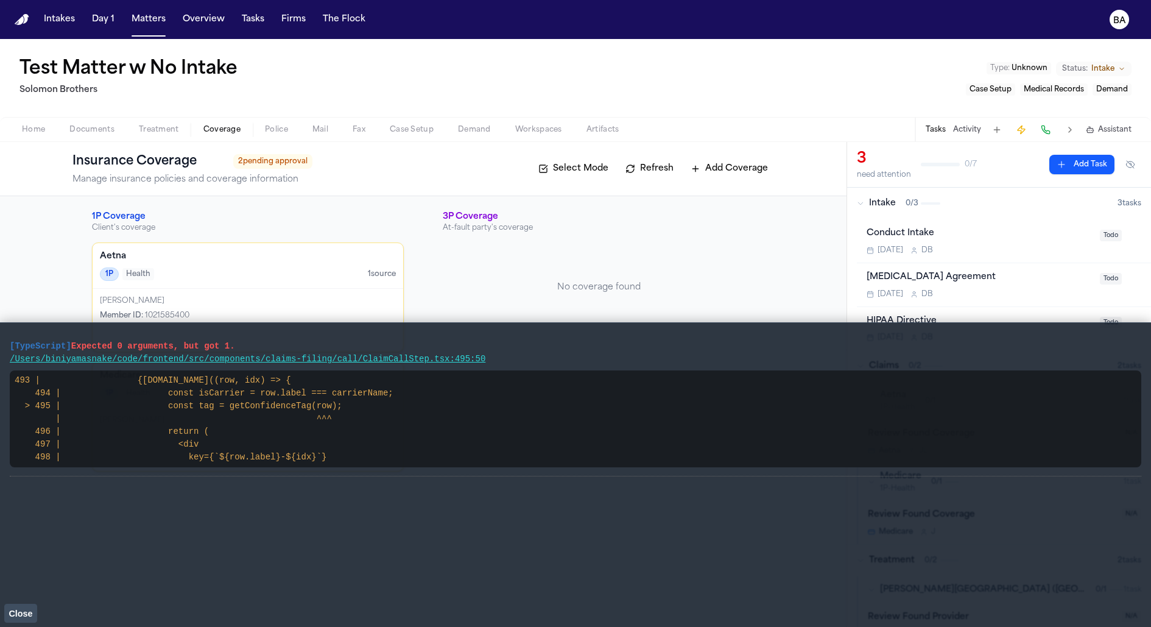
click at [25, 610] on span "Close" at bounding box center [21, 613] width 24 height 10
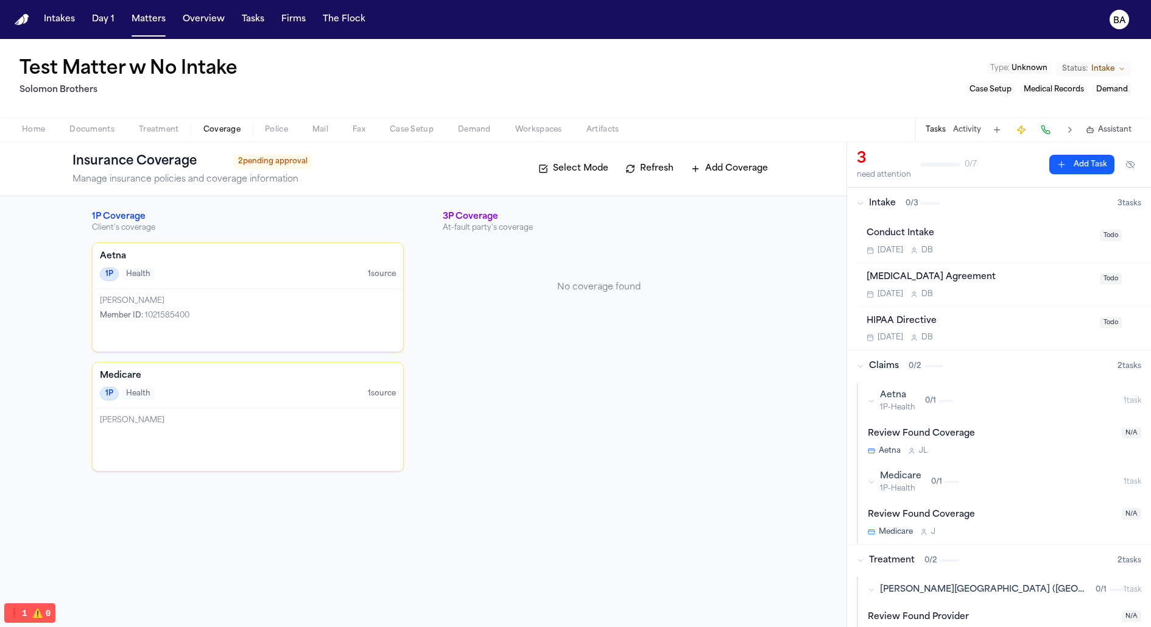
click at [146, 516] on div "1P Coverage Client's coverage Aetna 1P Health 1 source [PERSON_NAME] Member ID …" at bounding box center [423, 411] width 846 height 431
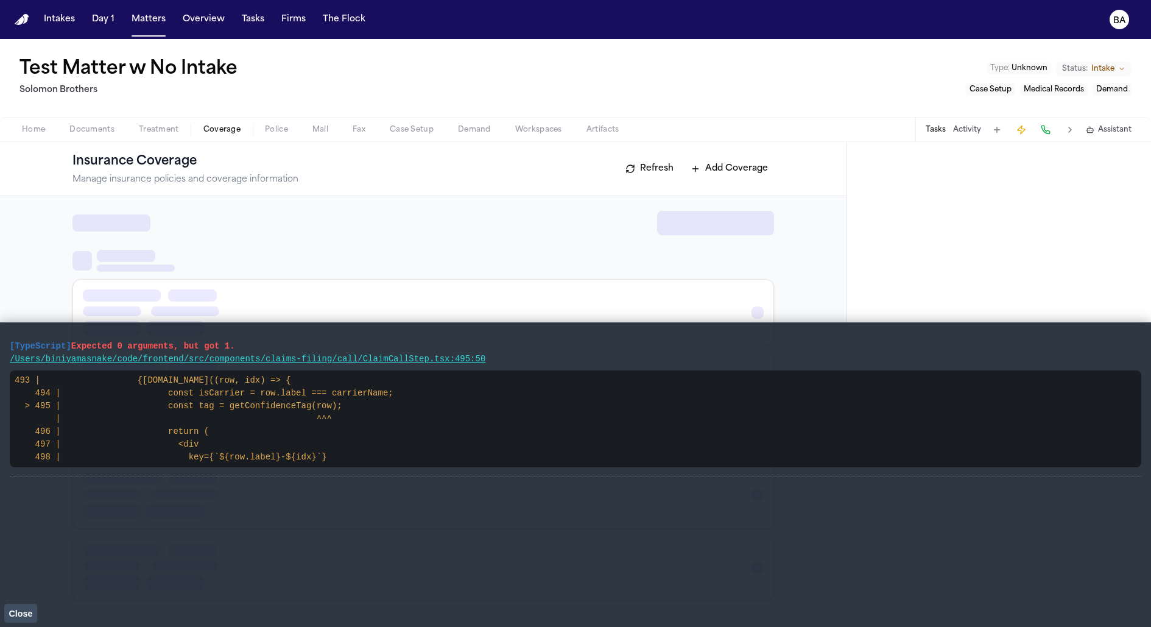
click at [17, 616] on span "Close" at bounding box center [21, 613] width 24 height 10
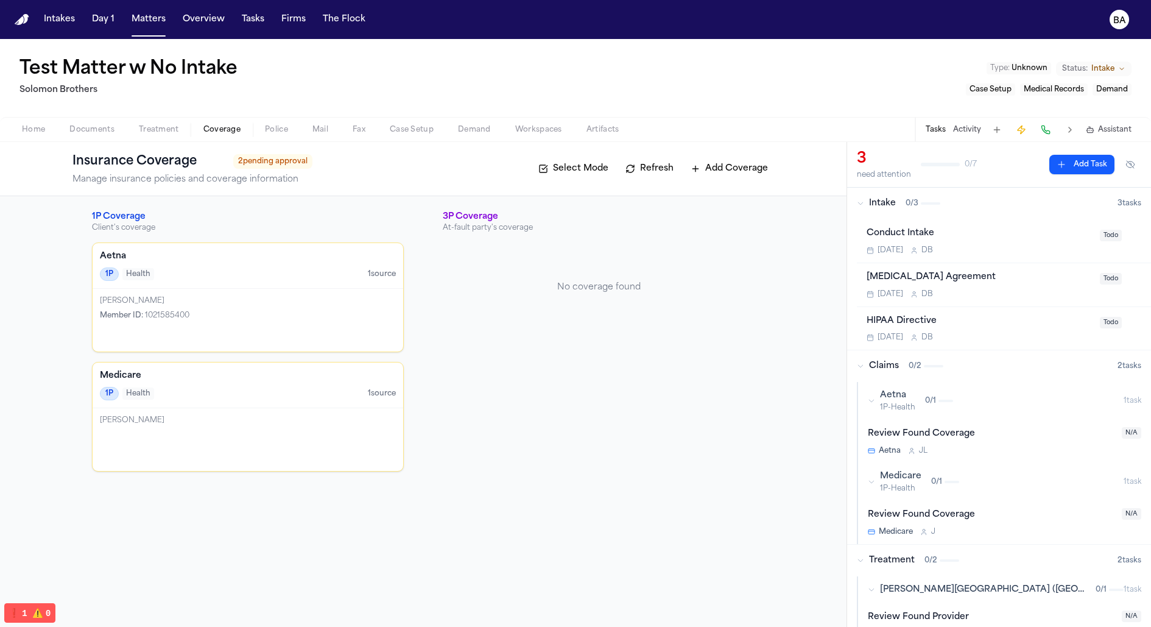
click at [881, 403] on span "1P-Health" at bounding box center [897, 408] width 35 height 10
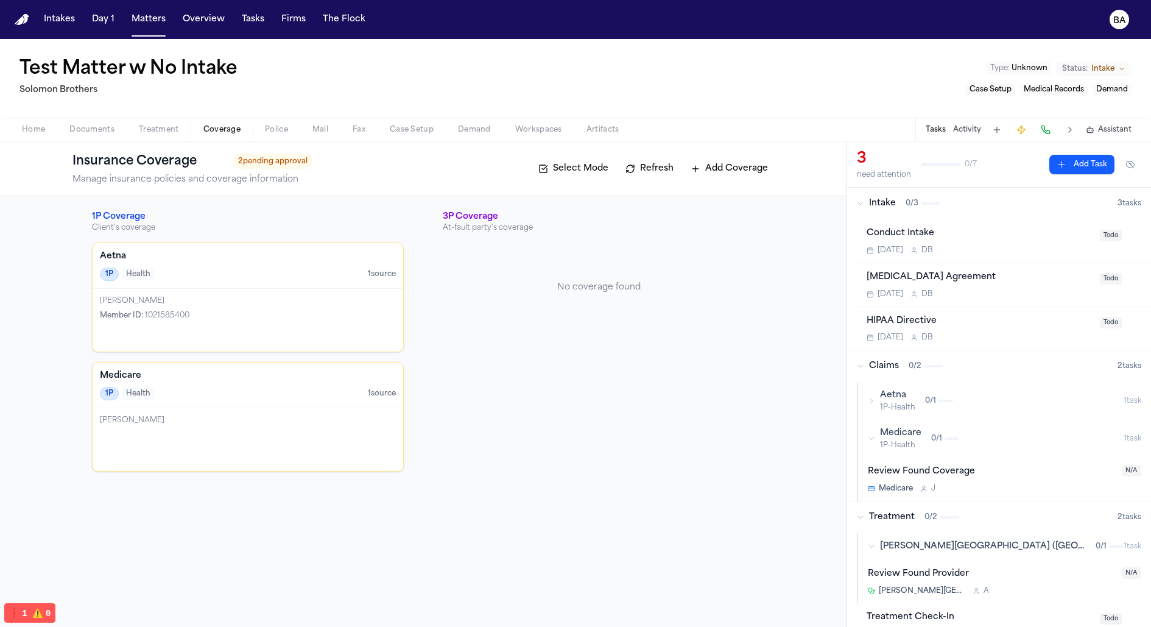
click at [881, 403] on span "1P-Health" at bounding box center [897, 408] width 35 height 10
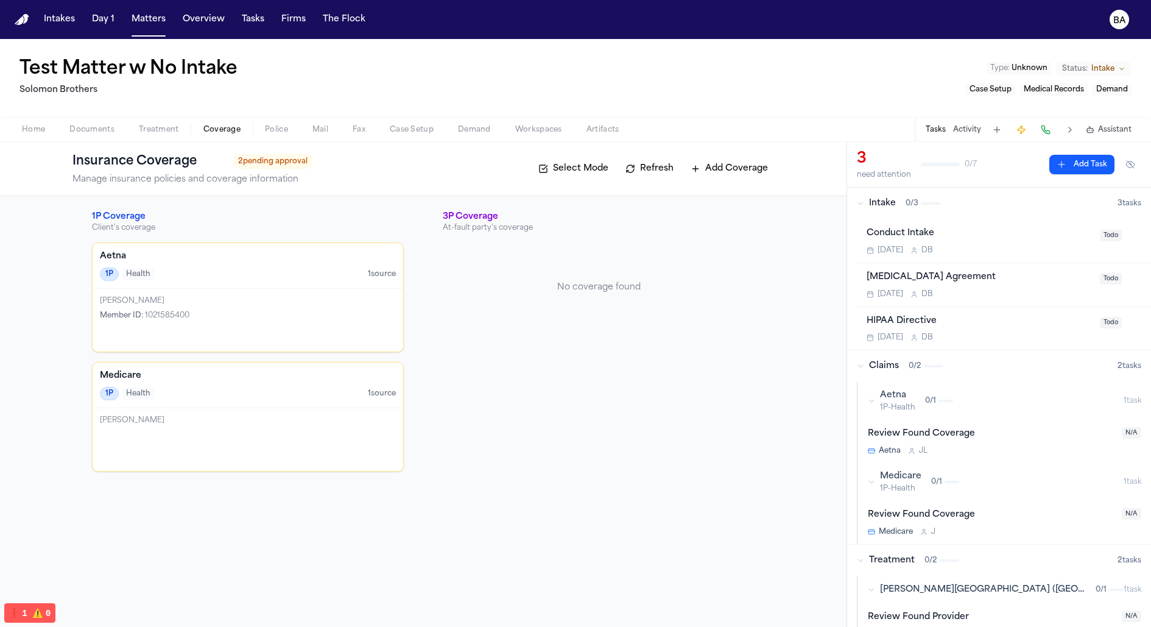
click at [81, 211] on div "1P Coverage Client's coverage Aetna 1P Health 1 source Franklyn Johnson Member …" at bounding box center [423, 341] width 702 height 261
click at [157, 135] on span "Treatment" at bounding box center [159, 130] width 40 height 10
click at [209, 131] on span "Coverage" at bounding box center [221, 130] width 37 height 10
click at [264, 167] on span "2 pending approval" at bounding box center [272, 161] width 79 height 15
click at [150, 14] on button "Matters" at bounding box center [149, 20] width 44 height 22
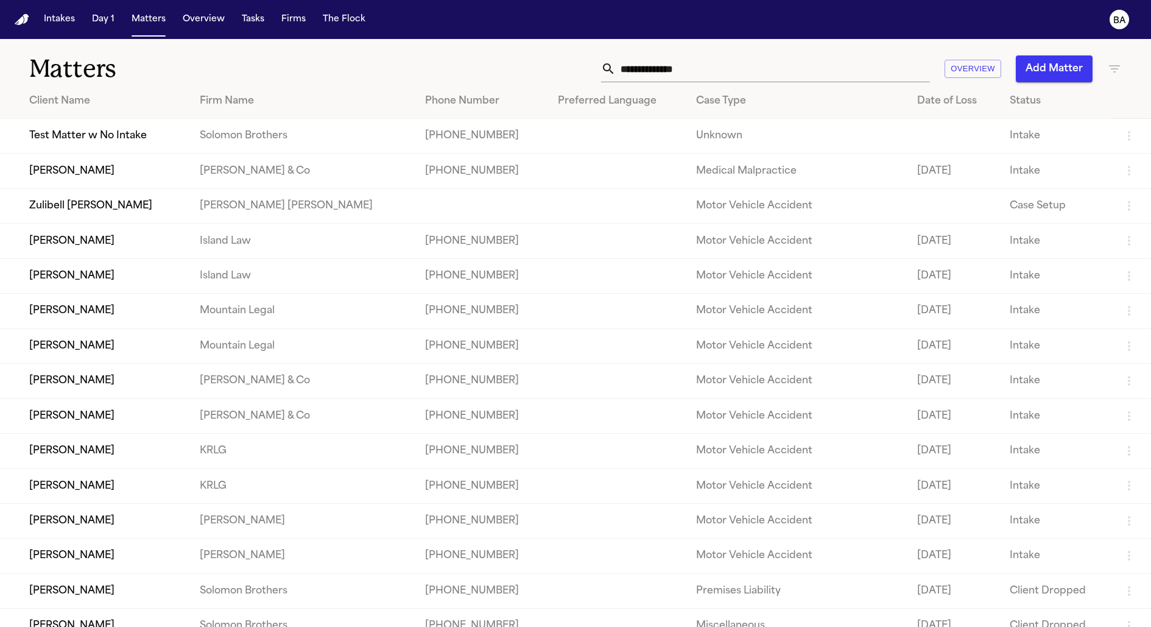
scroll to position [362, 0]
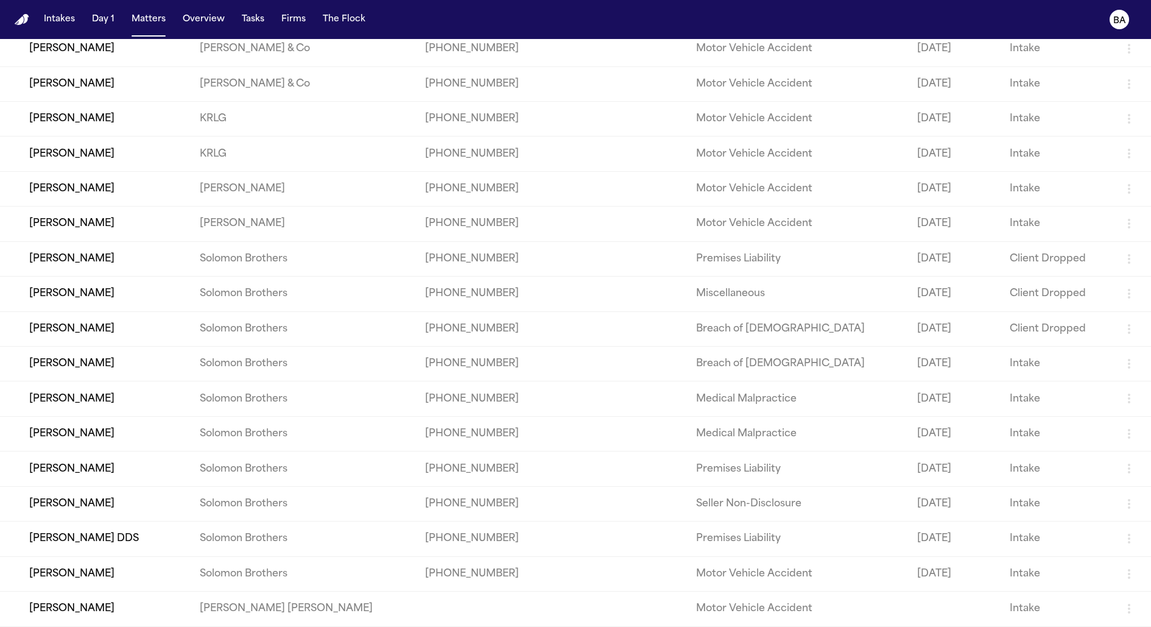
click at [91, 497] on td "David Harmon" at bounding box center [95, 503] width 190 height 35
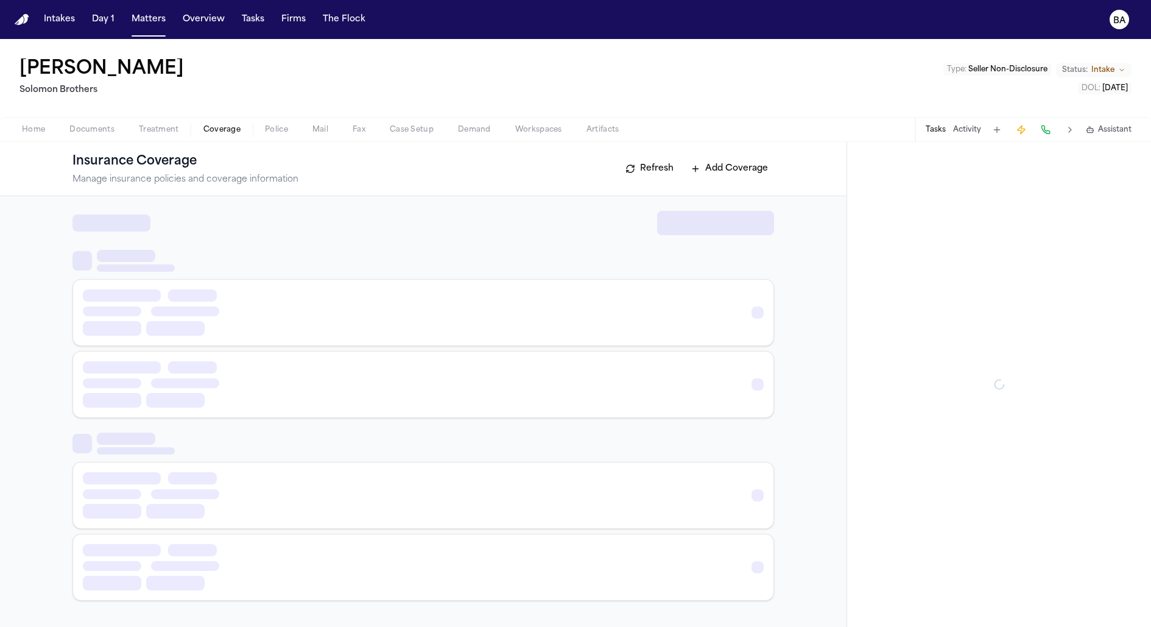
click at [219, 129] on span "Coverage" at bounding box center [221, 130] width 37 height 10
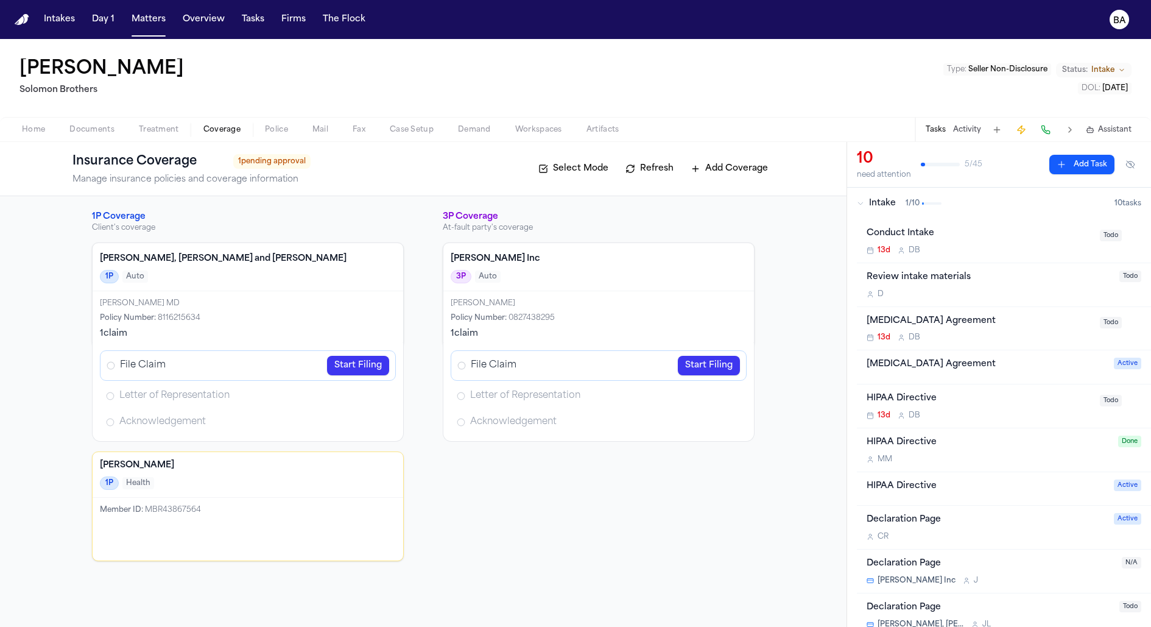
click at [349, 359] on link "Start Filing" at bounding box center [358, 365] width 62 height 19
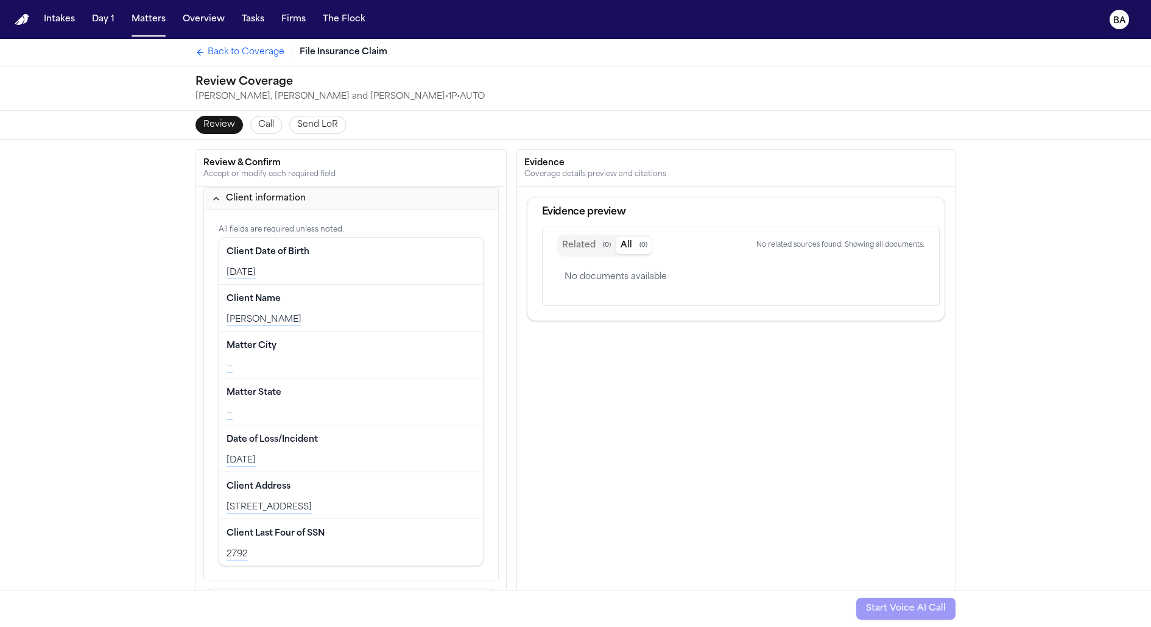
click at [1121, 17] on text "BA" at bounding box center [1119, 20] width 13 height 9
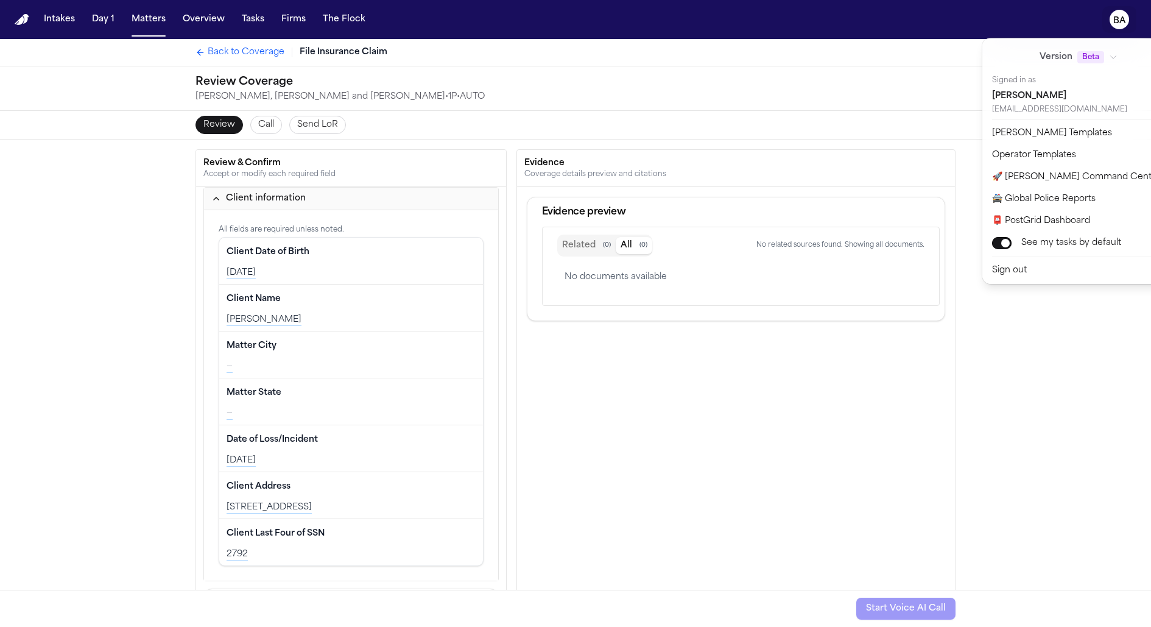
click at [550, 351] on div "Intakes Day 1 Matters Overview Tasks Firms The Flock BA Back to Coverage File I…" at bounding box center [575, 313] width 1151 height 627
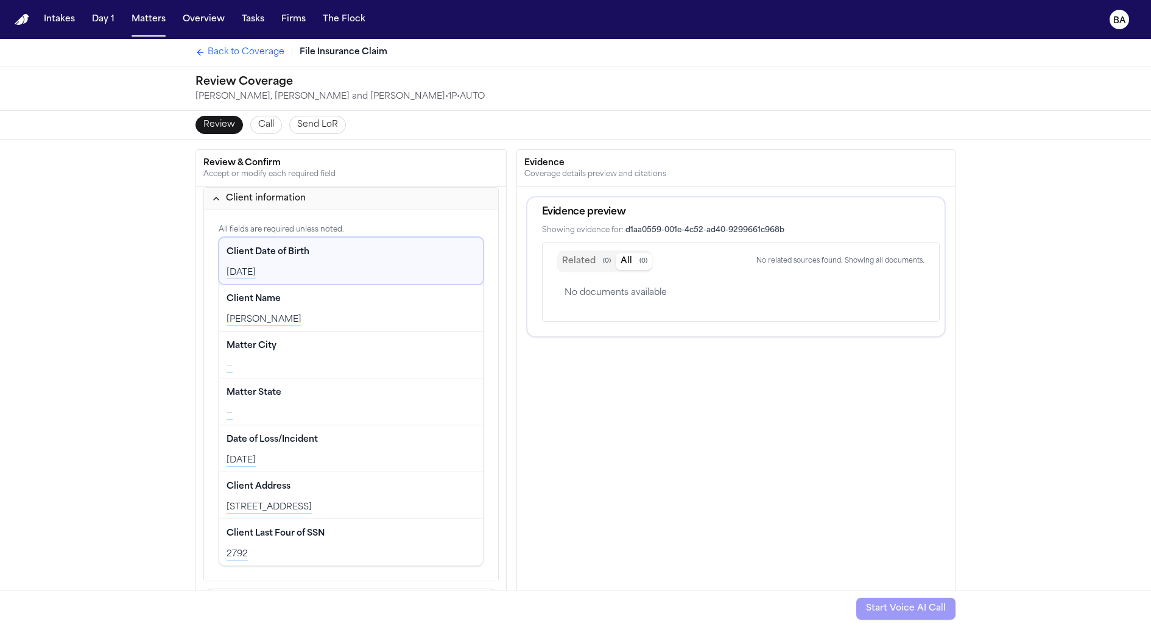
click at [578, 265] on button "Related ( 0 )" at bounding box center [586, 261] width 58 height 17
click at [631, 255] on button "All ( 0 )" at bounding box center [634, 261] width 37 height 17
click at [243, 60] on div "Back to Coverage File Insurance Claim" at bounding box center [575, 52] width 779 height 27
click at [236, 54] on span "Back to Coverage" at bounding box center [246, 52] width 77 height 12
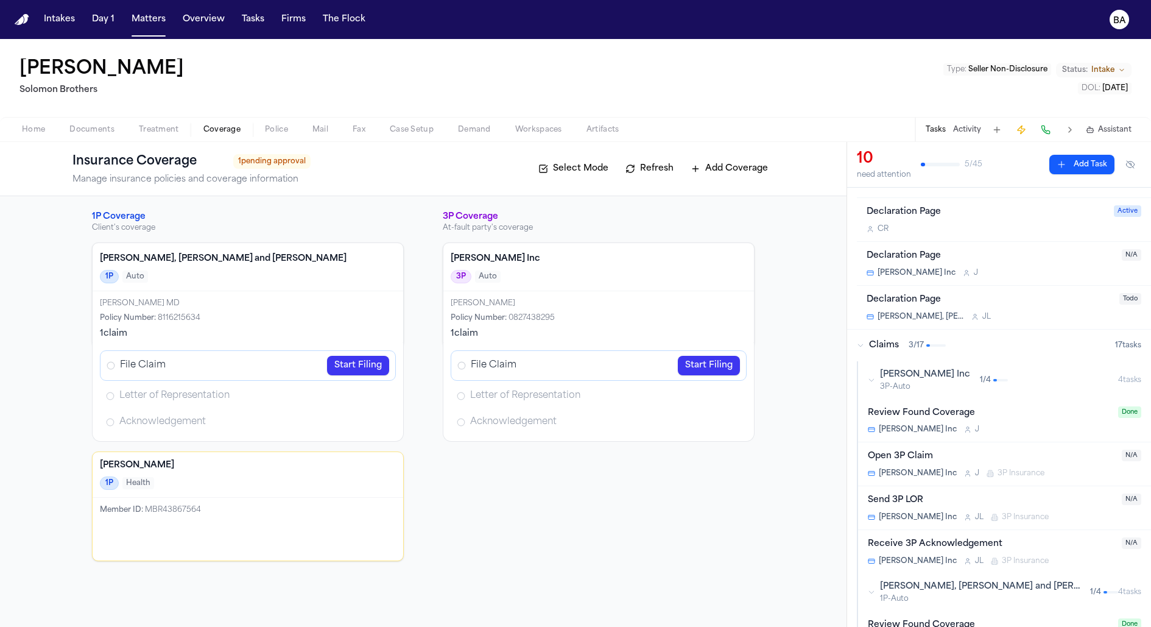
scroll to position [608, 0]
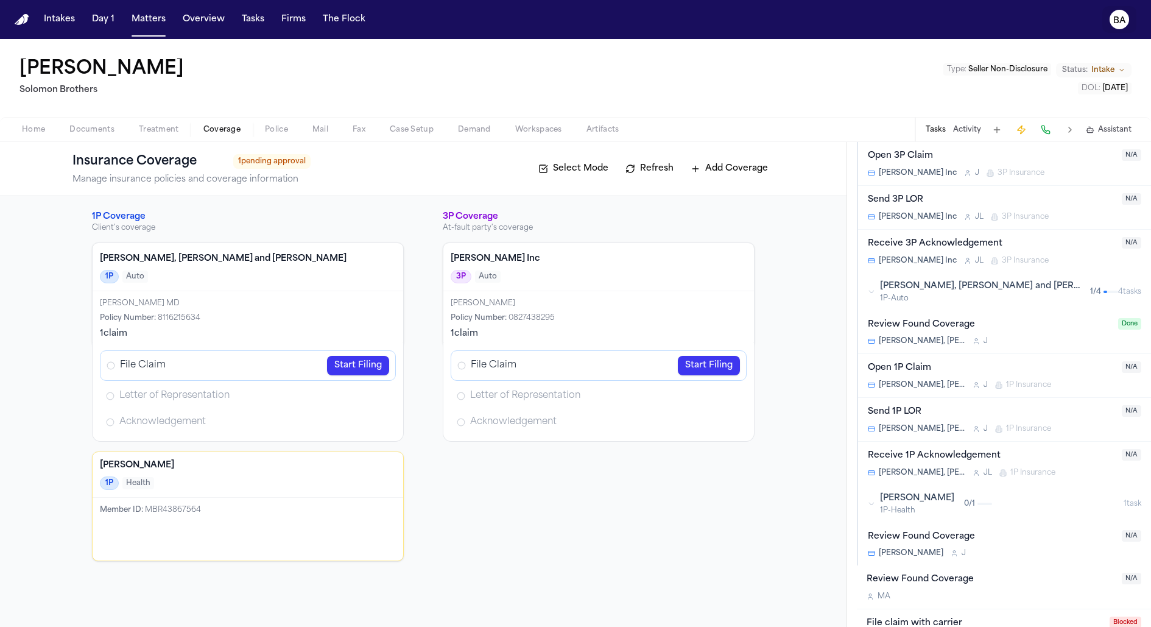
click at [1119, 30] on button "BA" at bounding box center [1119, 19] width 34 height 27
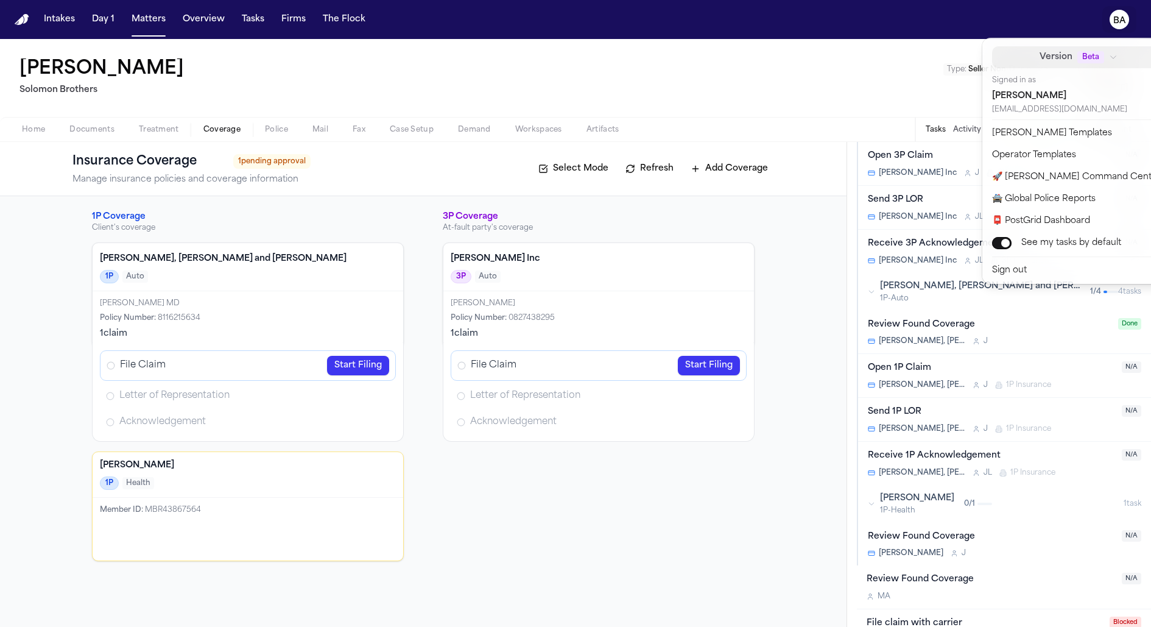
click at [885, 91] on div "Intakes Day 1 Matters Overview Tasks Firms The Flock BA David Harmon Solomon Br…" at bounding box center [575, 313] width 1151 height 627
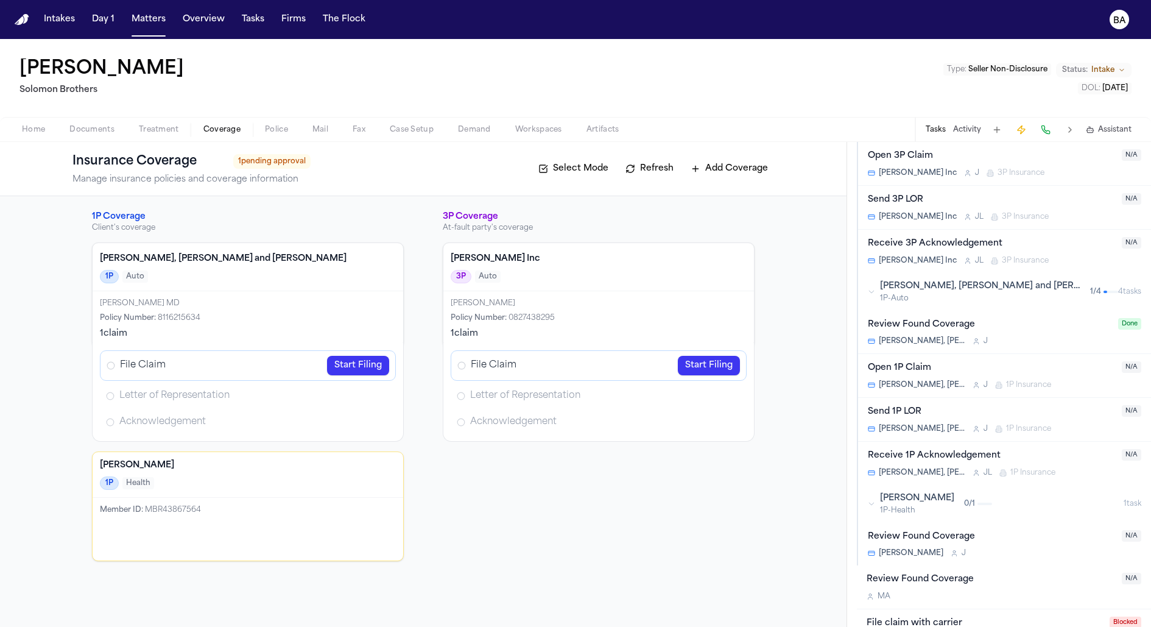
click at [372, 359] on link "Start Filing" at bounding box center [358, 365] width 62 height 19
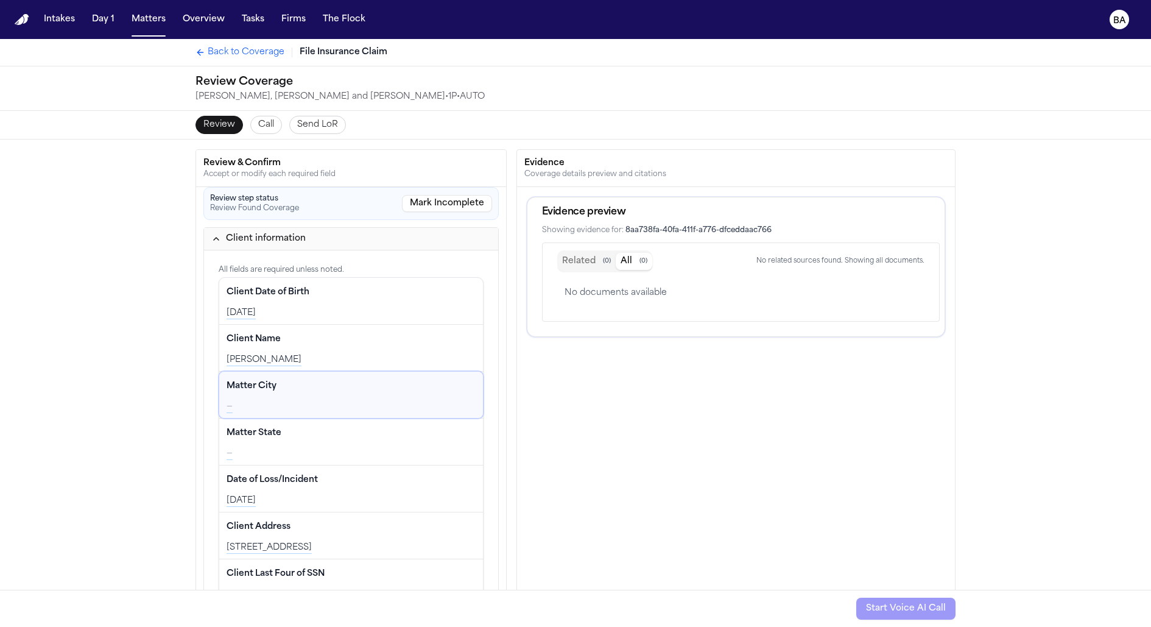
click at [294, 204] on div "Review Found Coverage" at bounding box center [254, 208] width 89 height 10
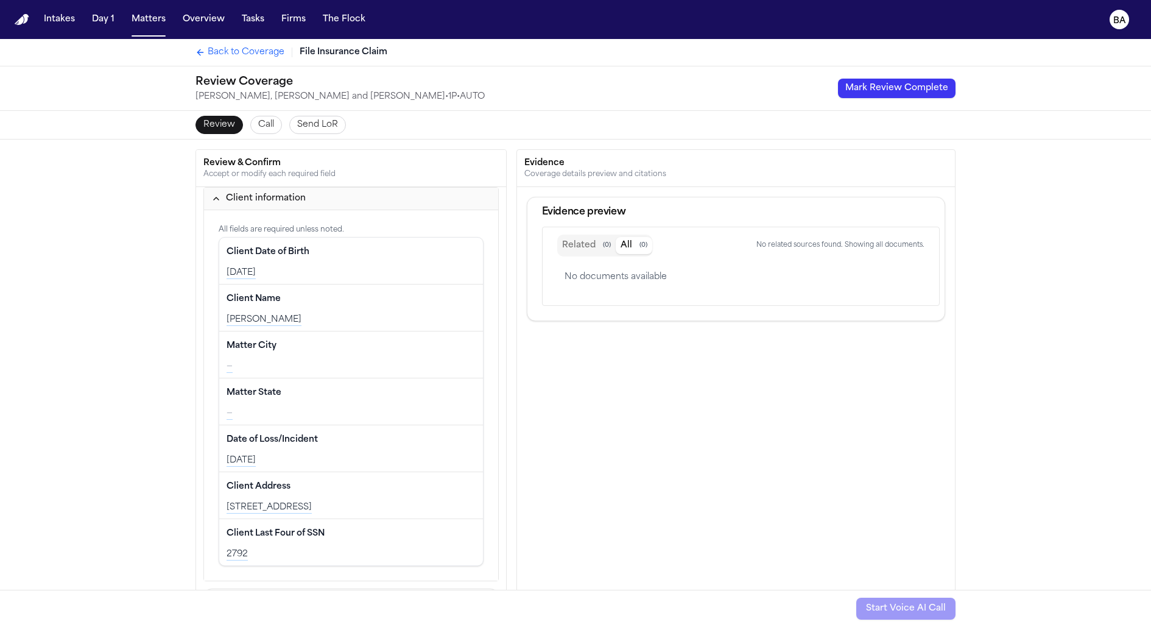
click at [315, 133] on div "Review Call Send LoR" at bounding box center [575, 125] width 779 height 28
click at [312, 128] on span "Send LoR" at bounding box center [317, 125] width 41 height 12
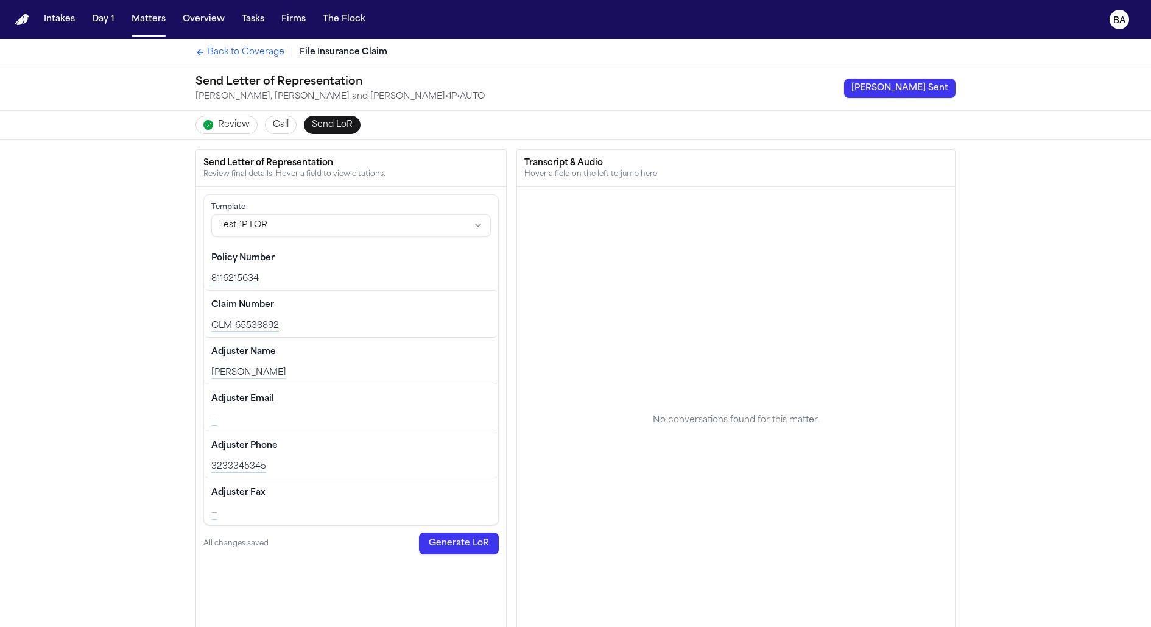
scroll to position [276, 0]
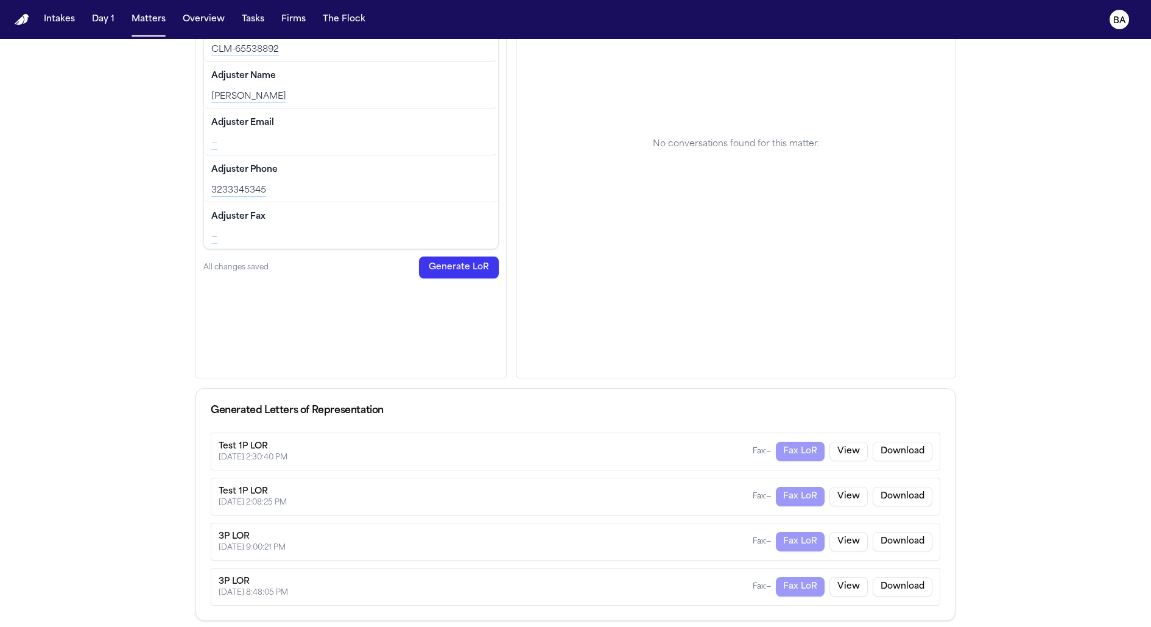
click at [853, 451] on button "View" at bounding box center [848, 450] width 38 height 19
click at [850, 445] on button "View" at bounding box center [848, 450] width 38 height 19
click at [851, 494] on button "View" at bounding box center [848, 496] width 38 height 19
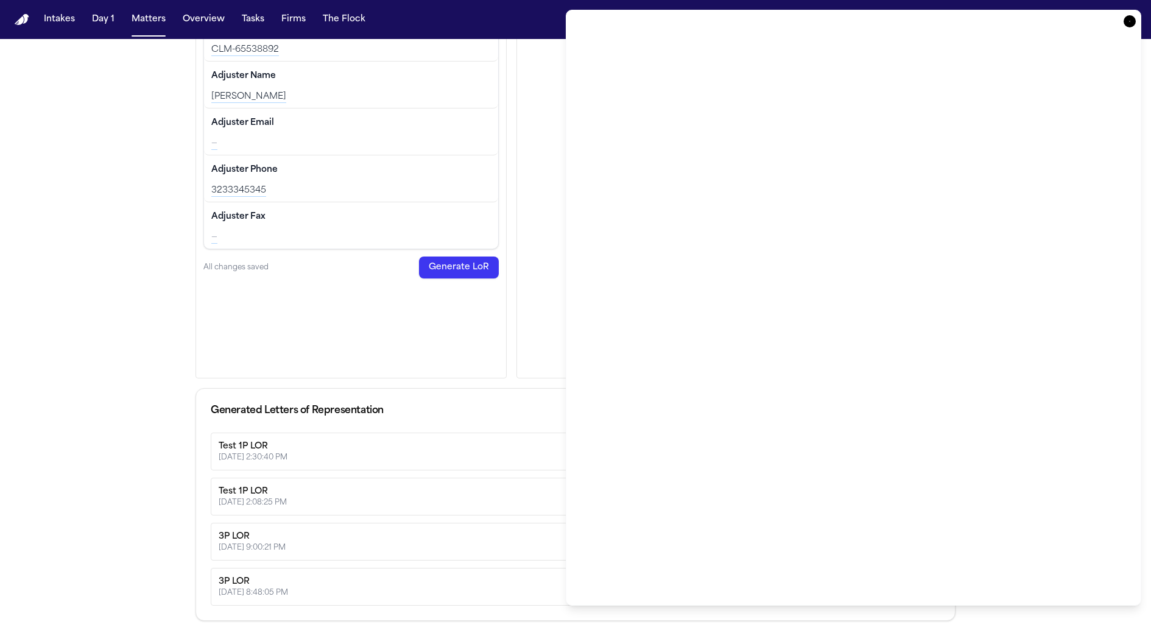
click at [1133, 19] on icon "button" at bounding box center [1130, 21] width 12 height 12
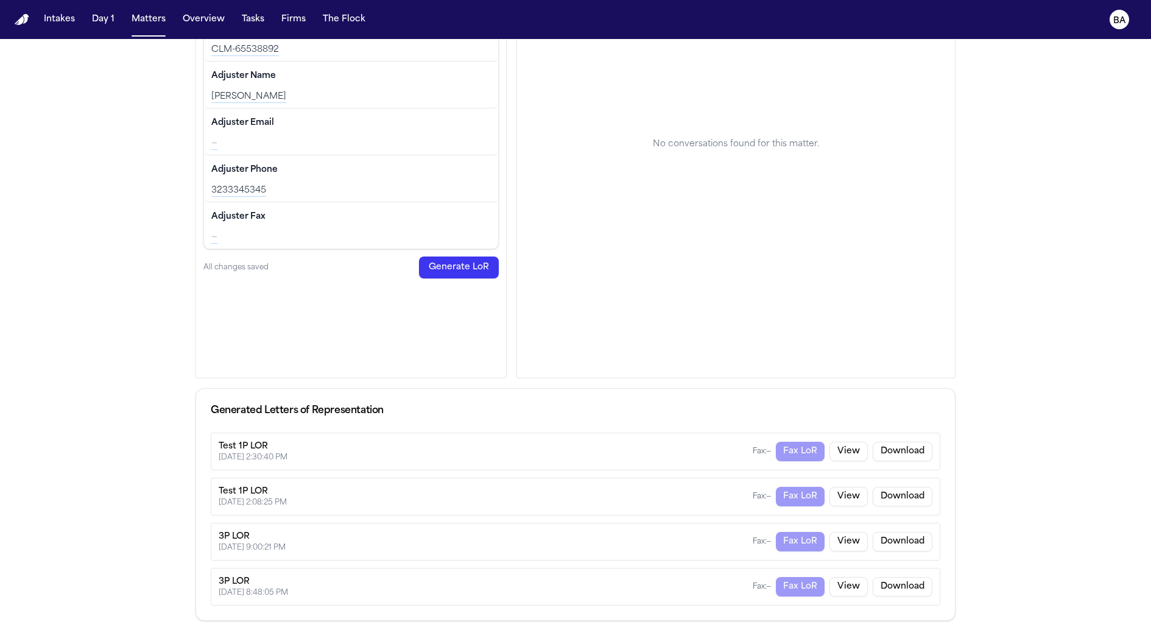
scroll to position [0, 0]
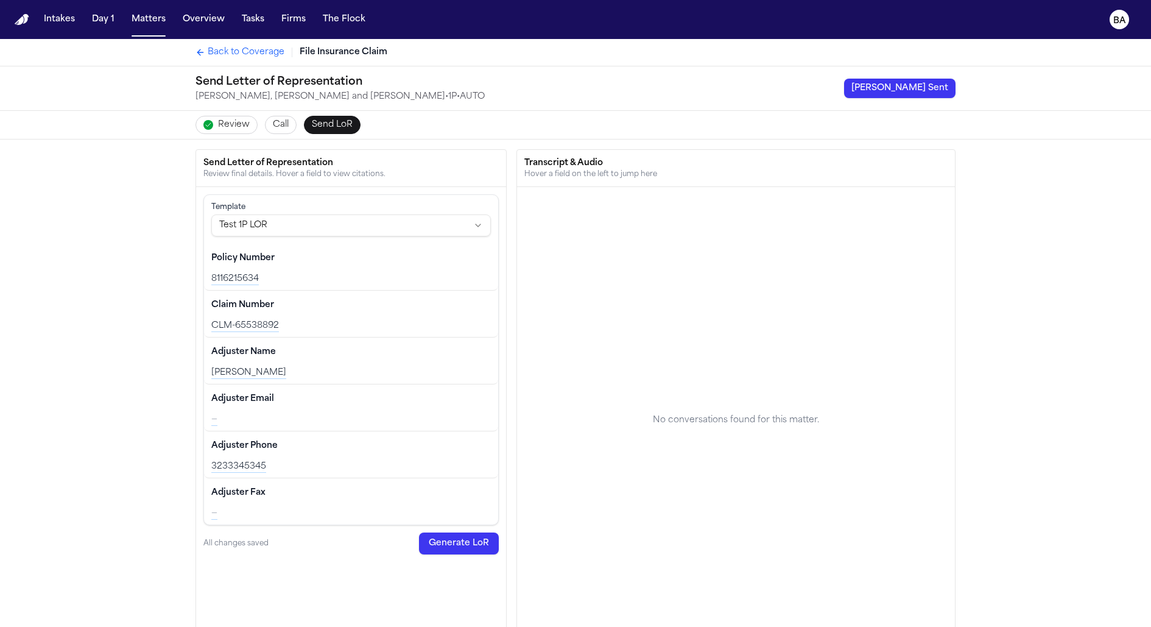
click at [275, 130] on span "Call" at bounding box center [281, 125] width 16 height 12
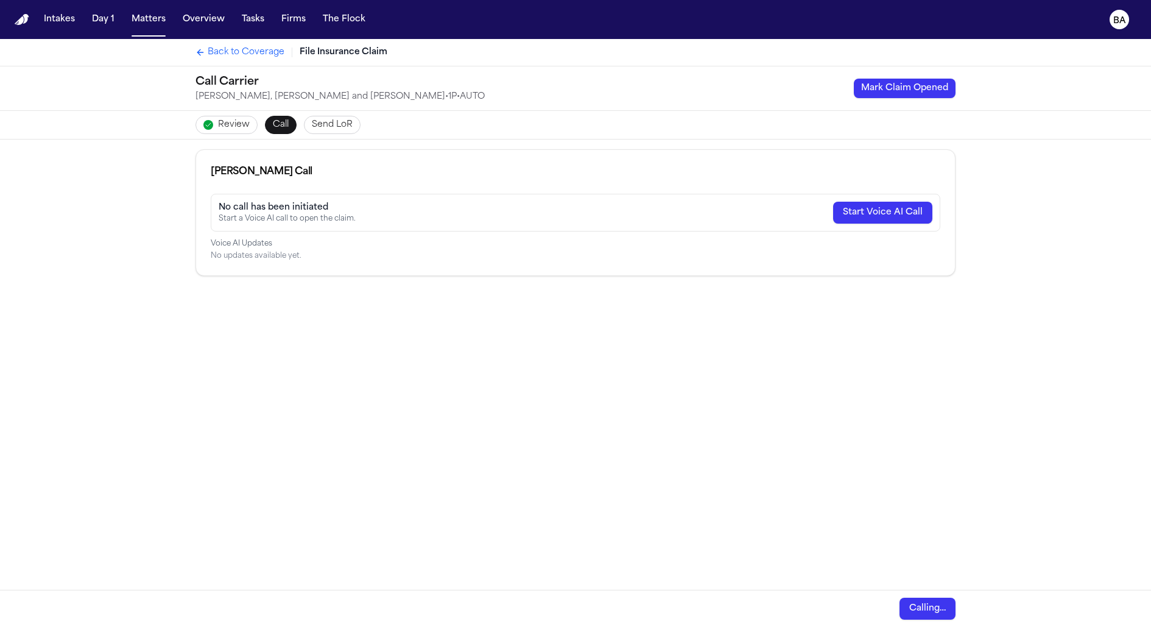
click at [234, 125] on span "Review" at bounding box center [234, 125] width 32 height 12
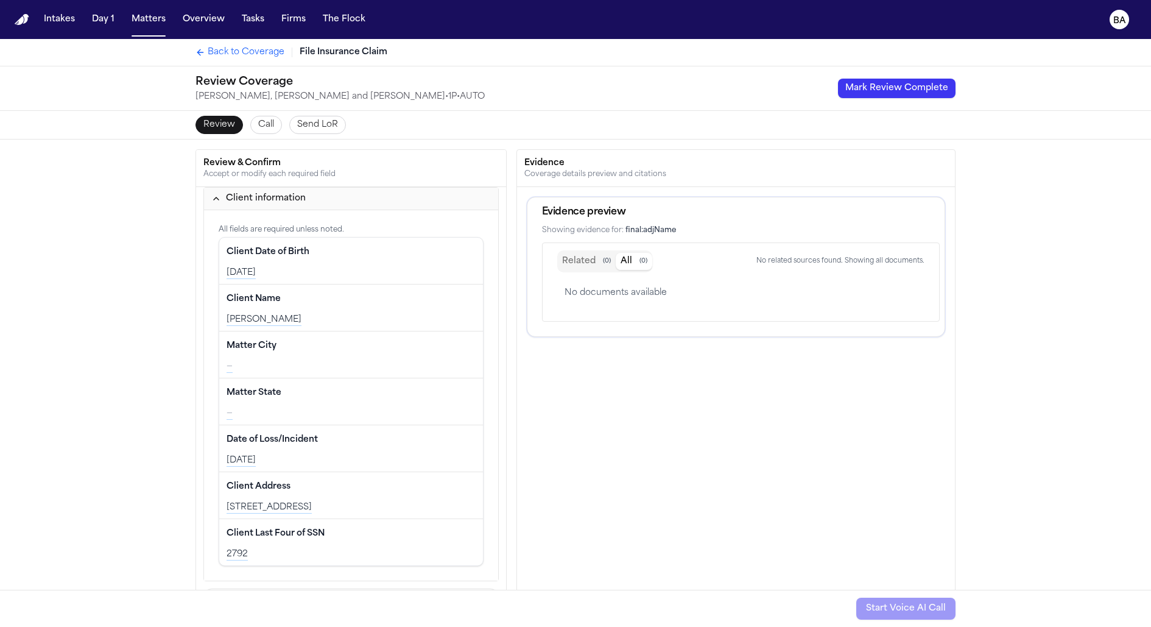
click at [268, 124] on span "Call" at bounding box center [266, 125] width 16 height 12
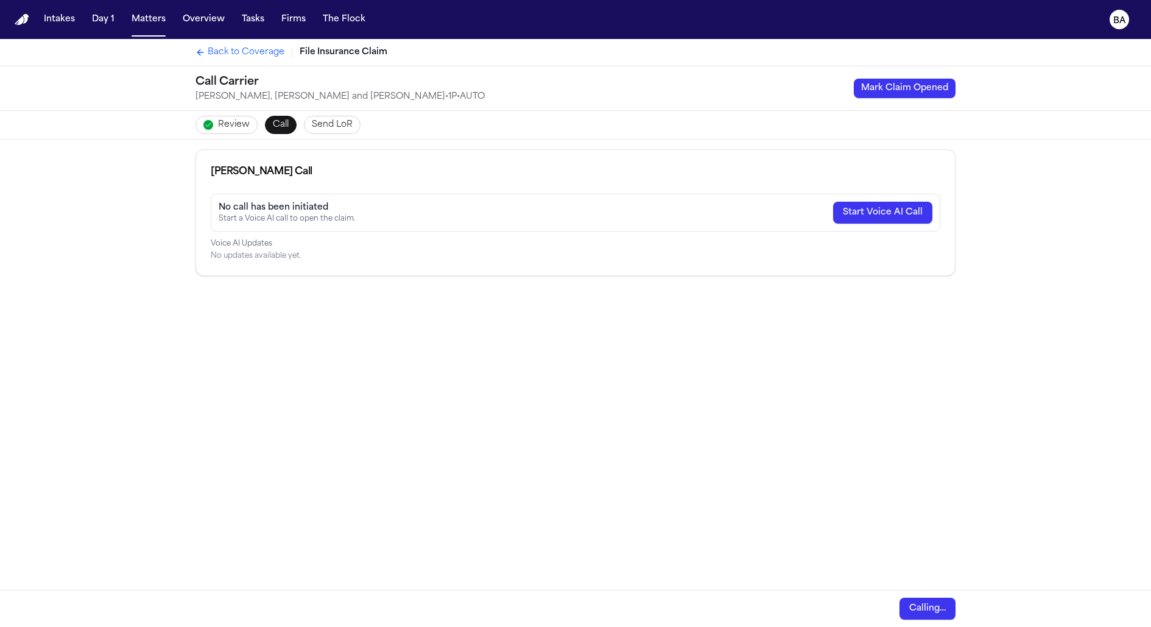
click at [342, 130] on span "Send LoR" at bounding box center [332, 125] width 41 height 12
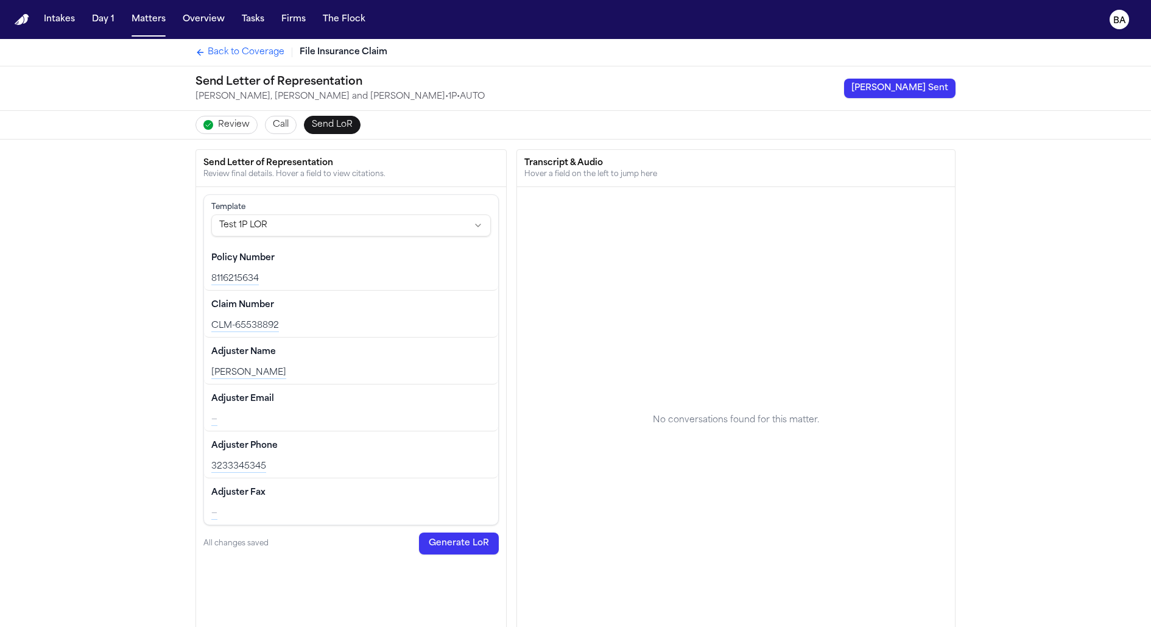
click at [244, 114] on div "Review Call Send LoR" at bounding box center [575, 125] width 779 height 28
click at [244, 119] on span "Review" at bounding box center [234, 125] width 32 height 12
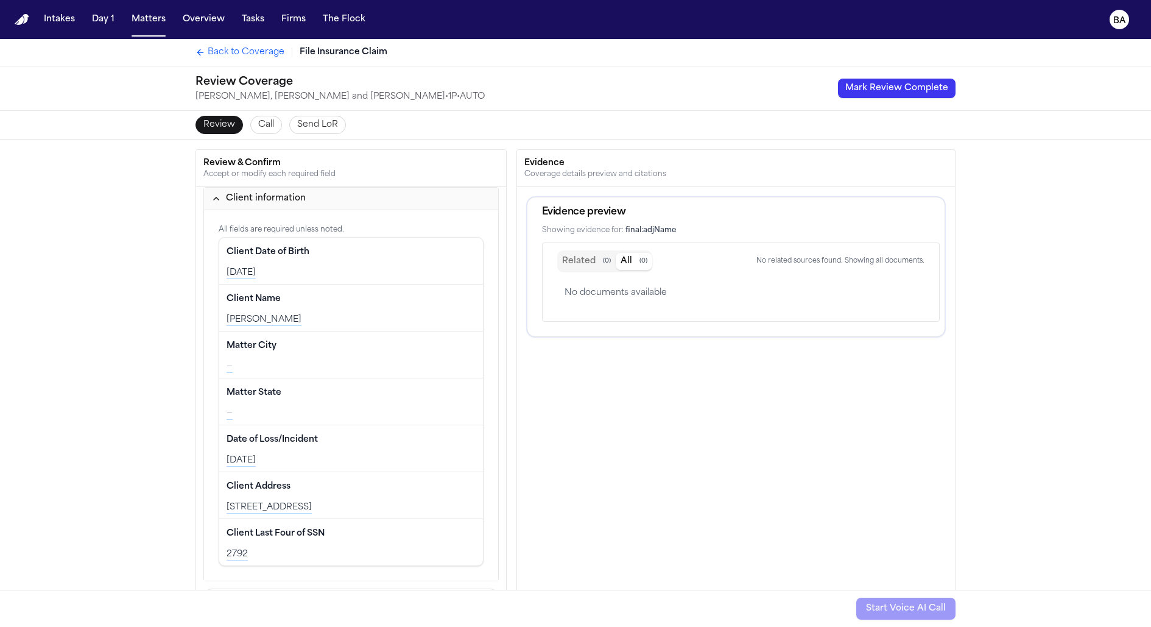
click at [237, 122] on button "Review" at bounding box center [218, 125] width 47 height 18
click at [262, 121] on span "Call" at bounding box center [266, 125] width 16 height 12
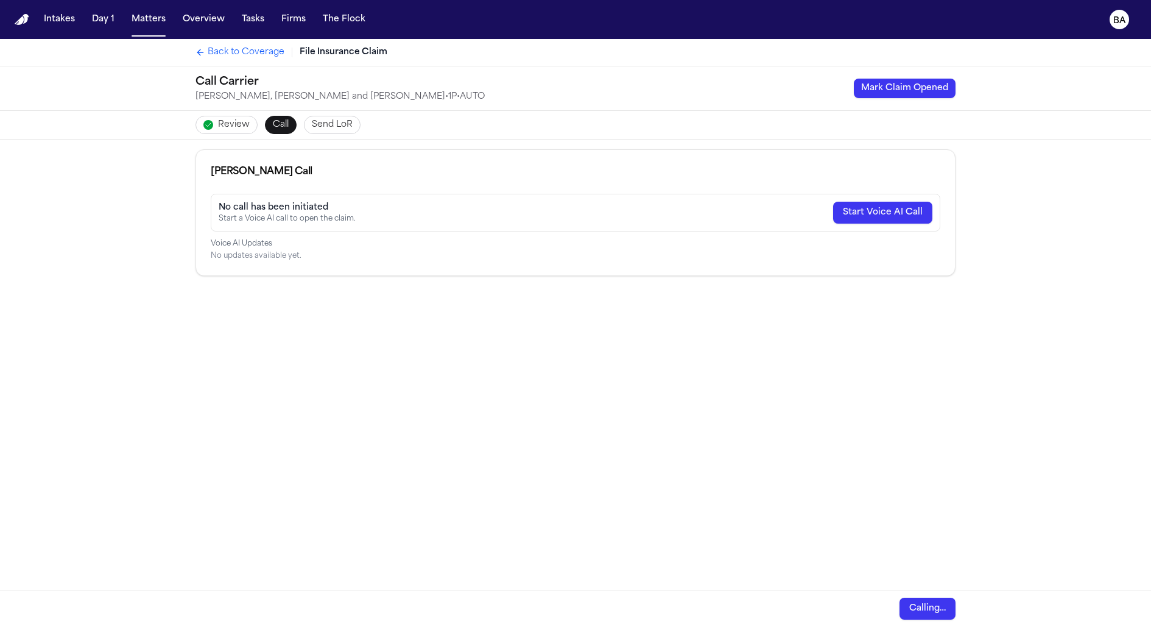
click at [348, 132] on button "Send LoR" at bounding box center [332, 125] width 57 height 18
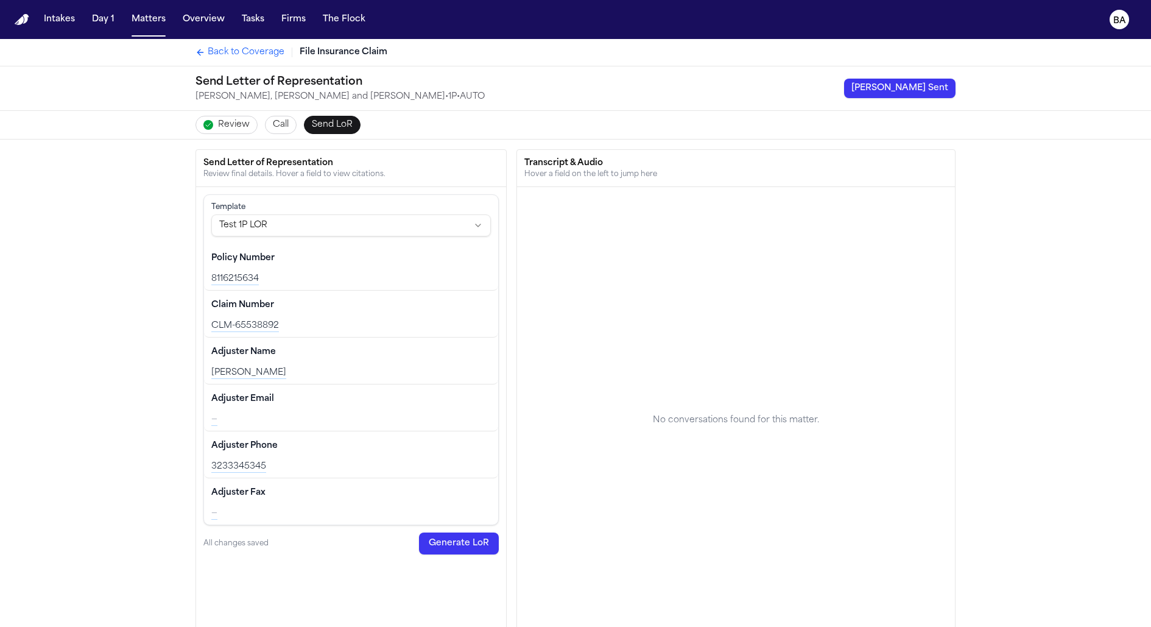
scroll to position [276, 0]
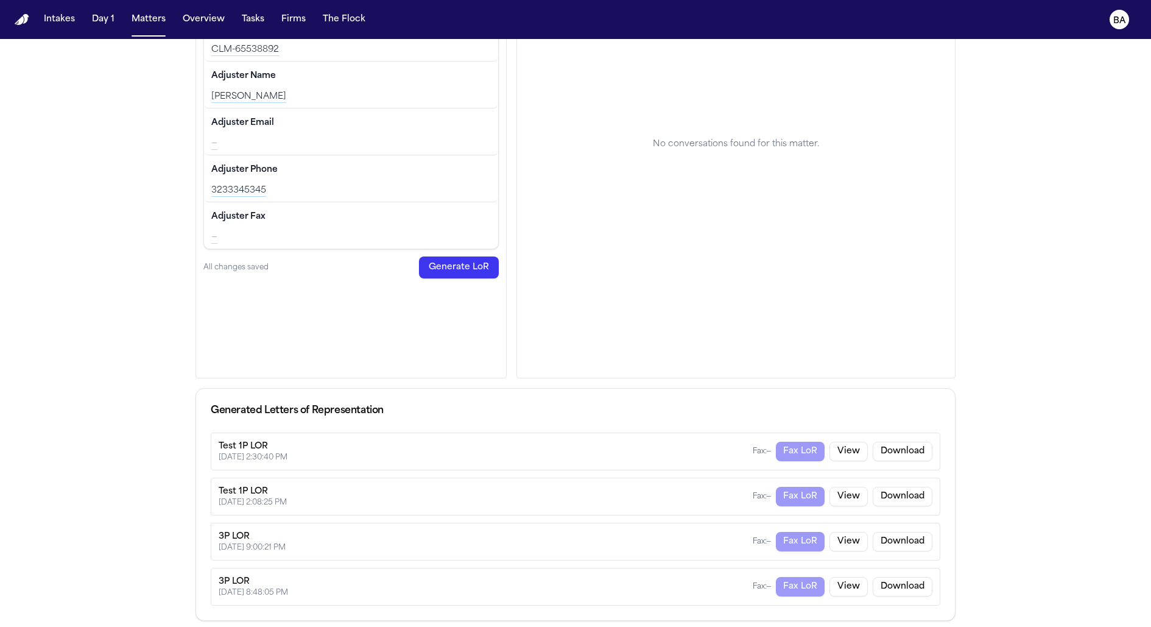
click at [851, 449] on button "View" at bounding box center [848, 450] width 38 height 19
click at [848, 488] on button "View" at bounding box center [848, 496] width 38 height 19
click at [845, 498] on button "View" at bounding box center [848, 496] width 38 height 19
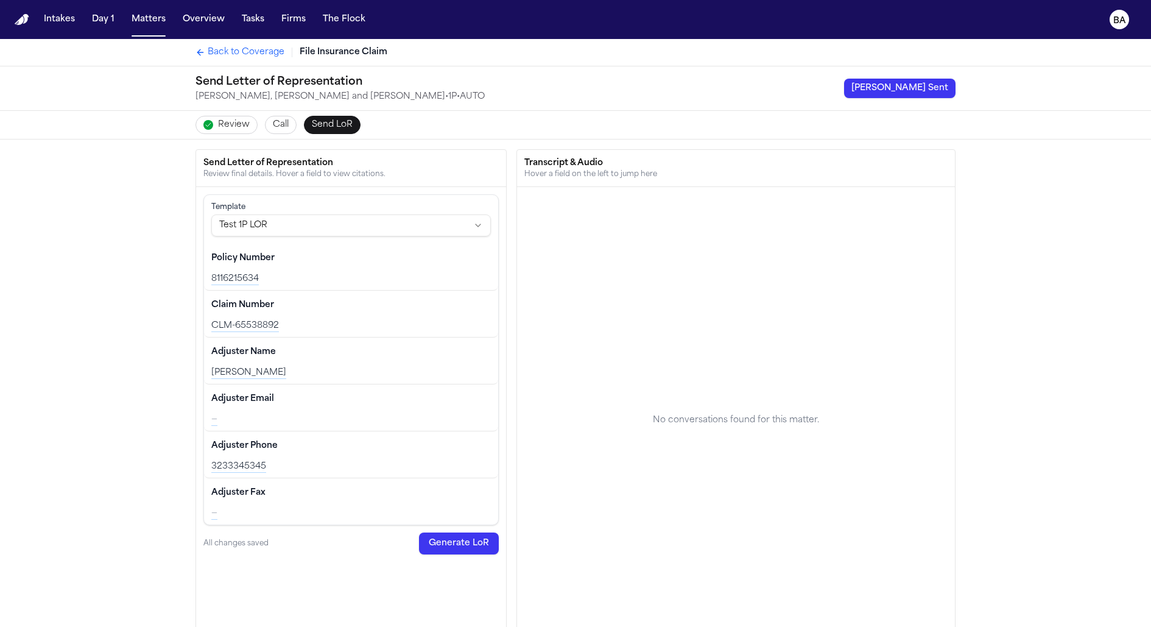
click at [897, 82] on button "Mark LoR Sent" at bounding box center [899, 88] width 111 height 19
click at [892, 92] on div "Completed 08/26/2025" at bounding box center [921, 88] width 67 height 10
click at [280, 125] on span "Call" at bounding box center [281, 125] width 16 height 12
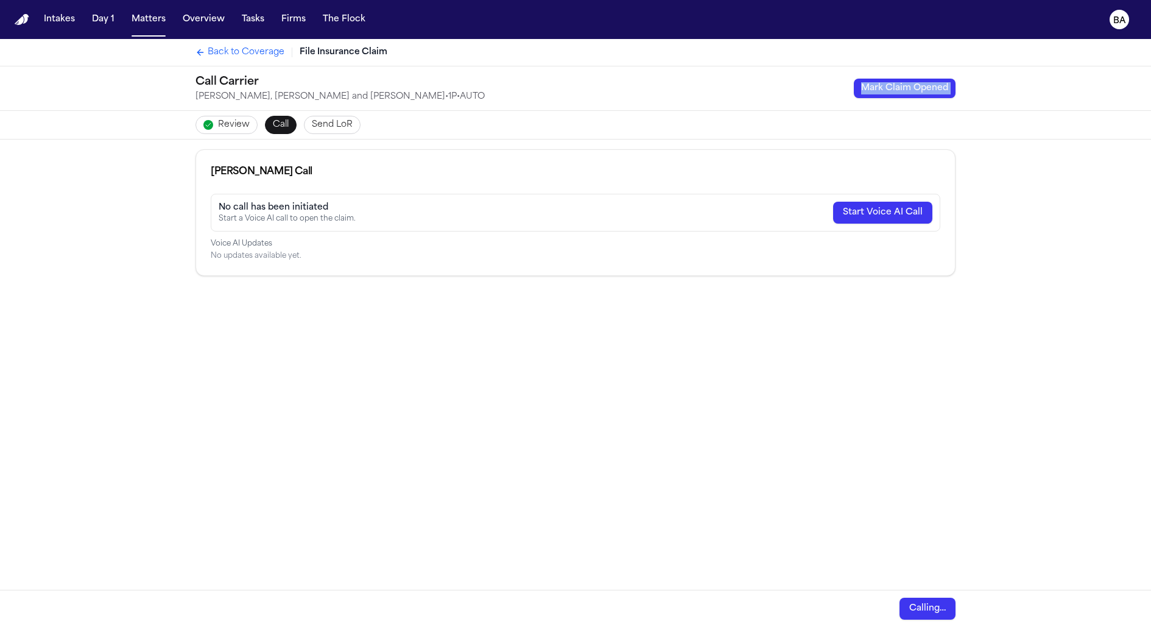
click at [340, 128] on span "Send LoR" at bounding box center [332, 125] width 41 height 12
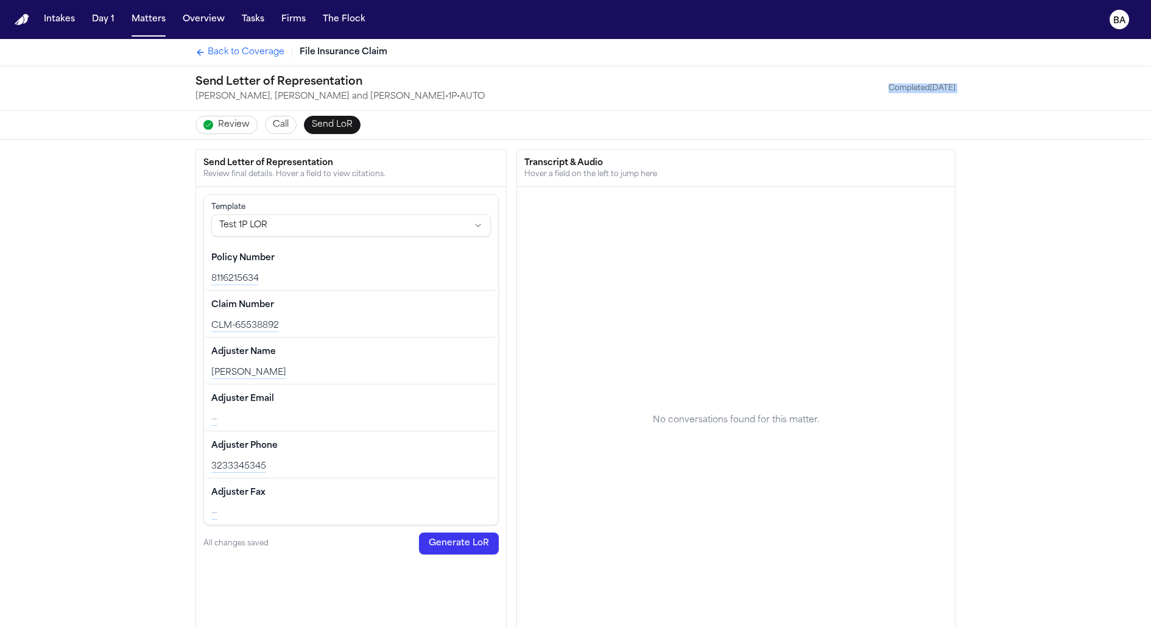
click at [951, 104] on div "Send Letter of Representation Carter, Phillips and Salas • 1P • AUTO Completed …" at bounding box center [575, 88] width 779 height 44
click at [931, 94] on div "Send Letter of Representation Carter, Phillips and Salas • 1P • AUTO Completed …" at bounding box center [575, 88] width 779 height 44
click at [925, 90] on div "Completed 08/26/2025" at bounding box center [921, 88] width 67 height 10
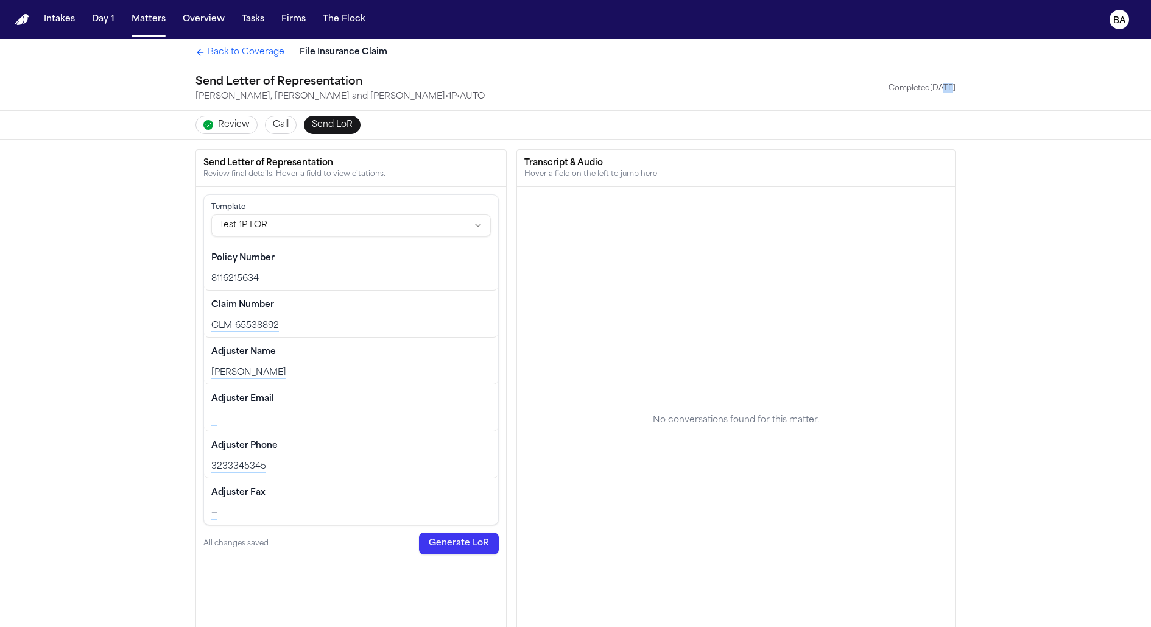
click at [925, 90] on div "Completed 08/26/2025" at bounding box center [921, 88] width 67 height 10
click at [938, 90] on div "Completed 08/26/2025" at bounding box center [921, 88] width 67 height 10
click at [290, 125] on button "Call" at bounding box center [281, 125] width 32 height 18
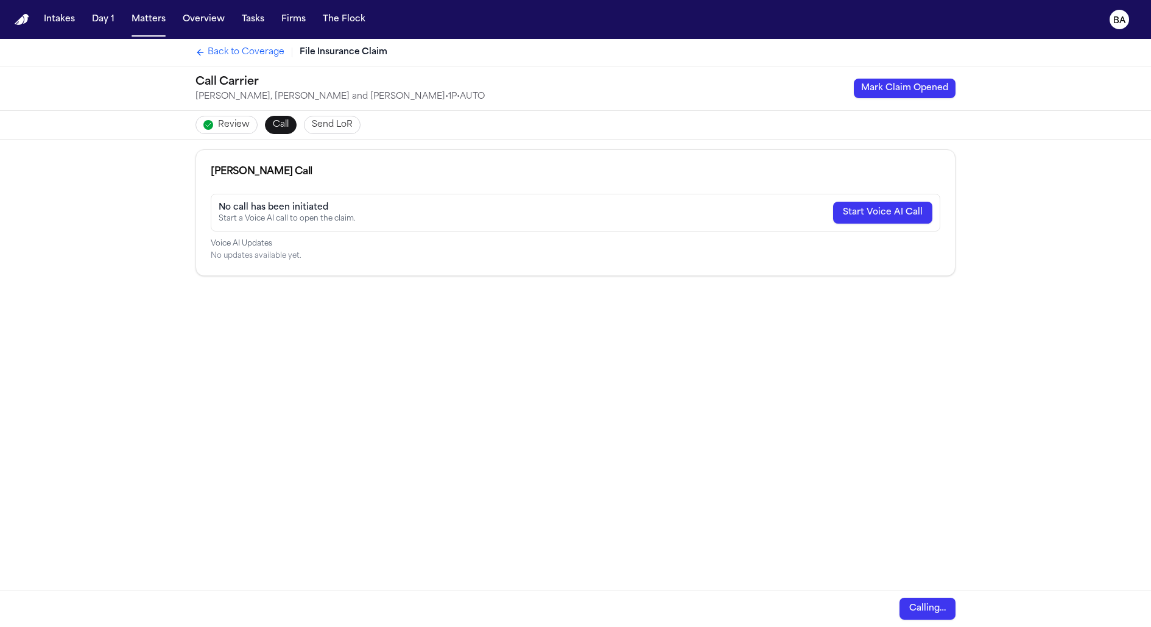
click at [233, 127] on span "Review" at bounding box center [234, 125] width 32 height 12
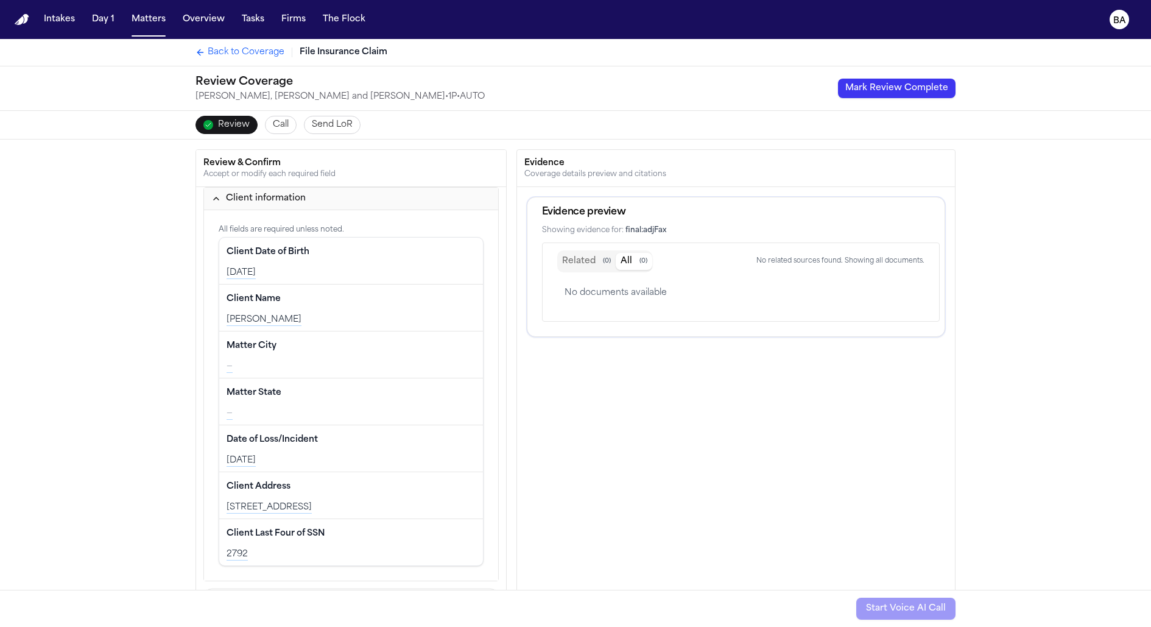
click at [321, 122] on span "Send LoR" at bounding box center [332, 125] width 41 height 12
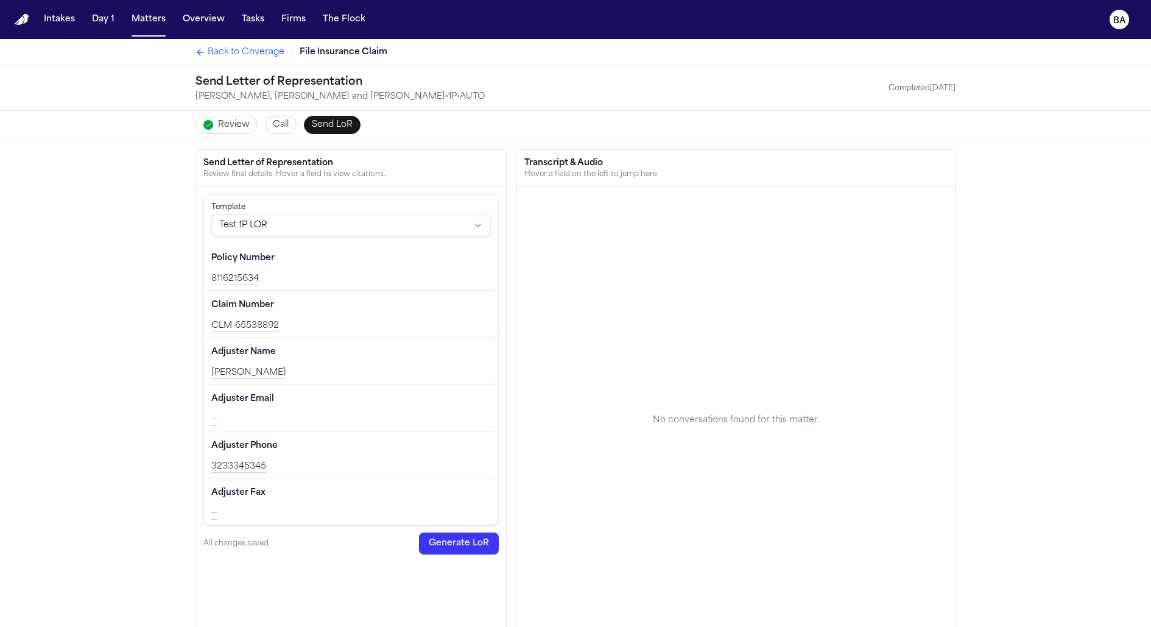
click at [239, 122] on span "Review" at bounding box center [234, 125] width 32 height 12
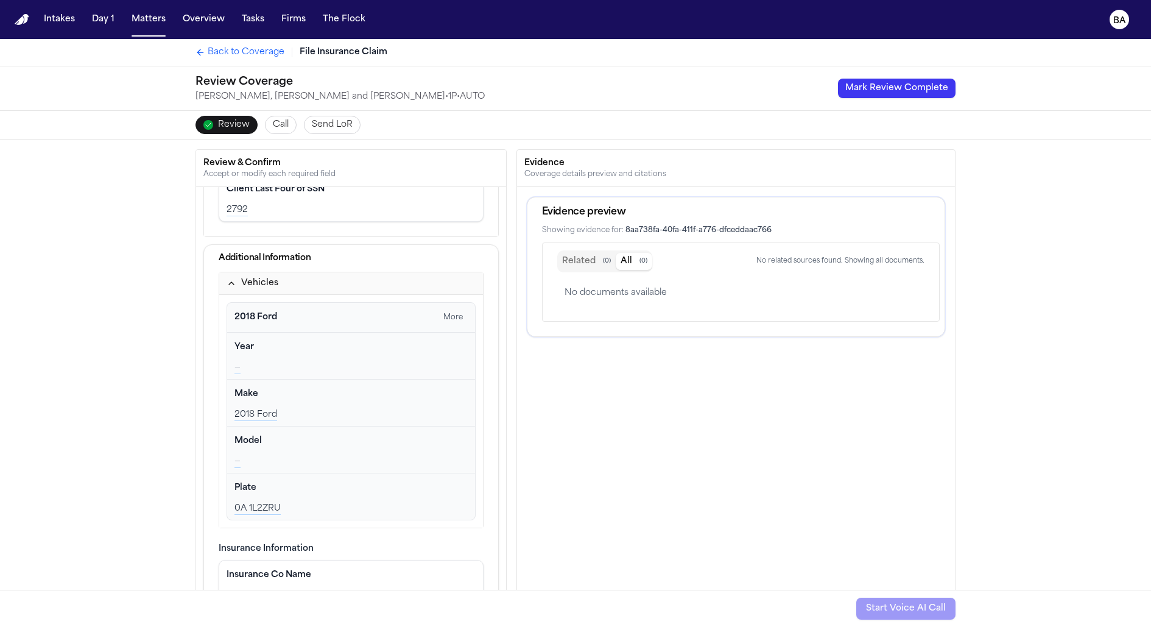
scroll to position [455, 0]
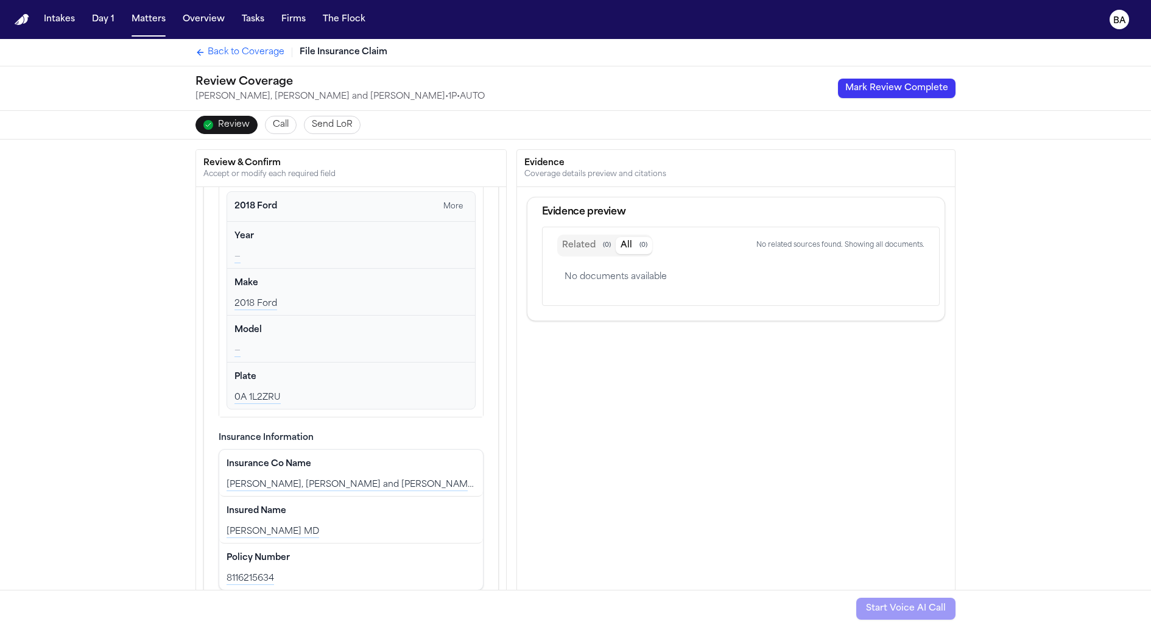
click at [341, 119] on span "Send LoR" at bounding box center [332, 125] width 41 height 12
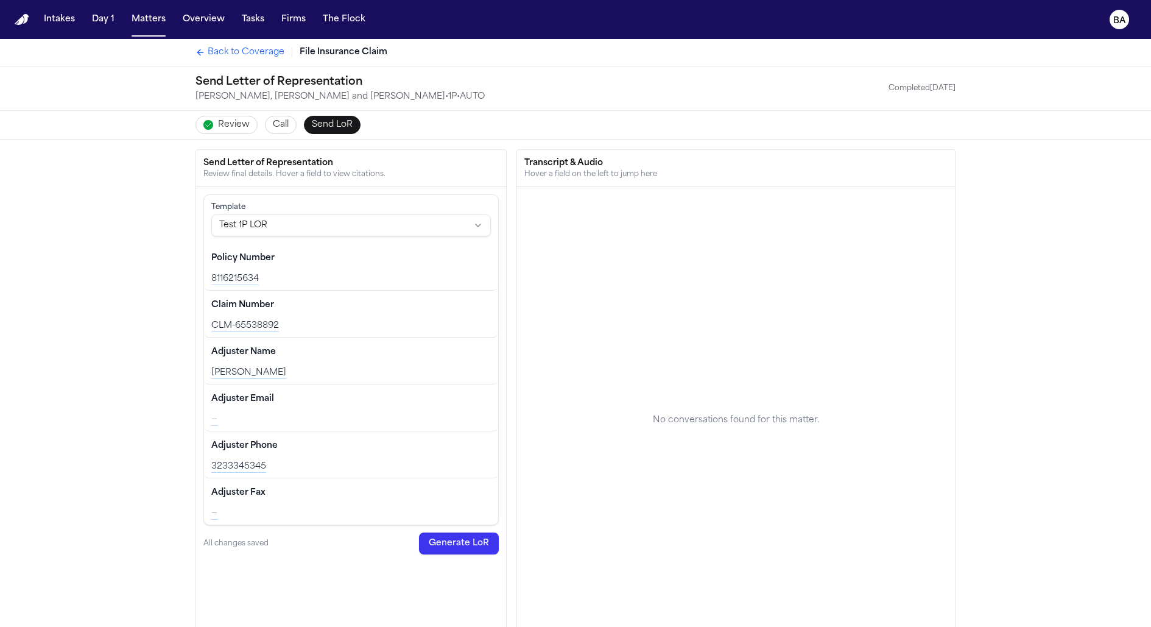
click at [270, 116] on button "Call" at bounding box center [281, 125] width 32 height 18
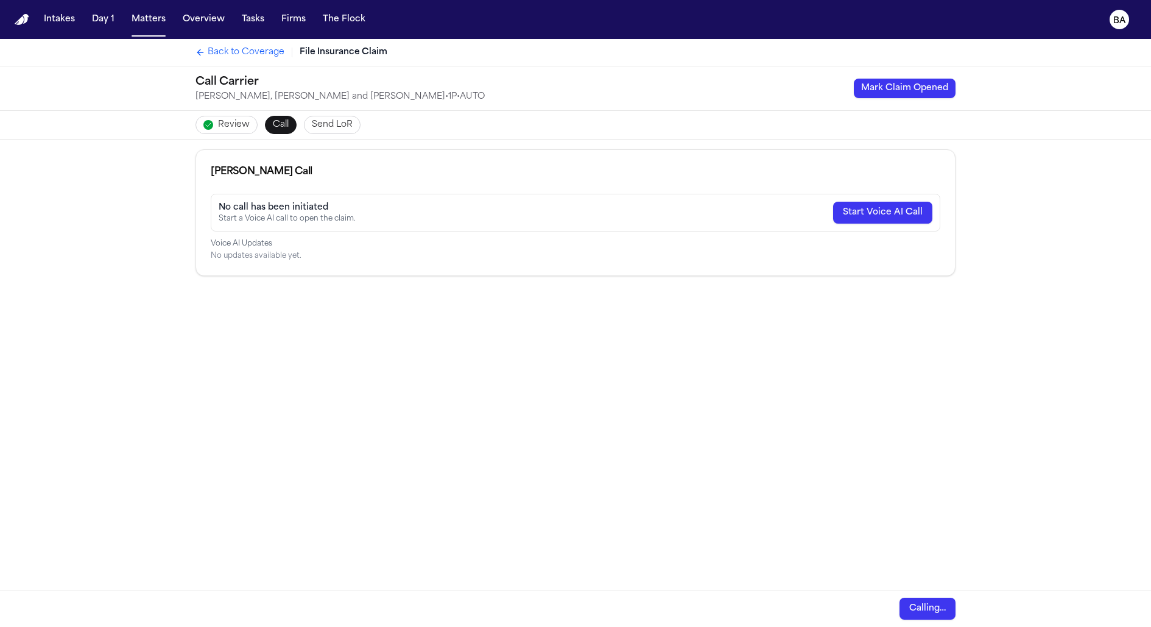
click at [245, 128] on span "Review" at bounding box center [234, 125] width 32 height 12
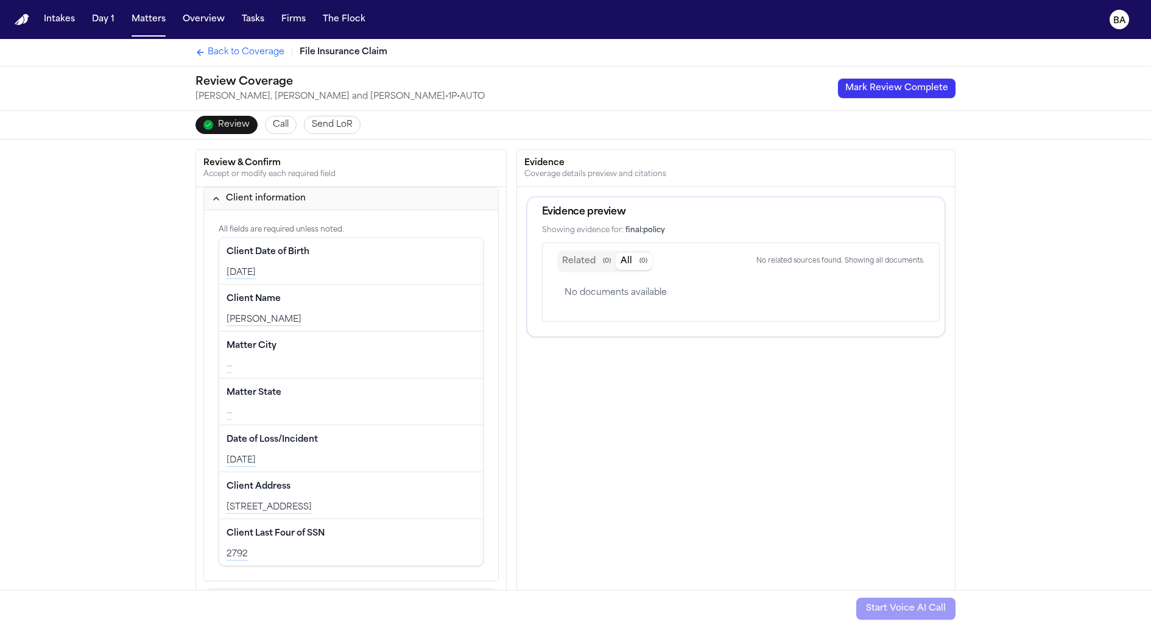
click at [239, 55] on span "Back to Coverage" at bounding box center [246, 52] width 77 height 12
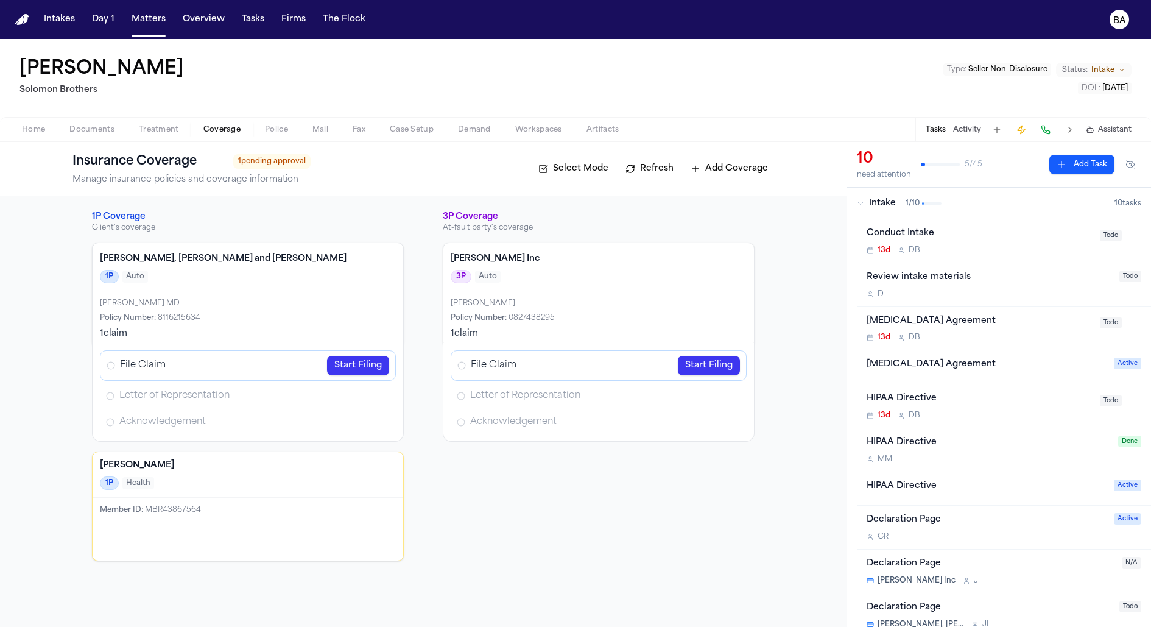
click at [358, 359] on link "Start Filing" at bounding box center [358, 365] width 62 height 19
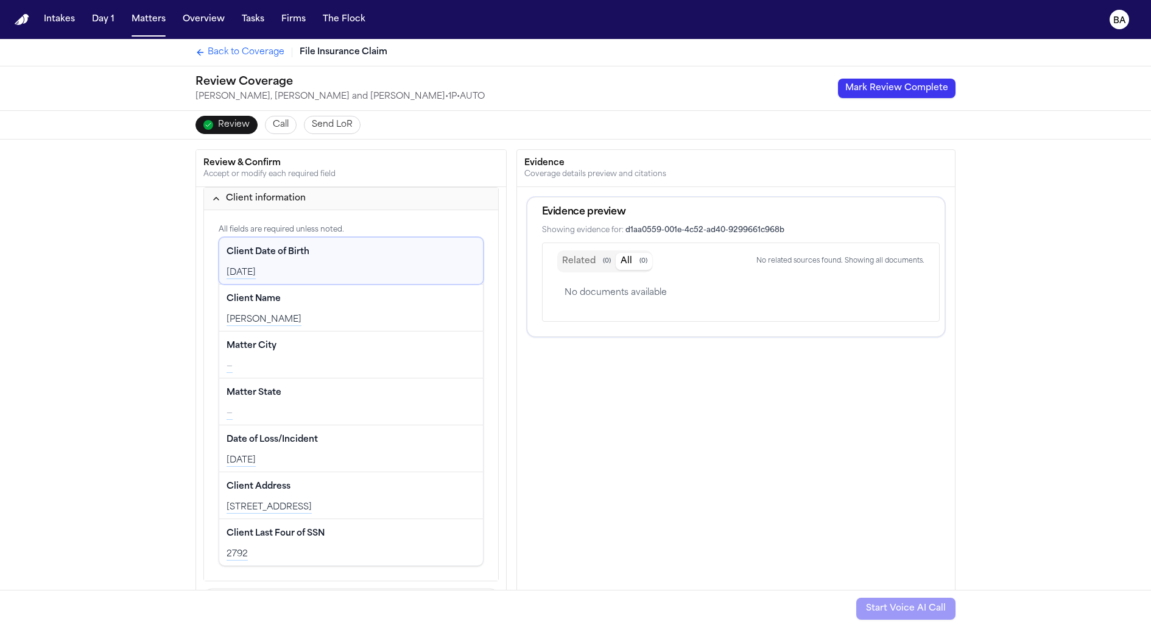
click at [330, 130] on span "Send LoR" at bounding box center [332, 125] width 41 height 12
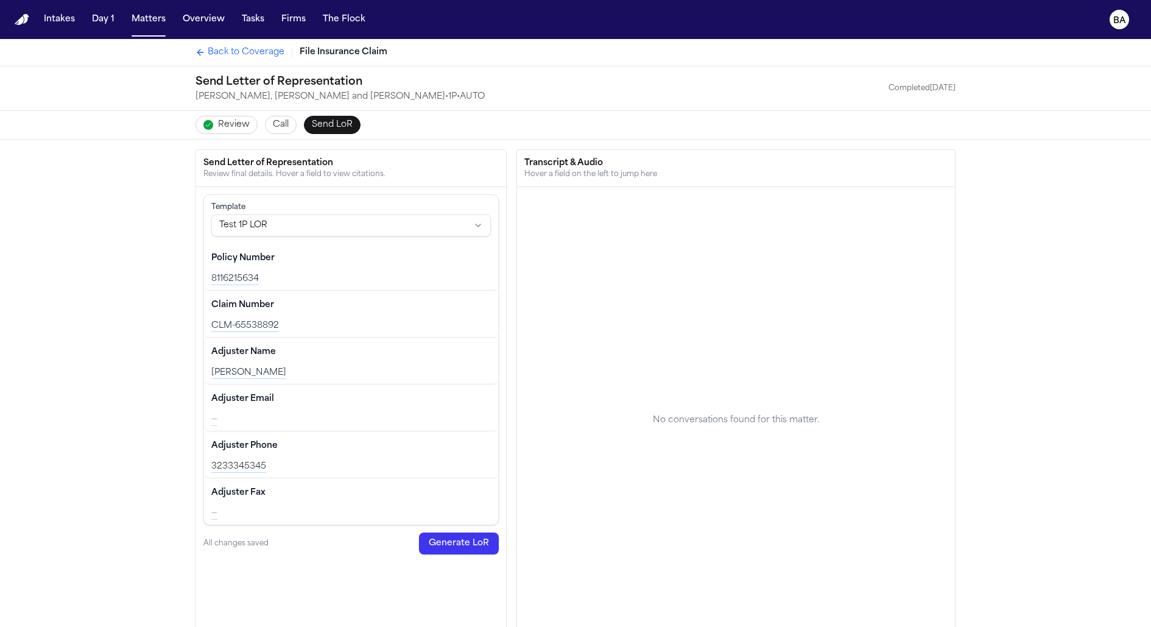
click at [904, 96] on div "Send Letter of Representation Carter, Phillips and Salas • 1P • AUTO Completed …" at bounding box center [575, 88] width 779 height 44
click at [917, 99] on div "Send Letter of Representation Carter, Phillips and Salas • 1P • AUTO Completed …" at bounding box center [575, 88] width 779 height 44
click at [888, 88] on div "Completed 08/26/2025" at bounding box center [921, 88] width 67 height 10
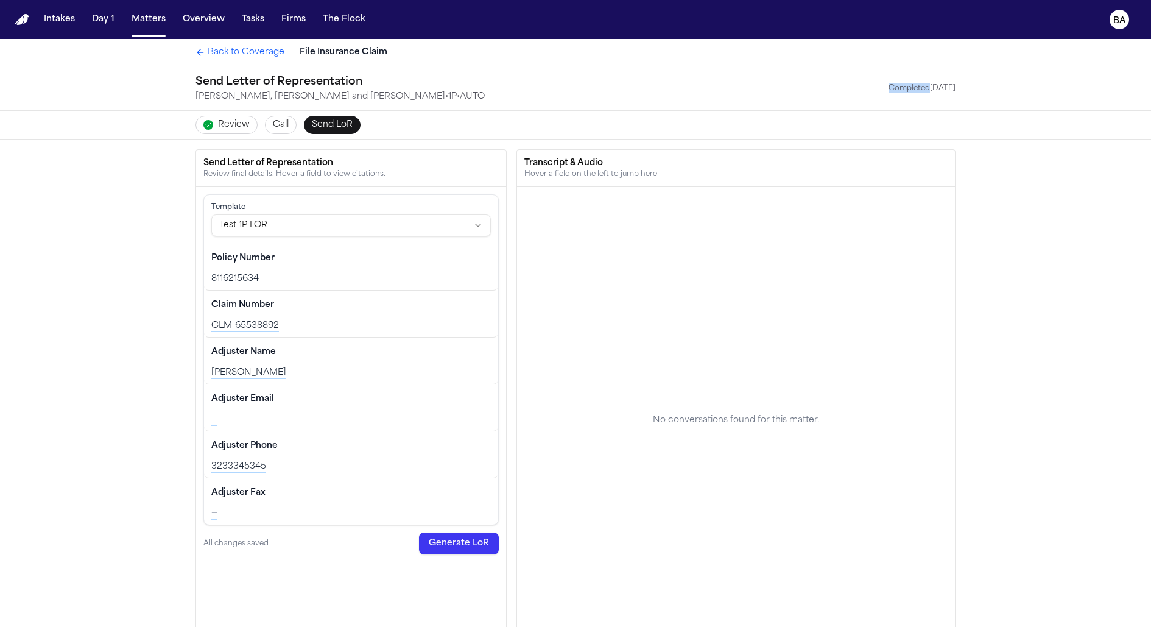
click at [888, 88] on div "Completed 08/26/2025" at bounding box center [921, 88] width 67 height 10
click at [248, 52] on span "Back to Coverage" at bounding box center [246, 52] width 77 height 12
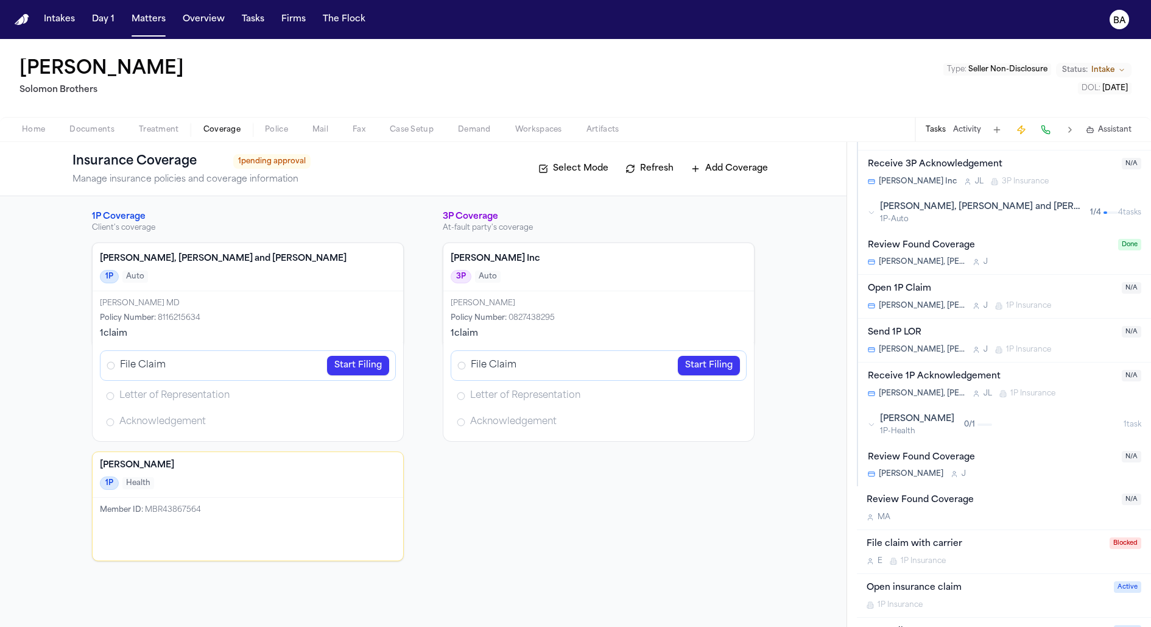
scroll to position [668, 0]
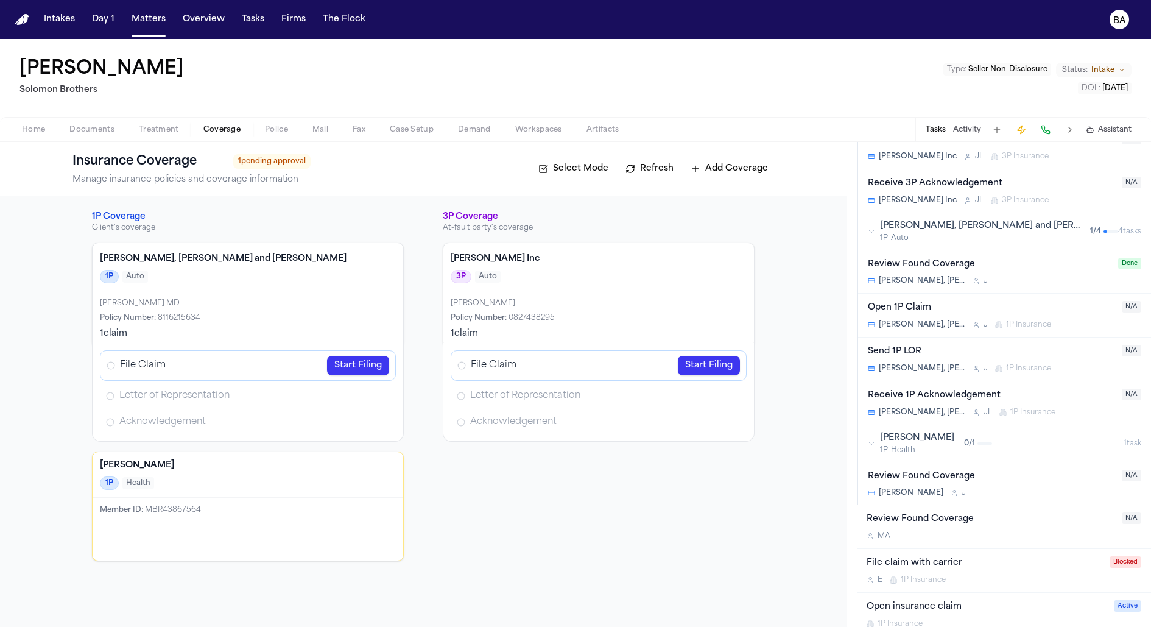
click at [944, 345] on div "Send 1P LOR" at bounding box center [991, 352] width 247 height 14
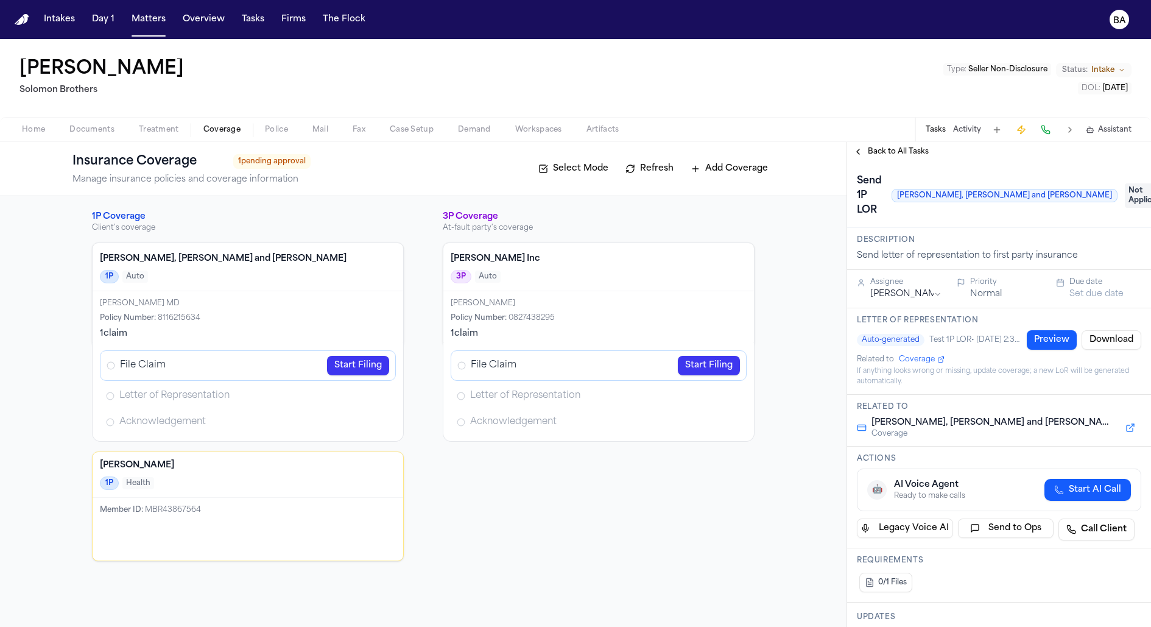
click at [1125, 183] on span "Not Applicable" at bounding box center [1149, 195] width 49 height 24
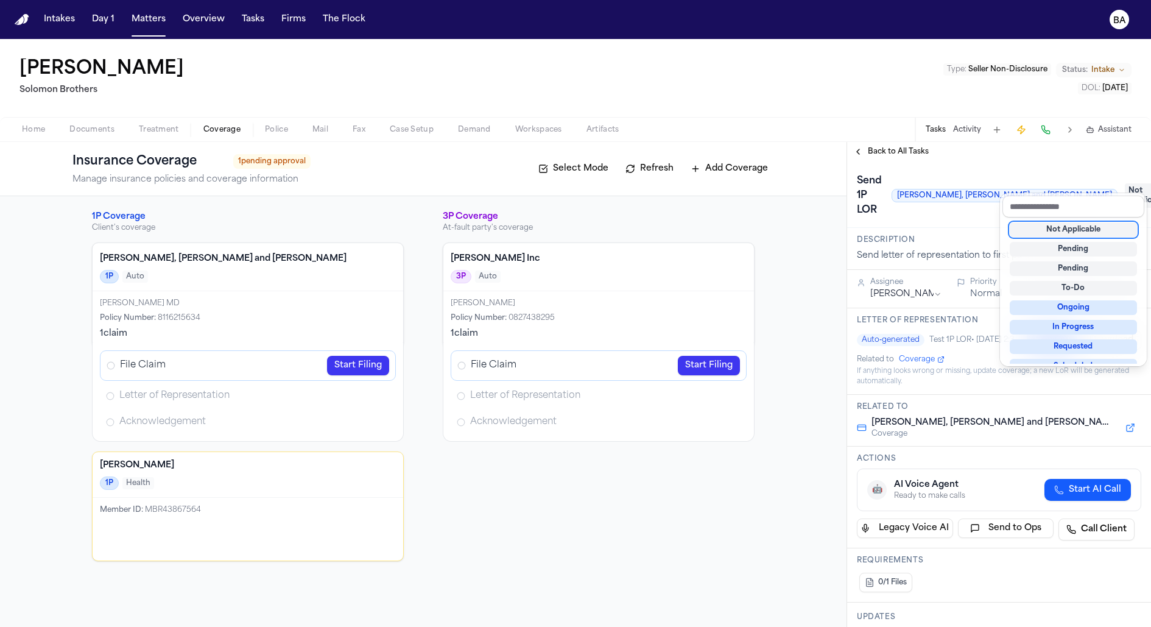
click at [1057, 149] on div "**********" at bounding box center [999, 384] width 304 height 485
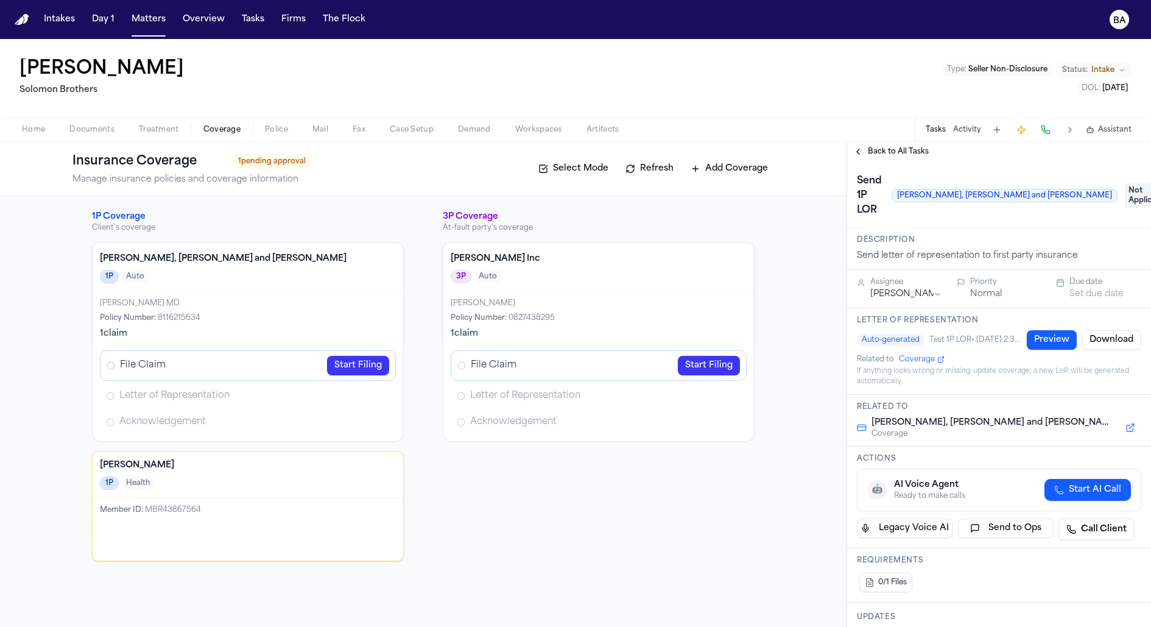
click at [1125, 187] on span "Not Applicable" at bounding box center [1149, 195] width 49 height 24
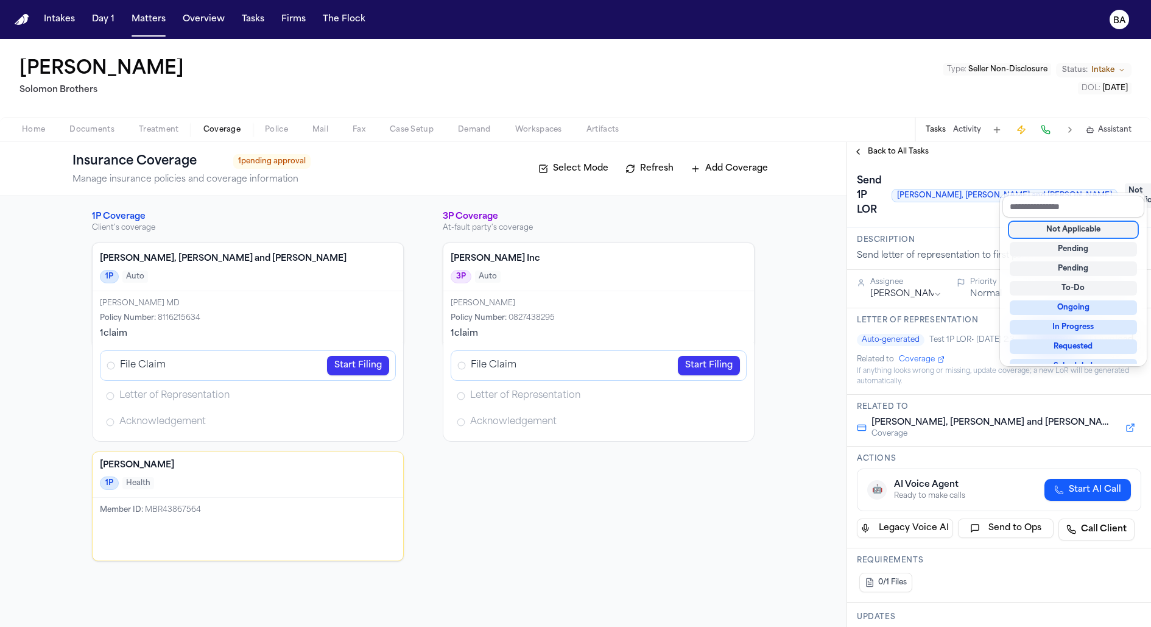
scroll to position [209, 0]
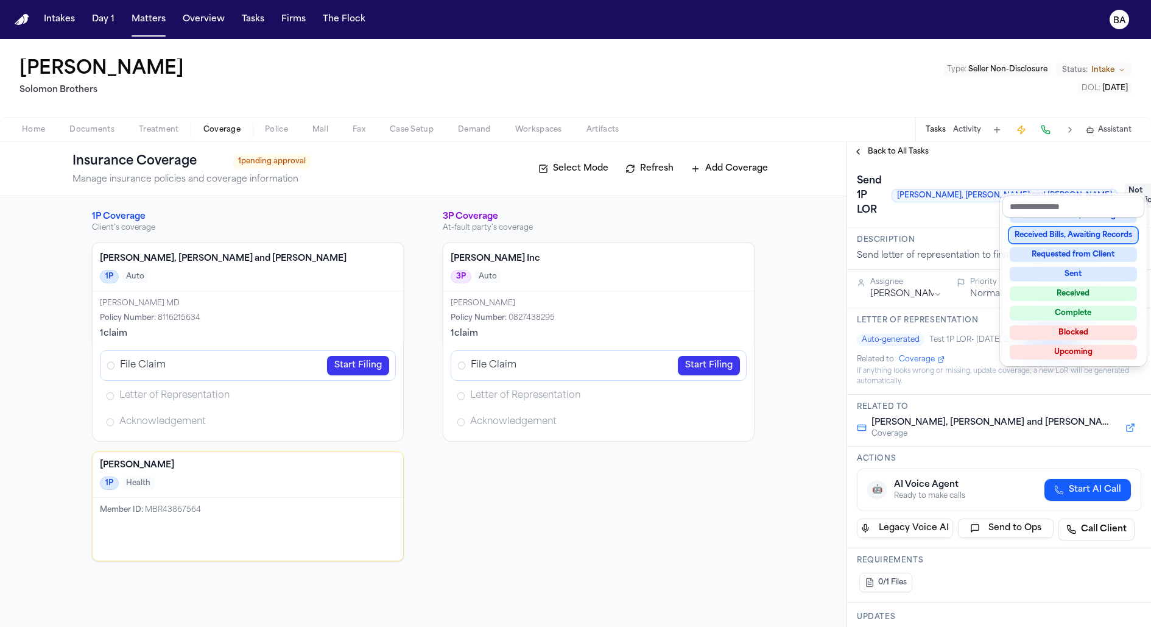
click at [976, 208] on div "**********" at bounding box center [999, 393] width 304 height 465
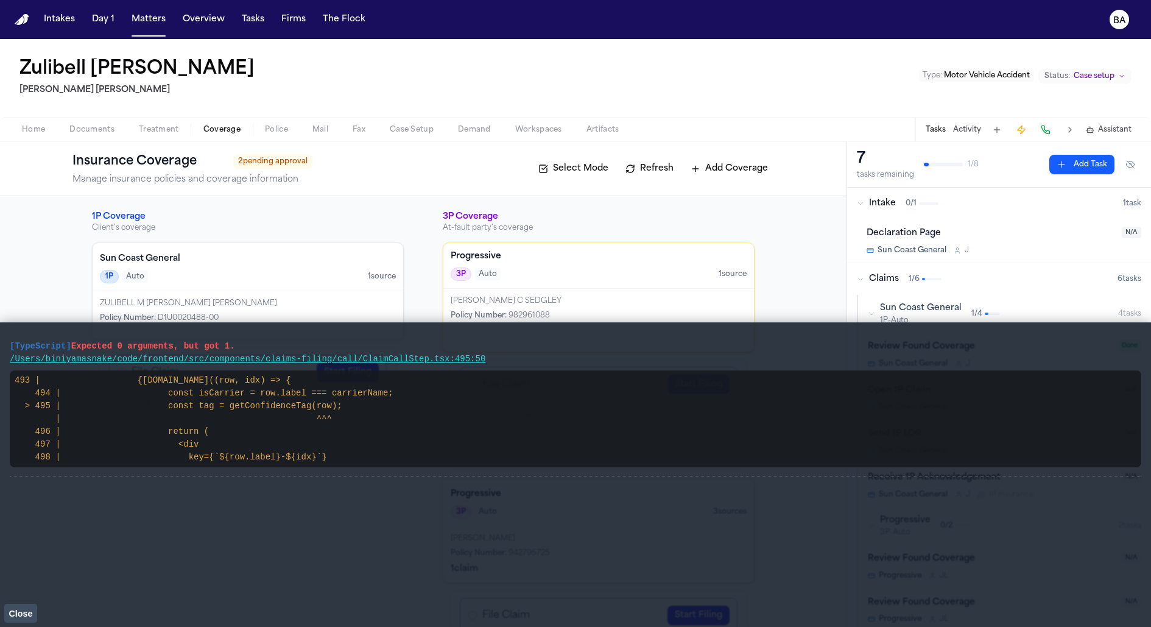
click at [9, 613] on span "Close" at bounding box center [21, 613] width 24 height 10
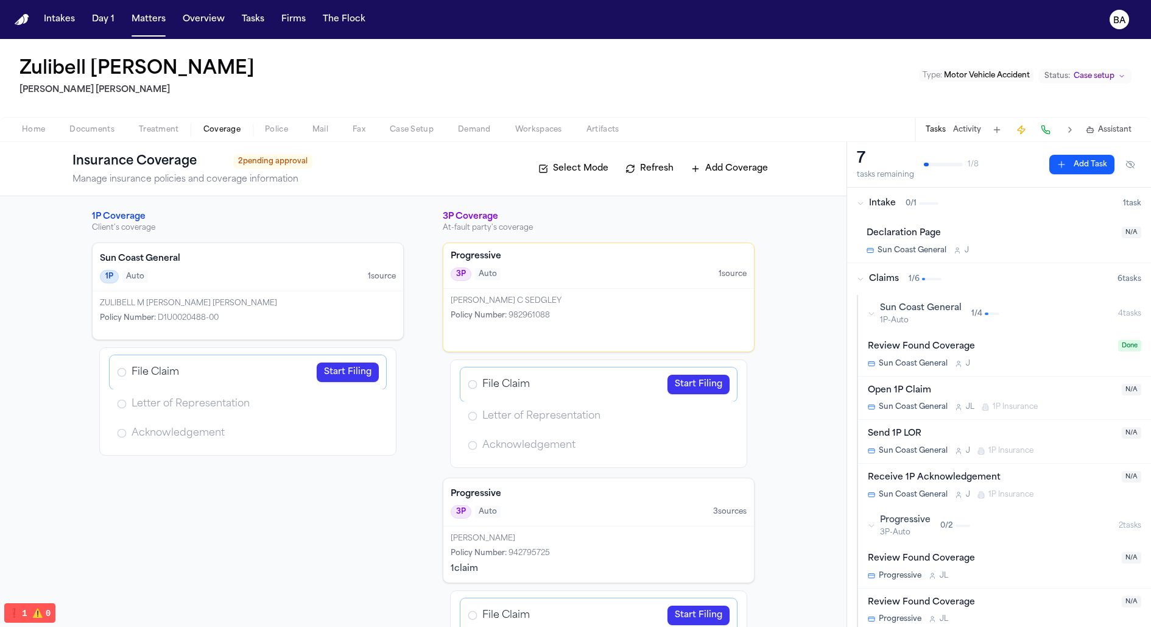
click at [304, 402] on div "Letter of Representation" at bounding box center [248, 403] width 276 height 29
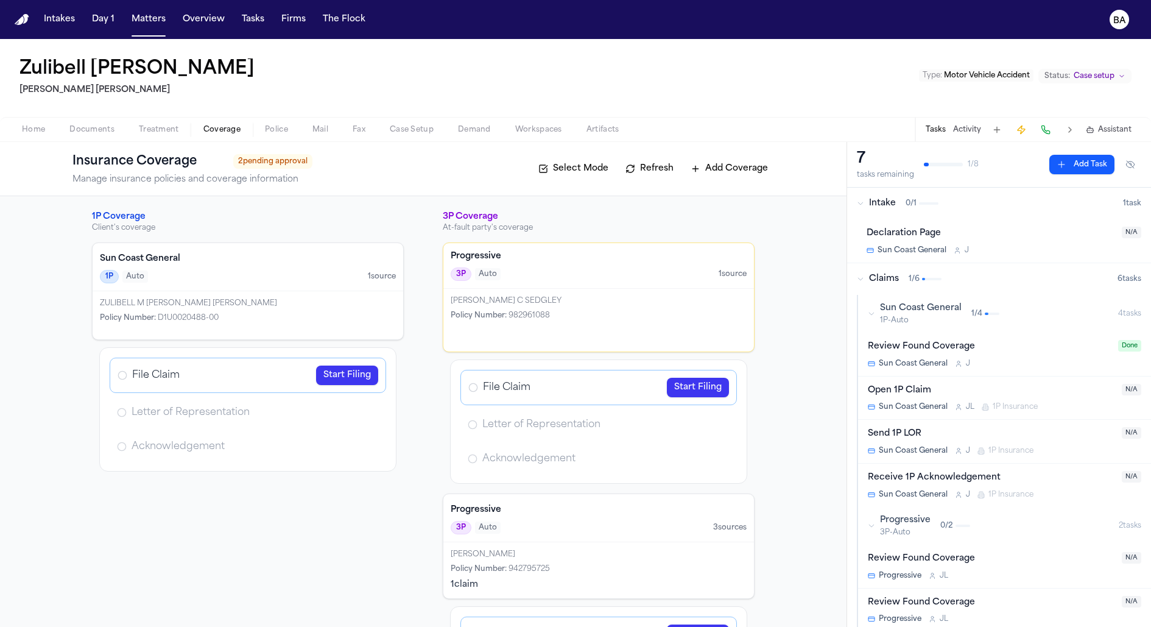
click at [370, 476] on div "1P Coverage Client's coverage Sun Coast General 1P Auto 1 source ZULIBELL M [PE…" at bounding box center [248, 470] width 312 height 519
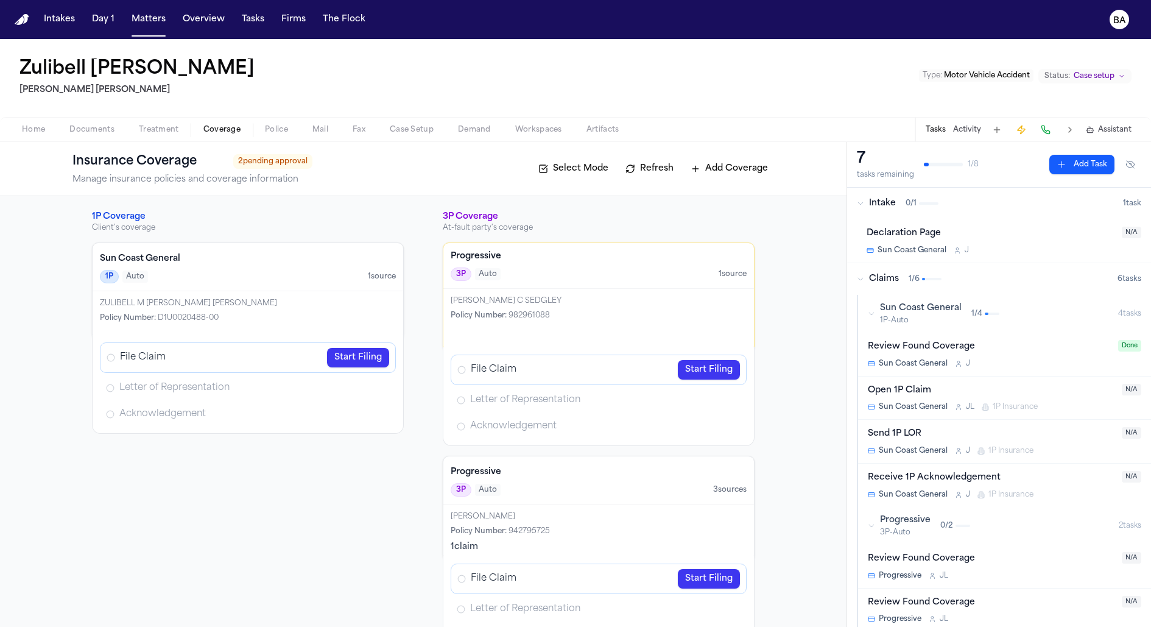
click at [331, 460] on div "1P Coverage Client's coverage Sun Coast General 1P Auto 1 source ZULIBELL M [PE…" at bounding box center [248, 433] width 312 height 444
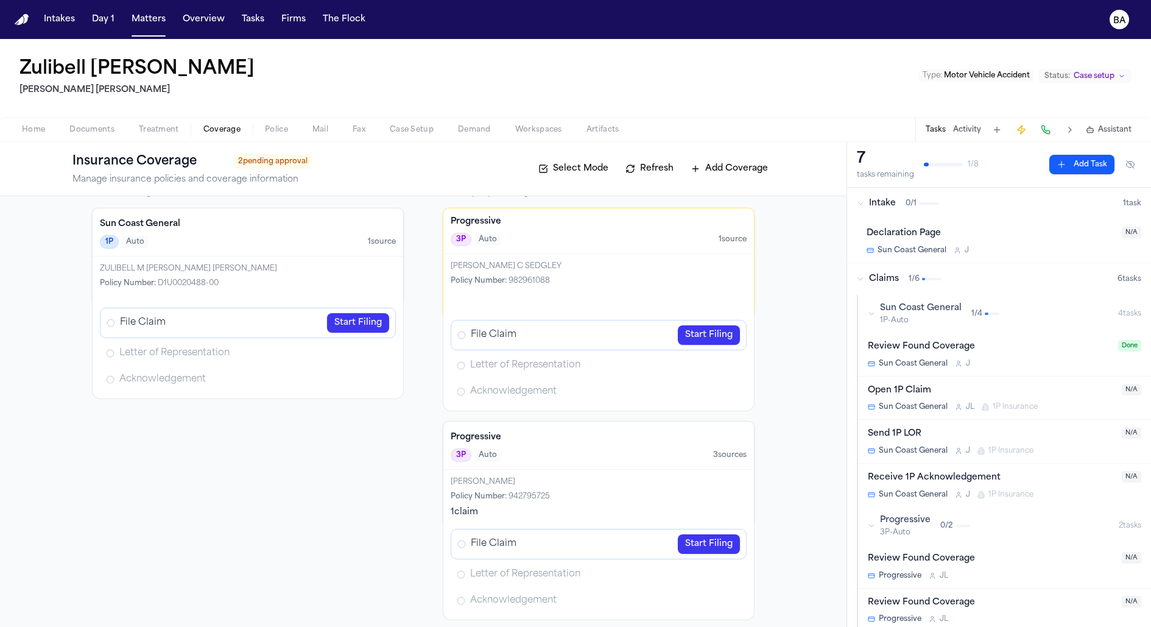
scroll to position [40, 0]
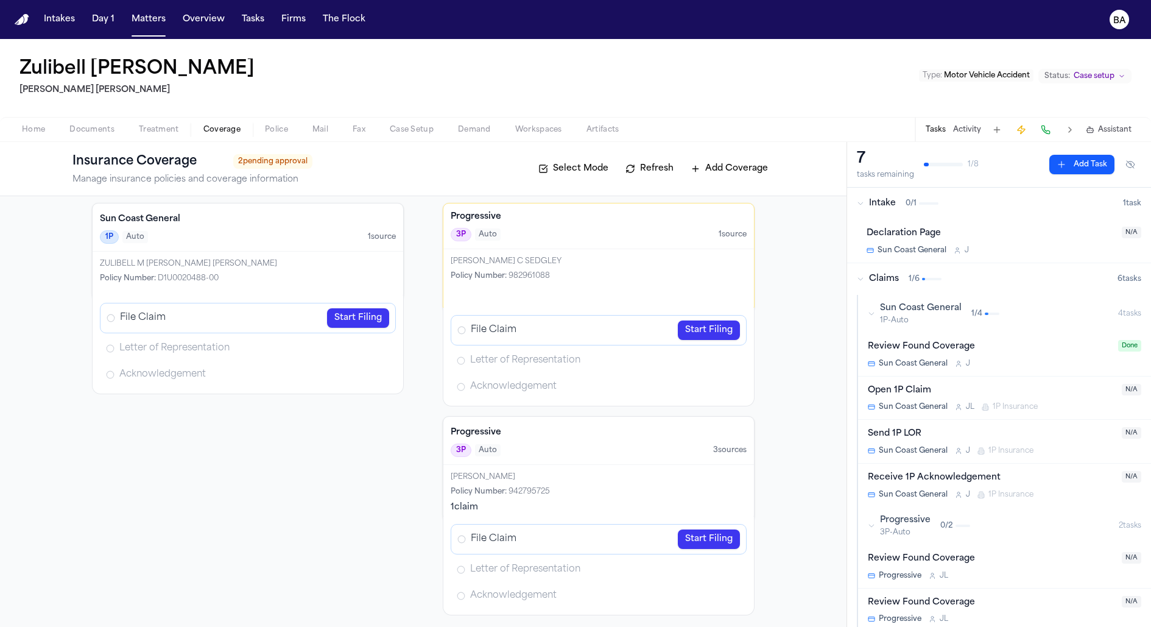
click at [356, 314] on link "Start Filing" at bounding box center [358, 317] width 62 height 19
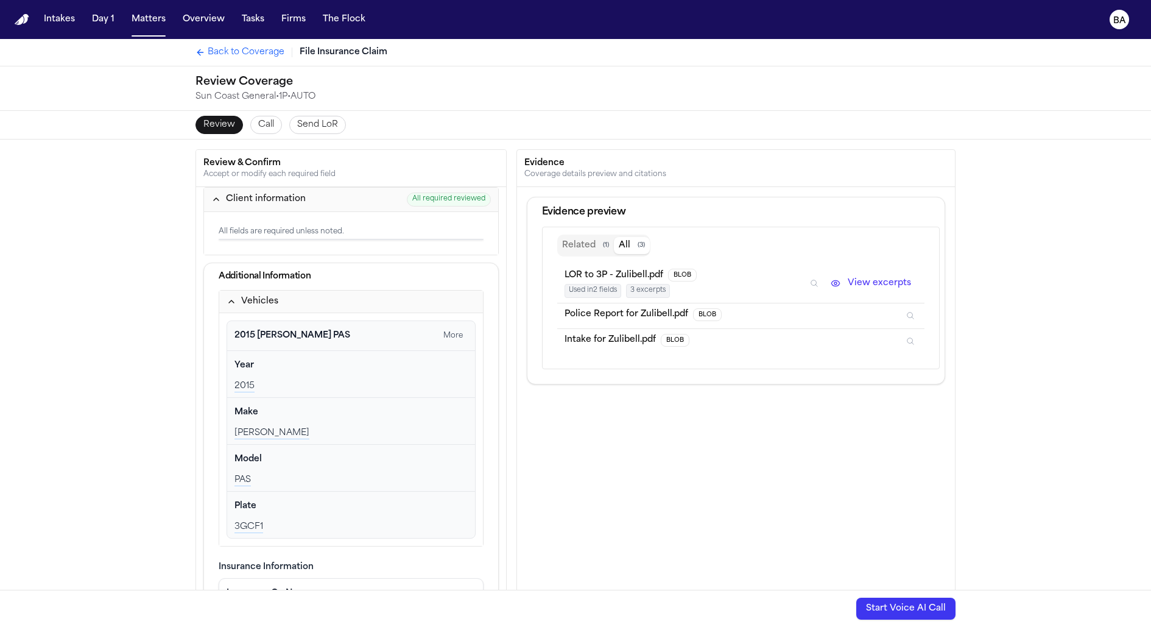
click at [223, 54] on span "Back to Coverage" at bounding box center [246, 52] width 77 height 12
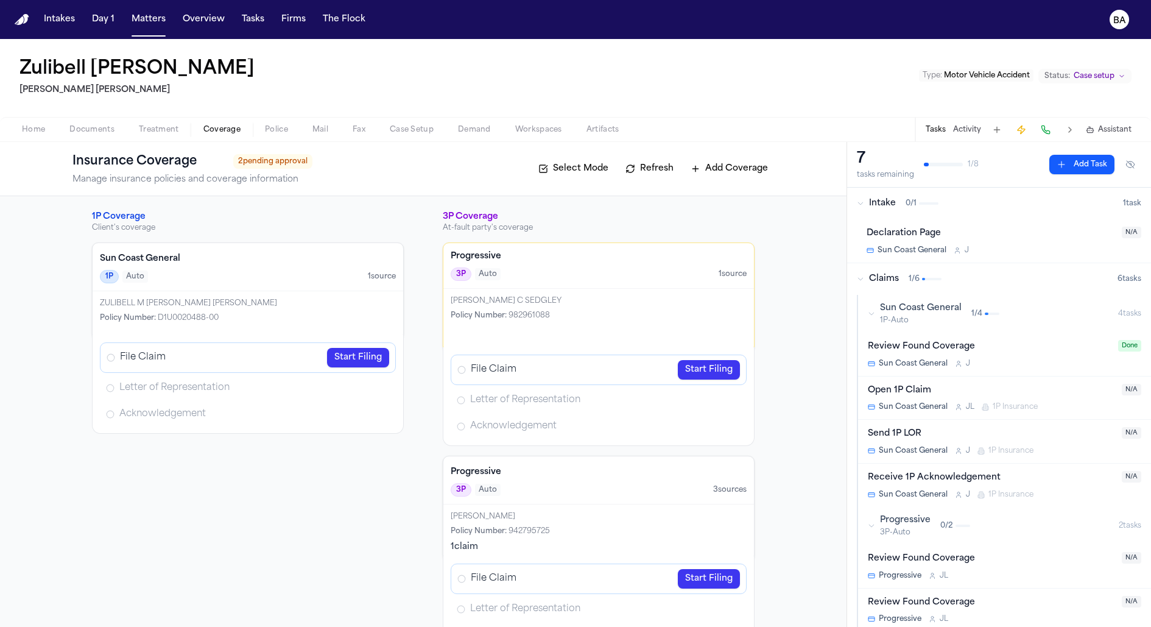
click at [358, 359] on link "Start Filing" at bounding box center [358, 357] width 62 height 19
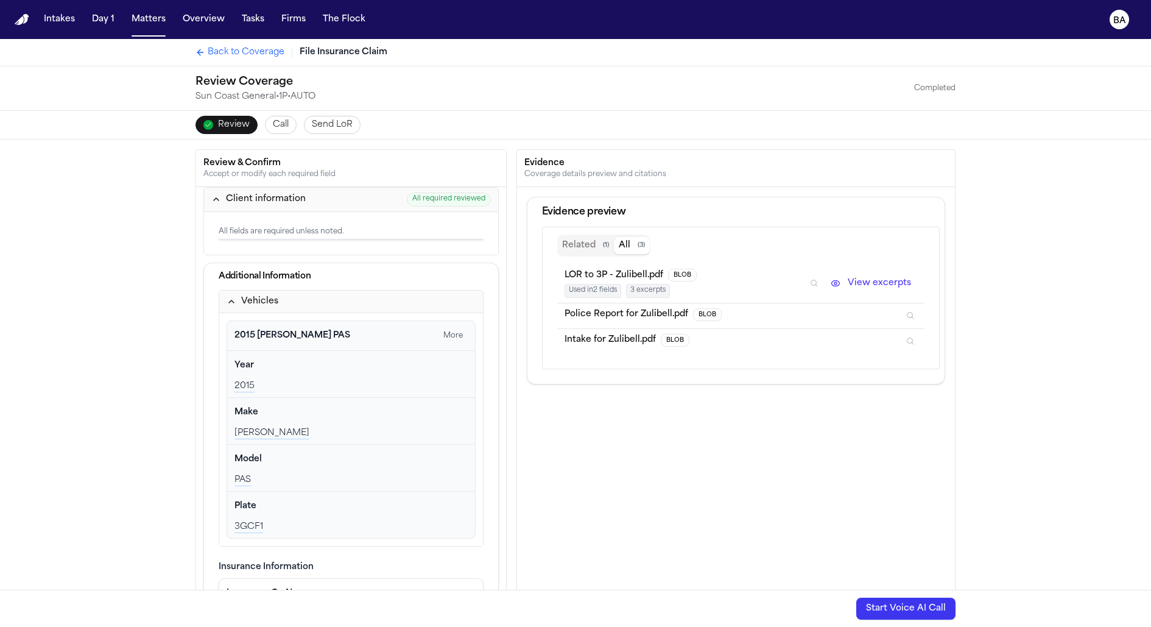
click at [205, 49] on link "Back to Coverage" at bounding box center [239, 52] width 89 height 12
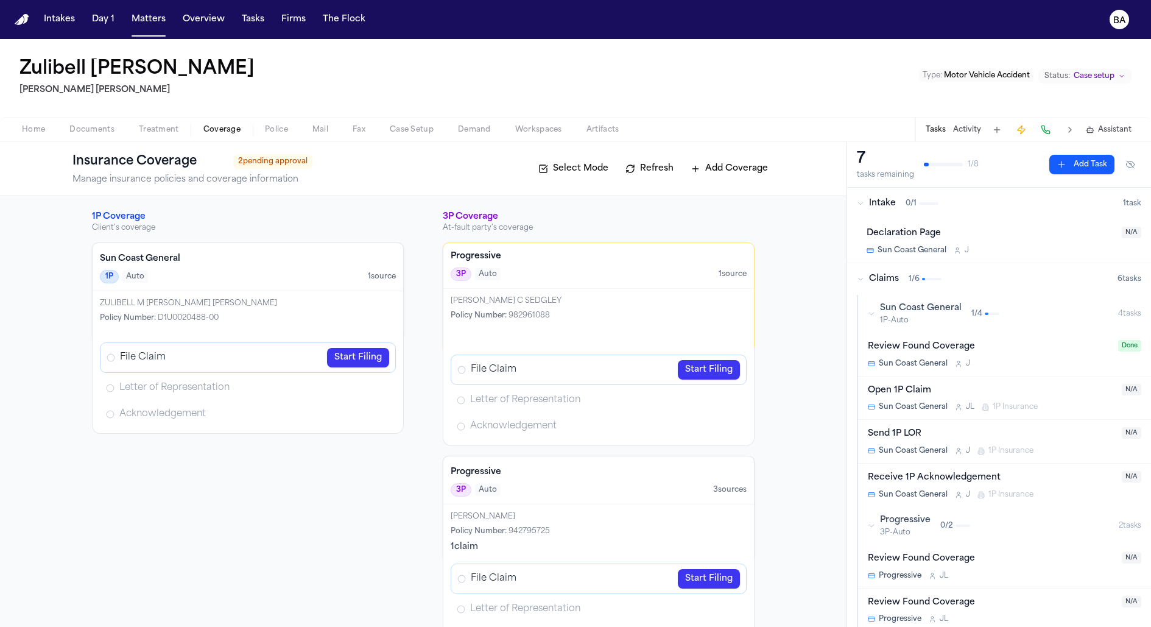
click at [357, 359] on link "Start Filing" at bounding box center [358, 357] width 62 height 19
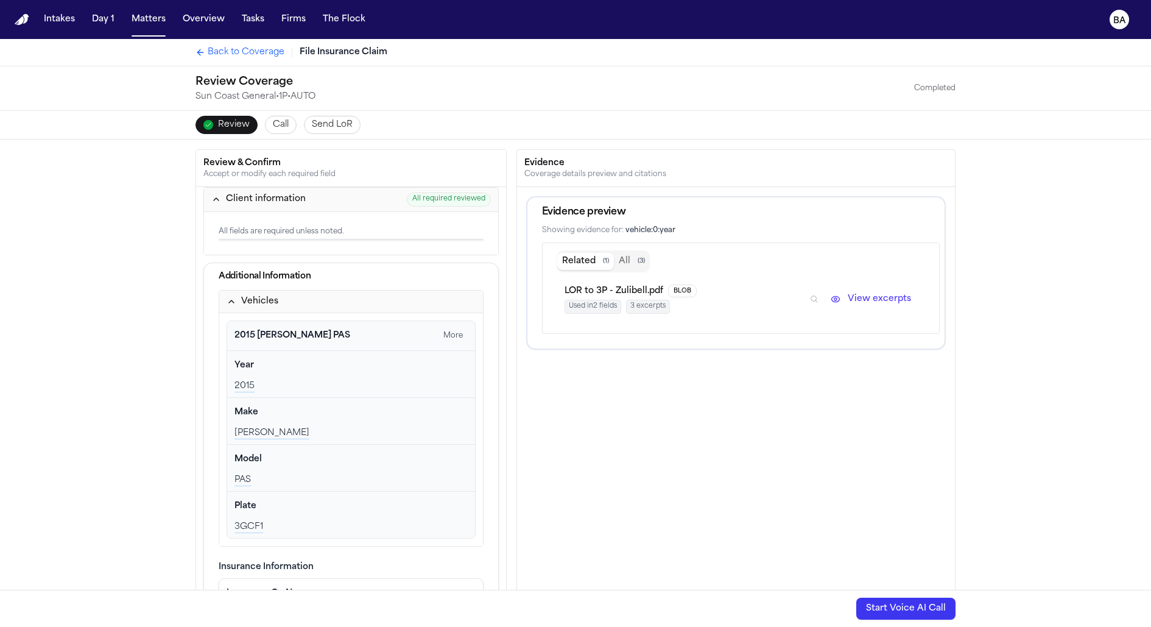
scroll to position [130, 0]
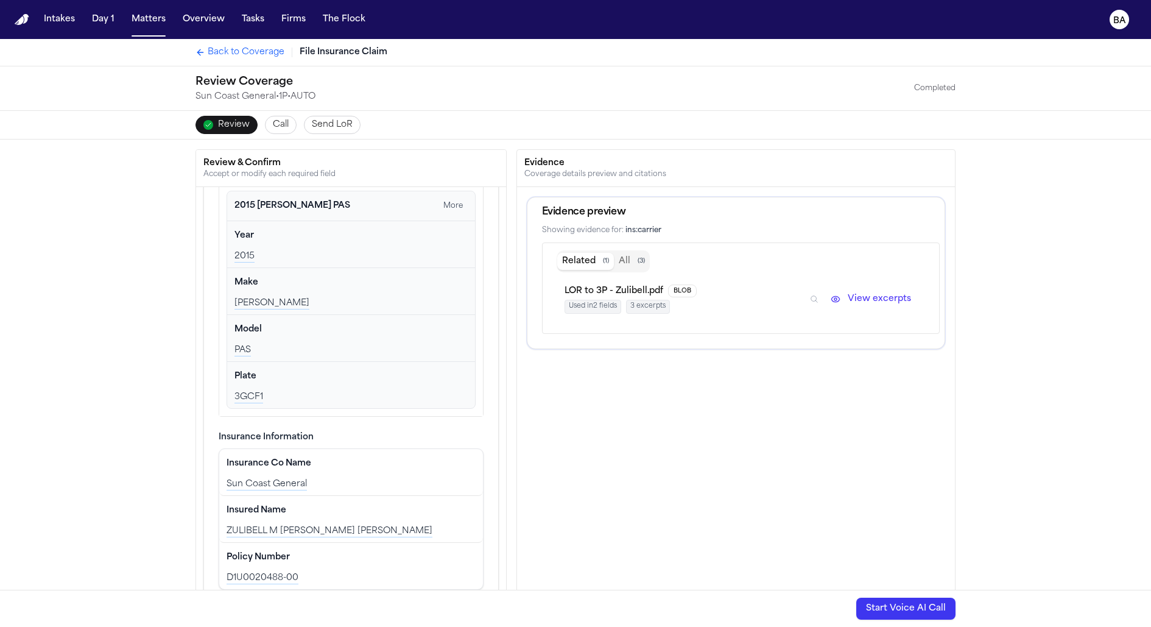
click at [624, 262] on button "All ( 3 )" at bounding box center [632, 261] width 36 height 17
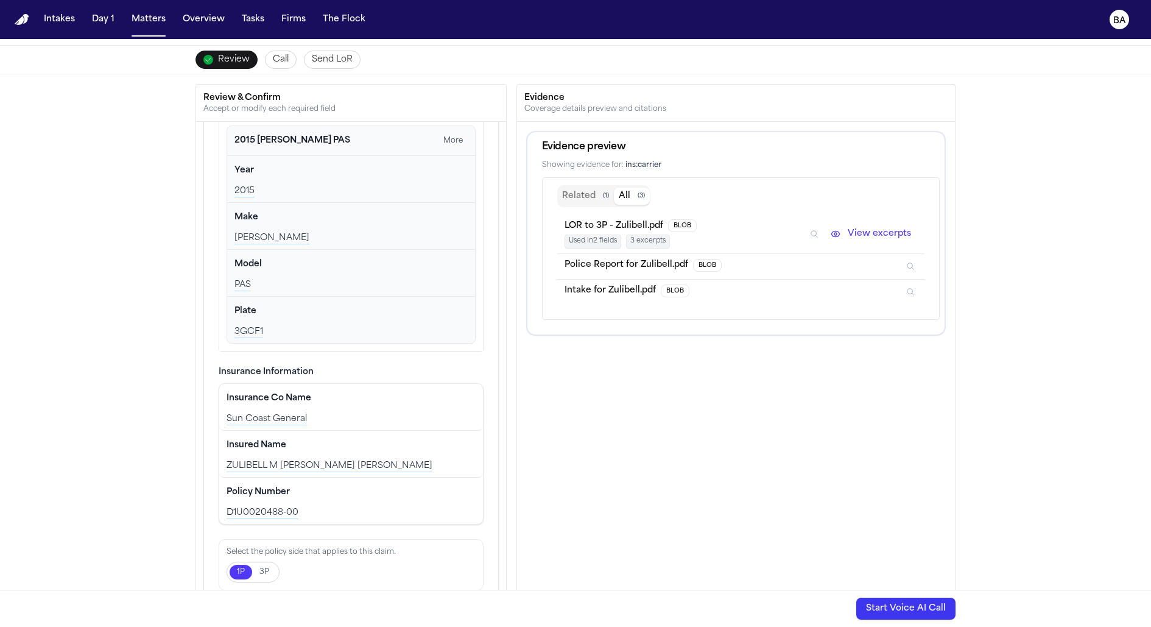
scroll to position [79, 0]
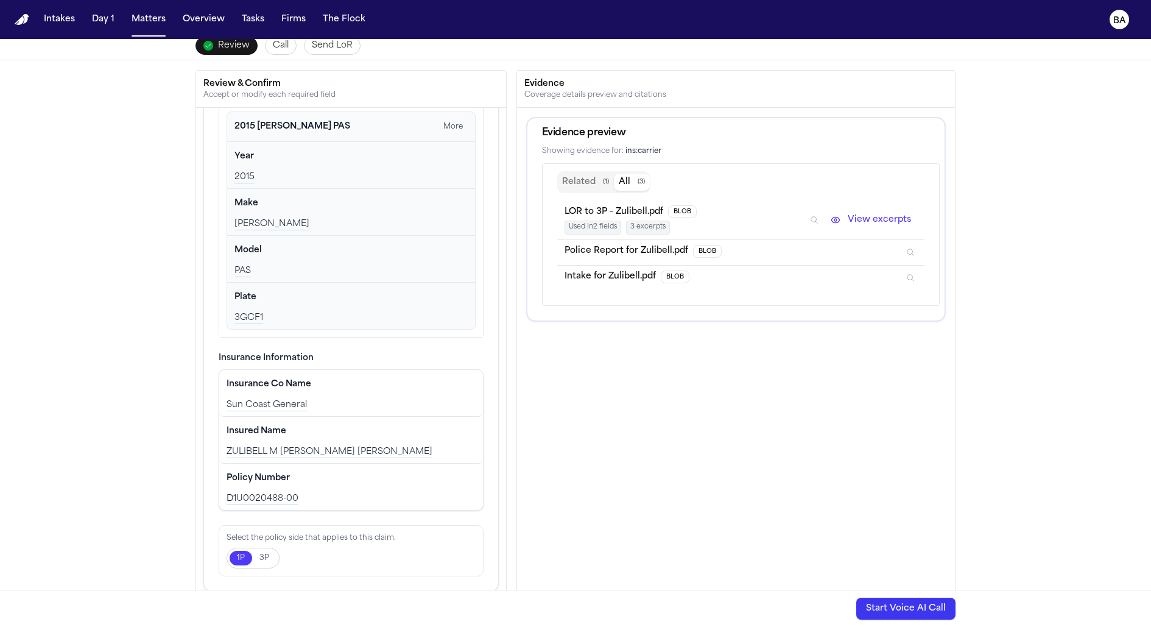
click at [911, 248] on icon "Inspect" at bounding box center [910, 252] width 9 height 9
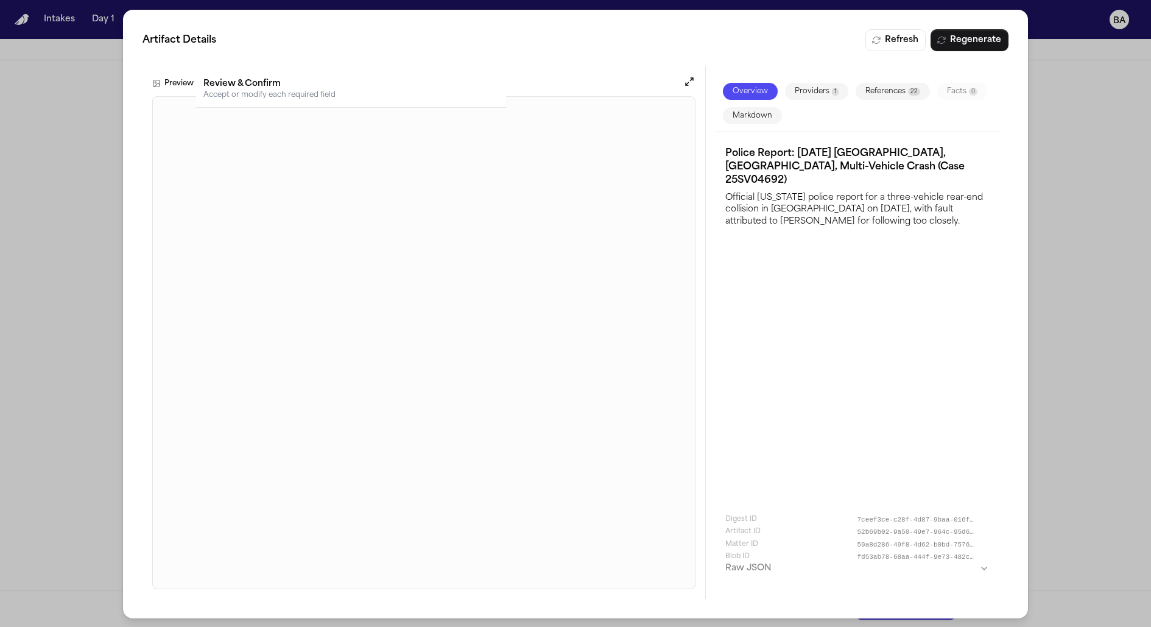
click at [879, 87] on button "References 22" at bounding box center [892, 91] width 74 height 17
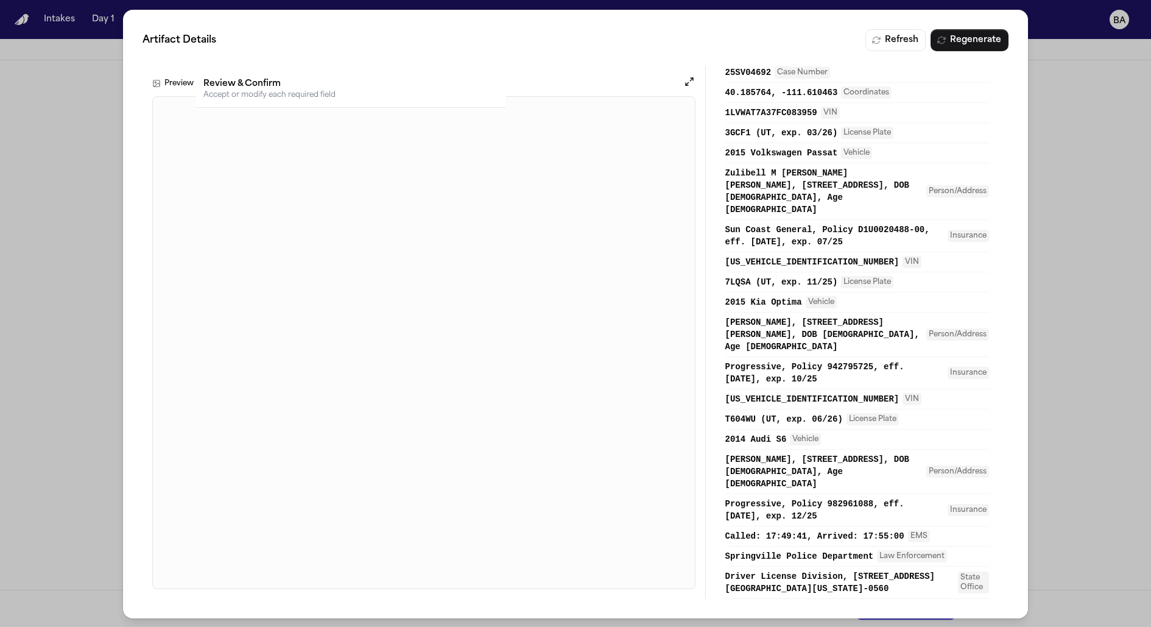
scroll to position [0, 0]
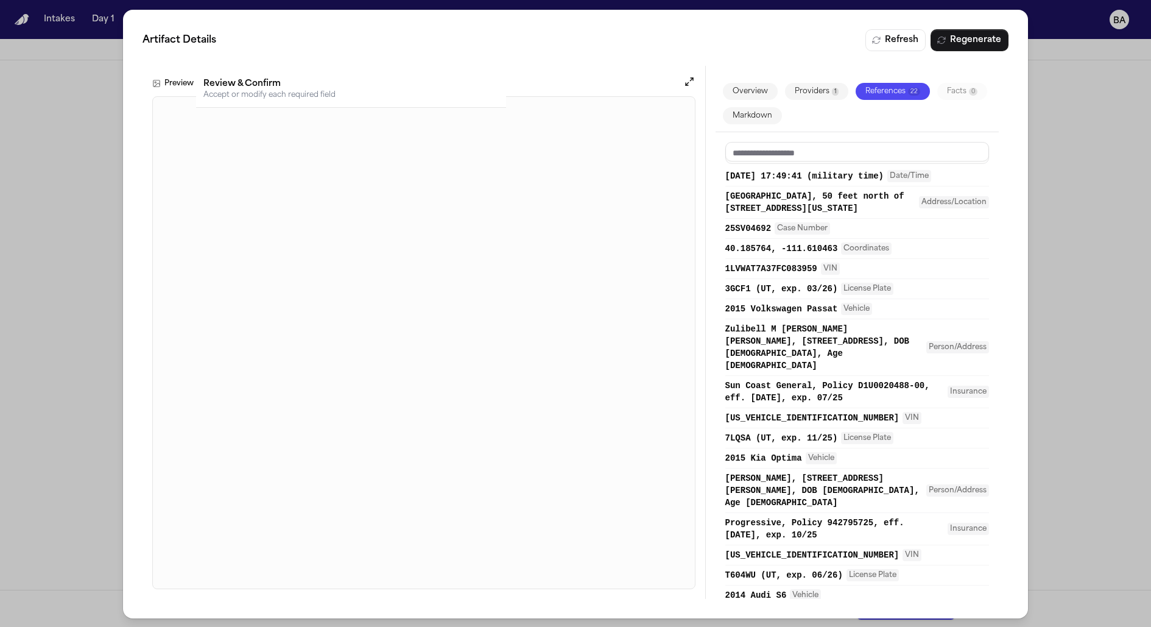
click at [1094, 189] on div "Artifact Details Refresh Regenerate Preview Overview Providers 1 References 22 …" at bounding box center [575, 314] width 1151 height 628
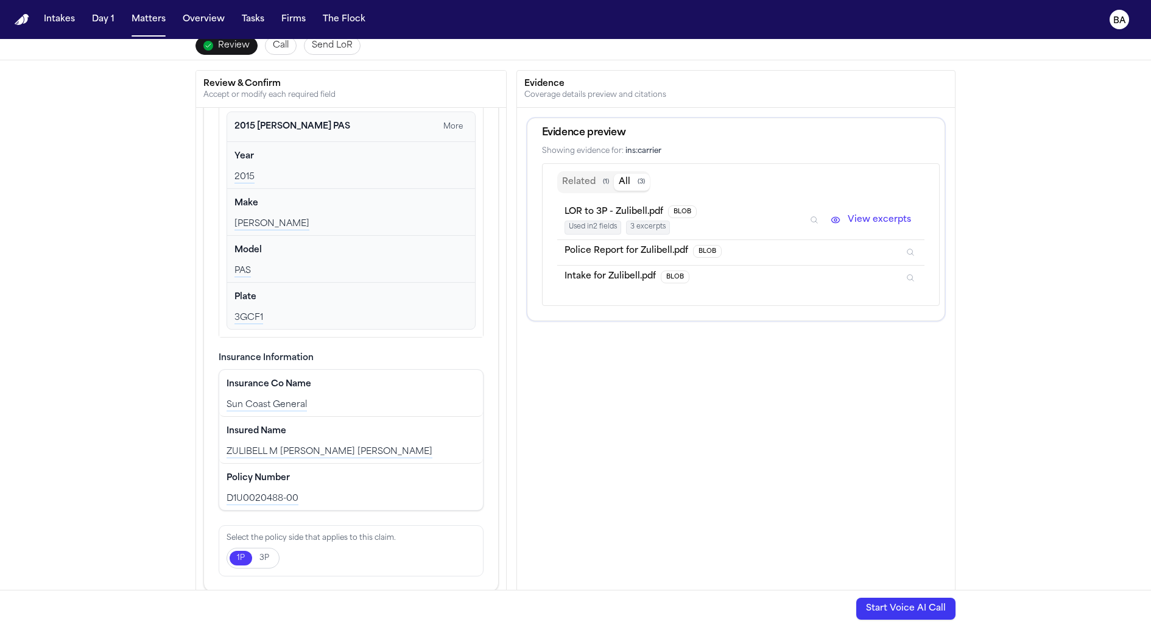
click at [913, 251] on icon "Inspect" at bounding box center [910, 252] width 9 height 9
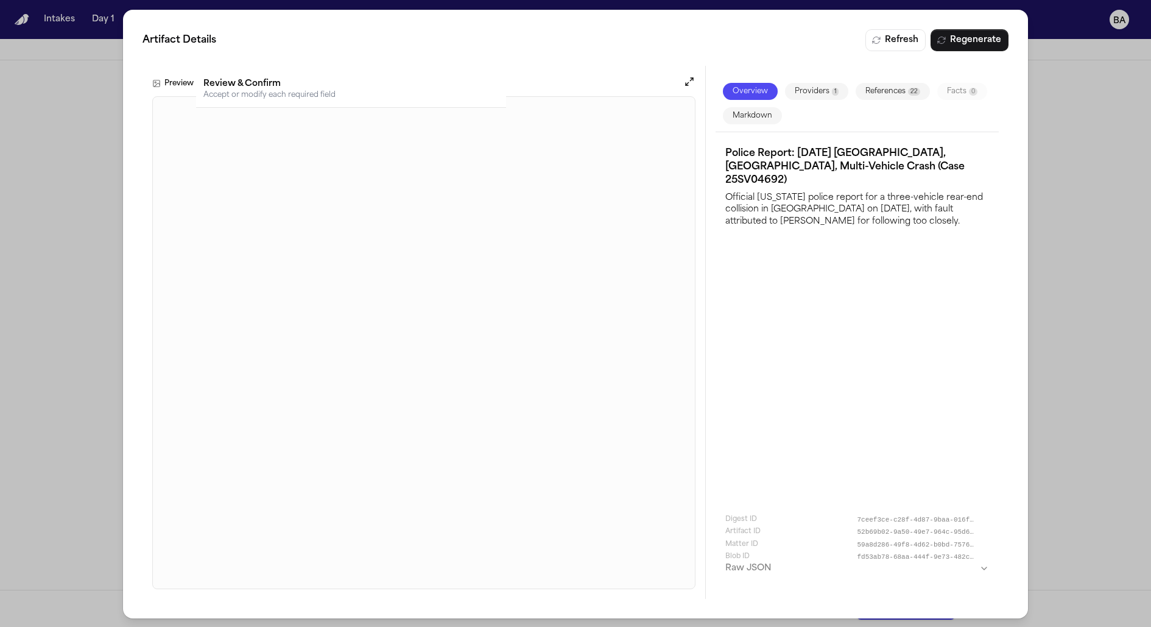
click at [898, 88] on button "References 22" at bounding box center [892, 91] width 74 height 17
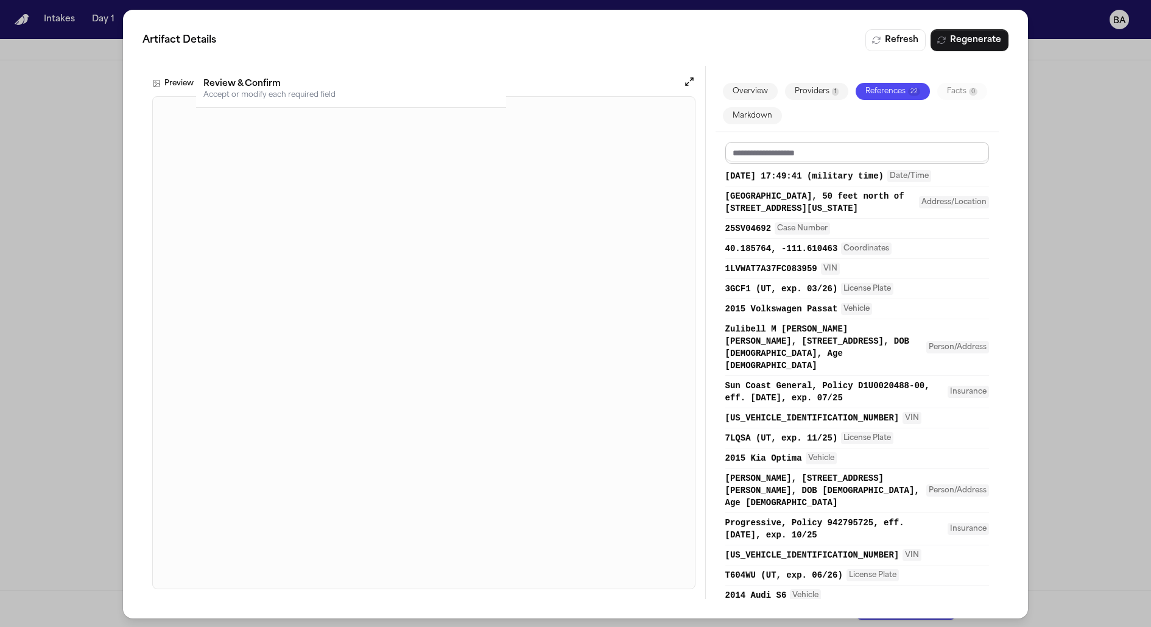
click at [821, 152] on input at bounding box center [857, 153] width 264 height 22
click at [1119, 259] on div "Artifact Details Refresh Regenerate Preview Overview Providers 1 References 22 …" at bounding box center [575, 314] width 1151 height 628
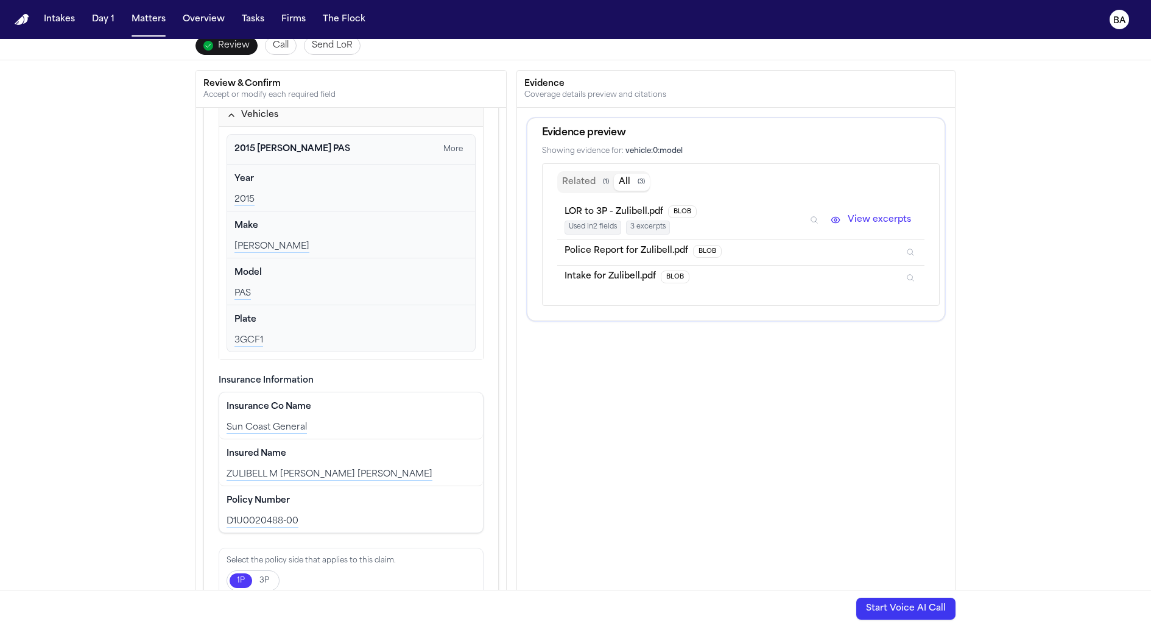
scroll to position [100, 0]
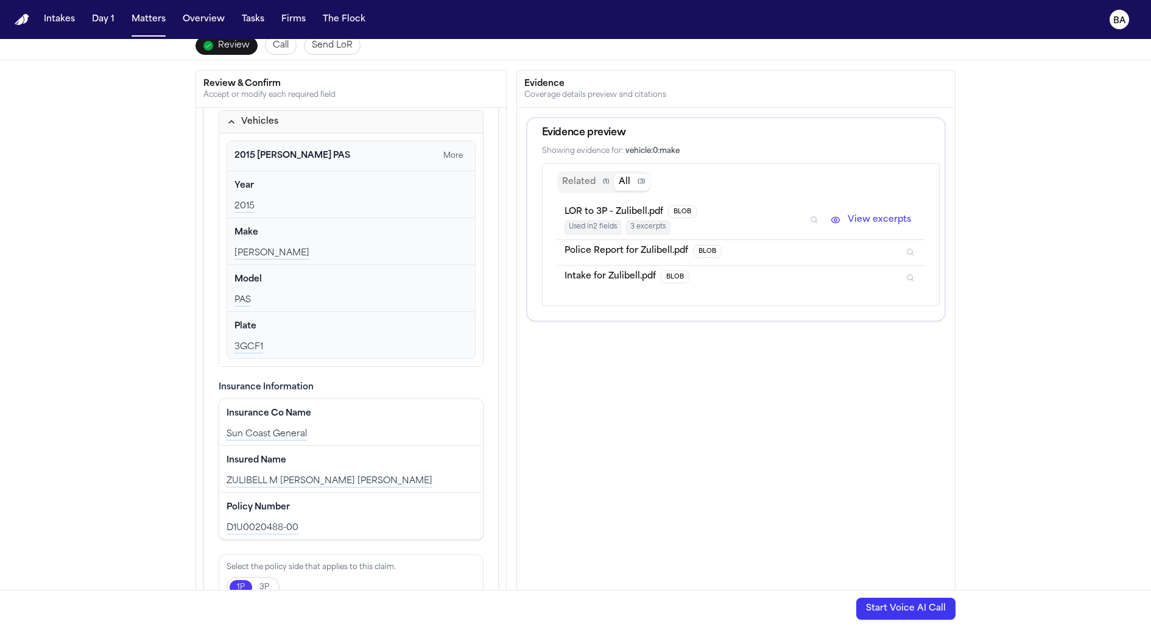
click at [903, 247] on li "Police Report for Zulibell.pdf BLOB" at bounding box center [740, 253] width 367 height 26
click at [909, 248] on icon "Inspect" at bounding box center [910, 252] width 9 height 9
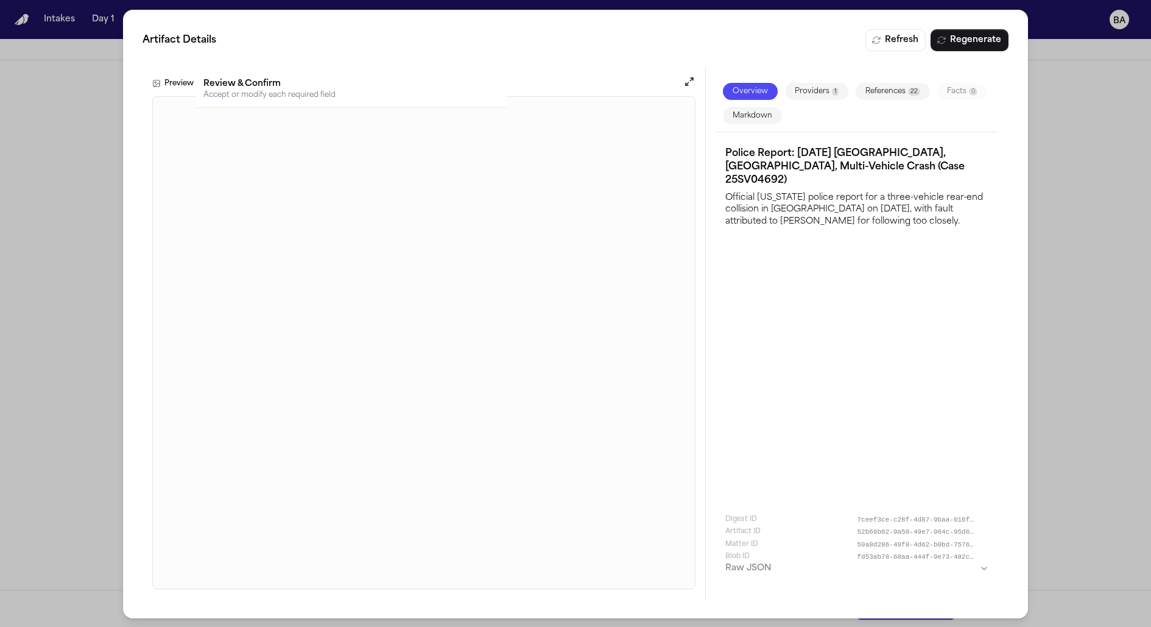
click at [875, 94] on button "References 22" at bounding box center [892, 91] width 74 height 17
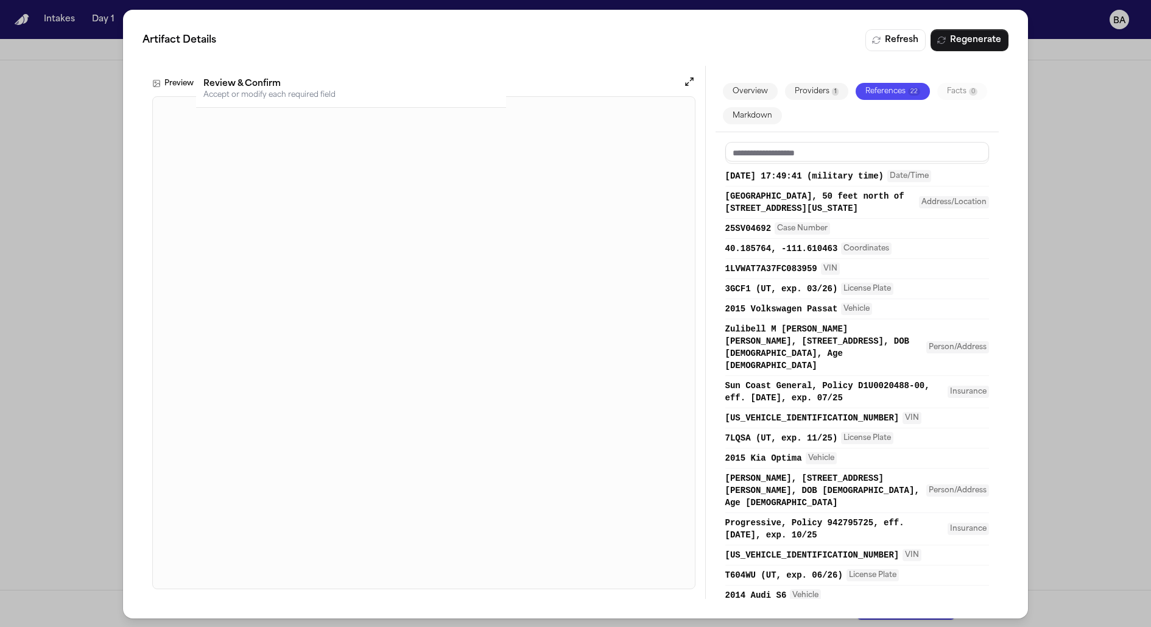
click at [839, 143] on input at bounding box center [857, 153] width 264 height 22
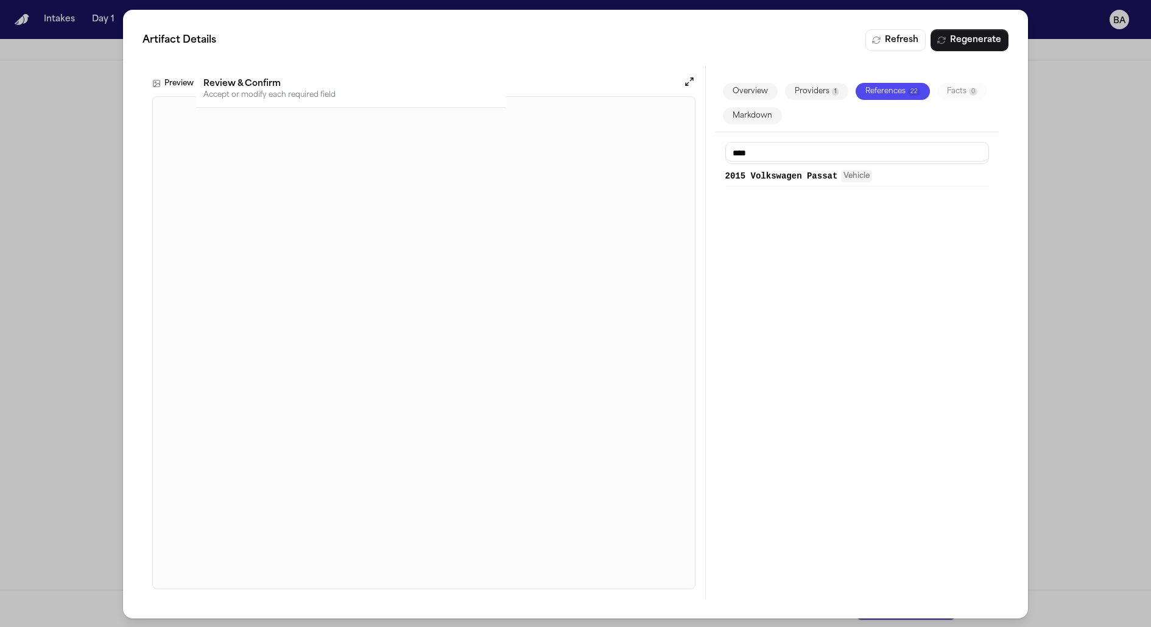
type input "****"
click at [818, 179] on span "2015 Volkswagen Passat" at bounding box center [781, 176] width 113 height 12
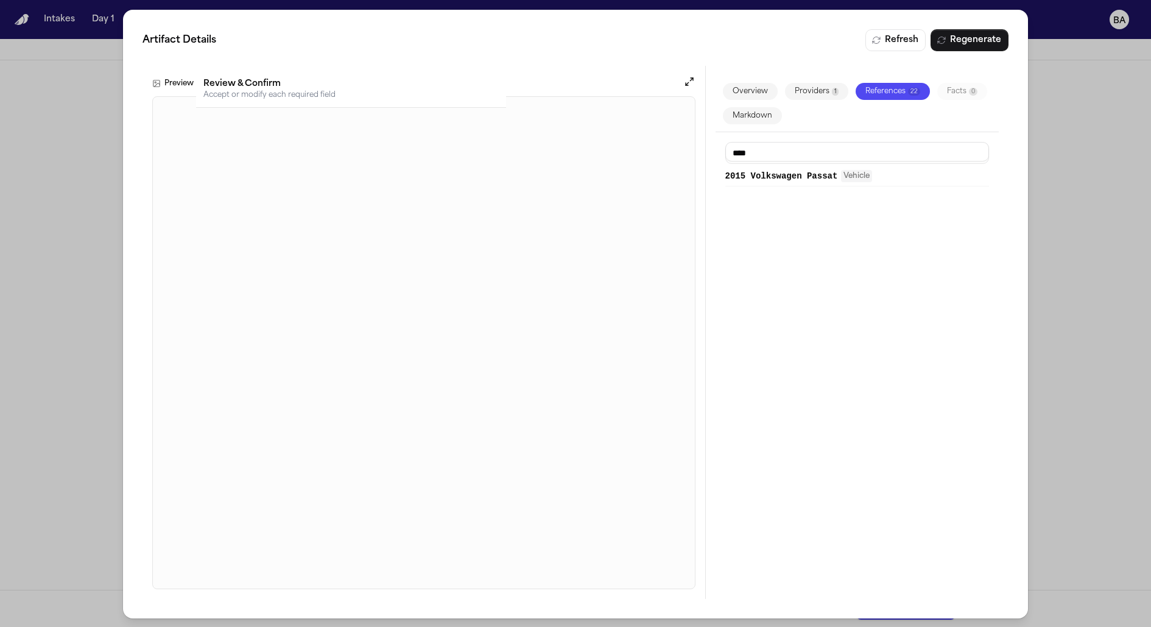
click at [818, 179] on span "2015 Volkswagen Passat" at bounding box center [781, 176] width 113 height 12
click at [1063, 147] on div "Artifact Details Refresh Regenerate Preview Overview Providers 1 References 22 …" at bounding box center [575, 314] width 1151 height 628
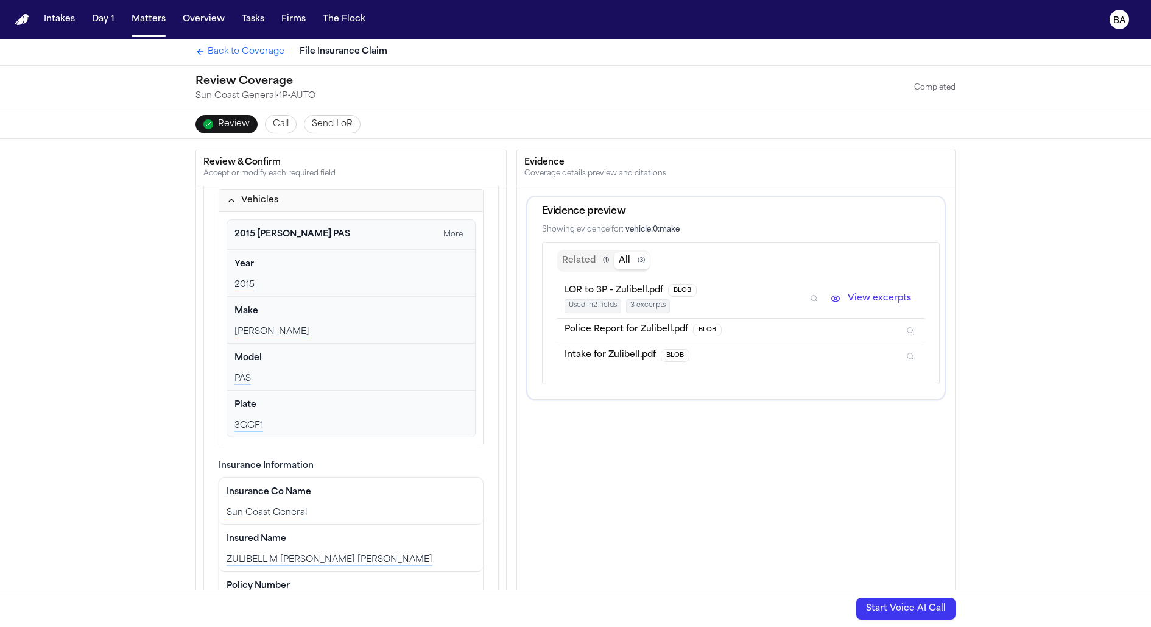
scroll to position [0, 0]
click at [600, 258] on button "Related ( 1 )" at bounding box center [585, 261] width 57 height 17
click at [624, 257] on button "All ( 3 )" at bounding box center [632, 261] width 36 height 17
click at [590, 261] on button "Related ( 1 )" at bounding box center [585, 261] width 57 height 17
click at [634, 259] on button "All ( 3 )" at bounding box center [632, 261] width 36 height 17
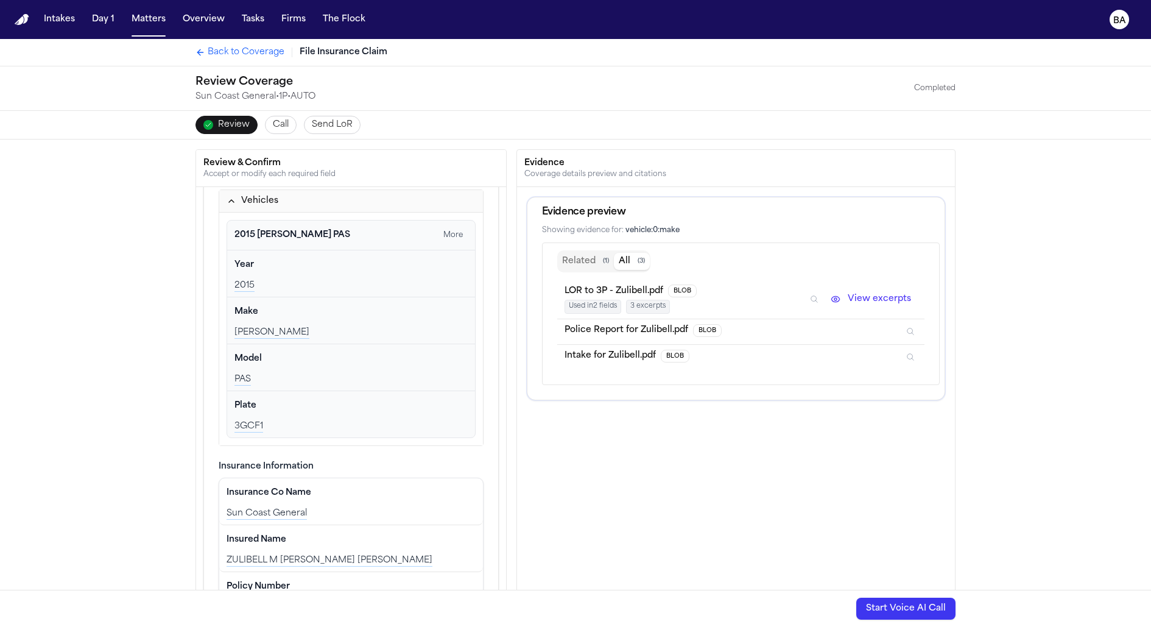
click at [591, 260] on button "Related ( 1 )" at bounding box center [585, 261] width 57 height 17
click at [626, 259] on button "All ( 3 )" at bounding box center [632, 261] width 36 height 17
click at [593, 262] on button "Related ( 1 )" at bounding box center [585, 261] width 57 height 17
click at [587, 261] on button "Related ( 1 )" at bounding box center [585, 261] width 57 height 17
click at [583, 259] on button "Related ( 1 )" at bounding box center [585, 261] width 57 height 17
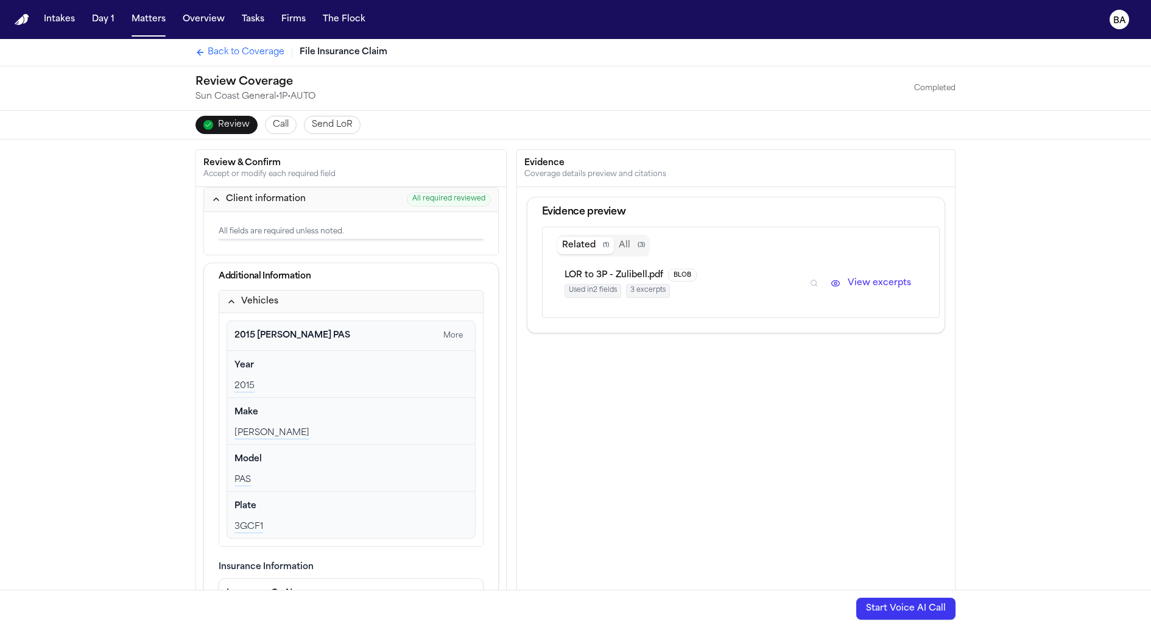
click at [627, 241] on button "All ( 3 )" at bounding box center [632, 245] width 36 height 17
click at [893, 284] on button "View excerpts" at bounding box center [871, 283] width 93 height 15
click at [586, 237] on button "Related ( 1 )" at bounding box center [585, 245] width 57 height 17
click at [582, 284] on span "Used in 2 fields" at bounding box center [592, 291] width 57 height 14
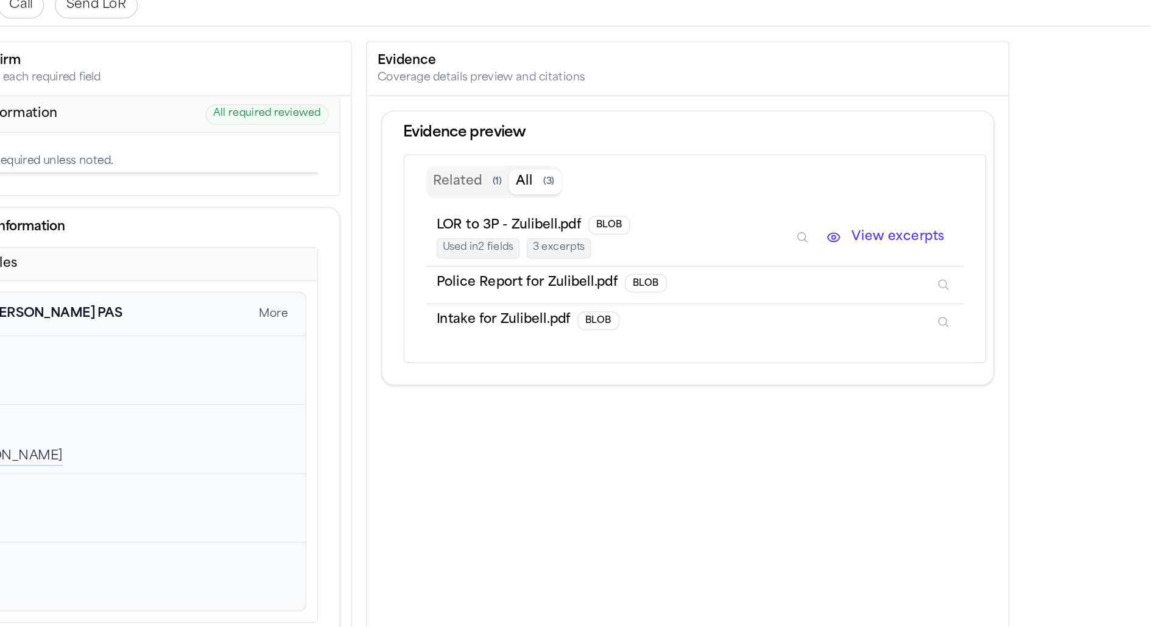
click at [625, 237] on button "All ( 3 )" at bounding box center [632, 245] width 36 height 17
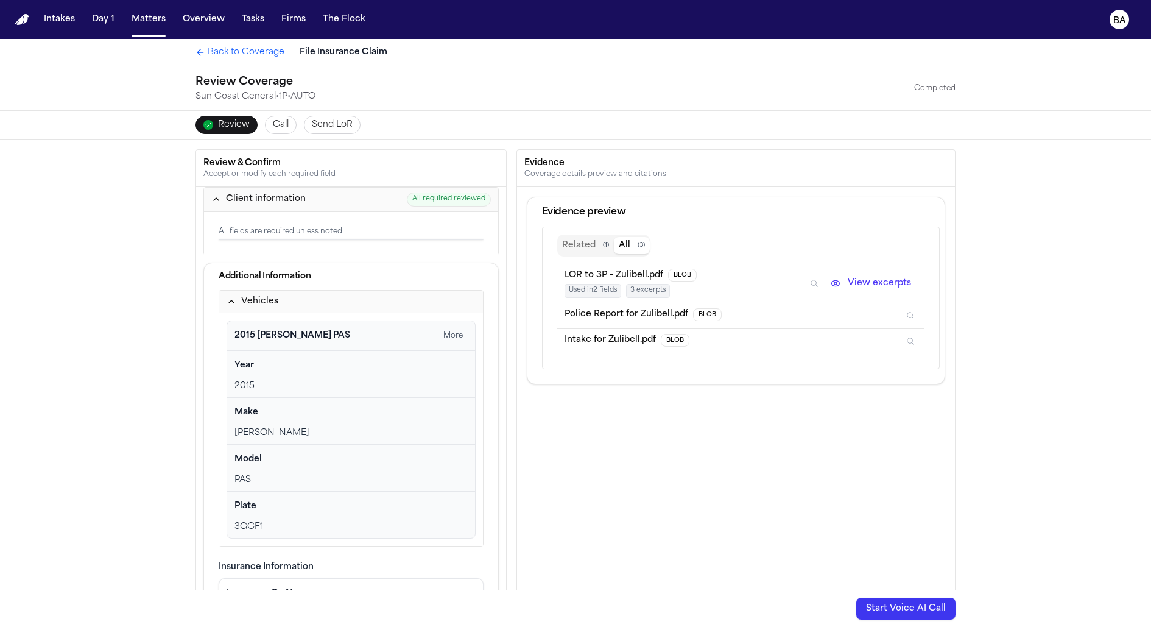
click at [1010, 303] on div "Review & Confirm Accept or modify each required field Client information All re…" at bounding box center [575, 409] width 1151 height 541
click at [582, 247] on button "Related ( 1 )" at bounding box center [585, 245] width 57 height 17
click at [870, 284] on button "View excerpts" at bounding box center [871, 283] width 93 height 15
click at [619, 234] on div "Related ( 1 ) All ( 3 )" at bounding box center [603, 245] width 93 height 22
click at [622, 238] on button "All ( 3 )" at bounding box center [632, 245] width 36 height 17
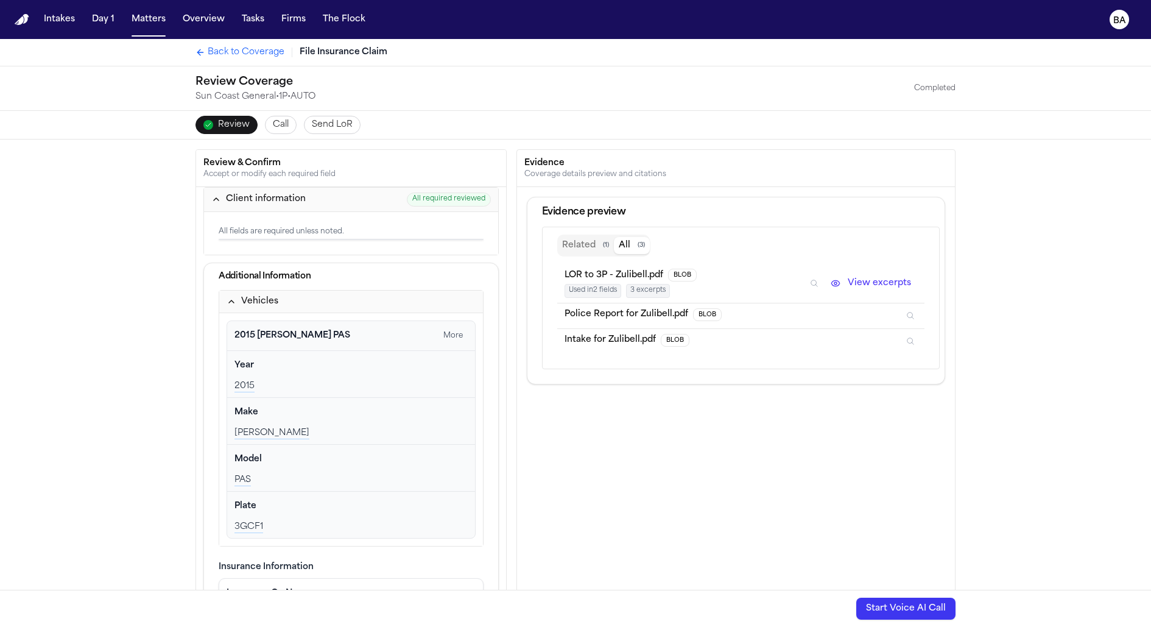
click at [913, 312] on icon "Inspect" at bounding box center [910, 315] width 6 height 7
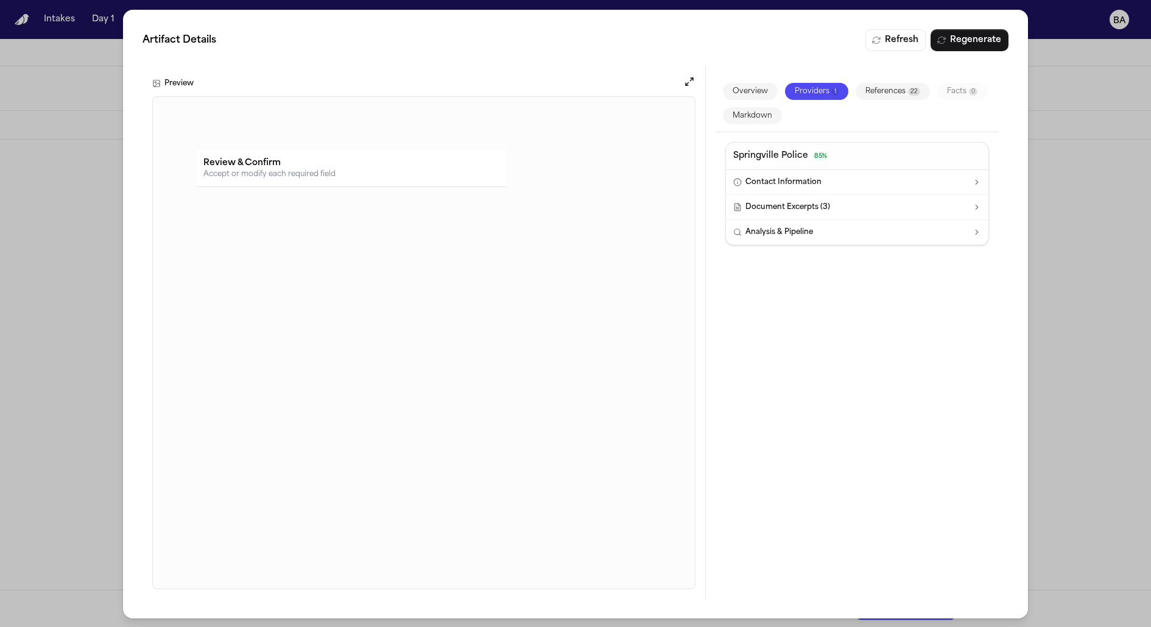
click at [899, 90] on button "References 22" at bounding box center [892, 91] width 74 height 17
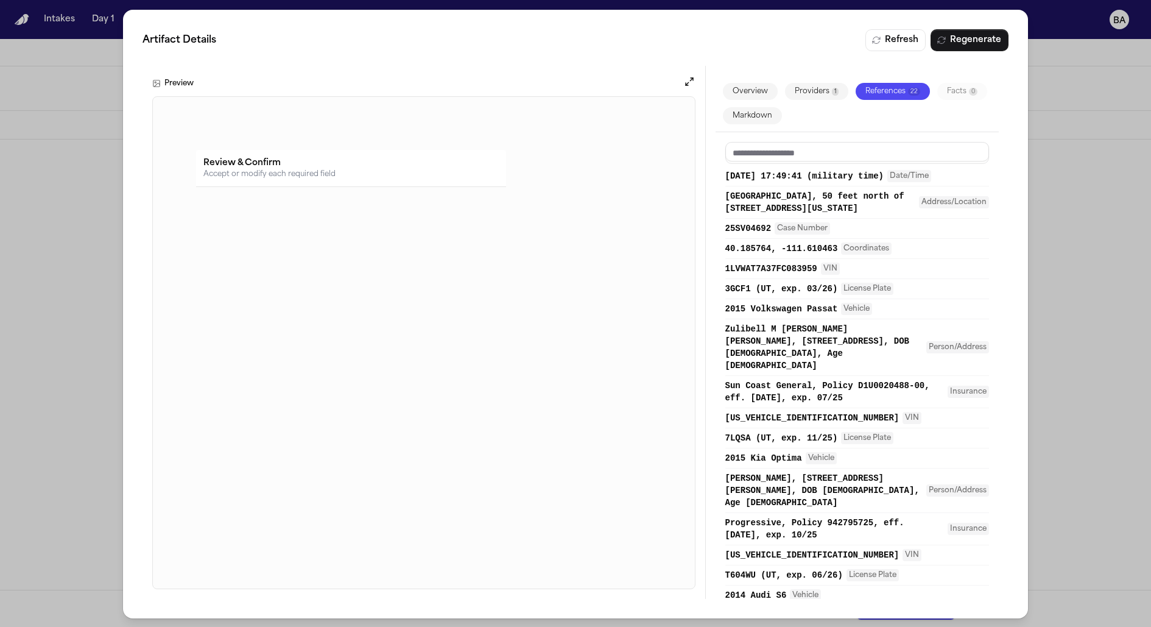
click at [1073, 79] on div "Artifact Details Refresh Regenerate Preview Overview Providers 1 References 22 …" at bounding box center [575, 314] width 1151 height 628
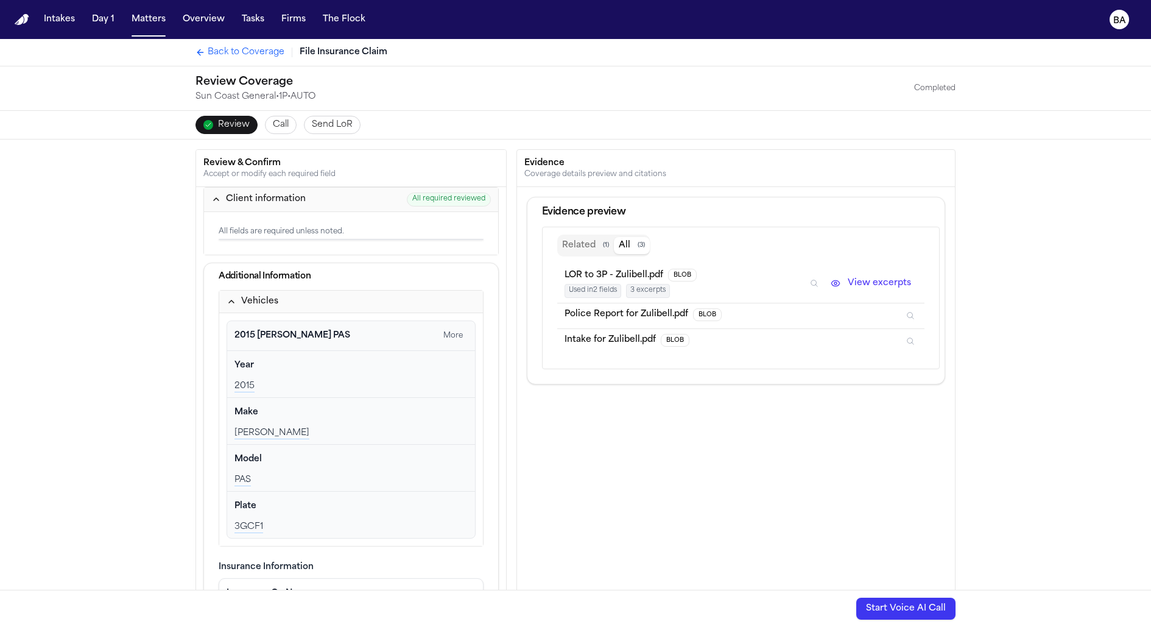
click at [318, 129] on span "Send LoR" at bounding box center [332, 125] width 41 height 12
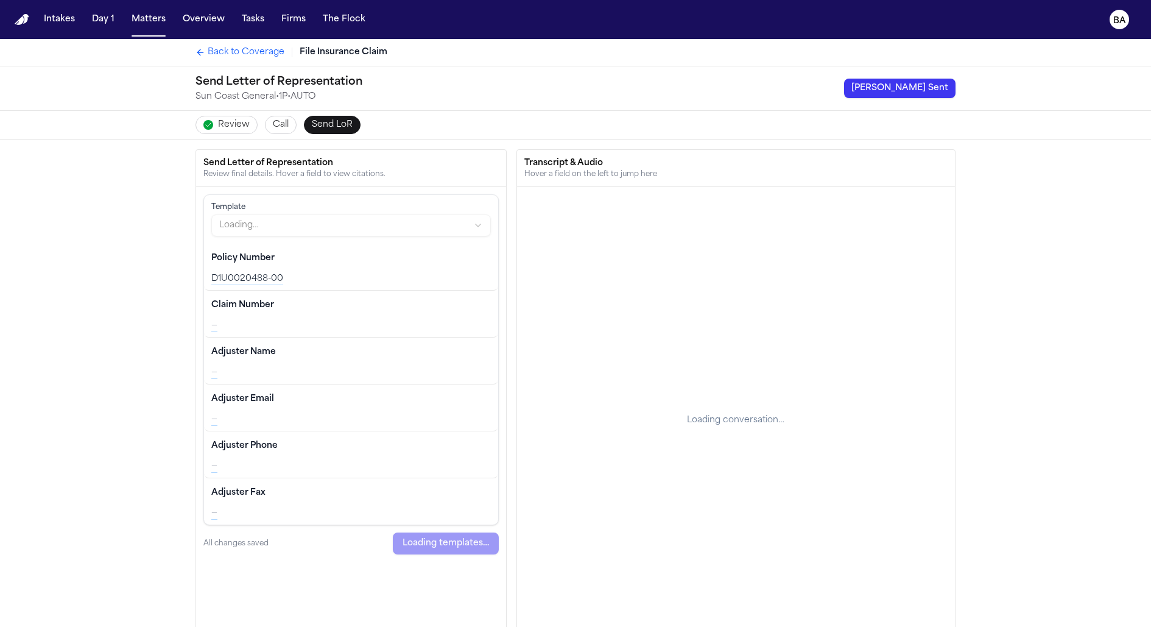
click at [318, 128] on span "Send LoR" at bounding box center [332, 125] width 41 height 12
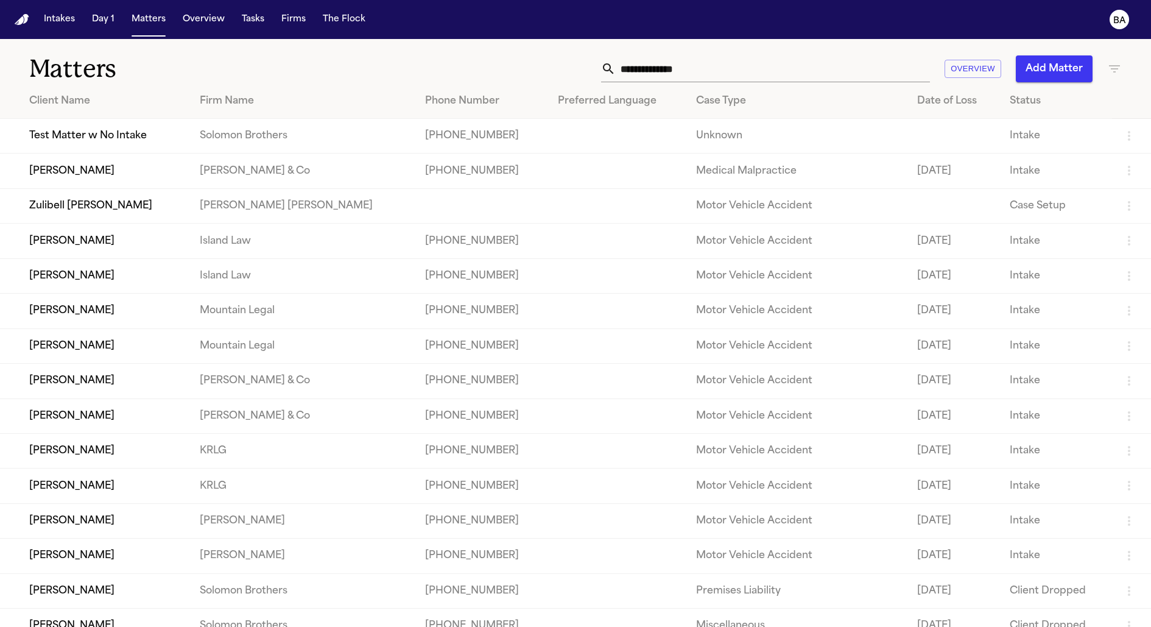
click at [768, 64] on input "text" at bounding box center [773, 68] width 314 height 27
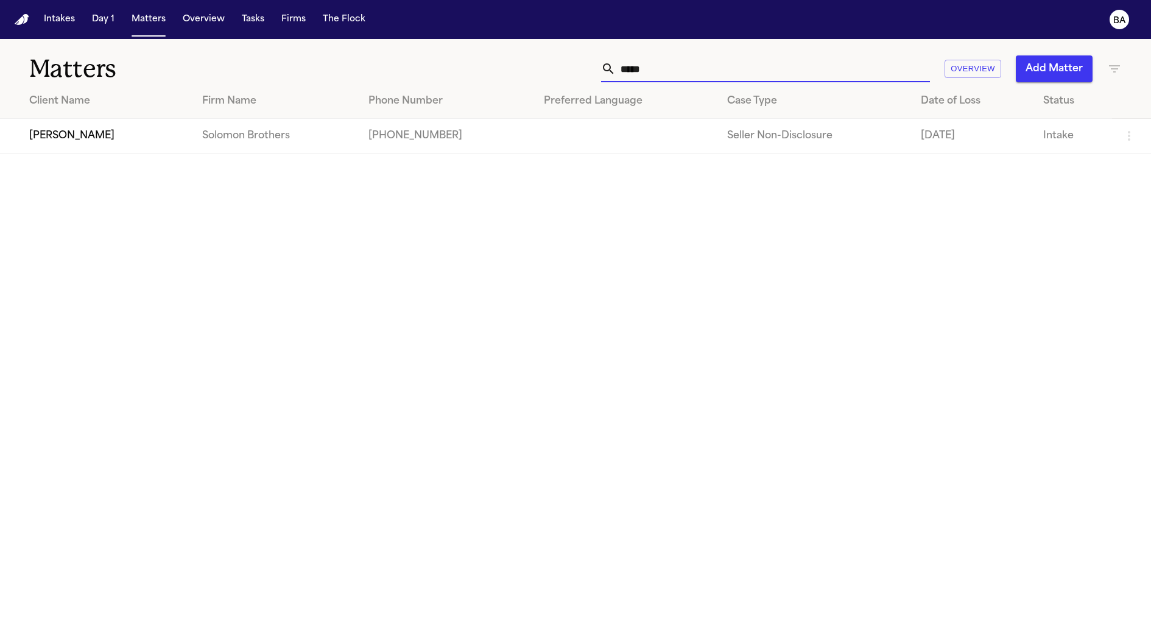
type input "*****"
click at [90, 133] on td "[PERSON_NAME]" at bounding box center [96, 136] width 192 height 35
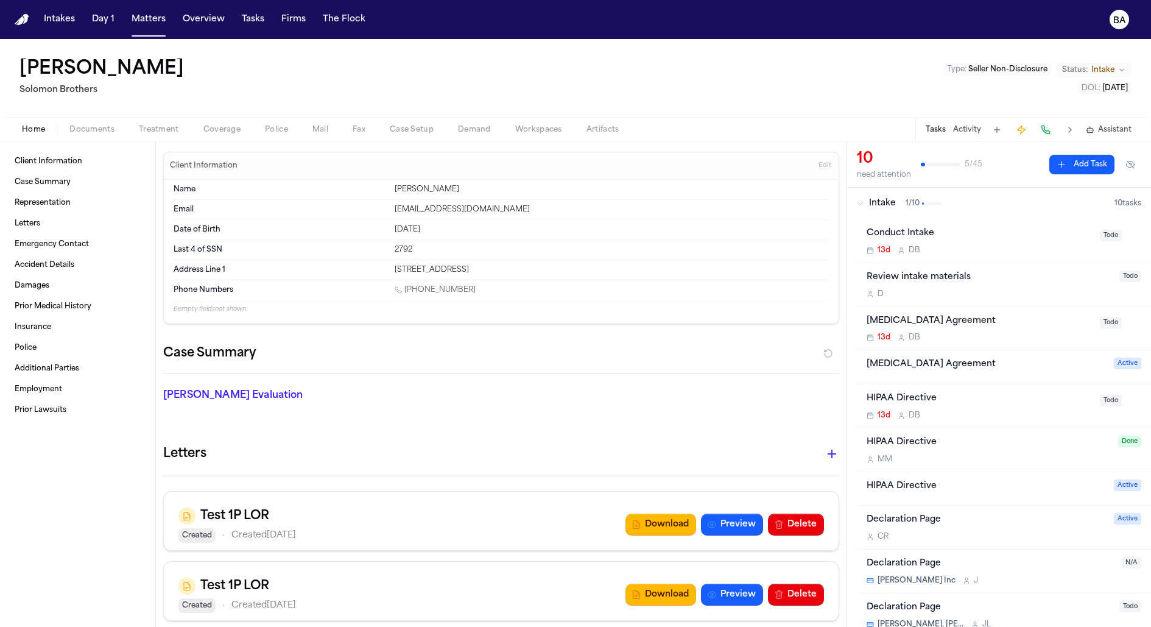
click at [906, 199] on span "1 / 10" at bounding box center [913, 204] width 14 height 10
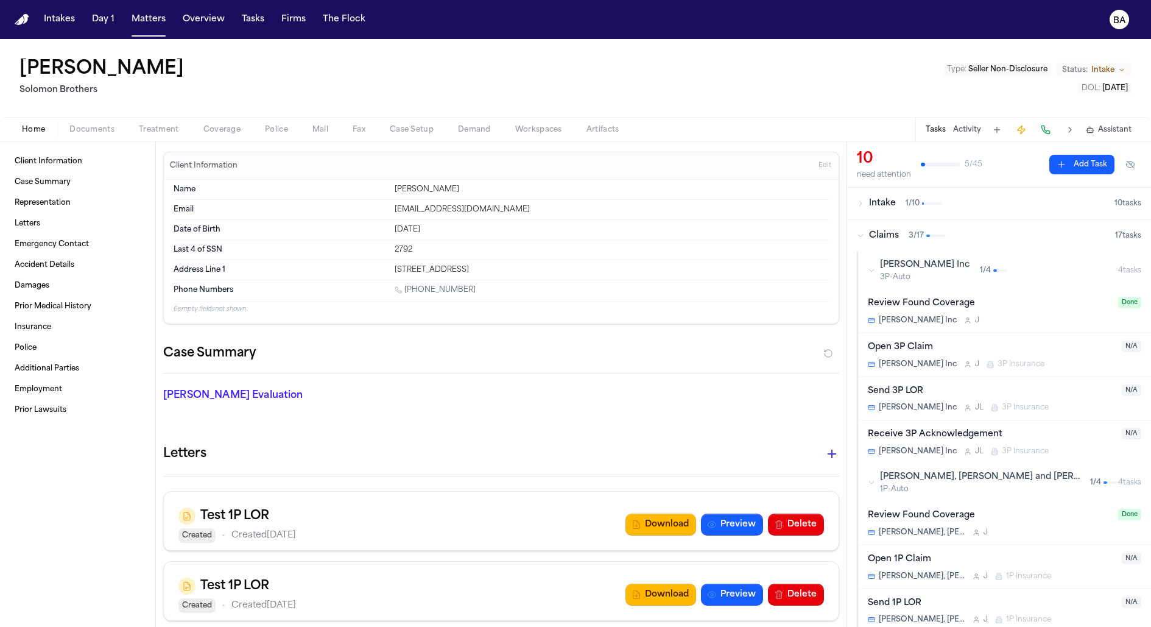
click at [870, 273] on icon "button" at bounding box center [871, 270] width 7 height 7
